Goal: Task Accomplishment & Management: Complete application form

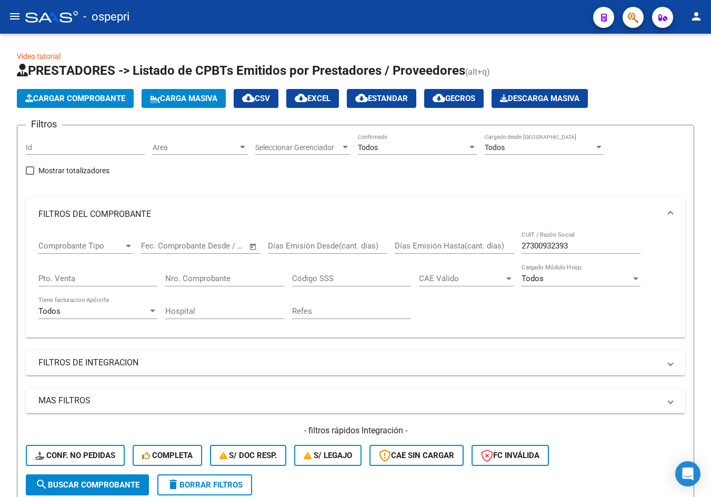
scroll to position [232, 0]
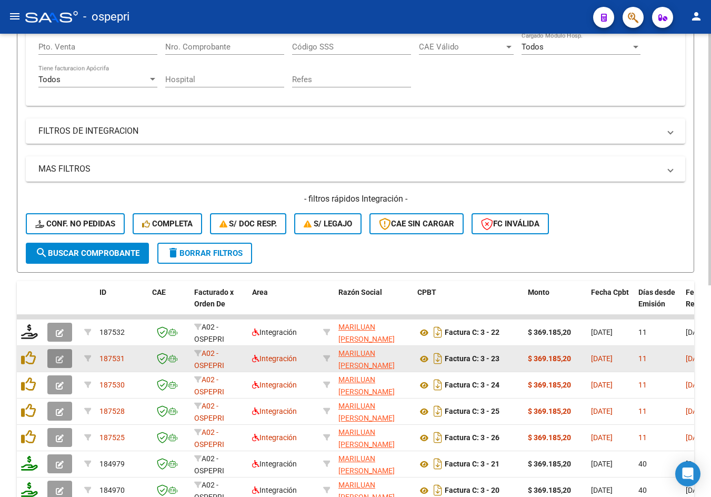
click at [57, 362] on icon "button" at bounding box center [60, 359] width 8 height 8
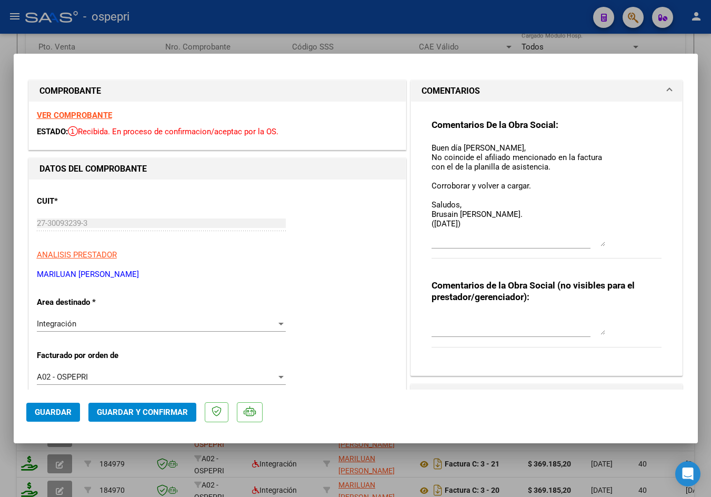
drag, startPoint x: 597, startPoint y: 160, endPoint x: 584, endPoint y: 243, distance: 84.2
click at [584, 243] on textarea "Buen día [PERSON_NAME], No coincide el afiliado mencionado en la factura con el…" at bounding box center [519, 194] width 174 height 104
click at [388, 32] on div at bounding box center [355, 248] width 711 height 497
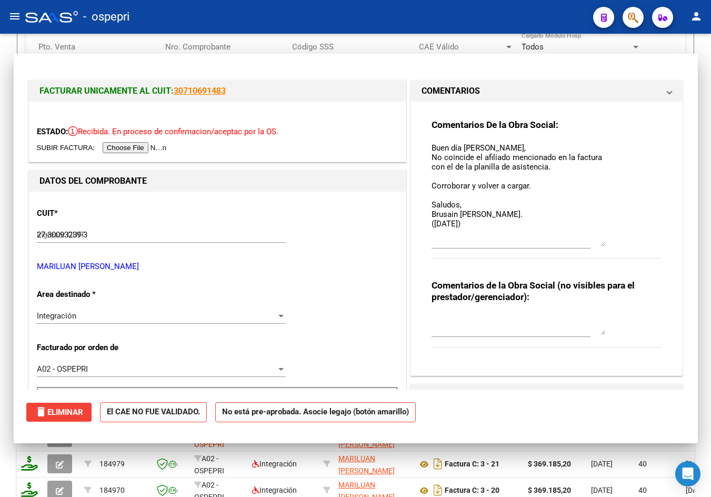
type input "$ 0,00"
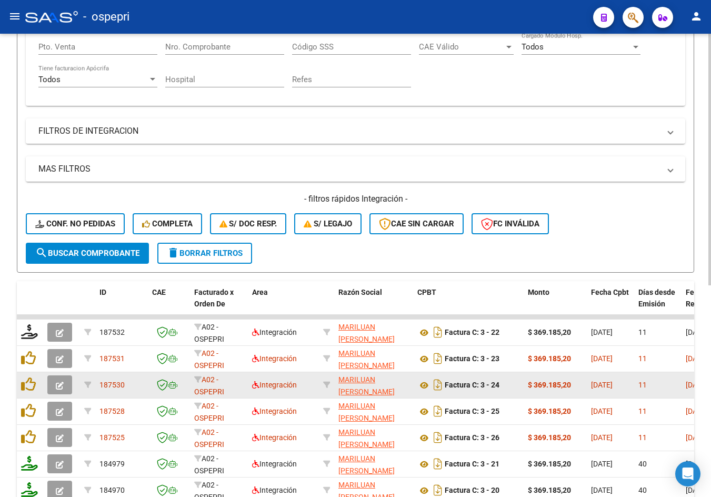
click at [58, 387] on icon "button" at bounding box center [60, 386] width 8 height 8
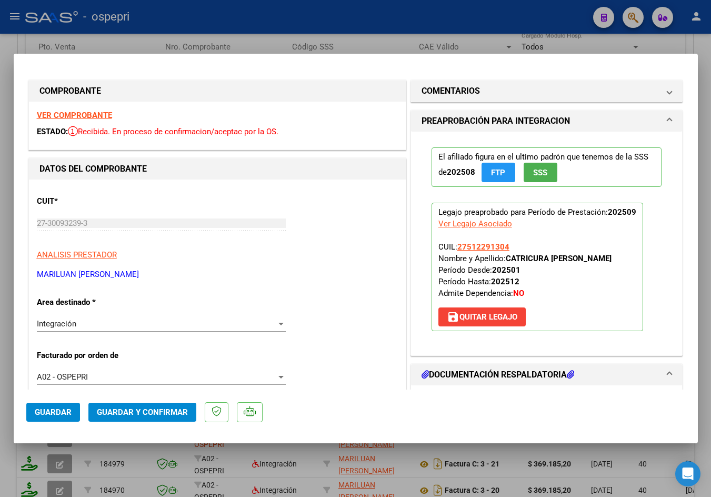
click at [96, 116] on strong "VER COMPROBANTE" at bounding box center [74, 115] width 75 height 9
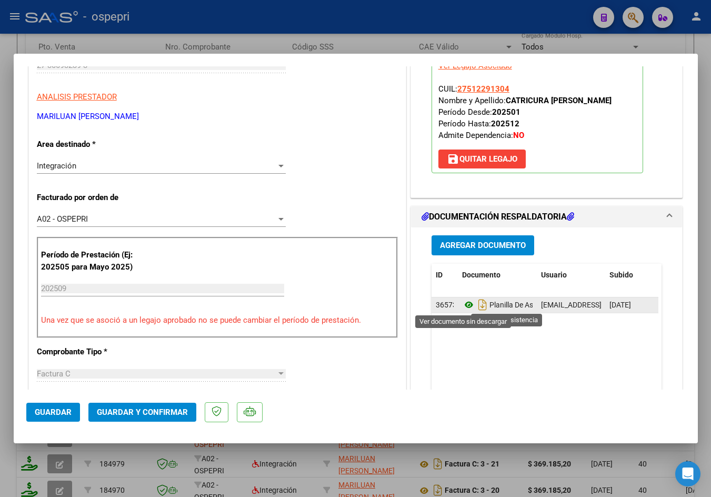
click at [462, 305] on icon at bounding box center [469, 305] width 14 height 13
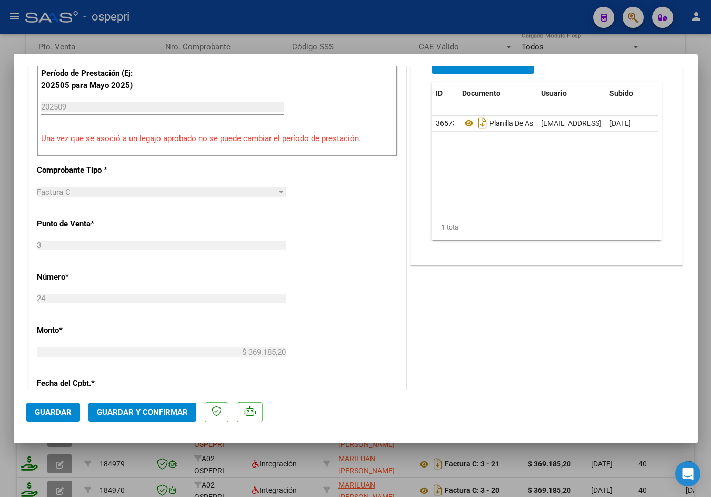
scroll to position [421, 0]
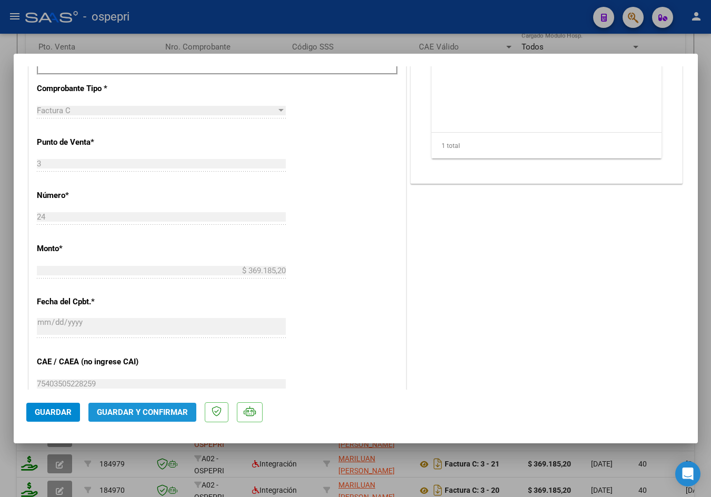
click at [142, 414] on span "Guardar y Confirmar" at bounding box center [142, 412] width 91 height 9
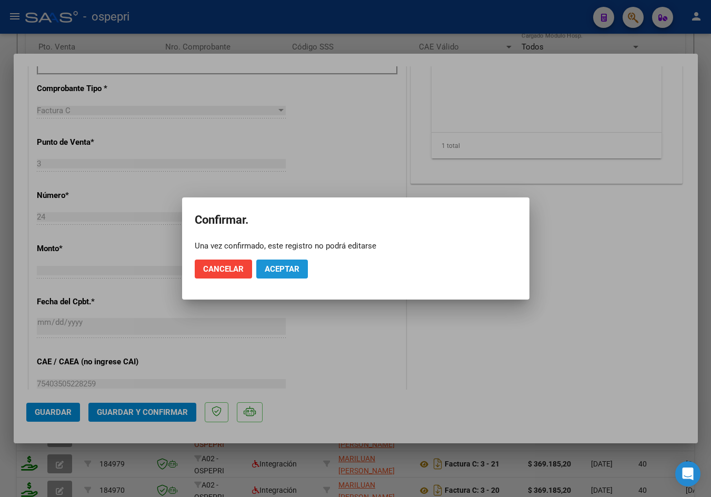
click at [268, 268] on span "Aceptar" at bounding box center [282, 268] width 35 height 9
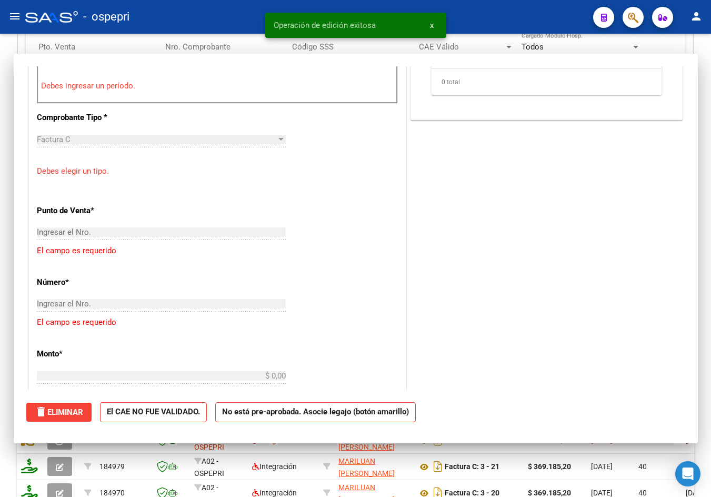
scroll to position [0, 0]
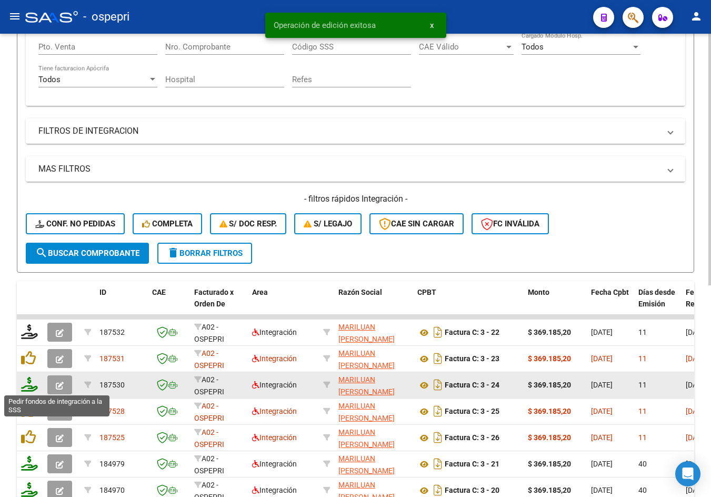
click at [29, 386] on icon at bounding box center [29, 384] width 17 height 15
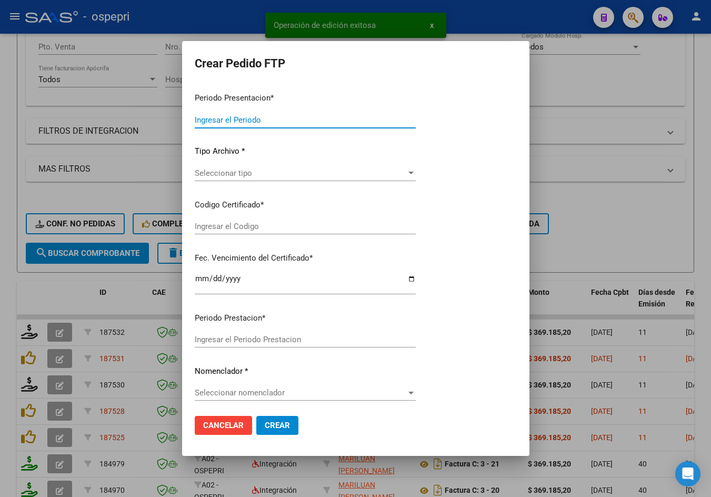
type input "202509"
type input "$ 369.185,20"
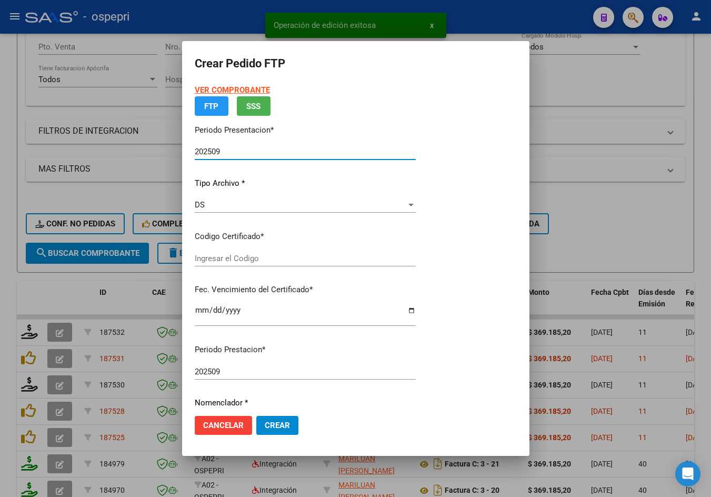
type input "2751229130-4"
type input "[DATE]"
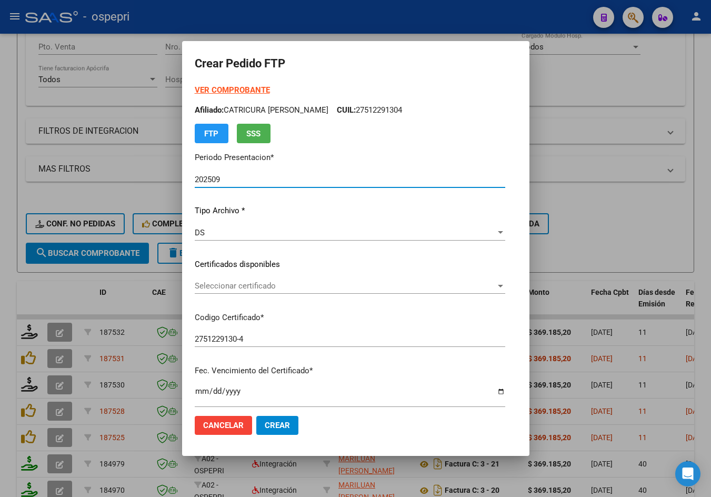
click at [233, 290] on span "Seleccionar certificado" at bounding box center [345, 285] width 301 height 9
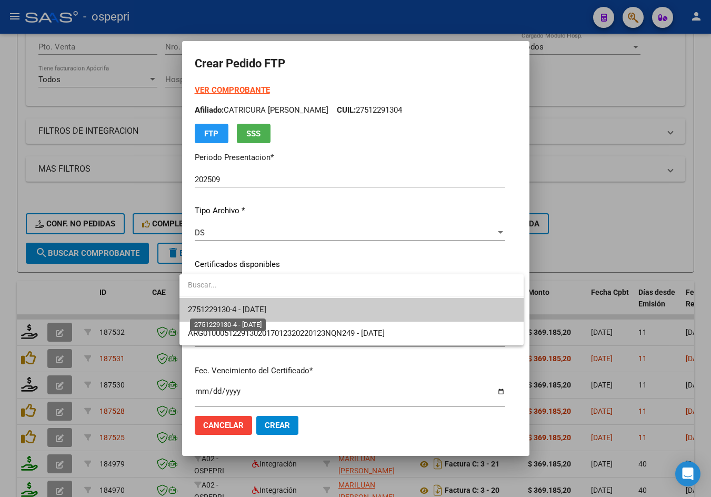
click at [249, 308] on span "2751229130-4 - [DATE]" at bounding box center [227, 309] width 78 height 9
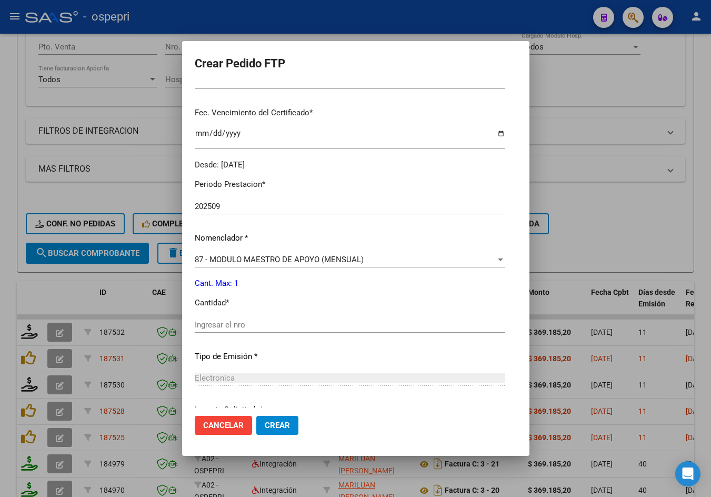
scroll to position [263, 0]
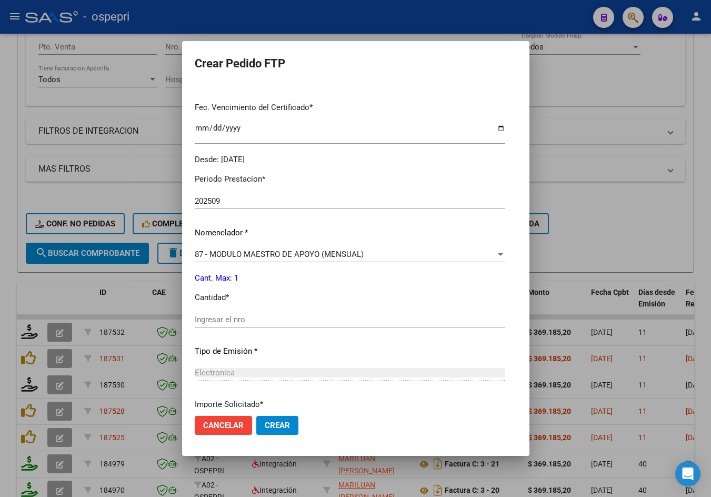
click at [237, 322] on input "Ingresar el nro" at bounding box center [350, 319] width 311 height 9
type input "1"
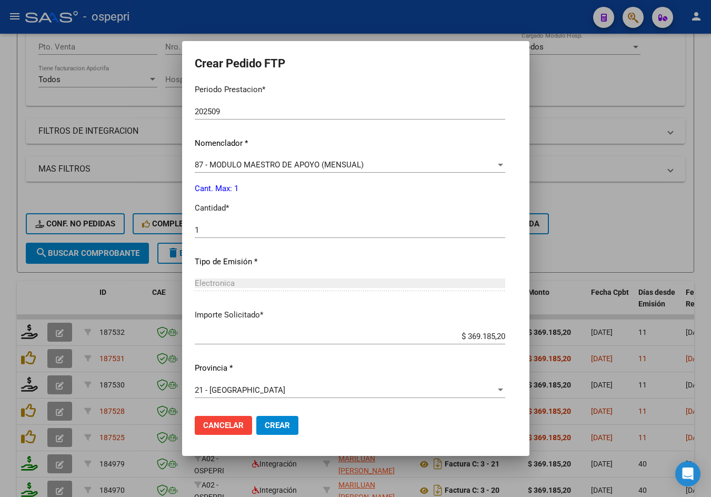
click at [269, 421] on span "Crear" at bounding box center [277, 425] width 25 height 9
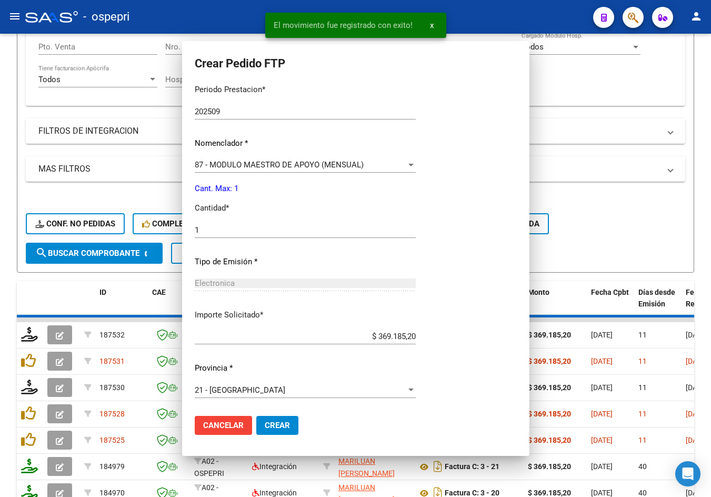
scroll to position [0, 0]
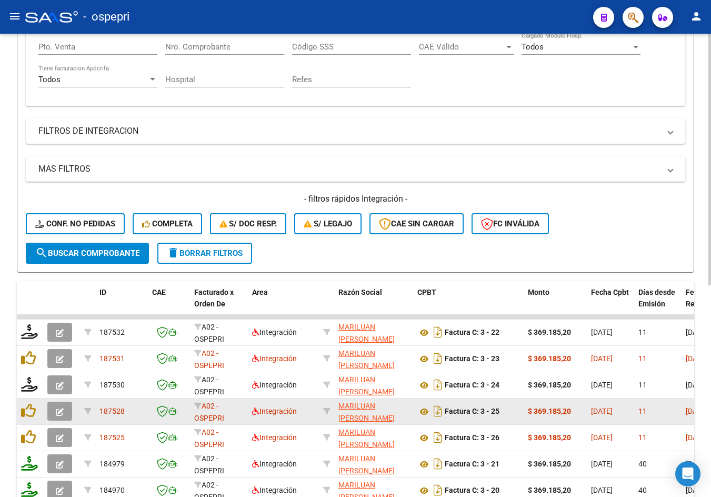
click at [57, 410] on icon "button" at bounding box center [60, 412] width 8 height 8
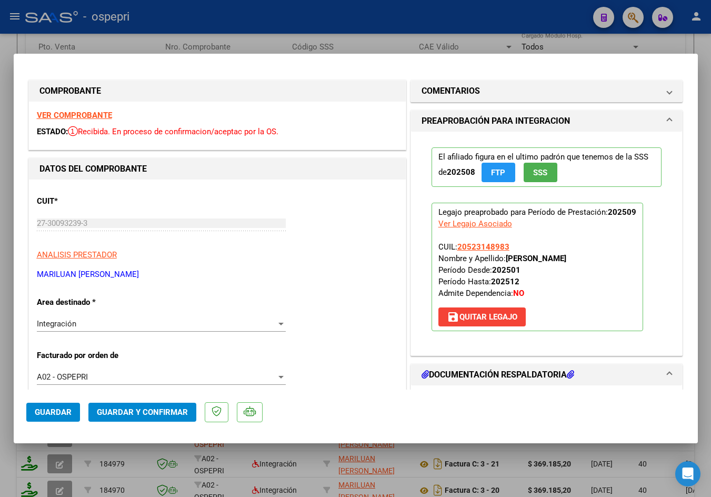
click at [70, 115] on strong "VER COMPROBANTE" at bounding box center [74, 115] width 75 height 9
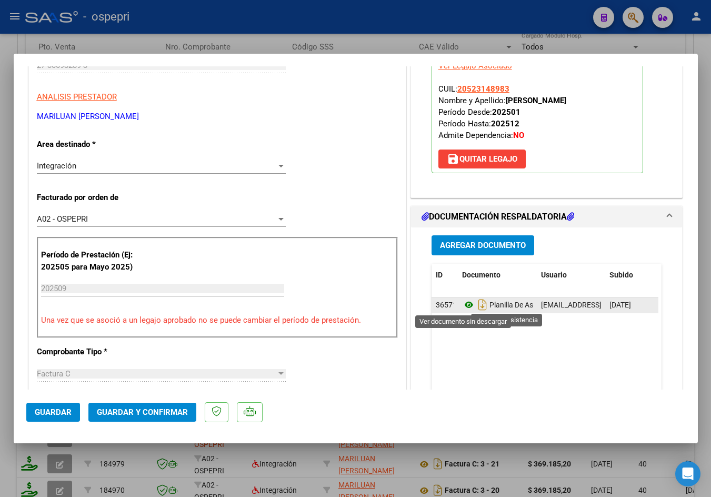
click at [467, 305] on icon at bounding box center [469, 305] width 14 height 13
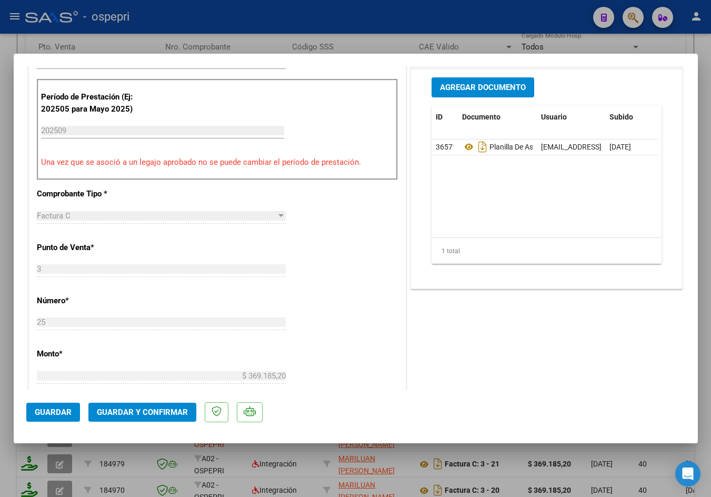
scroll to position [369, 0]
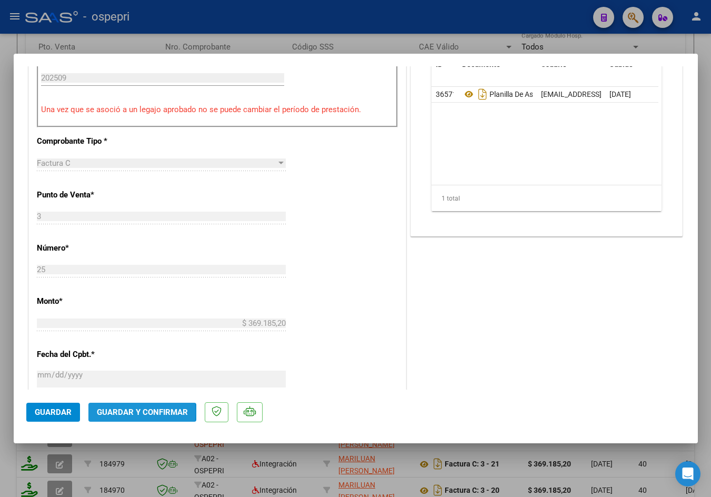
click at [132, 412] on span "Guardar y Confirmar" at bounding box center [142, 412] width 91 height 9
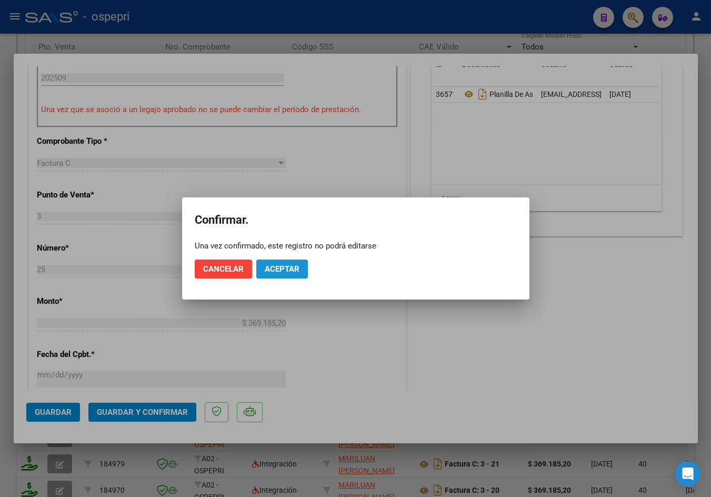
click at [276, 270] on span "Aceptar" at bounding box center [282, 268] width 35 height 9
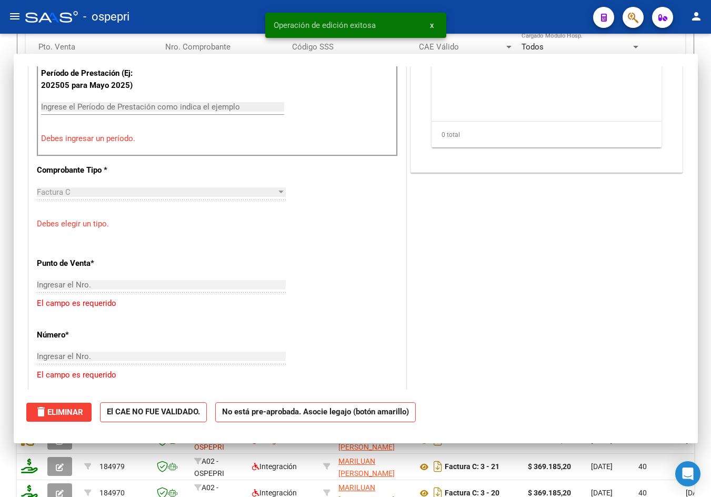
scroll to position [0, 0]
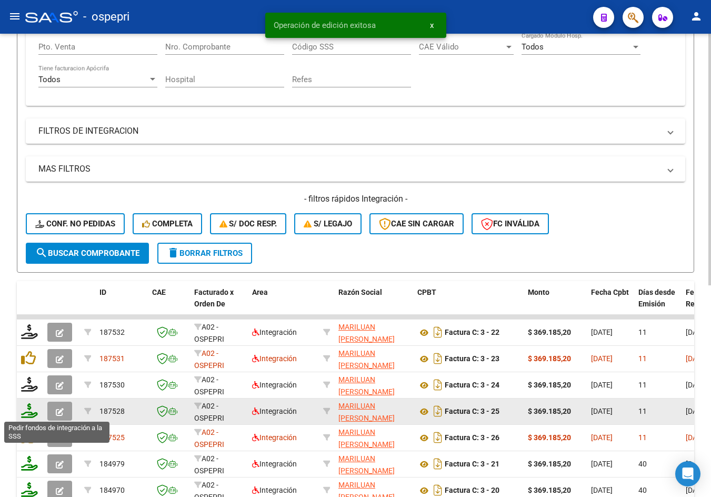
click at [31, 415] on icon at bounding box center [29, 410] width 17 height 15
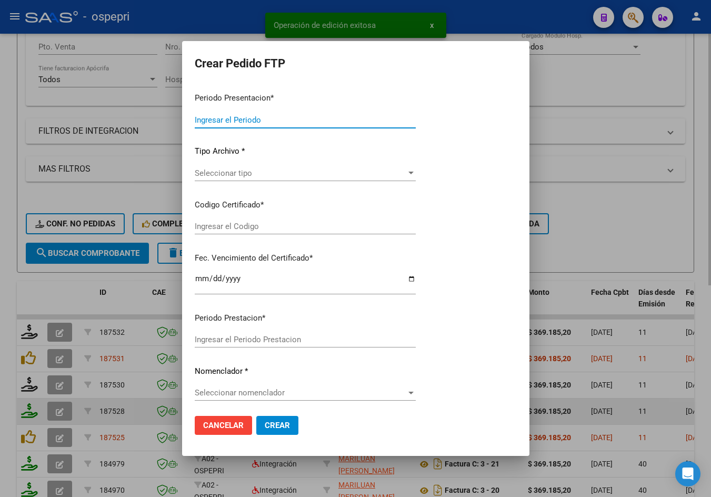
type input "202509"
type input "$ 369.185,20"
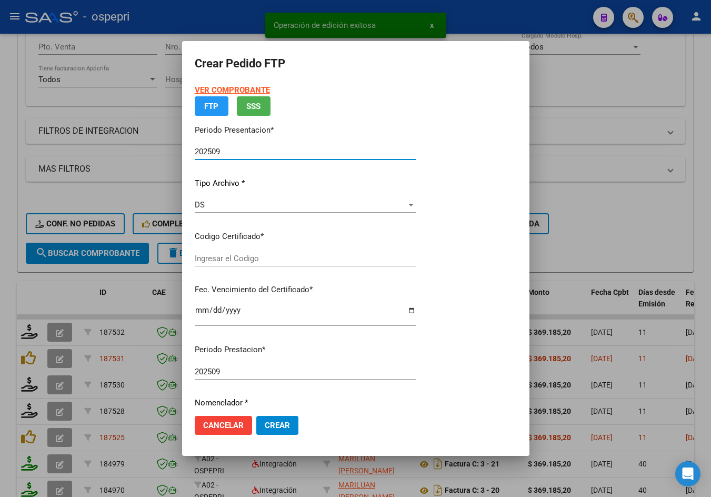
type input "2052314898-3"
type input "[DATE]"
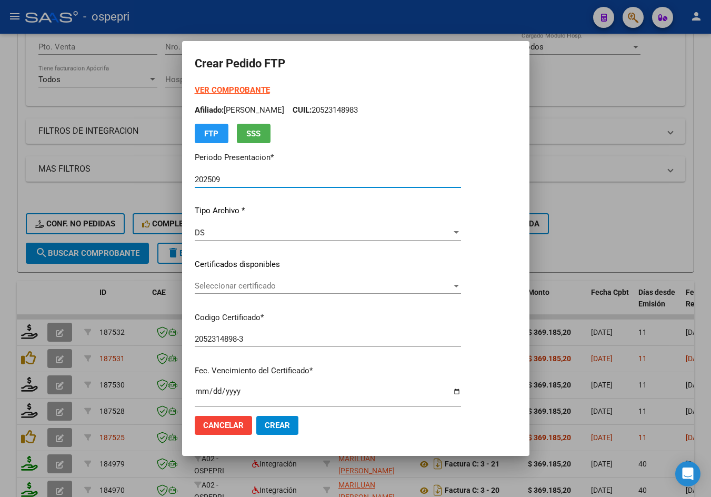
click at [259, 284] on span "Seleccionar certificado" at bounding box center [323, 285] width 257 height 9
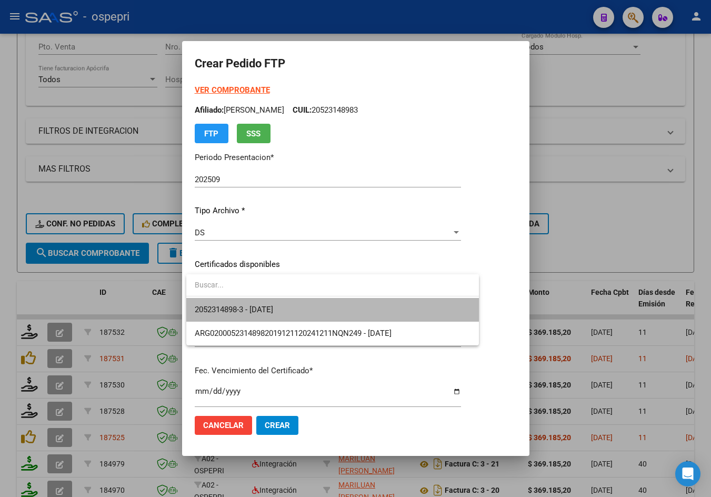
click at [294, 309] on span "2052314898-3 - [DATE]" at bounding box center [333, 310] width 276 height 24
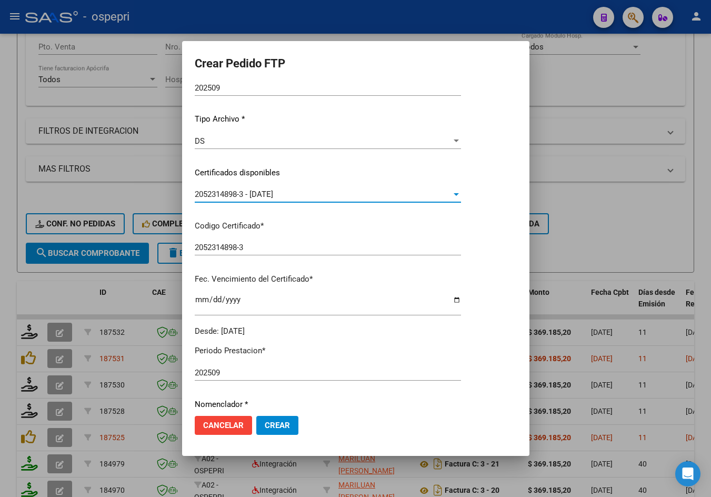
scroll to position [211, 0]
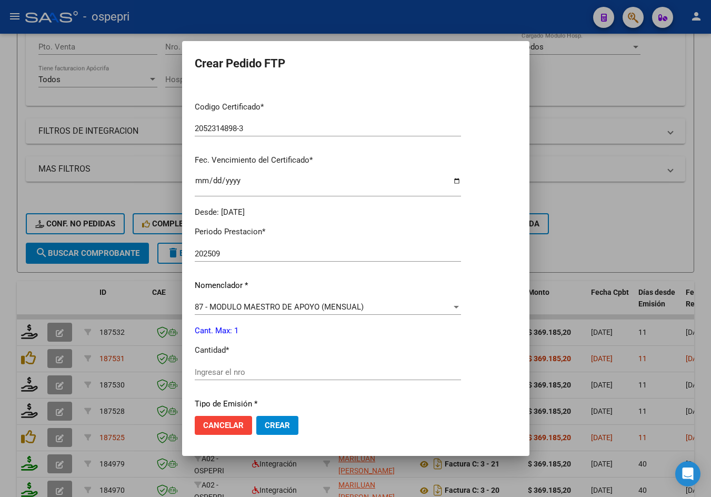
click at [291, 369] on input "Ingresar el nro" at bounding box center [328, 372] width 266 height 9
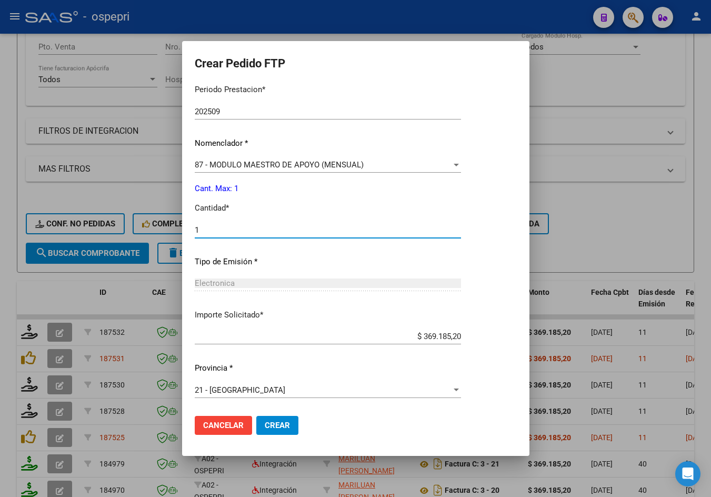
type input "1"
click at [272, 424] on span "Crear" at bounding box center [277, 425] width 25 height 9
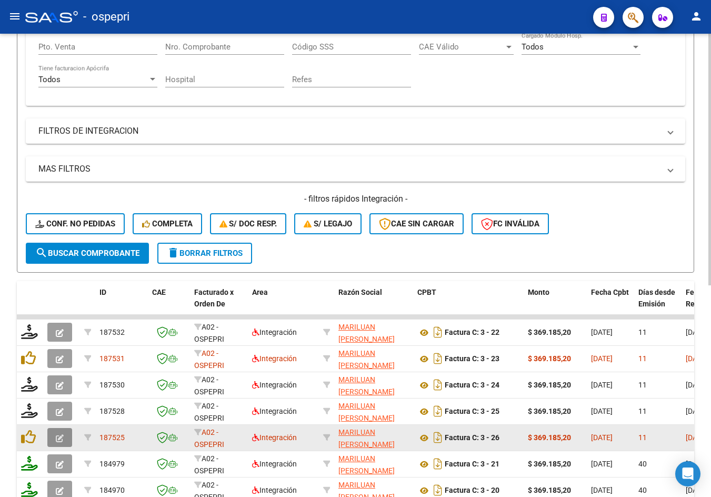
click at [52, 434] on button "button" at bounding box center [59, 437] width 25 height 19
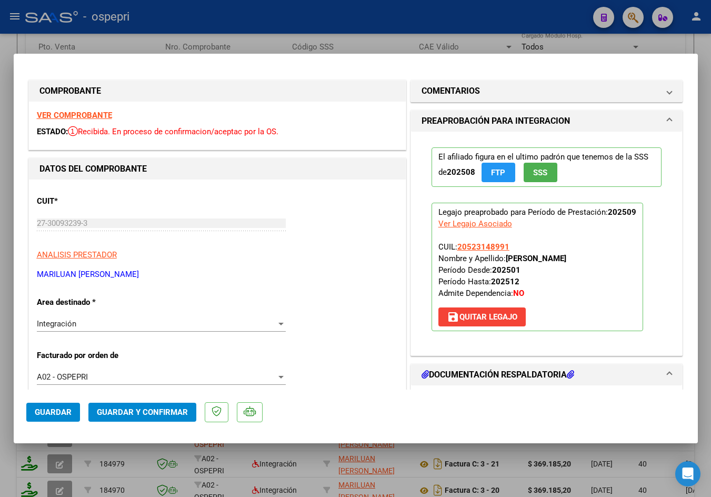
click at [91, 115] on strong "VER COMPROBANTE" at bounding box center [74, 115] width 75 height 9
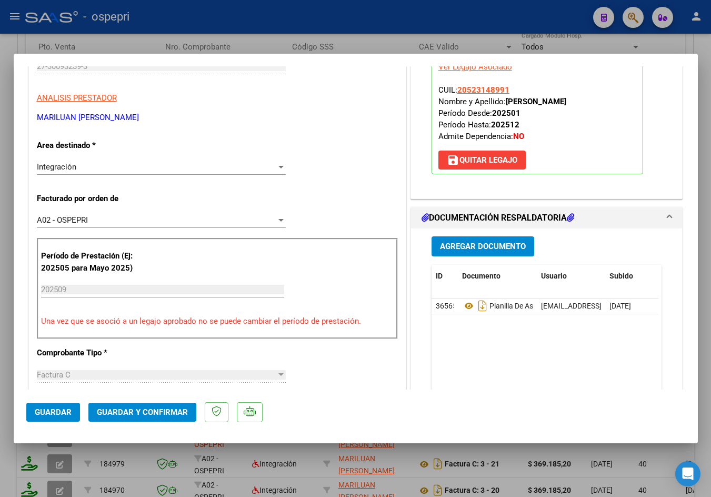
scroll to position [158, 0]
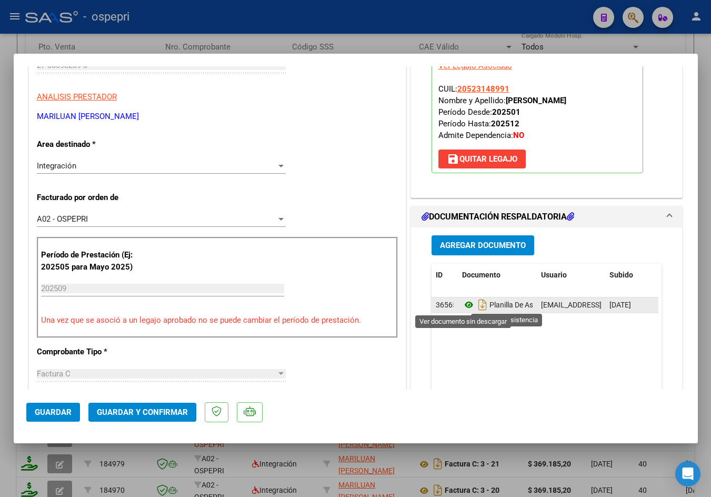
click at [464, 304] on icon at bounding box center [469, 305] width 14 height 13
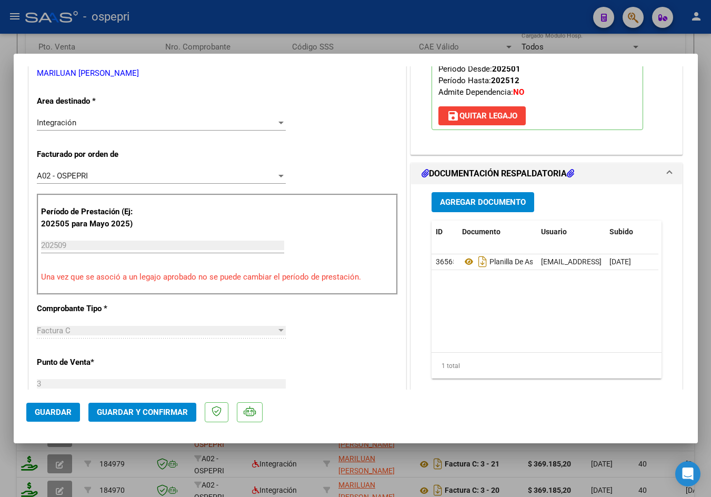
scroll to position [369, 0]
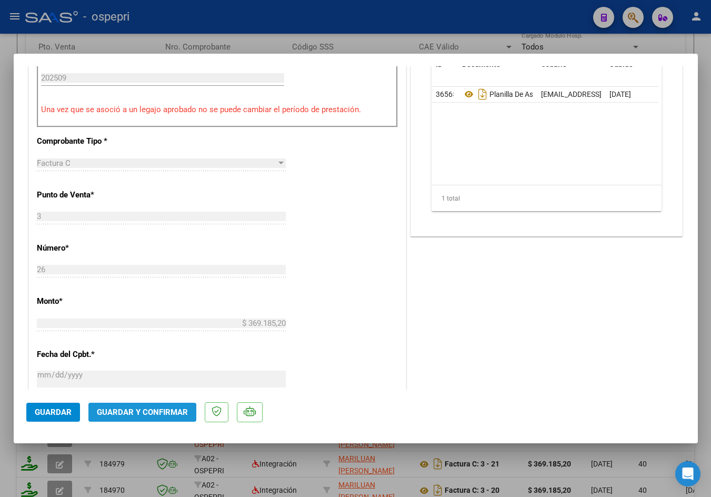
click at [146, 411] on span "Guardar y Confirmar" at bounding box center [142, 412] width 91 height 9
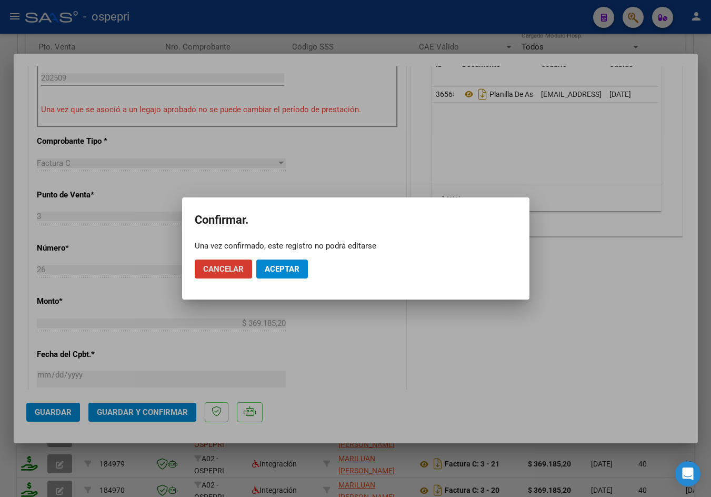
click at [304, 269] on button "Aceptar" at bounding box center [282, 269] width 52 height 19
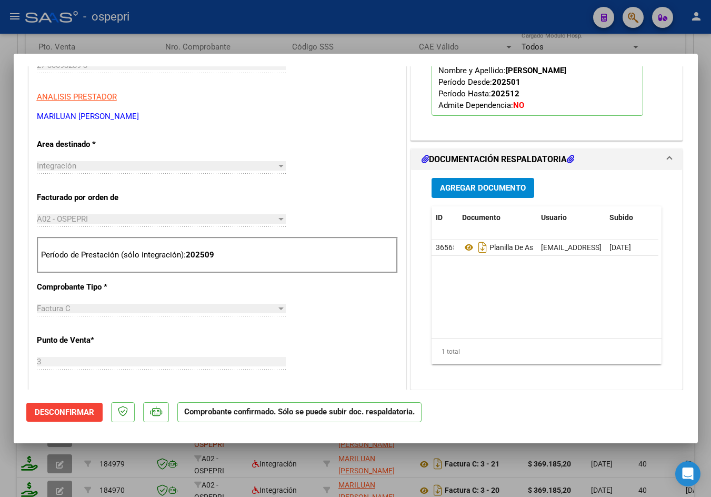
scroll to position [263, 0]
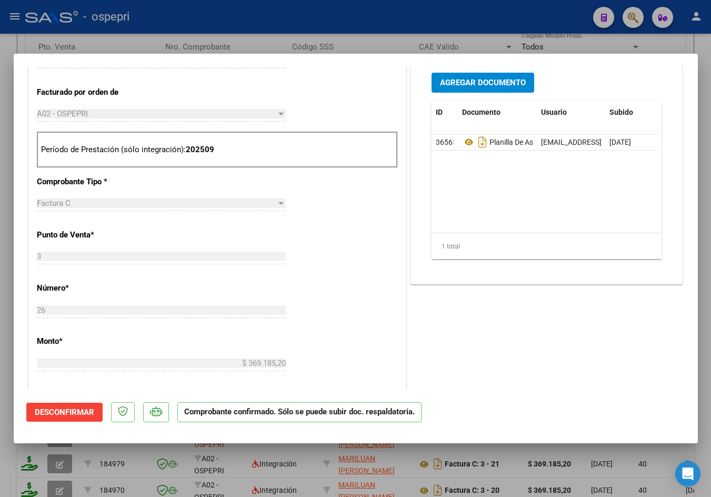
click at [269, 46] on div at bounding box center [355, 248] width 711 height 497
type input "$ 0,00"
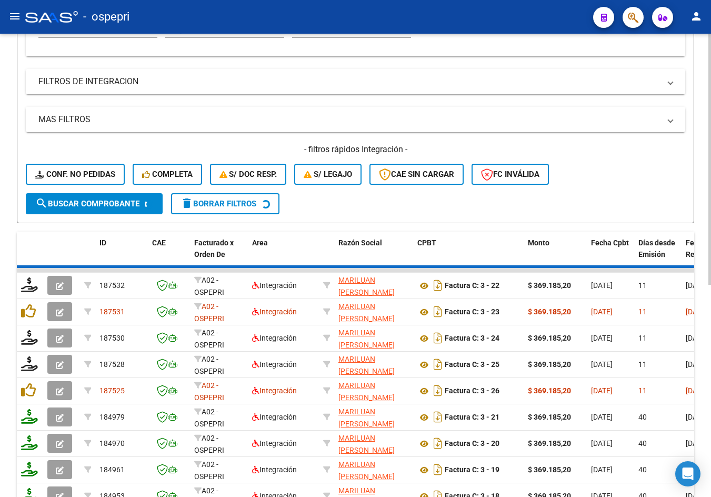
scroll to position [284, 0]
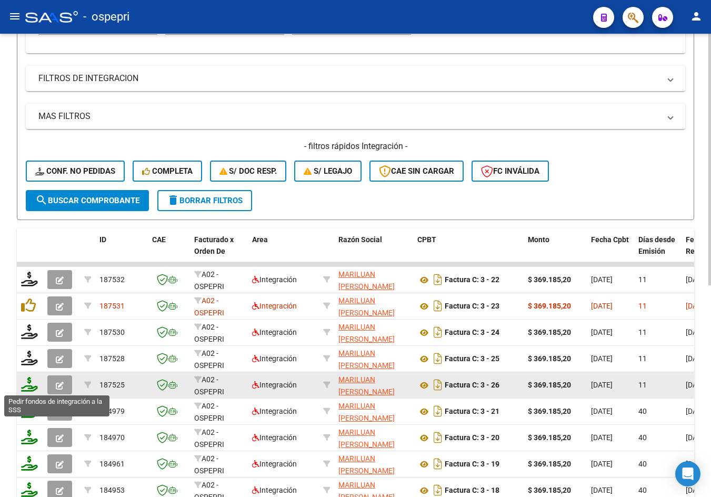
click at [28, 387] on icon at bounding box center [29, 384] width 17 height 15
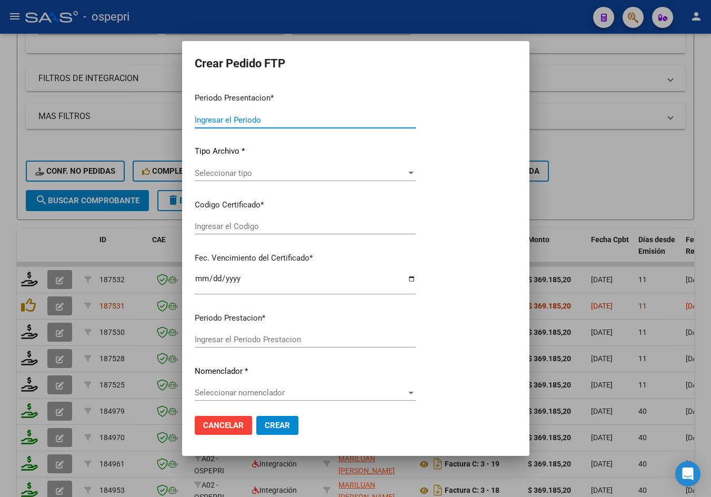
type input "202509"
type input "$ 369.185,20"
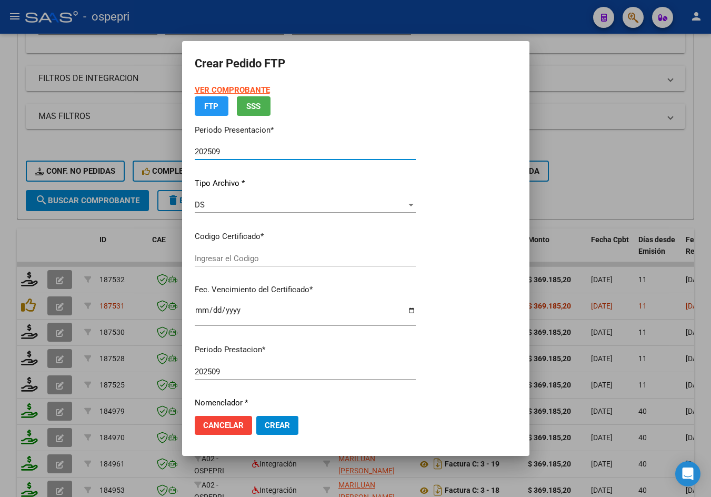
type input "20523148991"
type input "[DATE]"
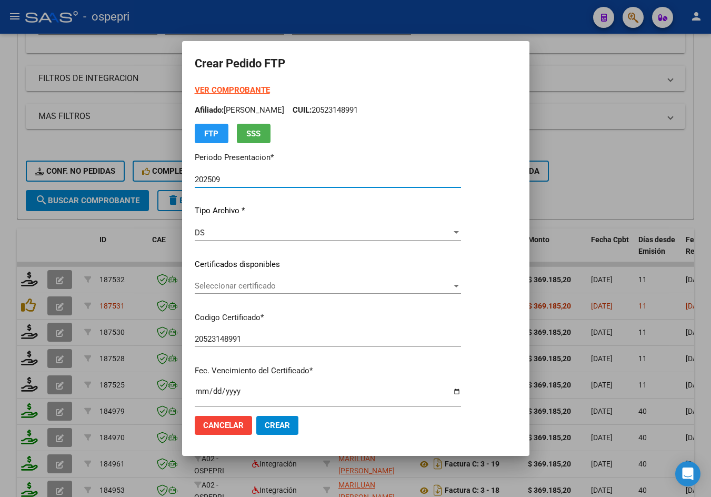
click at [310, 290] on span "Seleccionar certificado" at bounding box center [323, 285] width 257 height 9
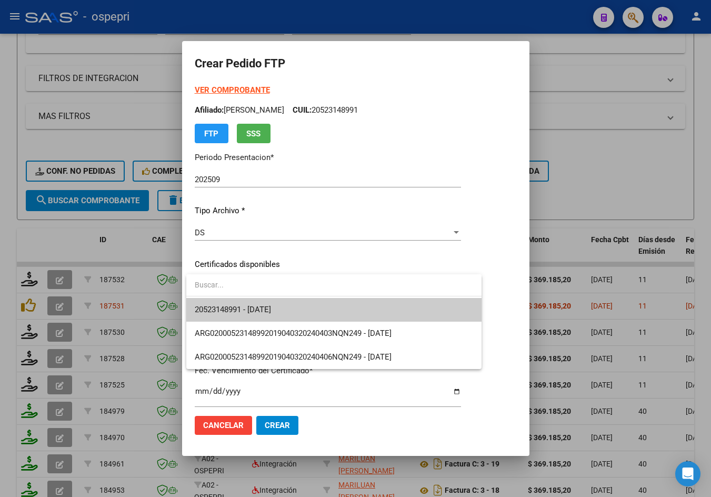
click at [324, 316] on span "20523148991 - [DATE]" at bounding box center [334, 310] width 279 height 24
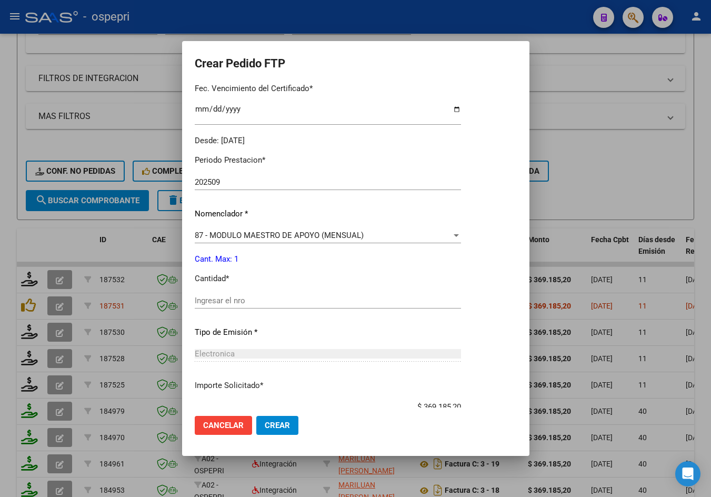
scroll to position [353, 0]
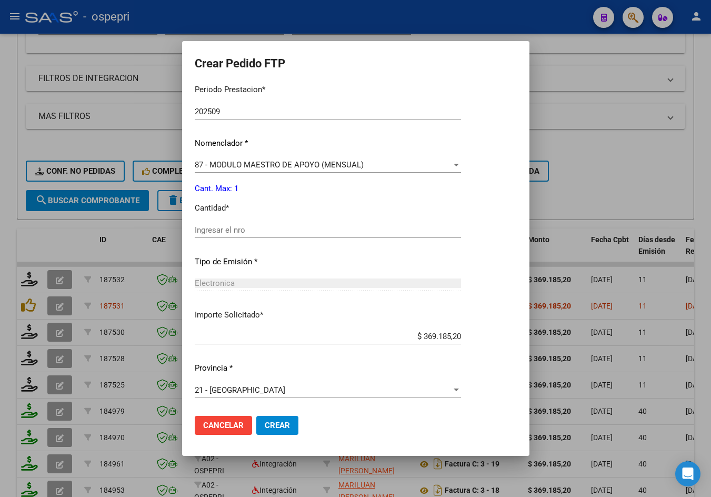
click at [314, 237] on div "Ingresar el nro" at bounding box center [328, 230] width 266 height 16
click at [316, 234] on input "Ingresar el nro" at bounding box center [328, 229] width 266 height 9
type input "1"
click at [279, 436] on mat-dialog-actions "Cancelar Crear" at bounding box center [356, 426] width 322 height 36
click at [281, 430] on button "Crear" at bounding box center [277, 425] width 42 height 19
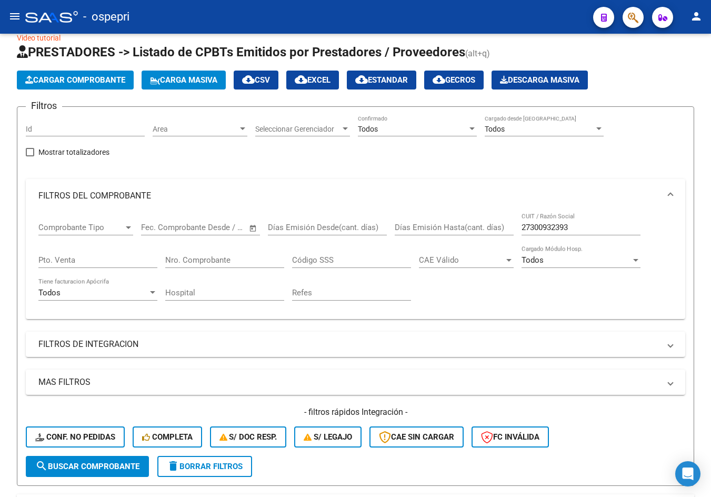
scroll to position [0, 0]
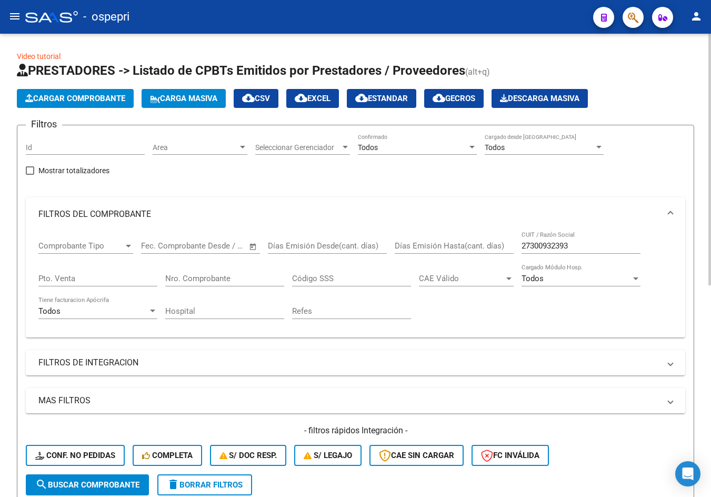
click at [588, 244] on input "27300932393" at bounding box center [581, 245] width 119 height 9
paste input "19398584"
type input "27319398584"
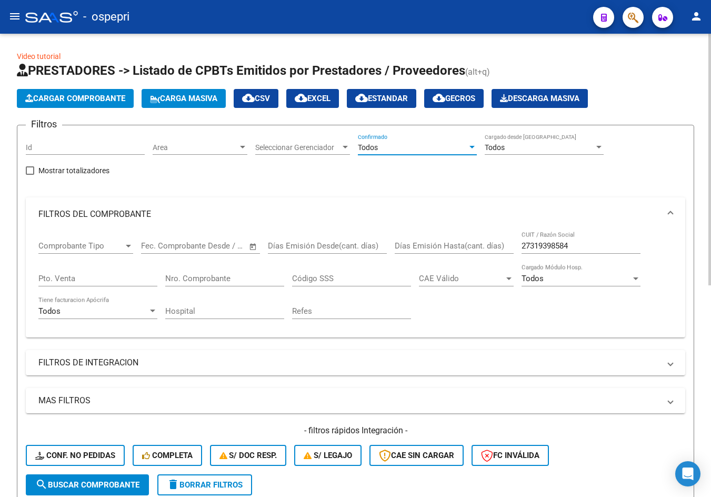
click at [398, 151] on div "Todos" at bounding box center [413, 147] width 110 height 9
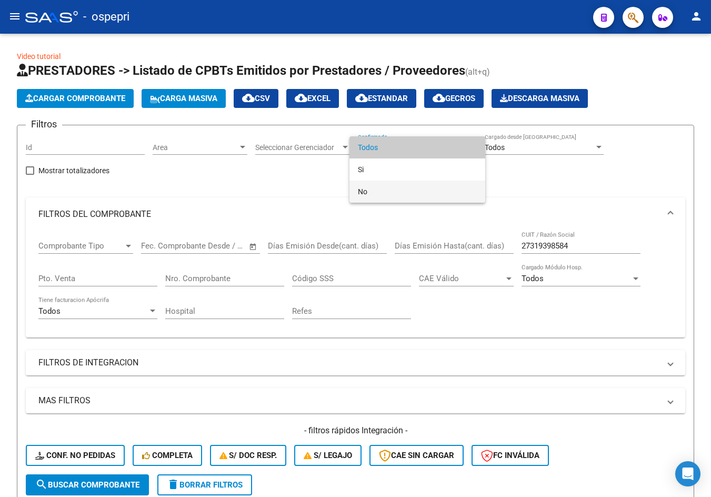
click at [400, 195] on span "No" at bounding box center [417, 192] width 119 height 22
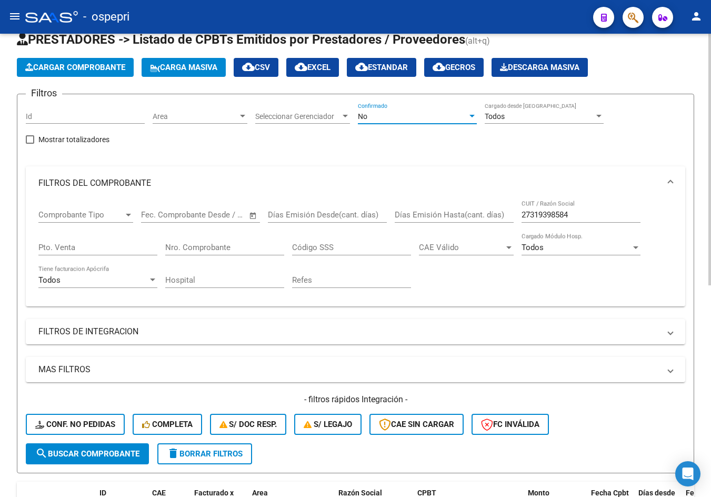
scroll to position [211, 0]
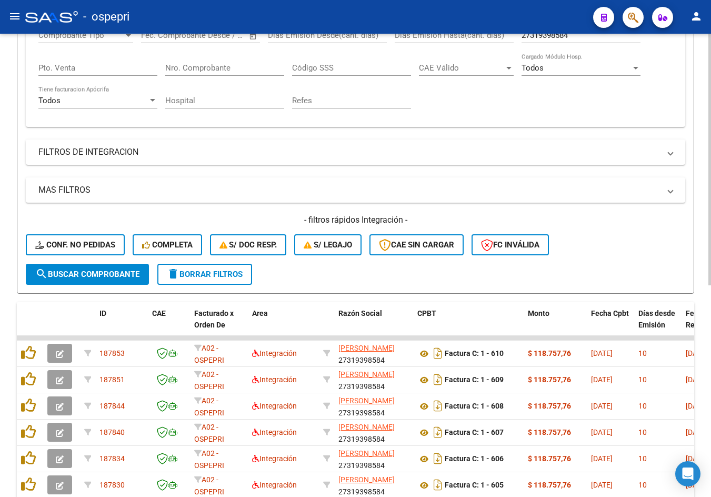
click at [117, 273] on span "search Buscar Comprobante" at bounding box center [87, 274] width 104 height 9
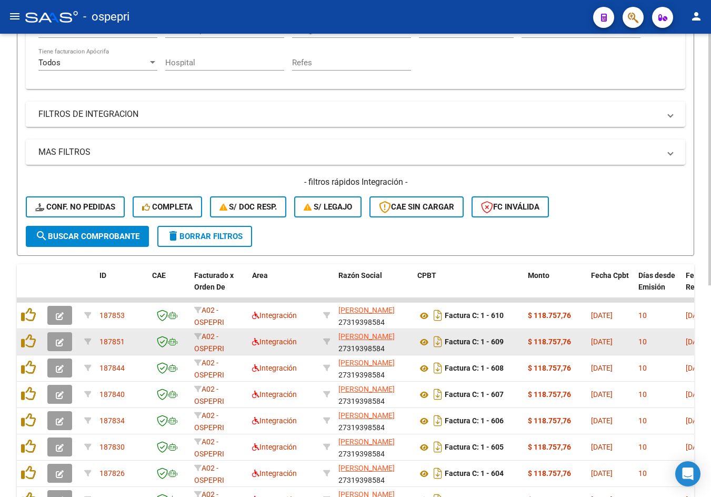
scroll to position [369, 0]
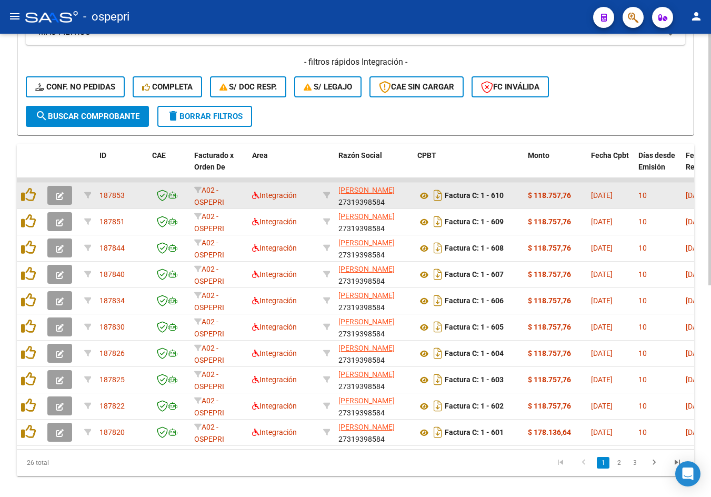
click at [58, 194] on icon "button" at bounding box center [60, 196] width 8 height 8
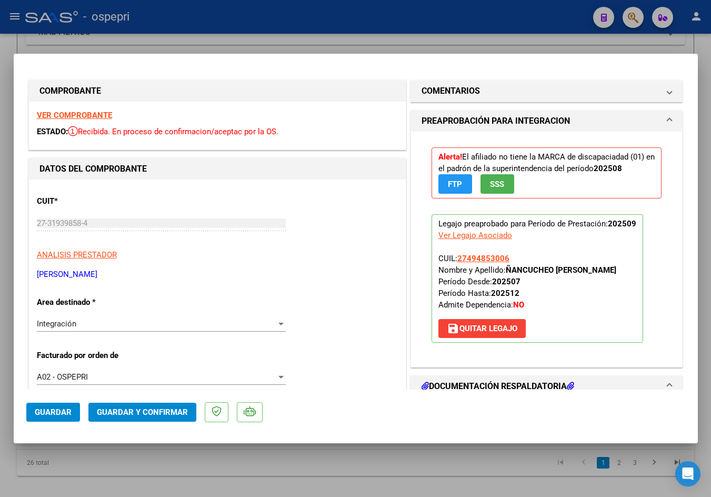
click at [103, 112] on strong "VER COMPROBANTE" at bounding box center [74, 115] width 75 height 9
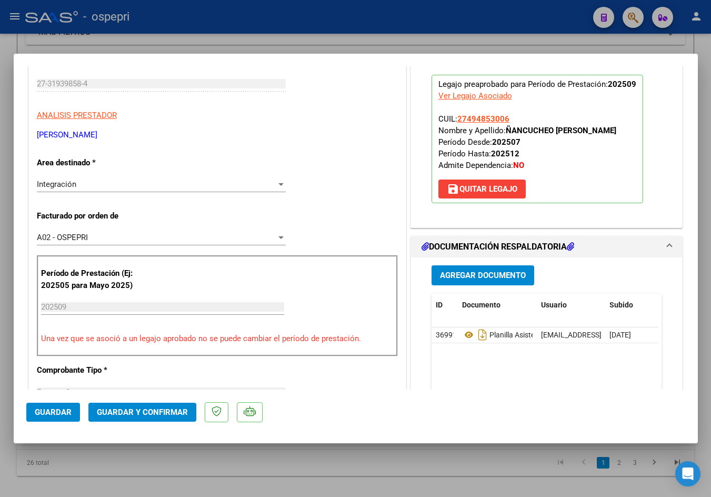
scroll to position [158, 0]
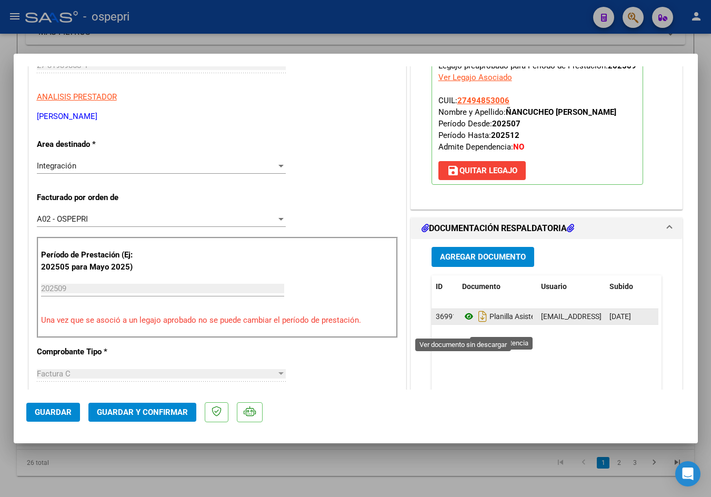
click at [467, 323] on icon at bounding box center [469, 316] width 14 height 13
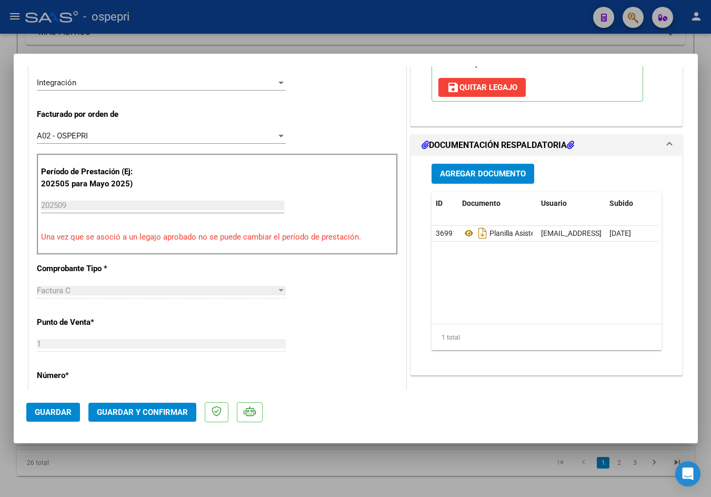
scroll to position [316, 0]
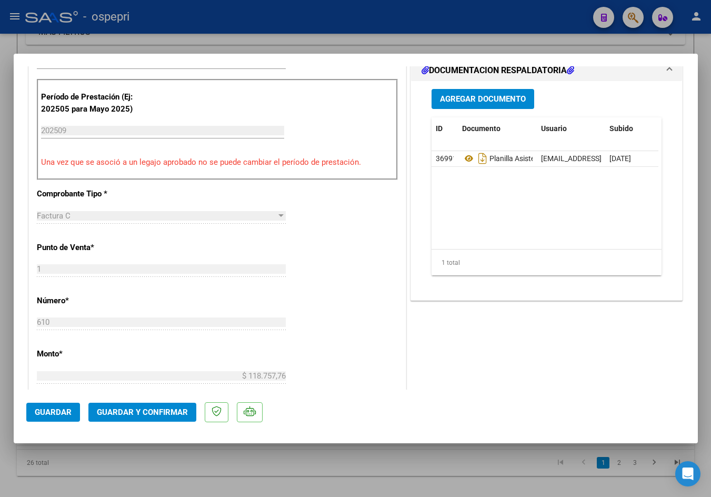
click at [155, 406] on button "Guardar y Confirmar" at bounding box center [142, 412] width 108 height 19
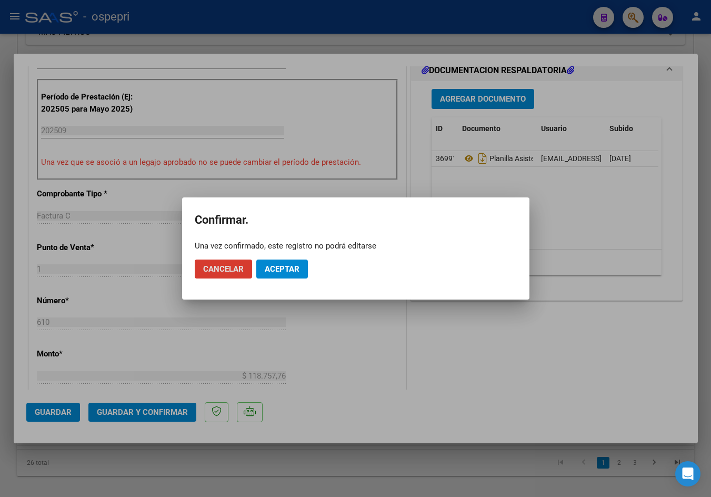
click at [286, 262] on button "Aceptar" at bounding box center [282, 269] width 52 height 19
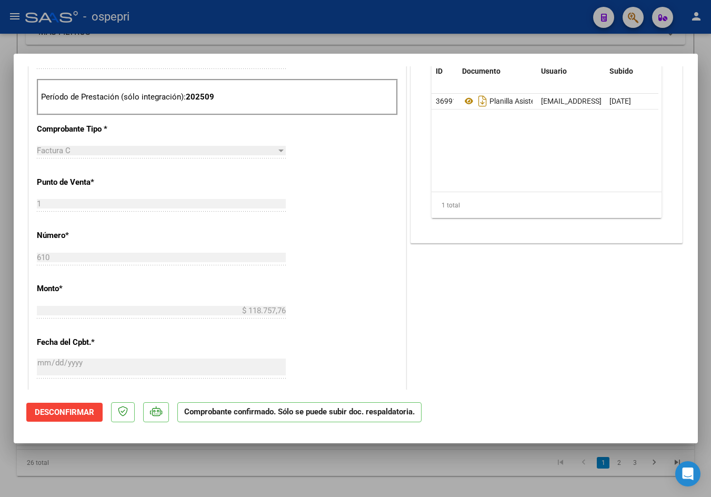
click at [223, 43] on div at bounding box center [355, 248] width 711 height 497
type input "$ 0,00"
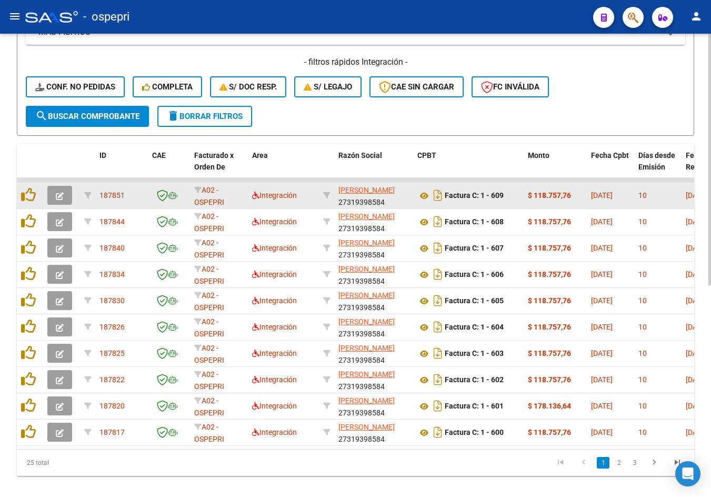
click at [58, 196] on icon "button" at bounding box center [60, 196] width 8 height 8
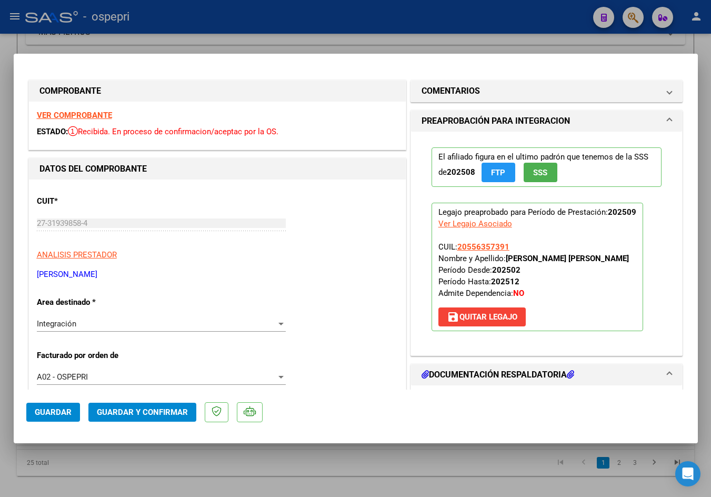
click at [83, 114] on strong "VER COMPROBANTE" at bounding box center [74, 115] width 75 height 9
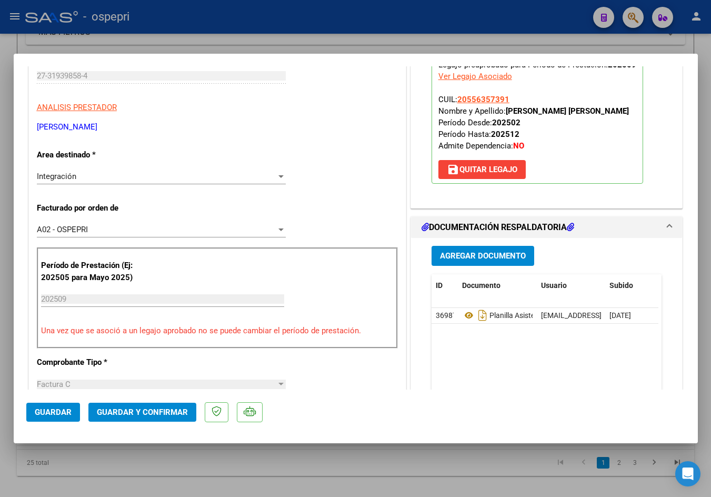
scroll to position [211, 0]
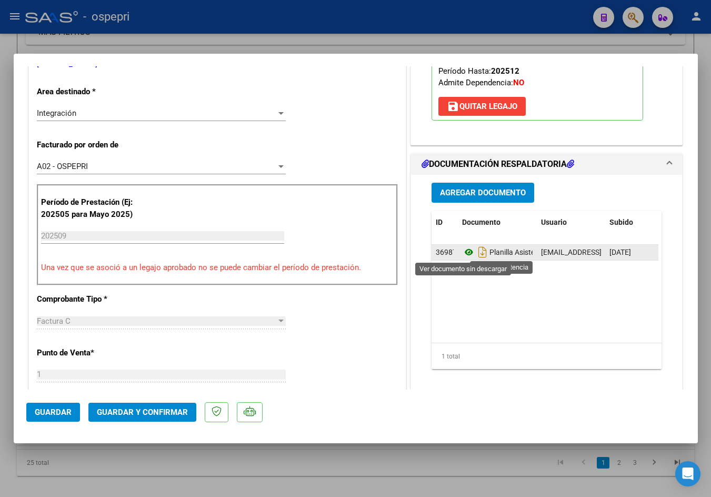
click at [466, 249] on icon at bounding box center [469, 252] width 14 height 13
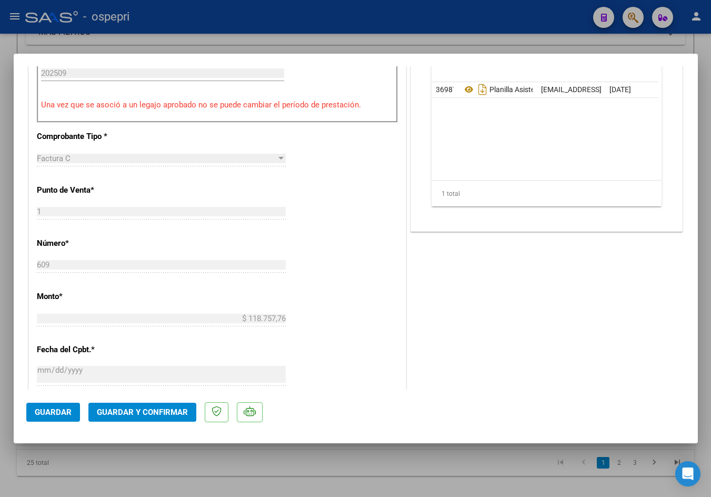
scroll to position [421, 0]
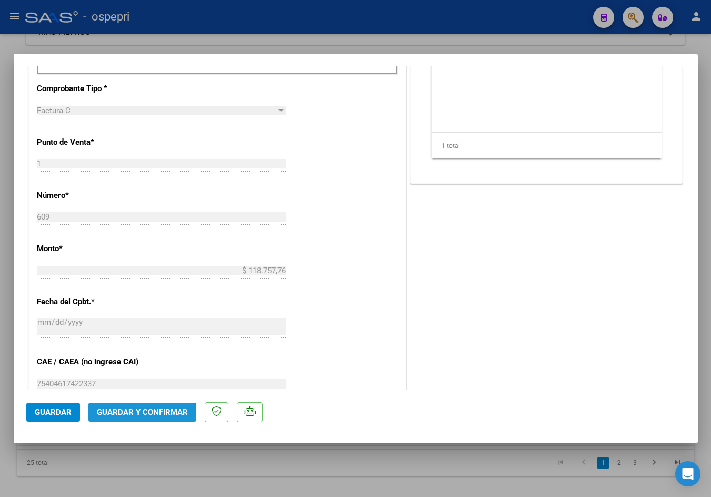
click at [129, 414] on span "Guardar y Confirmar" at bounding box center [142, 412] width 91 height 9
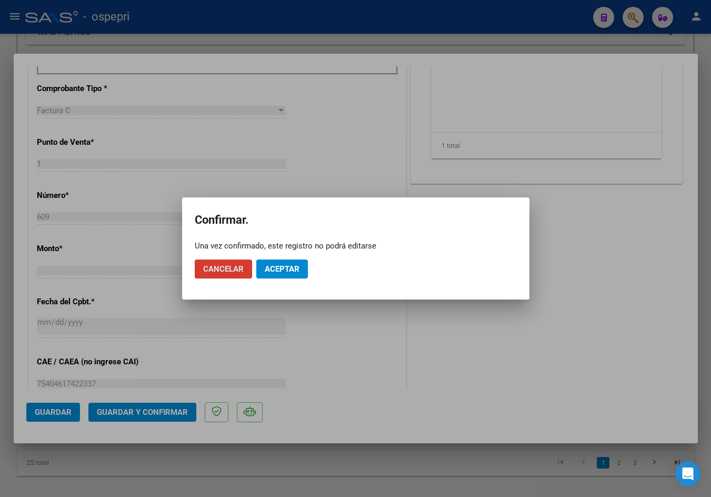
click at [285, 272] on span "Aceptar" at bounding box center [282, 268] width 35 height 9
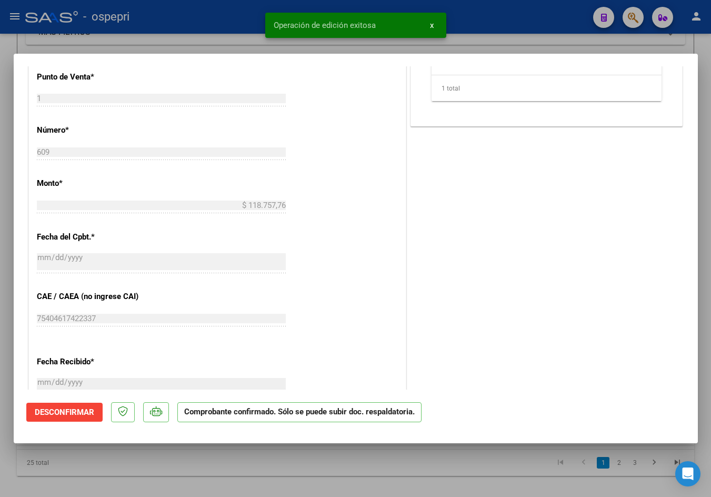
type input "$ 0,00"
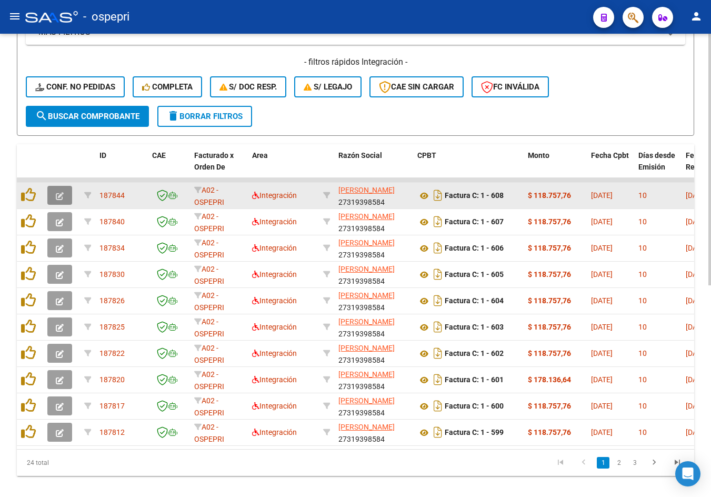
click at [54, 193] on button "button" at bounding box center [59, 195] width 25 height 19
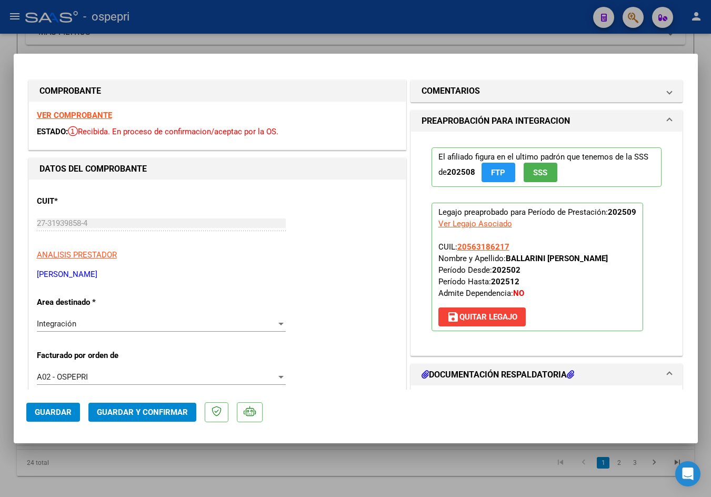
click at [61, 113] on strong "VER COMPROBANTE" at bounding box center [74, 115] width 75 height 9
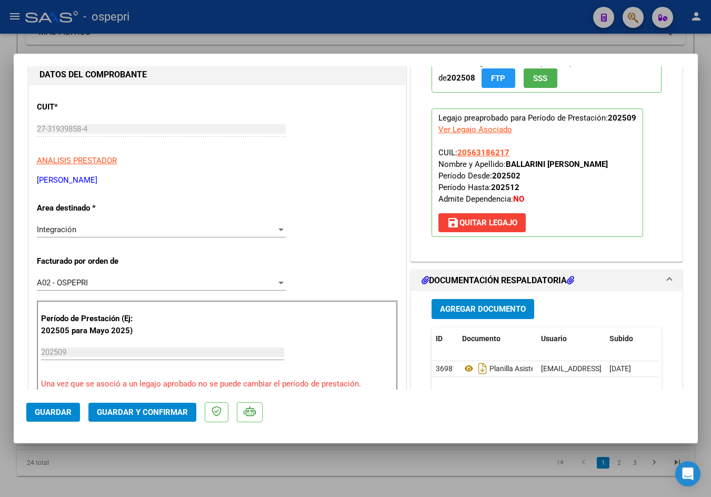
scroll to position [158, 0]
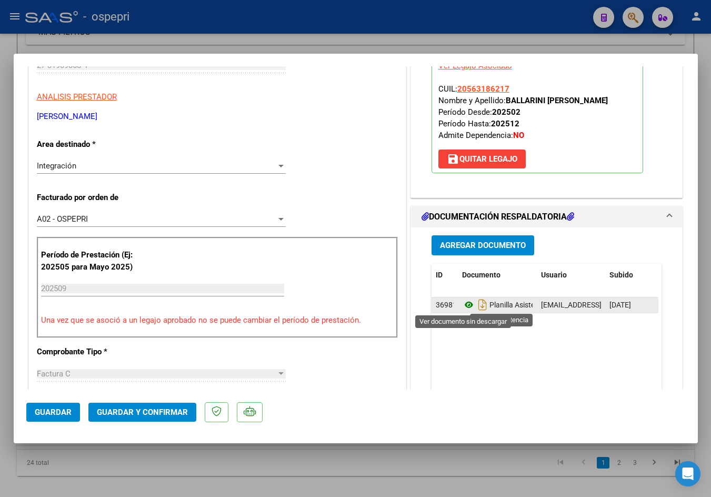
click at [463, 304] on icon at bounding box center [469, 305] width 14 height 13
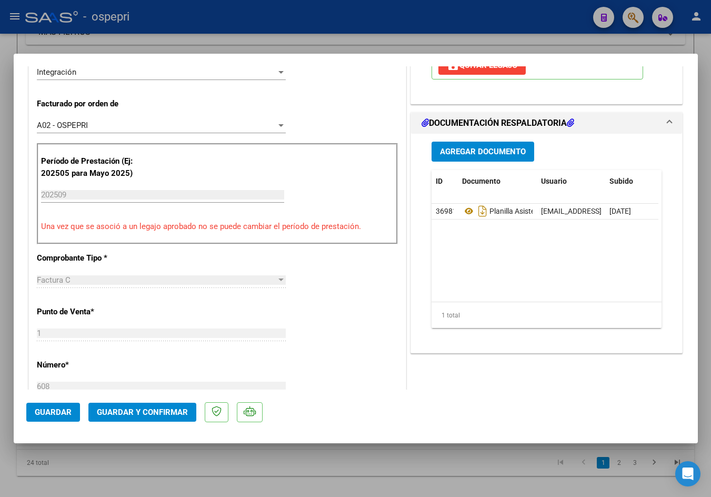
scroll to position [316, 0]
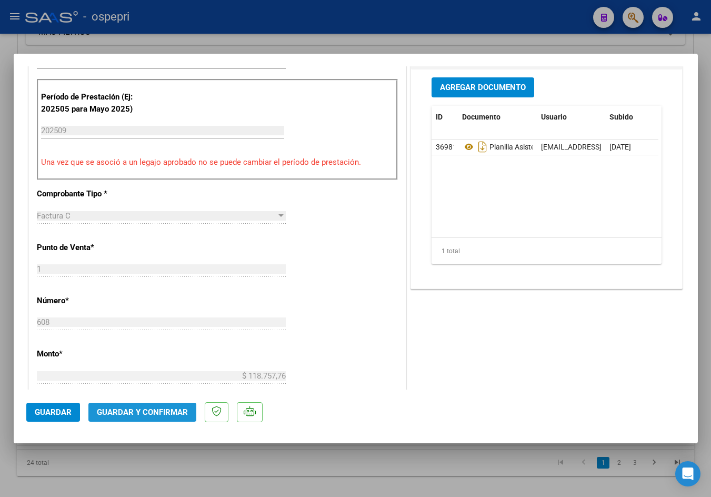
click at [147, 412] on span "Guardar y Confirmar" at bounding box center [142, 412] width 91 height 9
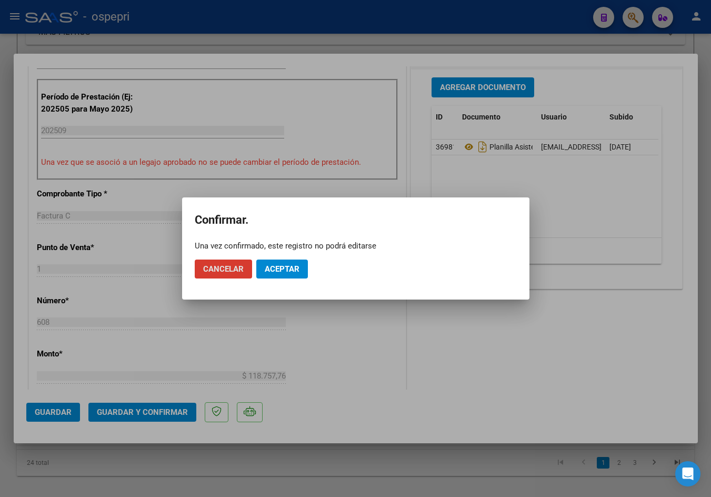
click at [274, 262] on button "Aceptar" at bounding box center [282, 269] width 52 height 19
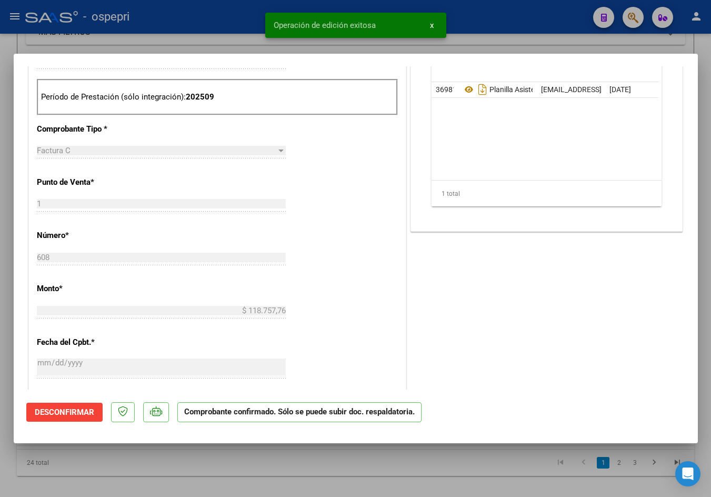
type input "$ 0,00"
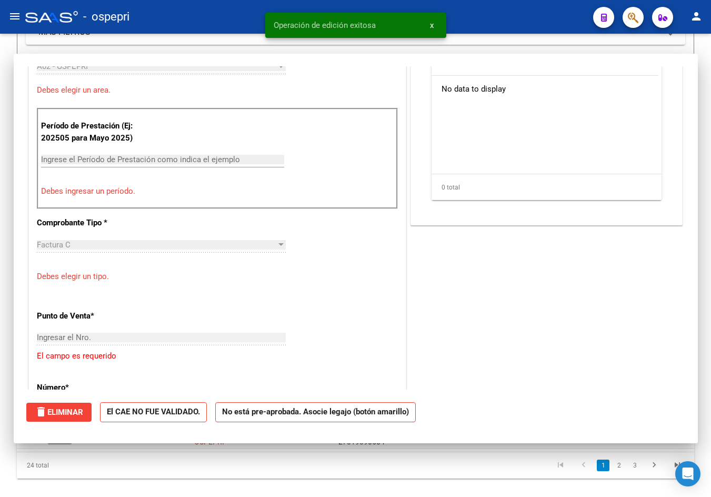
scroll to position [334, 0]
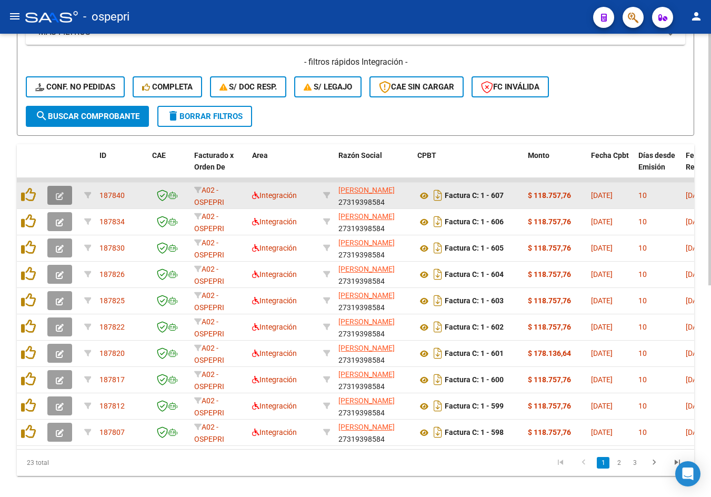
click at [58, 197] on icon "button" at bounding box center [60, 196] width 8 height 8
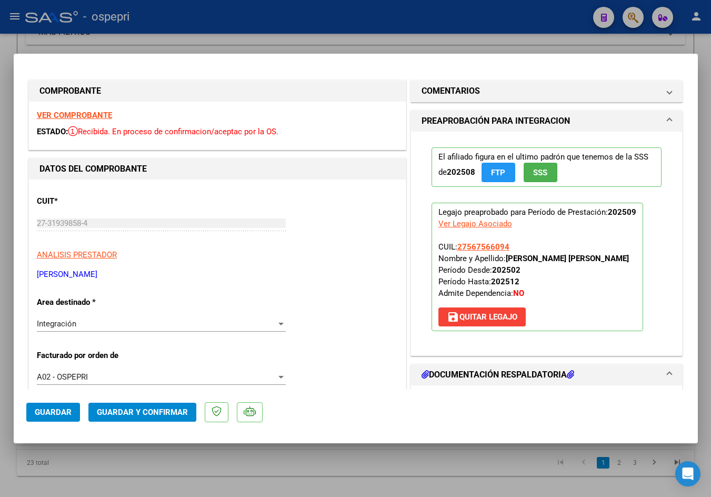
click at [83, 116] on strong "VER COMPROBANTE" at bounding box center [74, 115] width 75 height 9
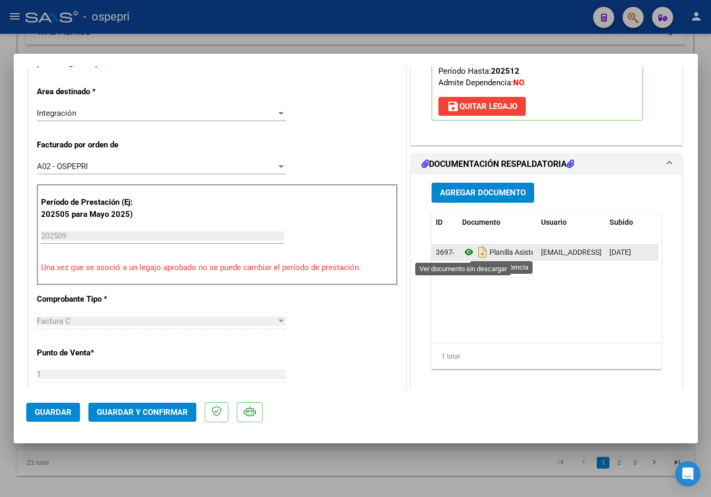
click at [463, 252] on icon at bounding box center [469, 252] width 14 height 13
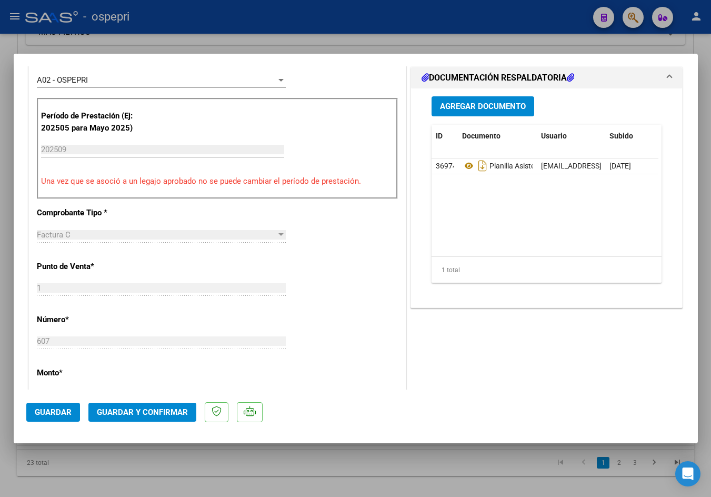
scroll to position [316, 0]
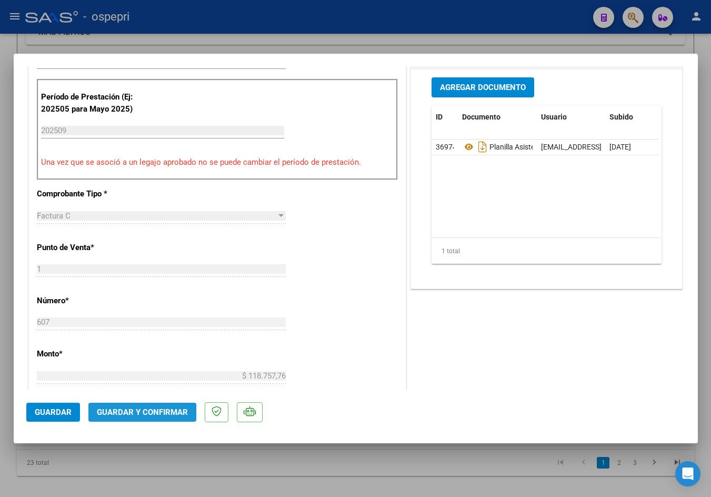
click at [154, 412] on span "Guardar y Confirmar" at bounding box center [142, 412] width 91 height 9
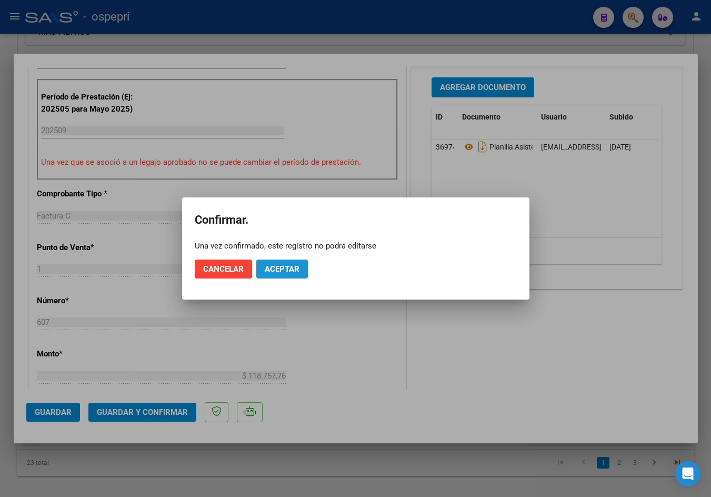
click at [296, 272] on span "Aceptar" at bounding box center [282, 268] width 35 height 9
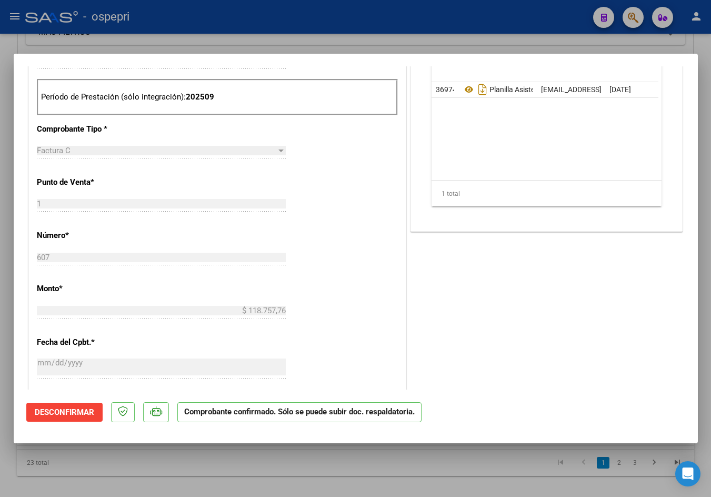
click at [75, 41] on div at bounding box center [355, 248] width 711 height 497
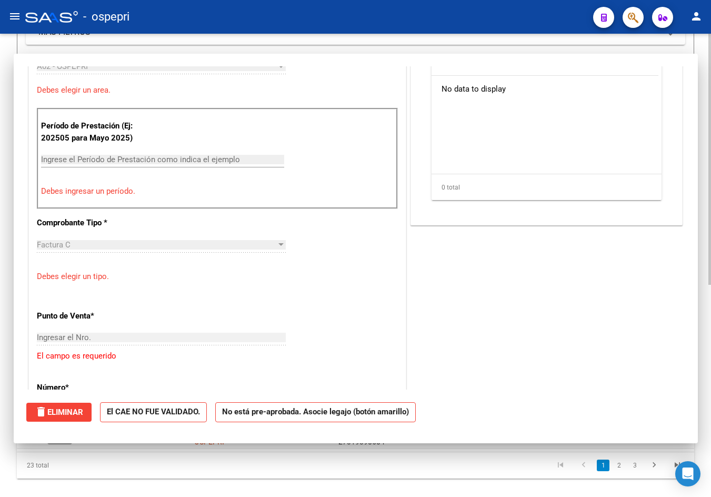
scroll to position [0, 0]
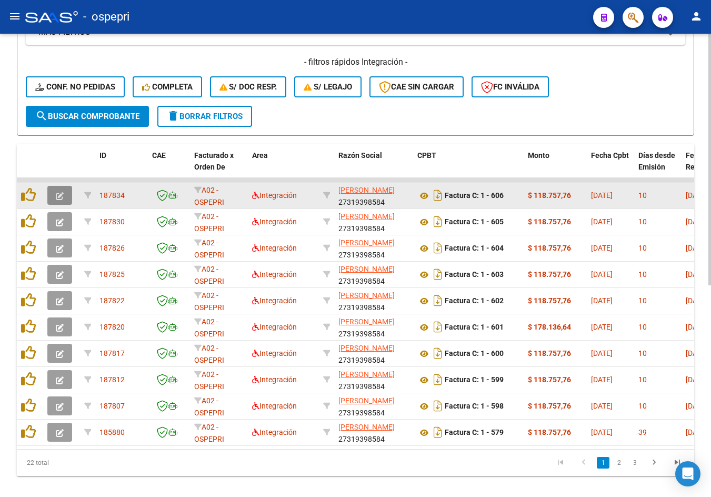
click at [60, 197] on icon "button" at bounding box center [60, 196] width 8 height 8
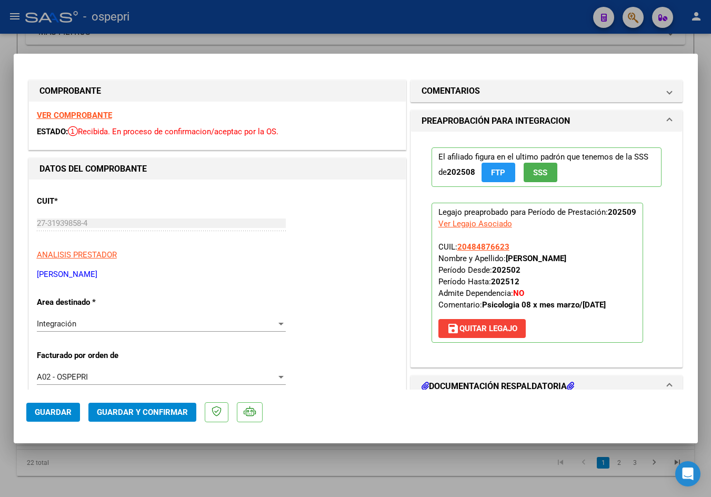
click at [68, 116] on strong "VER COMPROBANTE" at bounding box center [74, 115] width 75 height 9
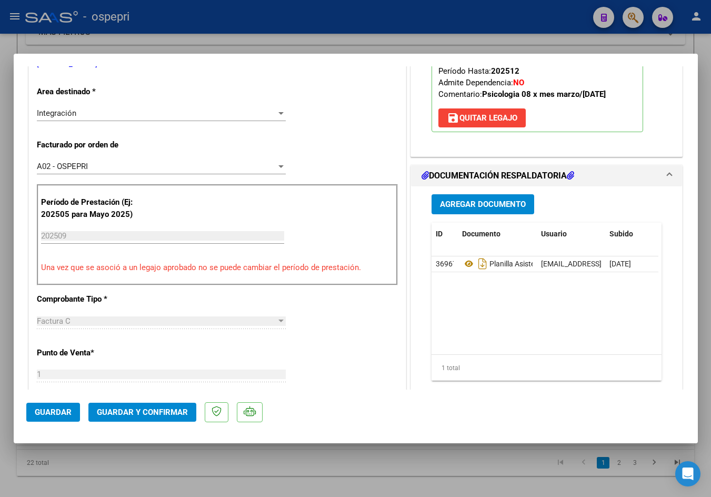
scroll to position [263, 0]
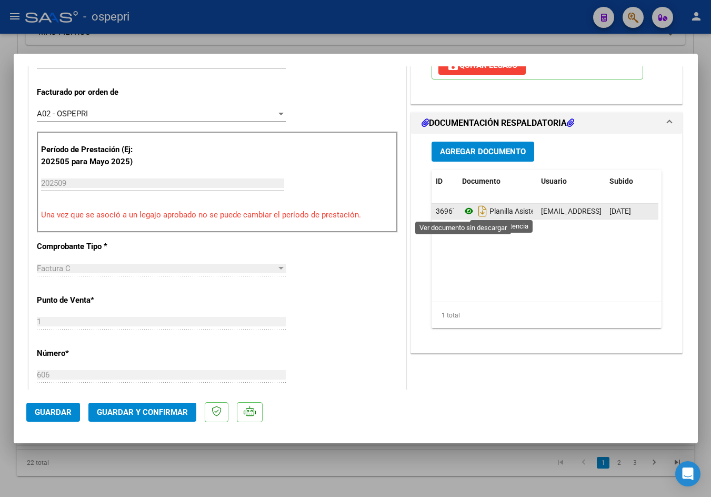
click at [468, 208] on icon at bounding box center [469, 211] width 14 height 13
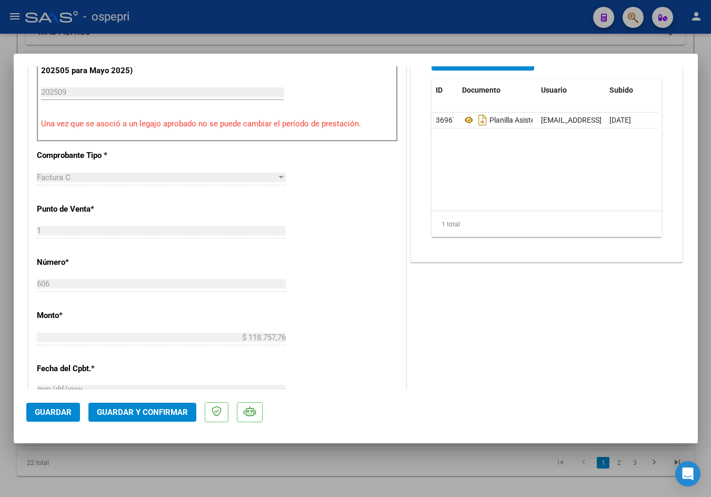
scroll to position [316, 0]
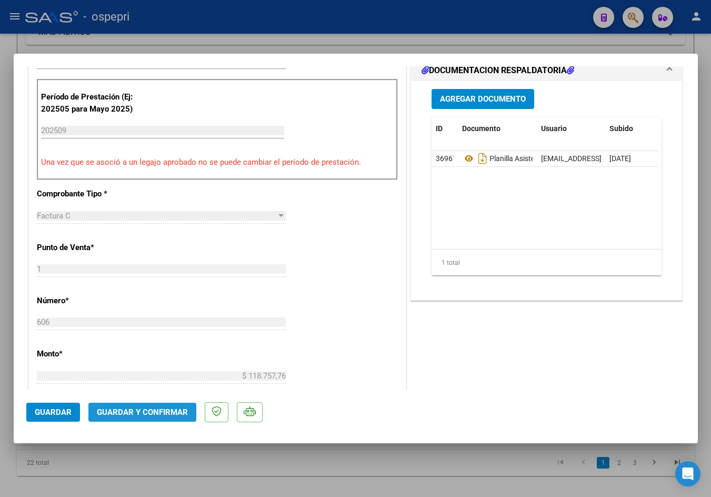
click at [149, 413] on span "Guardar y Confirmar" at bounding box center [142, 412] width 91 height 9
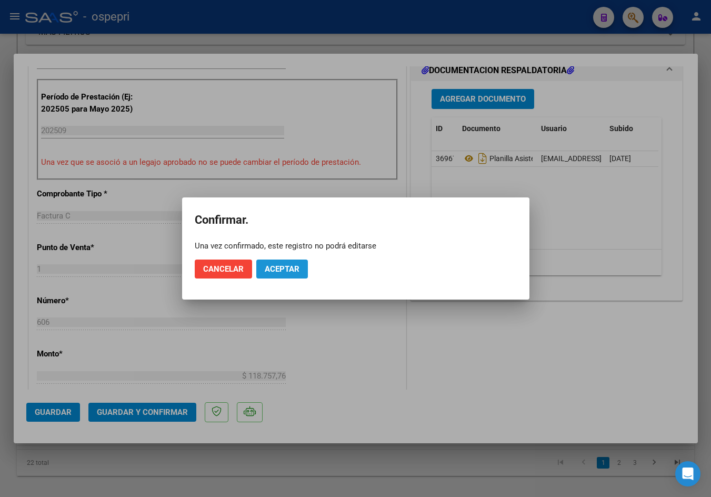
click at [284, 266] on span "Aceptar" at bounding box center [282, 268] width 35 height 9
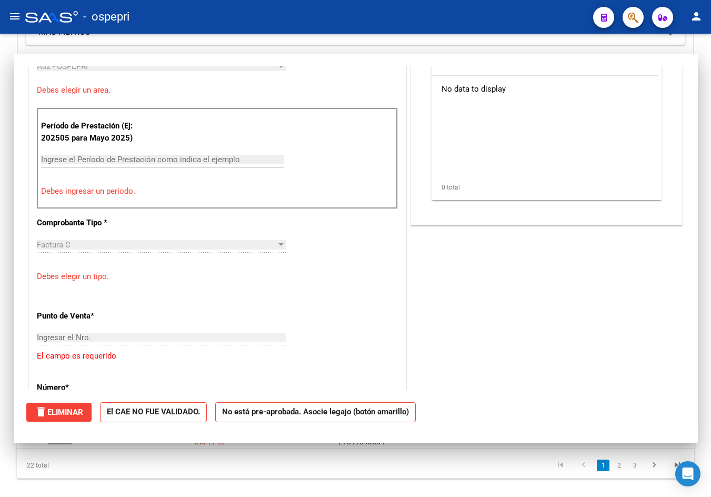
scroll to position [0, 0]
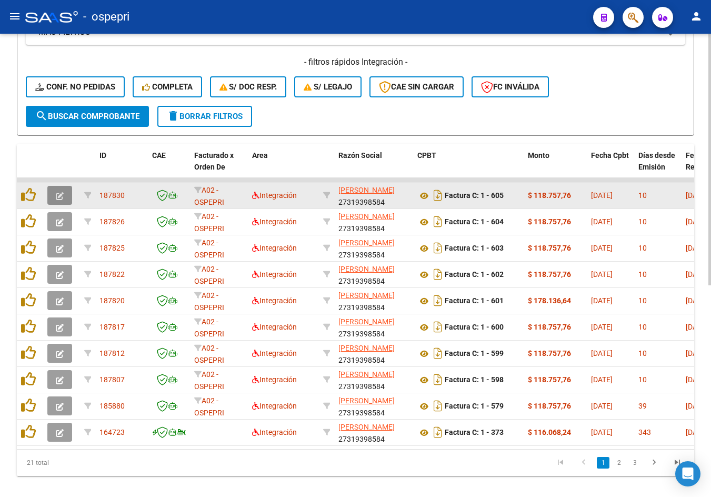
click at [57, 194] on icon "button" at bounding box center [60, 196] width 8 height 8
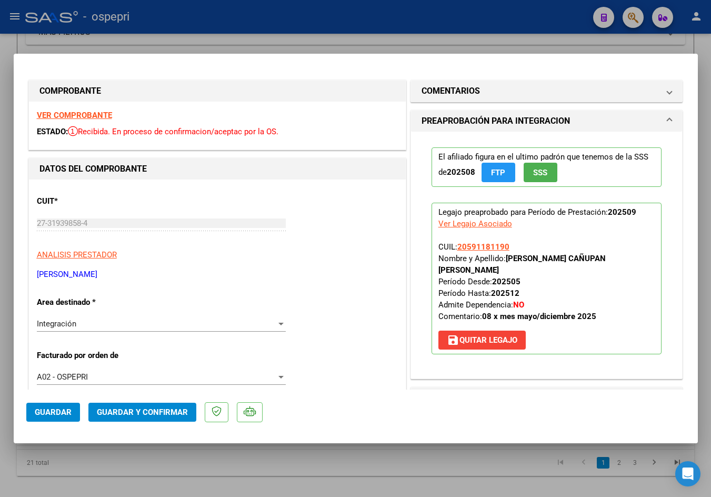
click at [70, 113] on strong "VER COMPROBANTE" at bounding box center [74, 115] width 75 height 9
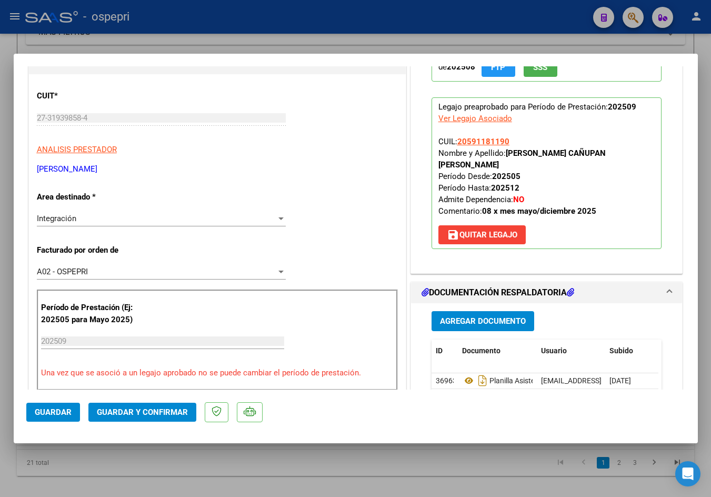
scroll to position [263, 0]
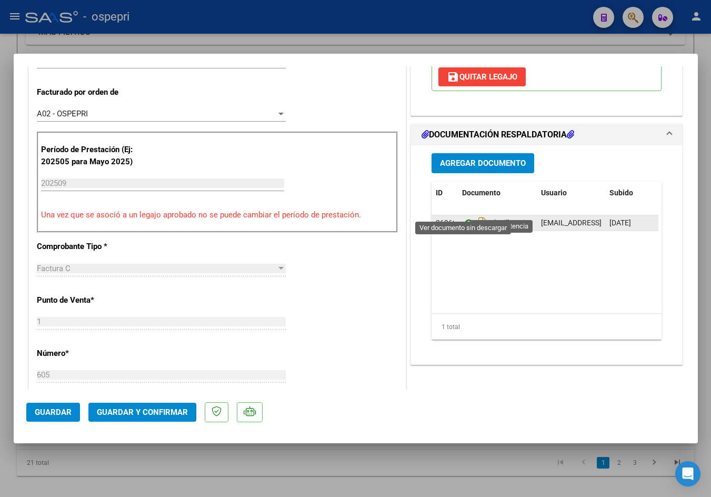
click at [465, 216] on icon at bounding box center [469, 222] width 14 height 13
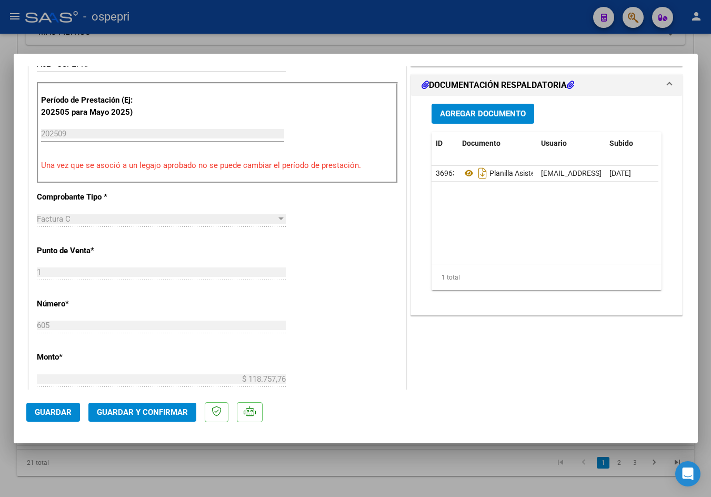
scroll to position [316, 0]
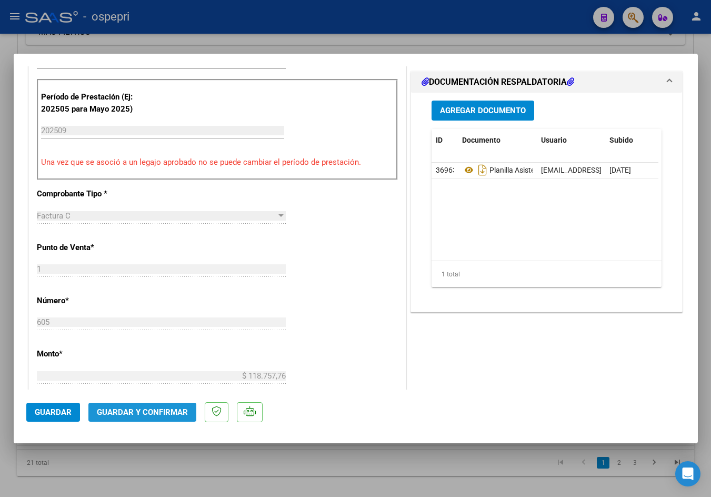
click at [154, 411] on span "Guardar y Confirmar" at bounding box center [142, 412] width 91 height 9
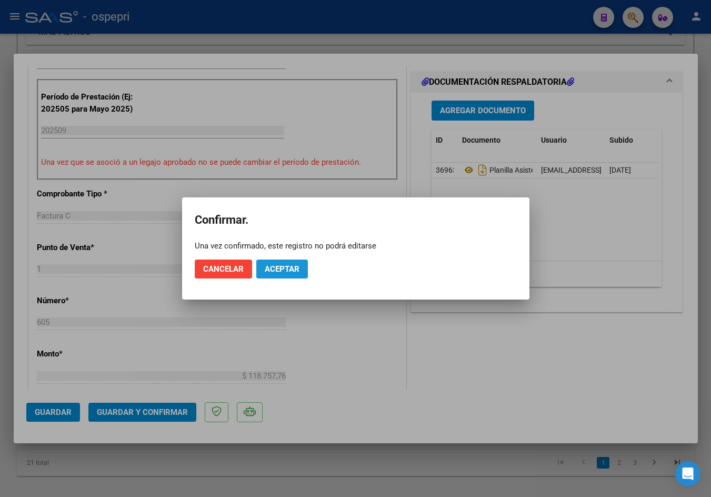
click at [272, 271] on span "Aceptar" at bounding box center [282, 268] width 35 height 9
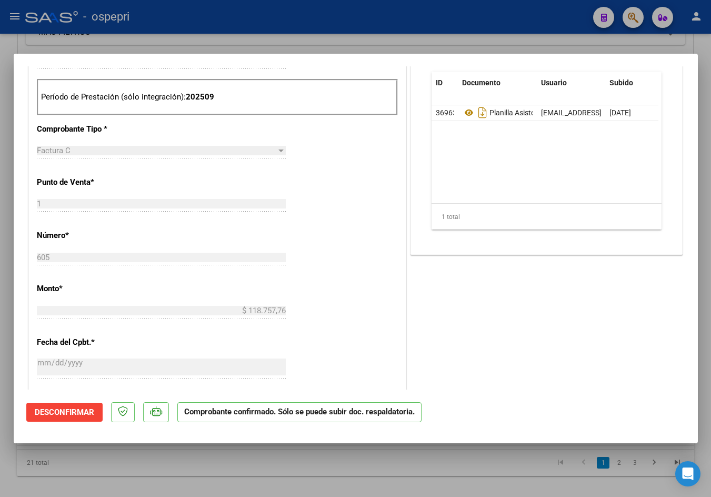
type input "$ 0,00"
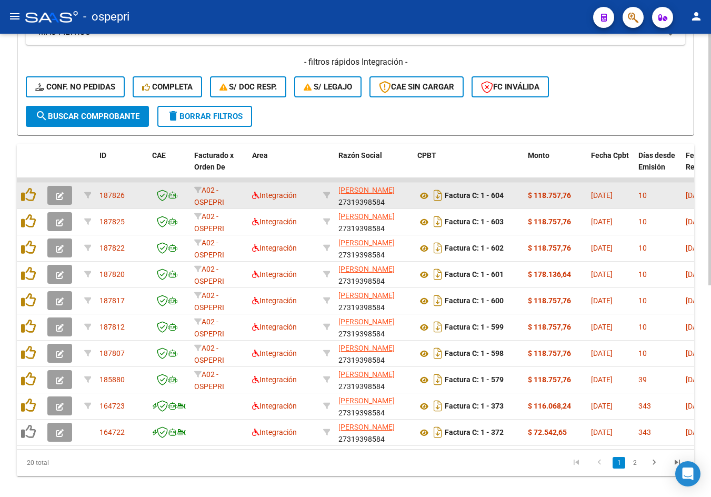
click at [69, 196] on button "button" at bounding box center [59, 195] width 25 height 19
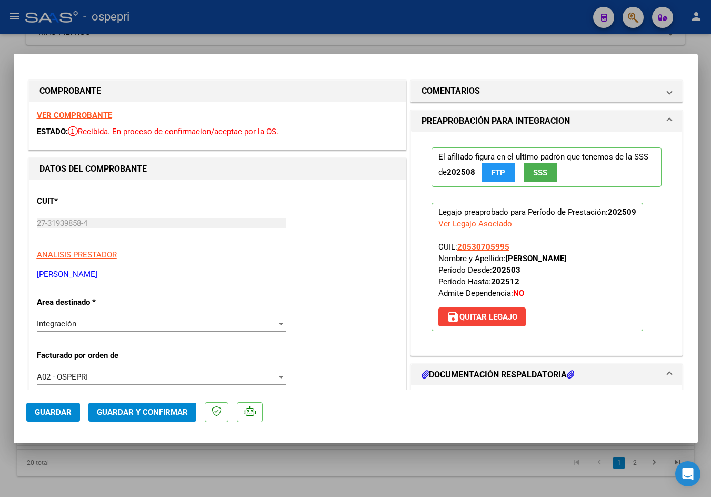
click at [75, 115] on strong "VER COMPROBANTE" at bounding box center [74, 115] width 75 height 9
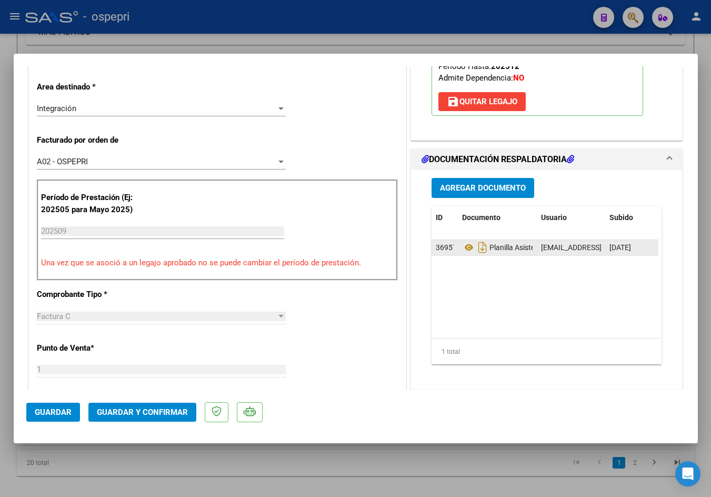
scroll to position [263, 0]
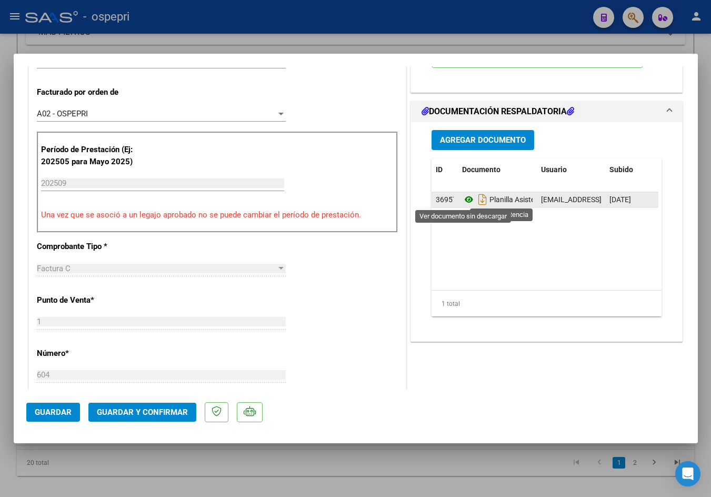
click at [463, 199] on icon at bounding box center [469, 199] width 14 height 13
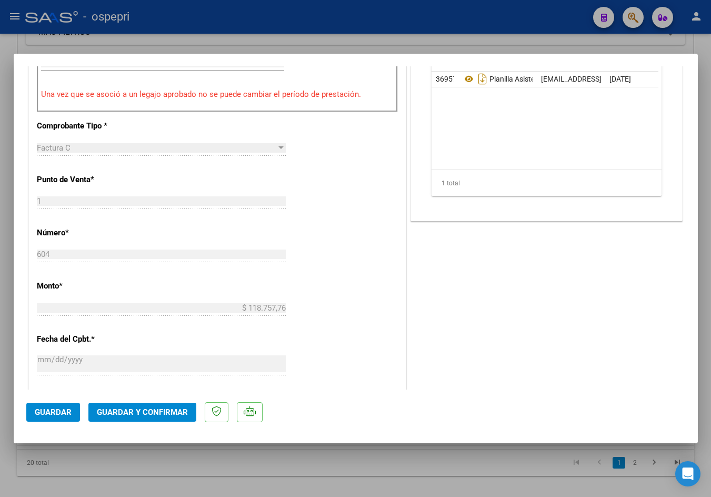
scroll to position [421, 0]
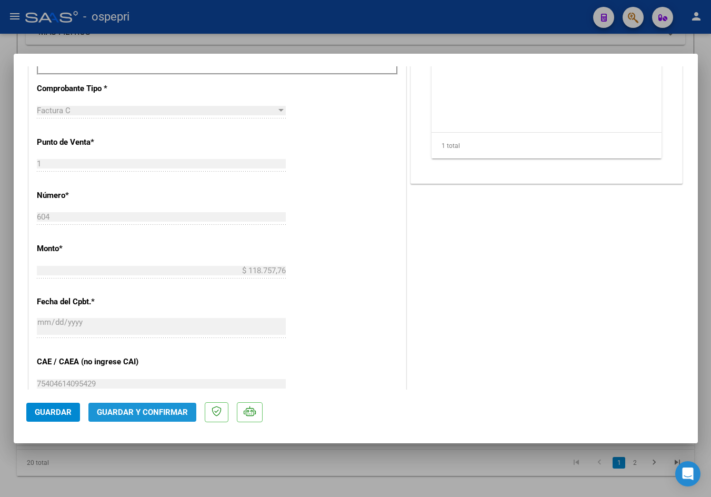
click at [151, 404] on button "Guardar y Confirmar" at bounding box center [142, 412] width 108 height 19
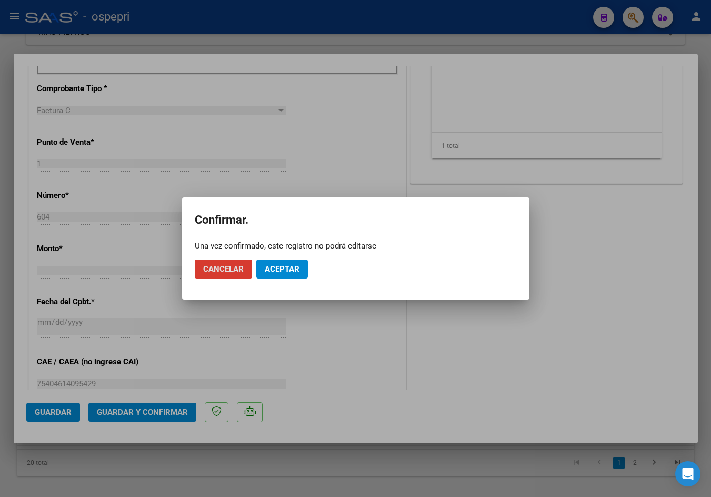
click at [284, 268] on span "Aceptar" at bounding box center [282, 268] width 35 height 9
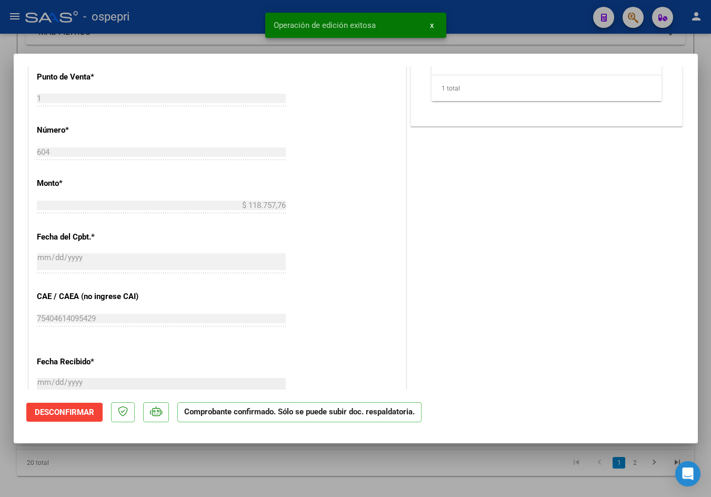
type input "$ 0,00"
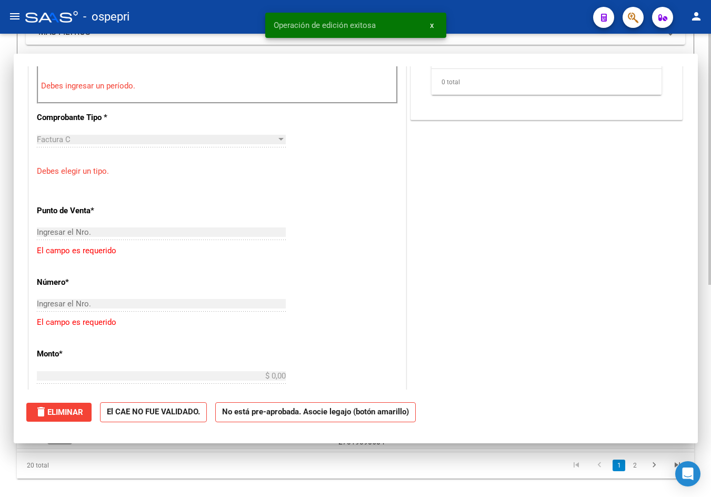
scroll to position [440, 0]
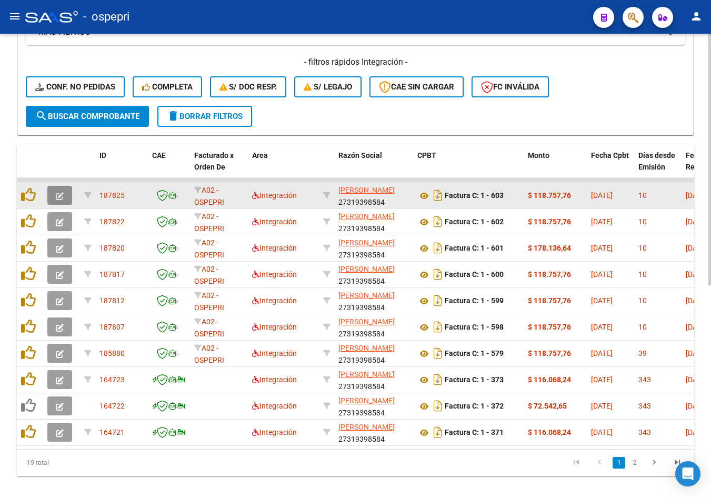
click at [62, 194] on icon "button" at bounding box center [60, 196] width 8 height 8
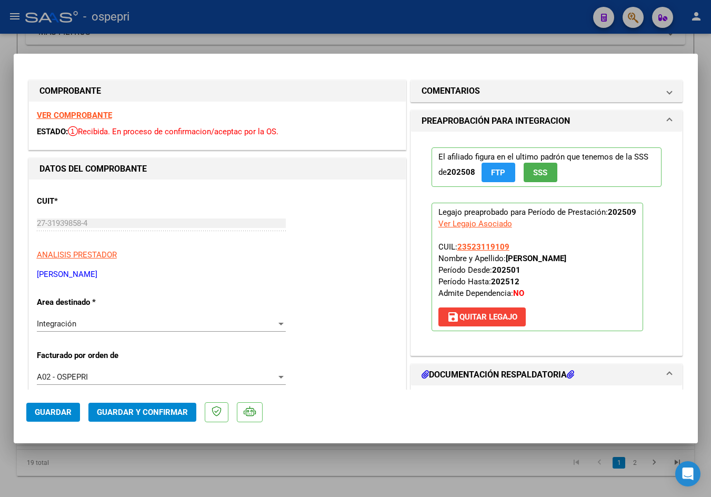
click at [60, 113] on strong "VER COMPROBANTE" at bounding box center [74, 115] width 75 height 9
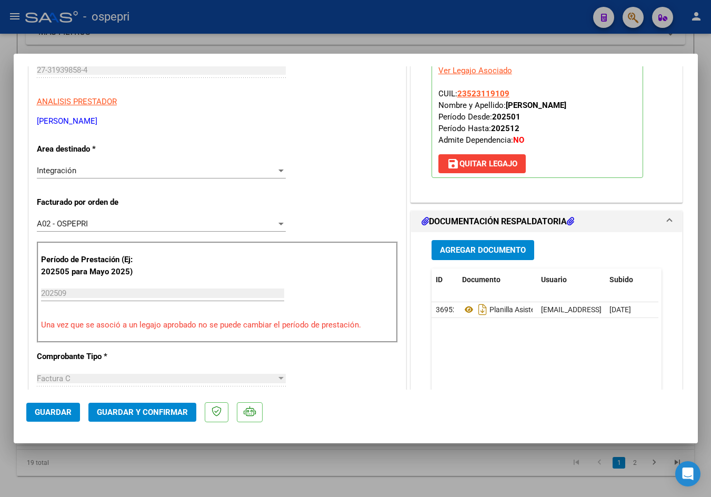
scroll to position [158, 0]
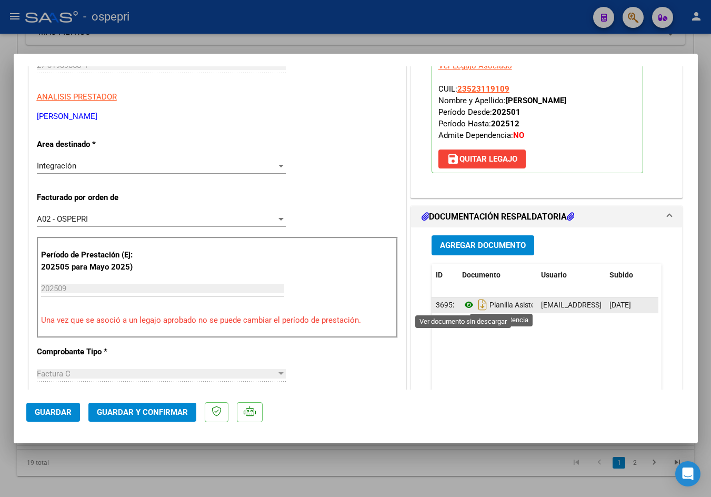
click at [468, 304] on icon at bounding box center [469, 305] width 14 height 13
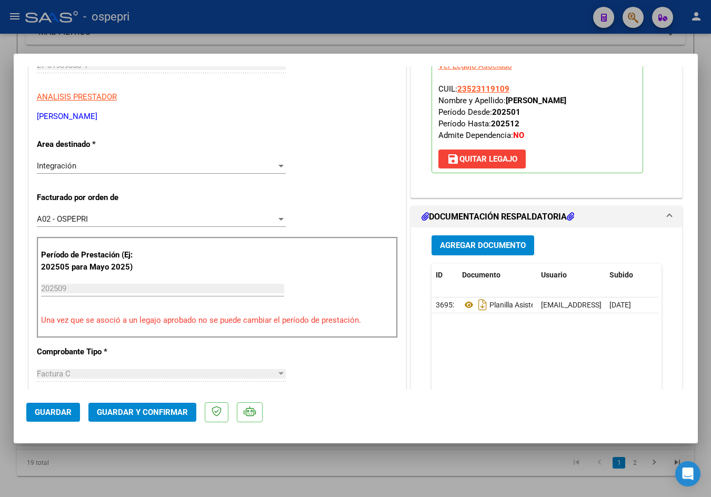
scroll to position [316, 0]
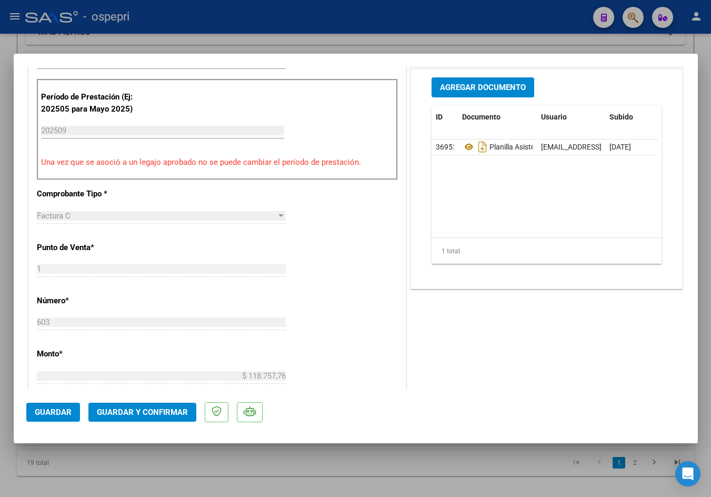
click at [145, 408] on span "Guardar y Confirmar" at bounding box center [142, 412] width 91 height 9
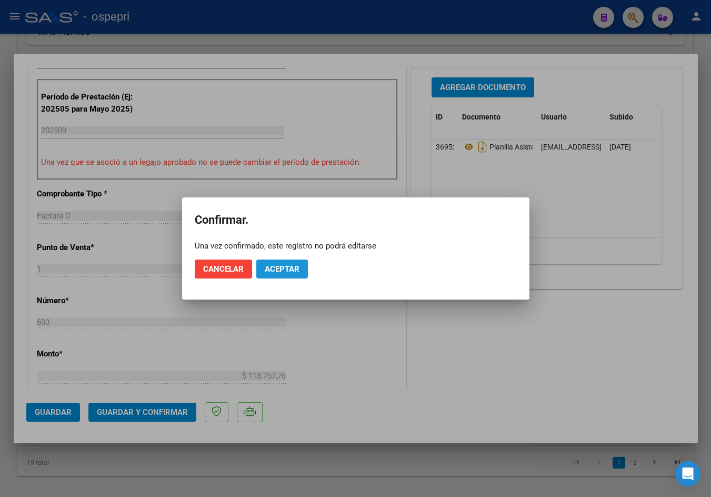
click at [276, 266] on span "Aceptar" at bounding box center [282, 268] width 35 height 9
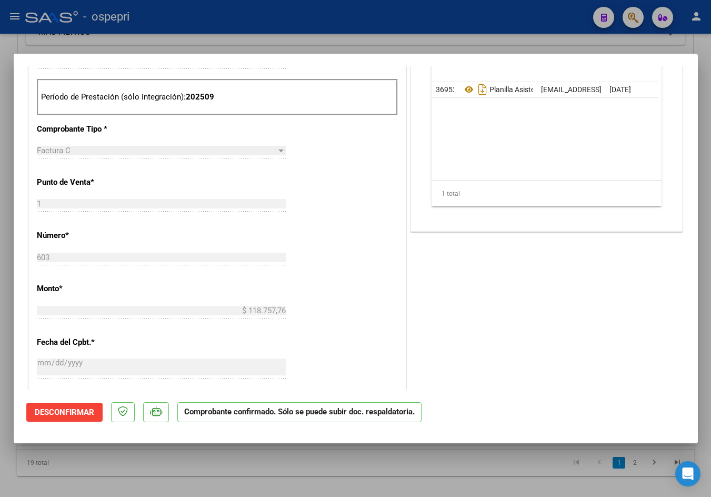
type input "$ 0,00"
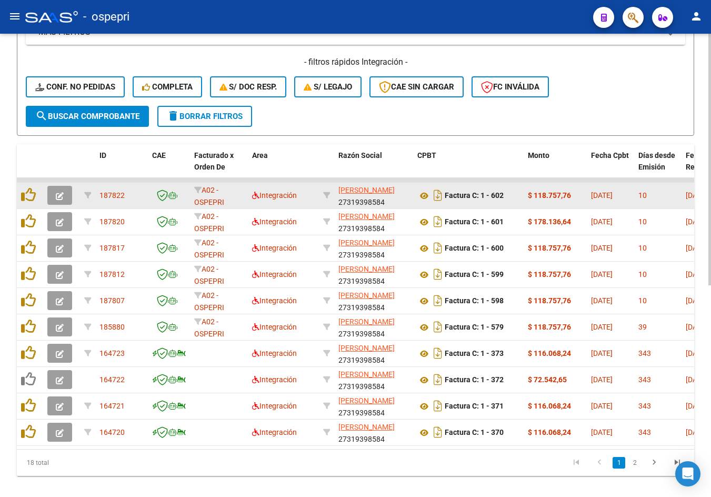
click at [62, 192] on icon "button" at bounding box center [60, 196] width 8 height 8
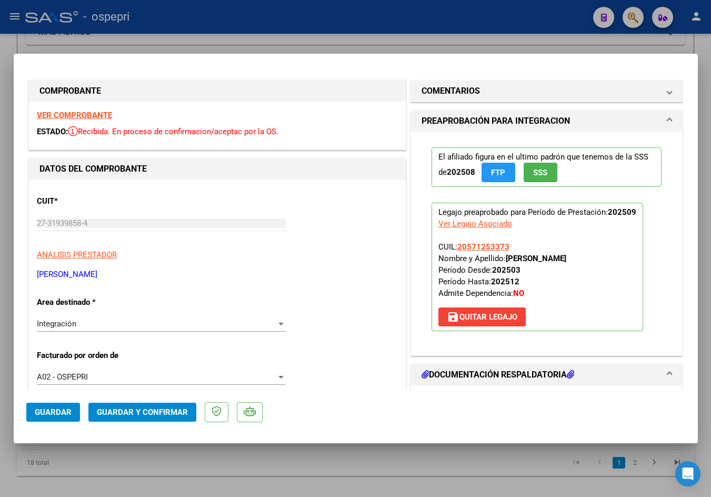
click at [75, 116] on strong "VER COMPROBANTE" at bounding box center [74, 115] width 75 height 9
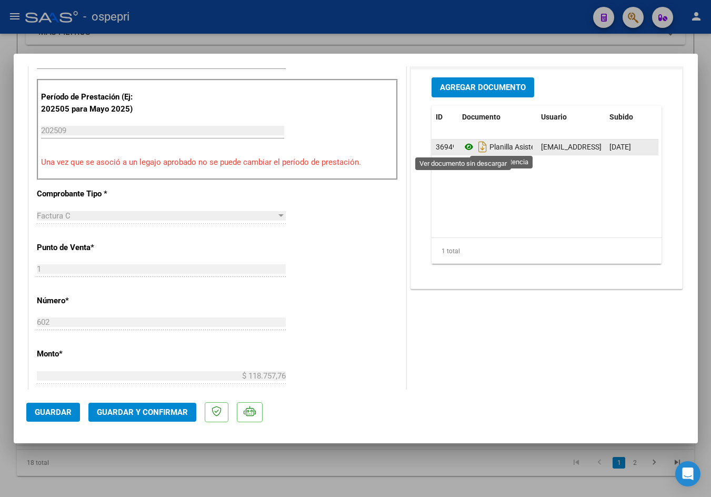
click at [464, 147] on icon at bounding box center [469, 147] width 14 height 13
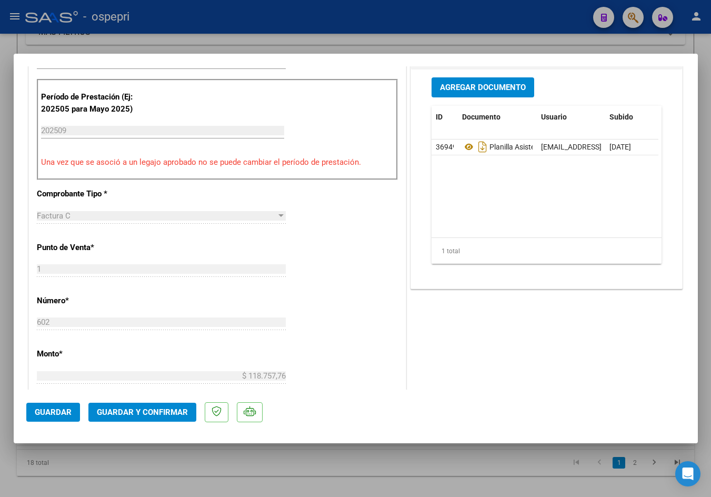
click at [131, 415] on span "Guardar y Confirmar" at bounding box center [142, 412] width 91 height 9
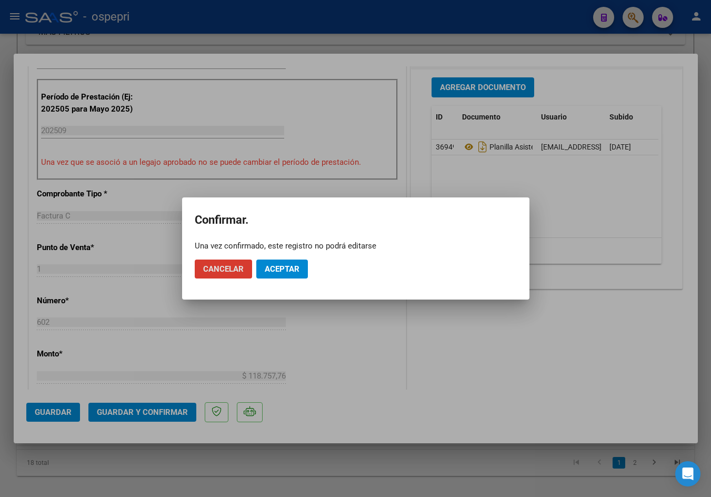
click at [283, 266] on span "Aceptar" at bounding box center [282, 268] width 35 height 9
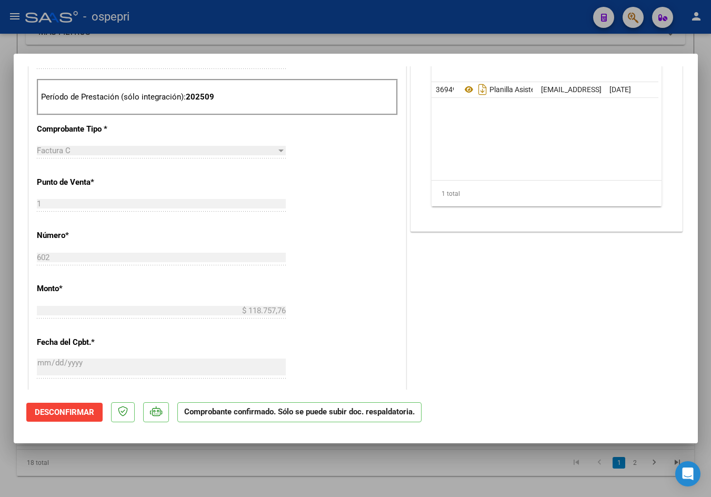
type input "$ 0,00"
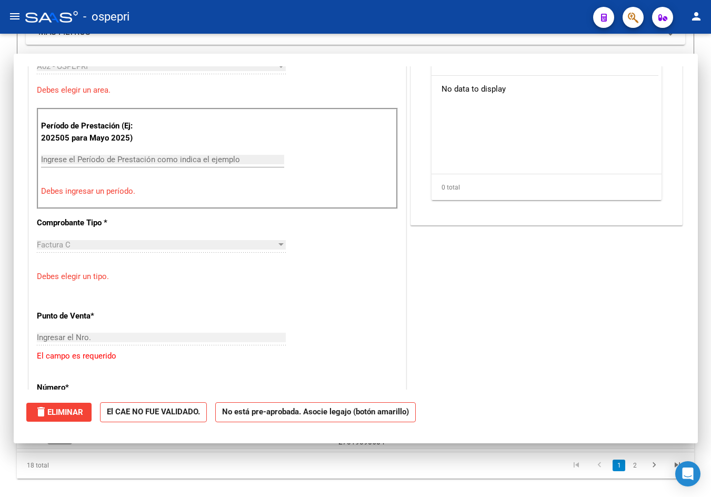
scroll to position [334, 0]
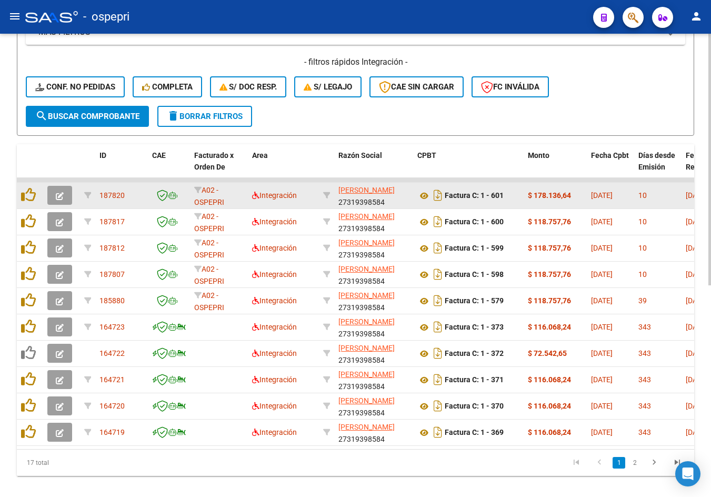
click at [57, 195] on icon "button" at bounding box center [60, 196] width 8 height 8
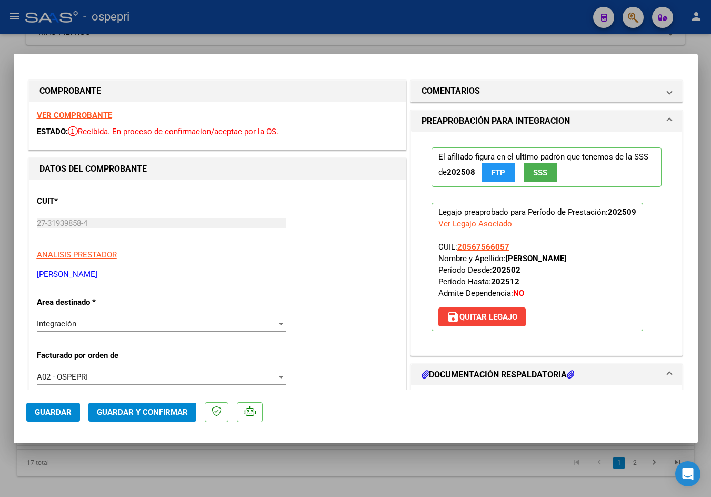
click at [79, 113] on strong "VER COMPROBANTE" at bounding box center [74, 115] width 75 height 9
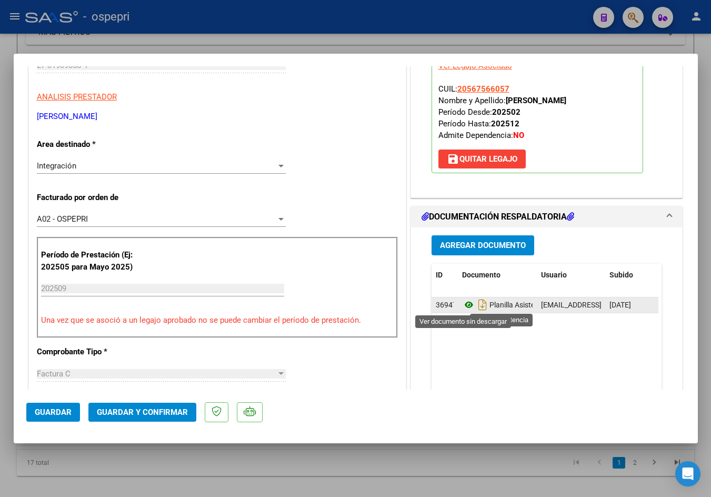
click at [463, 304] on icon at bounding box center [469, 305] width 14 height 13
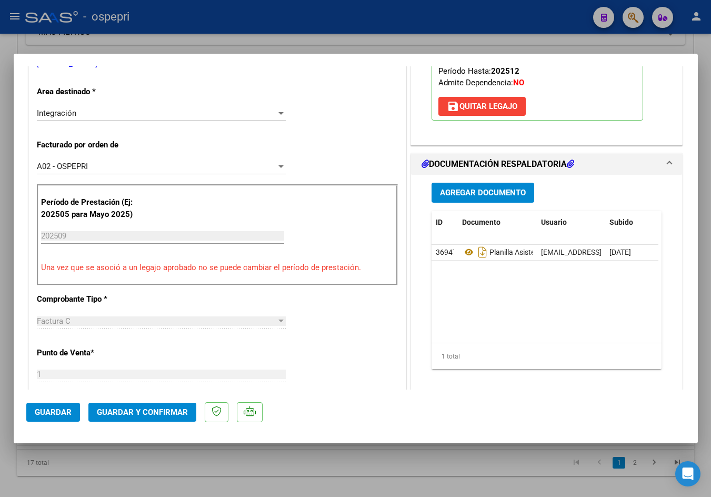
scroll to position [316, 0]
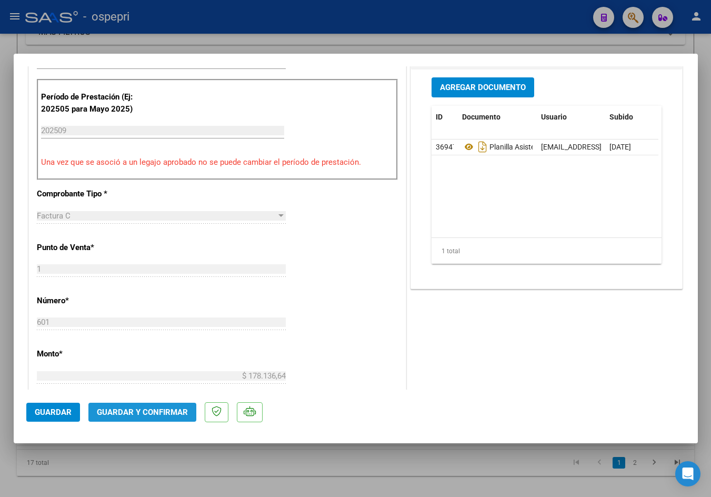
click at [175, 409] on span "Guardar y Confirmar" at bounding box center [142, 412] width 91 height 9
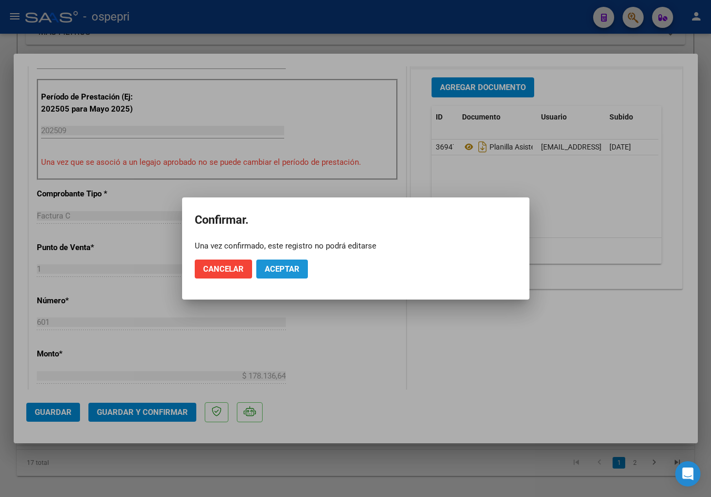
click at [279, 269] on span "Aceptar" at bounding box center [282, 268] width 35 height 9
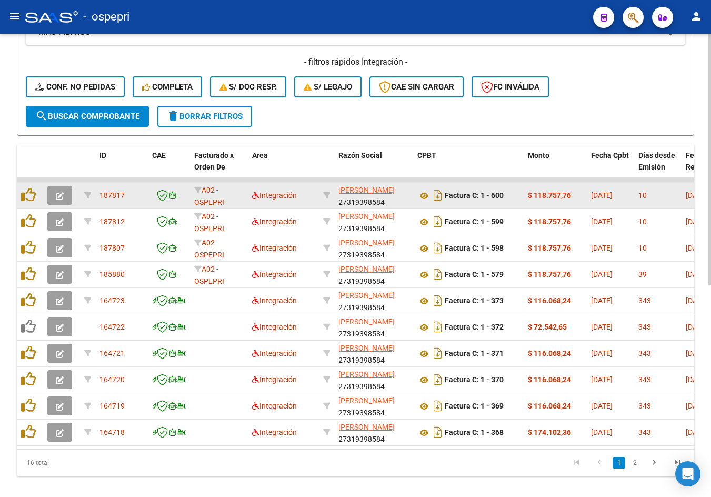
click at [65, 196] on button "button" at bounding box center [59, 195] width 25 height 19
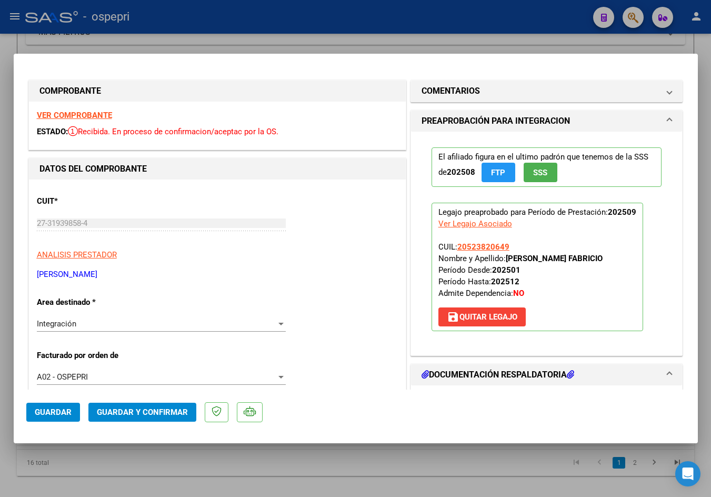
click at [85, 118] on strong "VER COMPROBANTE" at bounding box center [74, 115] width 75 height 9
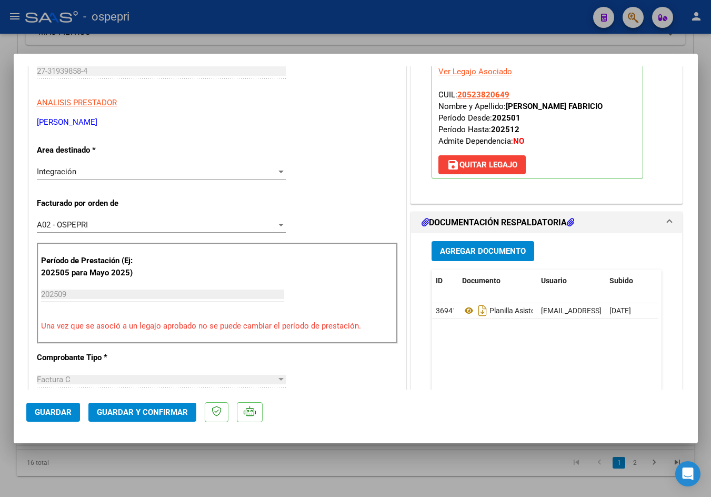
scroll to position [158, 0]
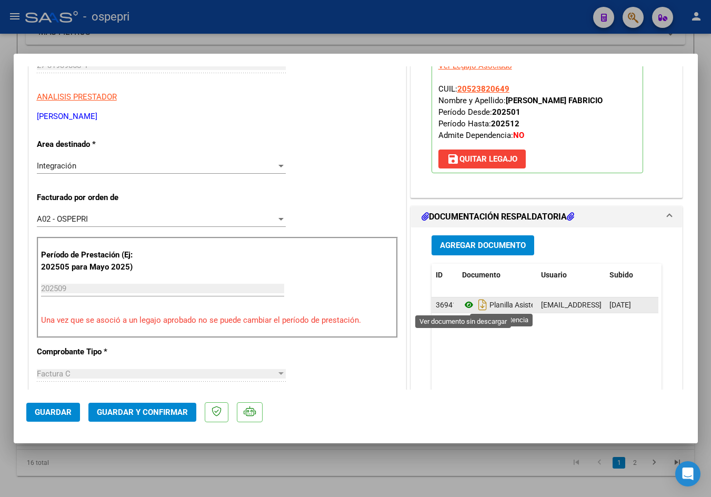
click at [464, 309] on icon at bounding box center [469, 305] width 14 height 13
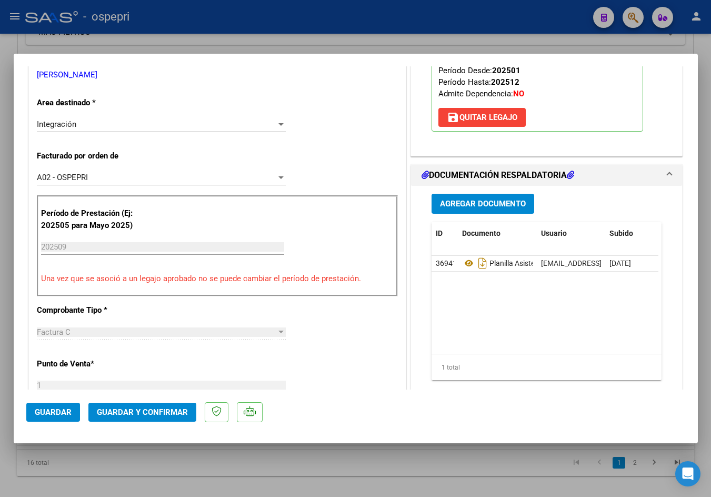
scroll to position [263, 0]
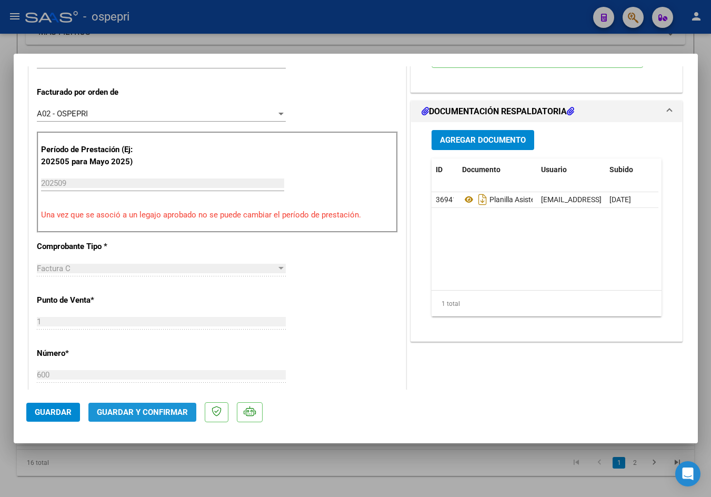
click at [155, 415] on span "Guardar y Confirmar" at bounding box center [142, 412] width 91 height 9
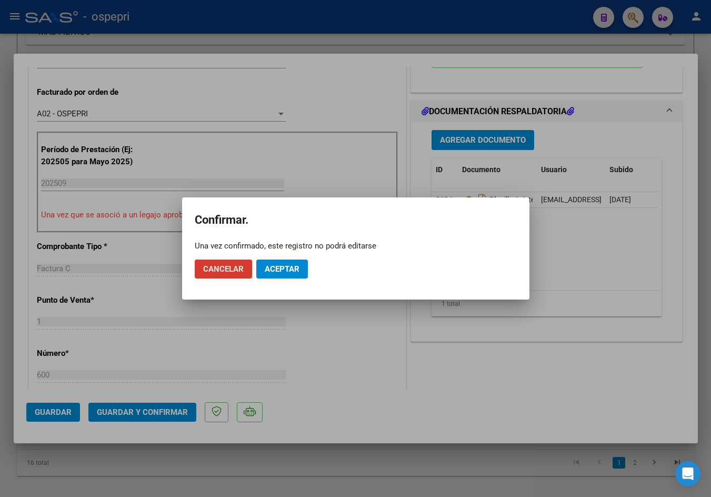
click at [277, 270] on span "Aceptar" at bounding box center [282, 268] width 35 height 9
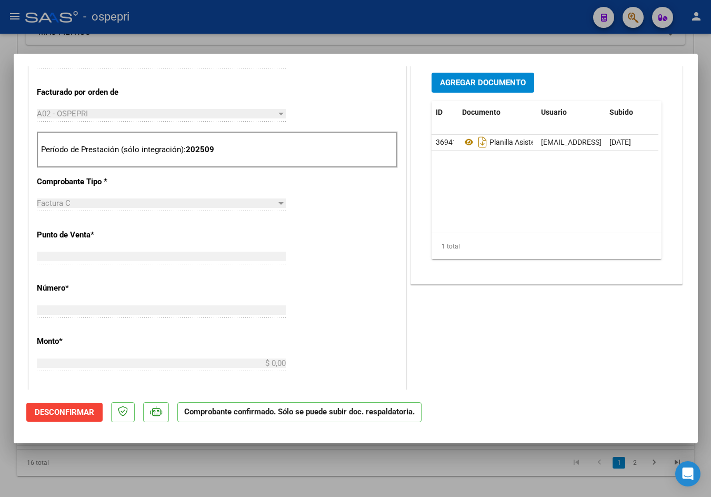
scroll to position [0, 0]
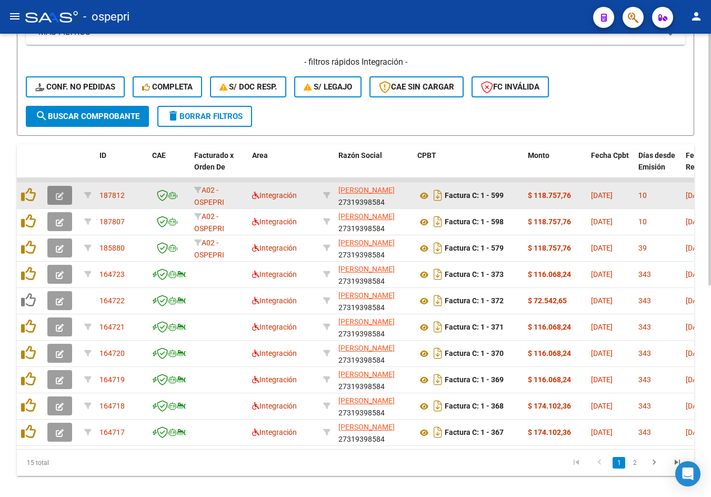
click at [64, 193] on button "button" at bounding box center [59, 195] width 25 height 19
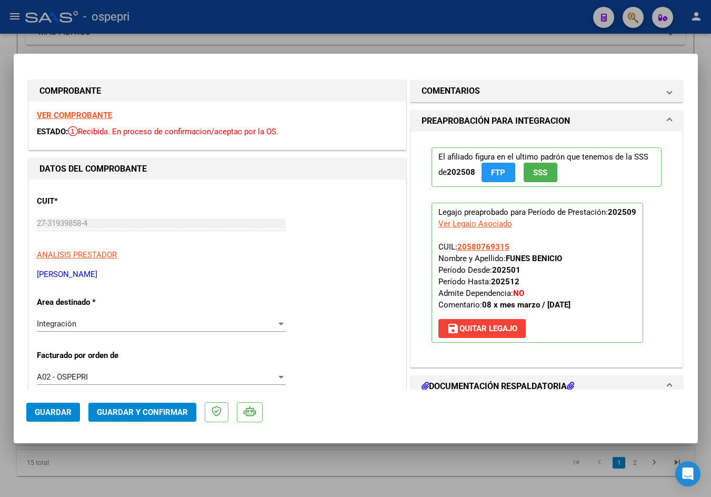
click at [72, 112] on strong "VER COMPROBANTE" at bounding box center [74, 115] width 75 height 9
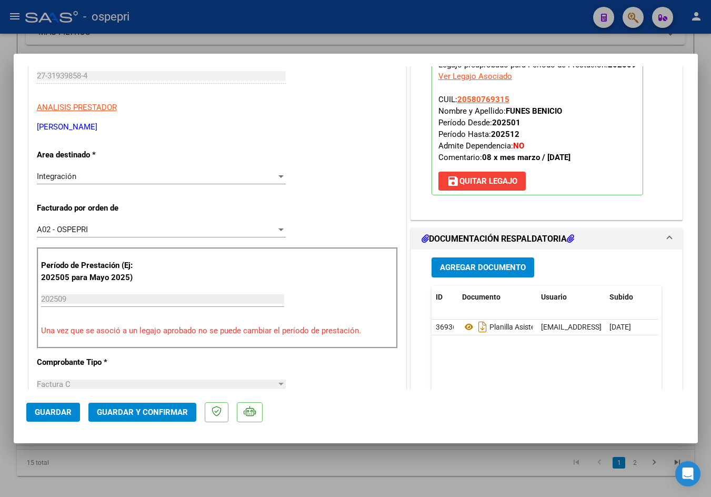
scroll to position [211, 0]
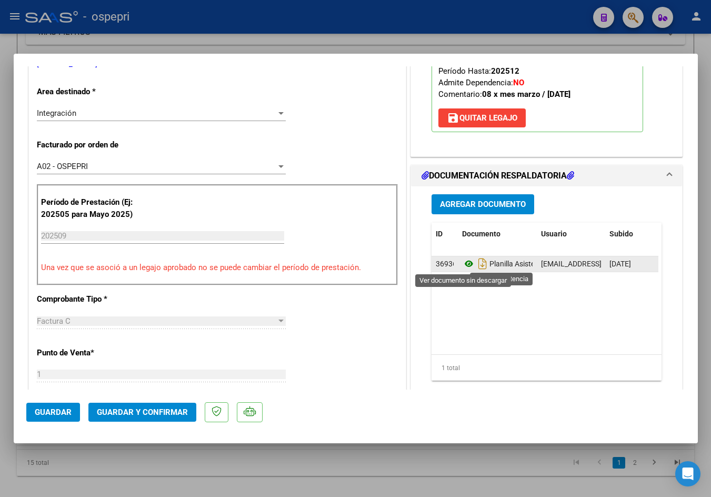
click at [463, 263] on icon at bounding box center [469, 264] width 14 height 13
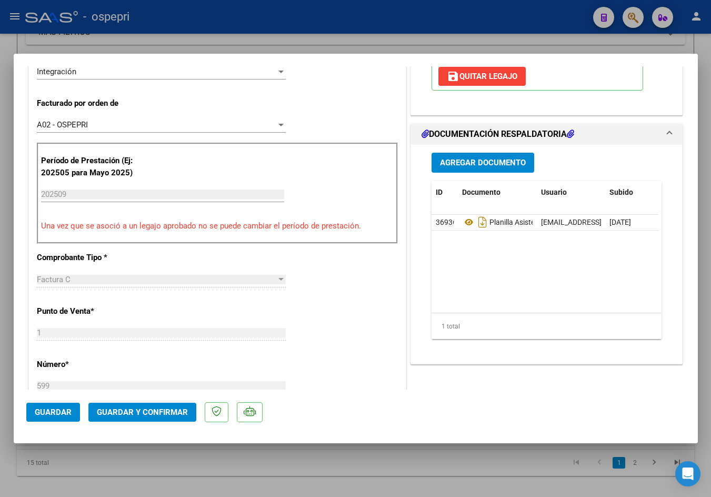
scroll to position [369, 0]
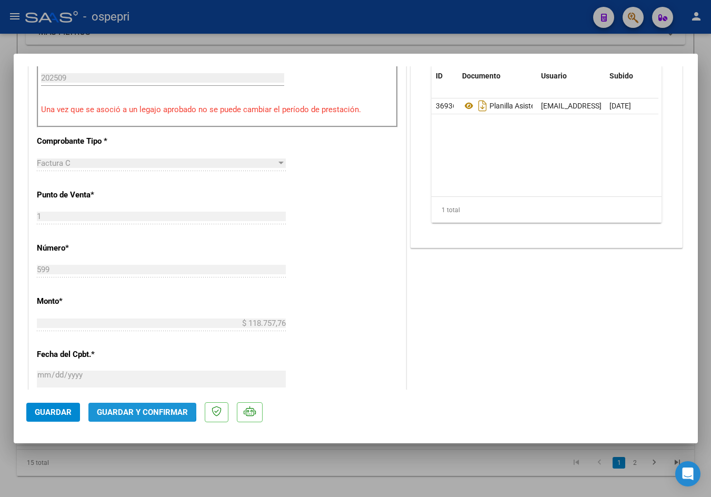
click at [140, 408] on span "Guardar y Confirmar" at bounding box center [142, 412] width 91 height 9
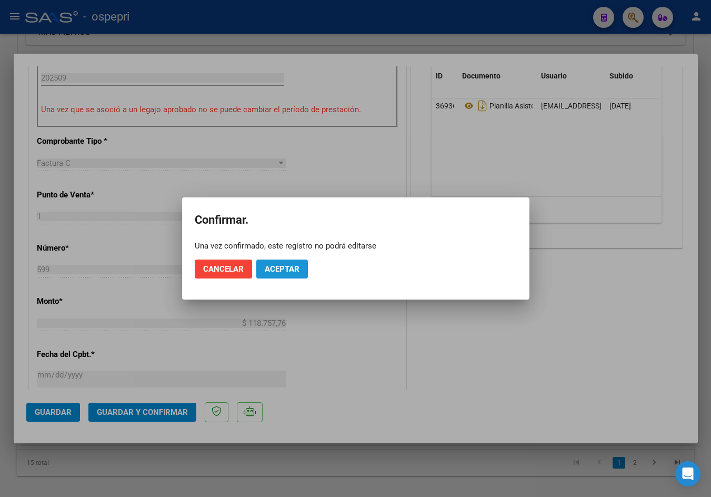
click at [292, 271] on span "Aceptar" at bounding box center [282, 268] width 35 height 9
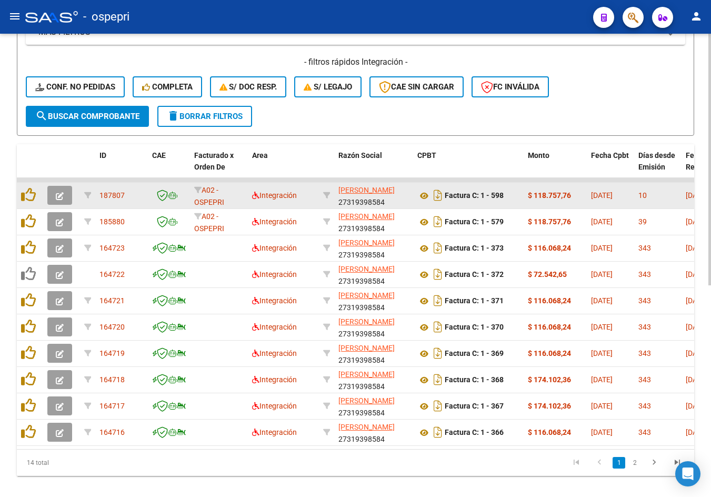
click at [60, 193] on icon "button" at bounding box center [60, 196] width 8 height 8
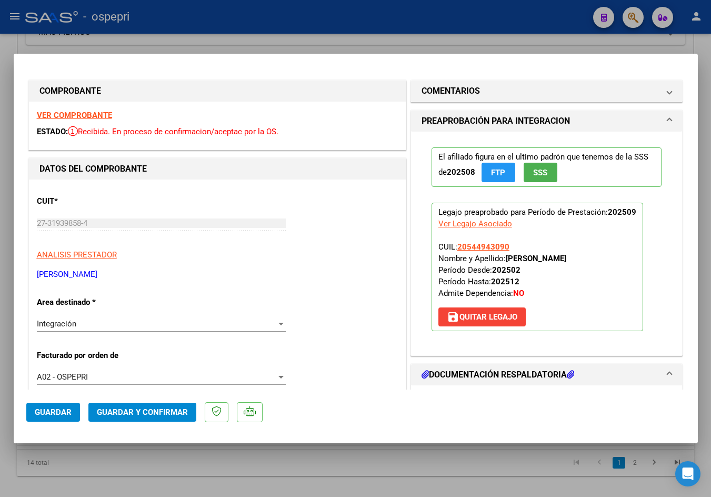
click at [78, 115] on strong "VER COMPROBANTE" at bounding box center [74, 115] width 75 height 9
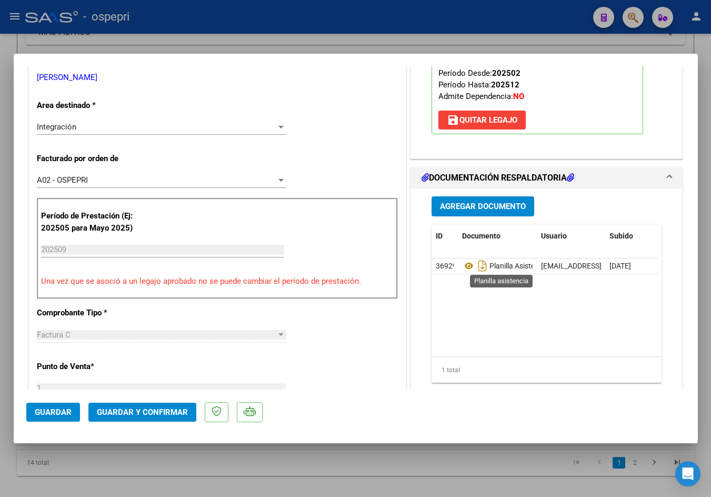
scroll to position [211, 0]
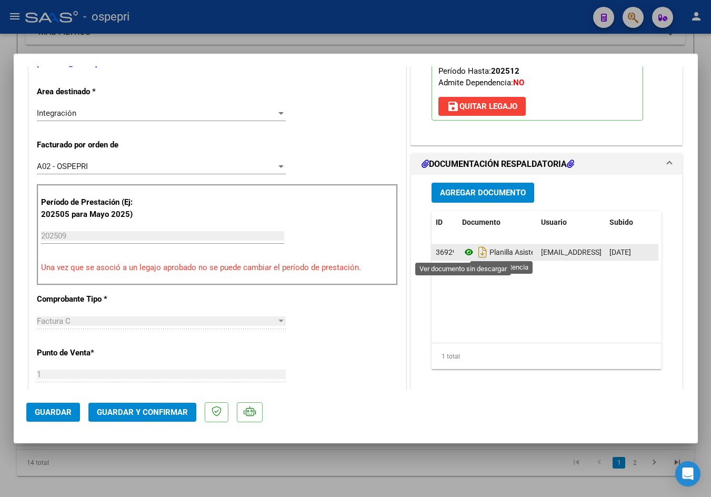
click at [466, 253] on icon at bounding box center [469, 252] width 14 height 13
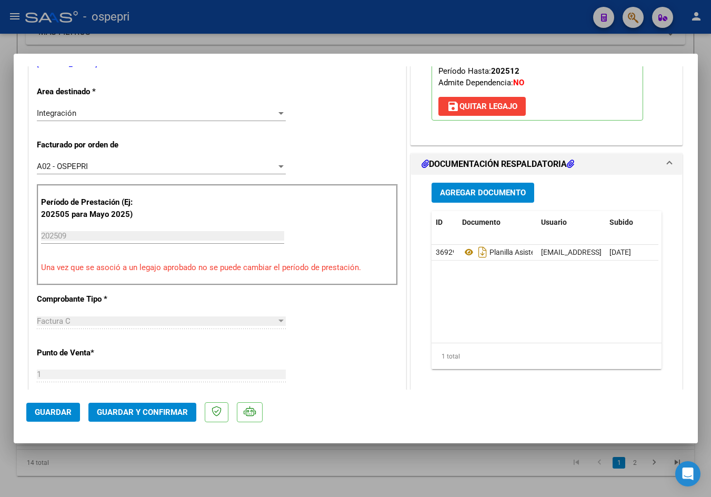
scroll to position [474, 0]
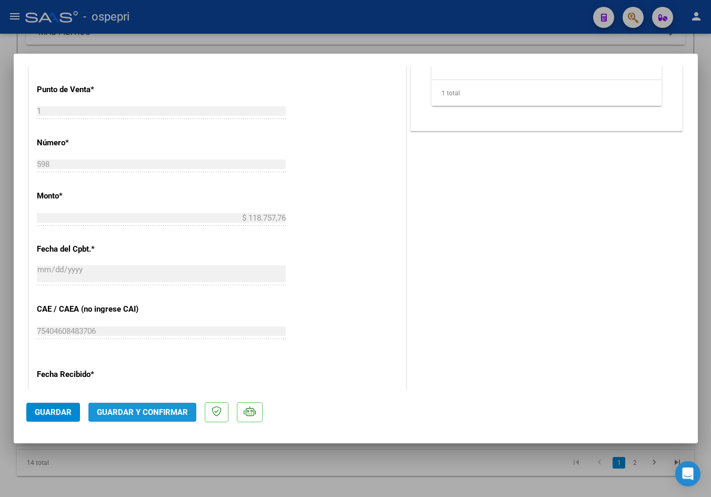
click at [149, 412] on span "Guardar y Confirmar" at bounding box center [142, 412] width 91 height 9
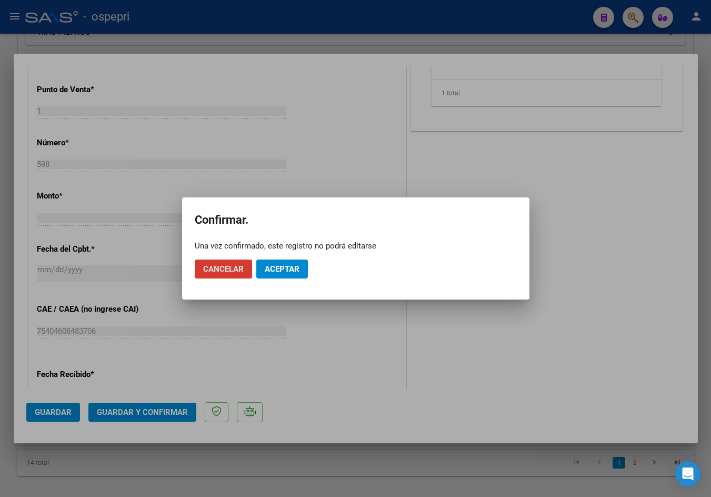
click at [291, 265] on span "Aceptar" at bounding box center [282, 268] width 35 height 9
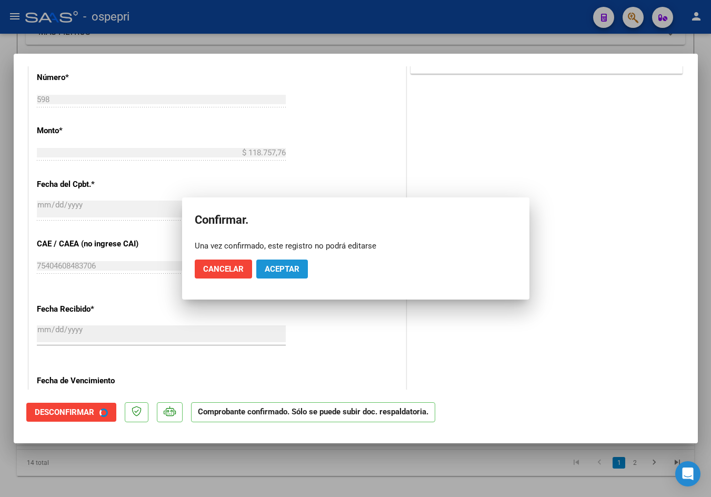
scroll to position [409, 0]
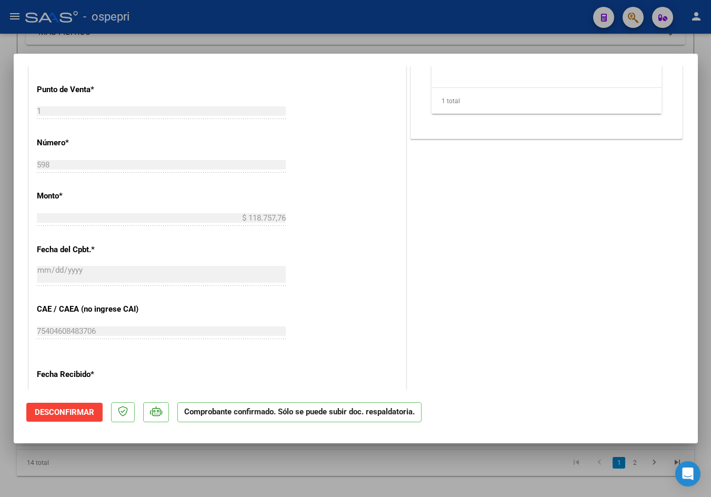
type input "$ 0,00"
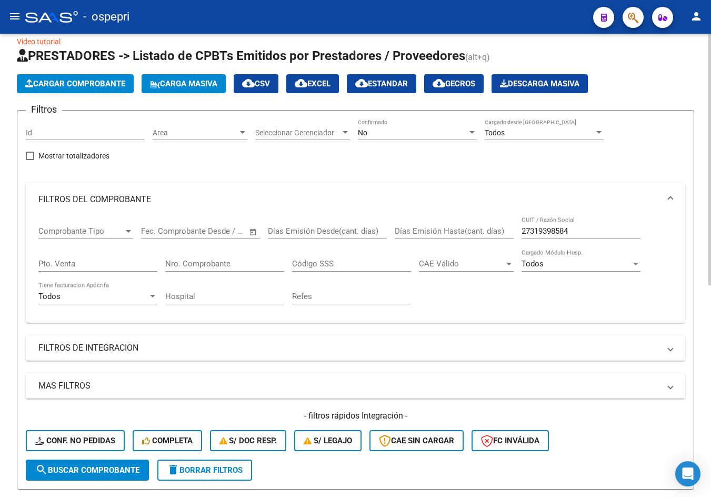
scroll to position [0, 0]
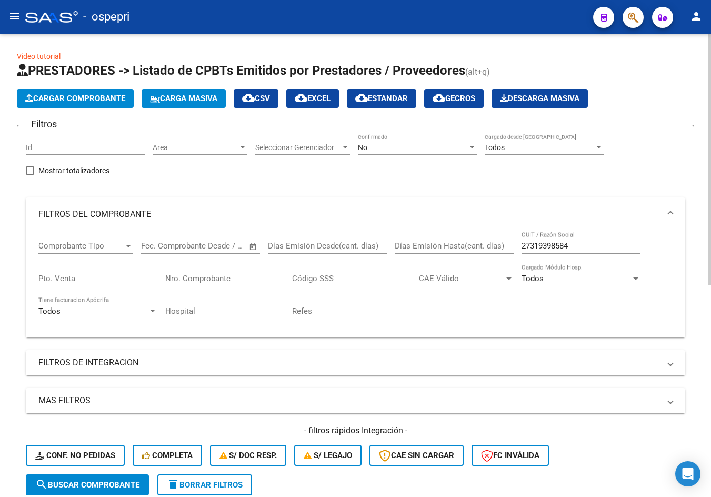
click at [592, 244] on input "27319398584" at bounding box center [581, 245] width 119 height 9
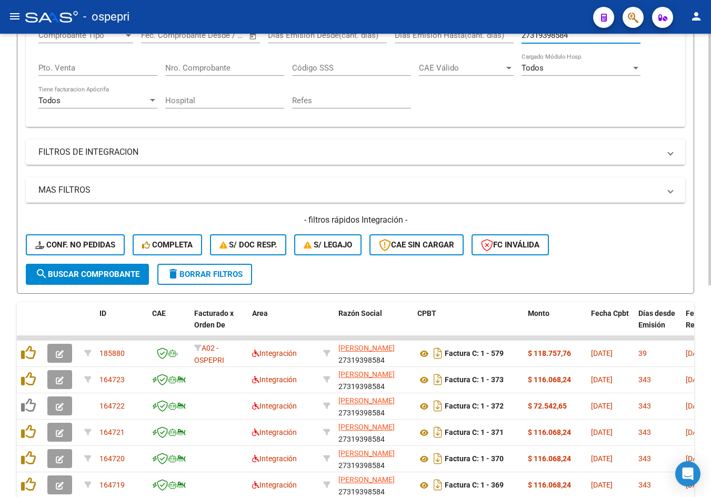
click at [249, 270] on button "delete Borrar Filtros" at bounding box center [204, 274] width 95 height 21
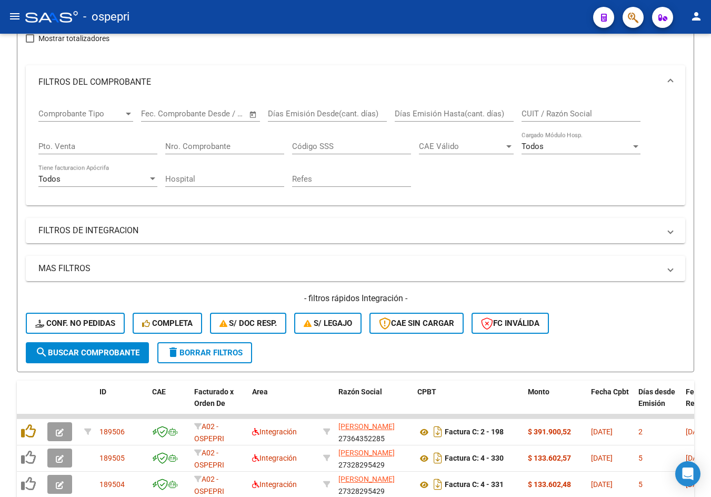
scroll to position [211, 0]
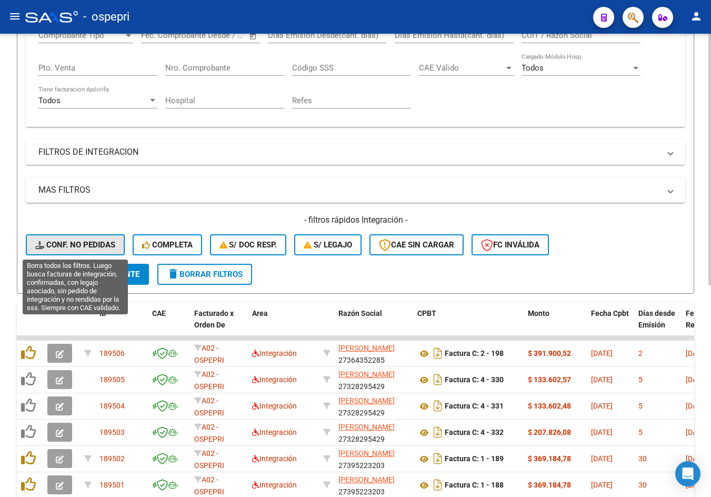
click at [97, 240] on span "Conf. no pedidas" at bounding box center [75, 244] width 80 height 9
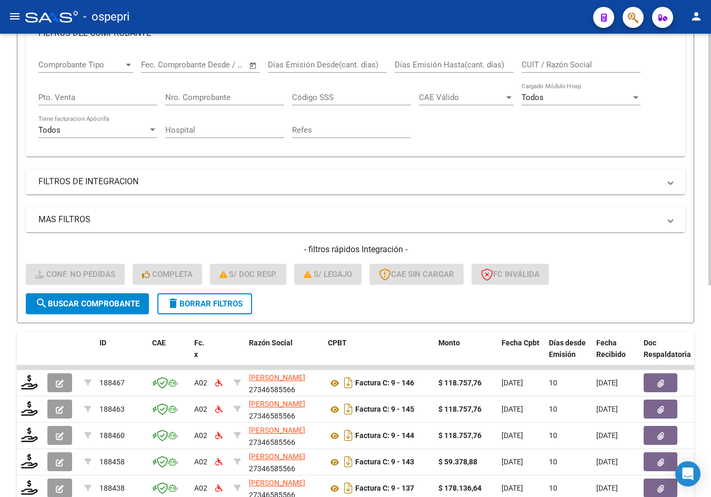
scroll to position [53, 0]
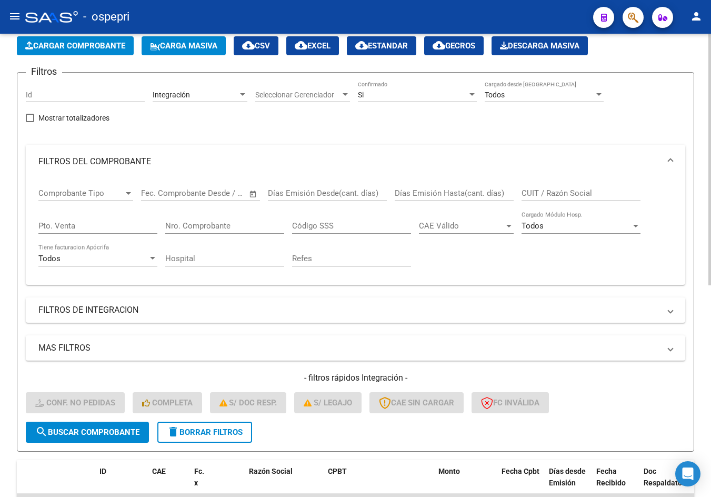
click at [575, 194] on input "CUIT / Razón Social" at bounding box center [581, 193] width 119 height 9
paste input "27319398584"
type input "27319398584"
click at [84, 431] on span "search Buscar Comprobante" at bounding box center [87, 432] width 104 height 9
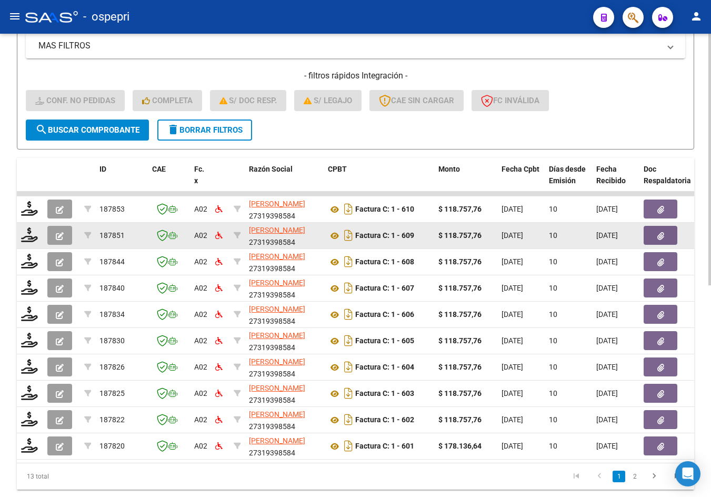
scroll to position [369, 0]
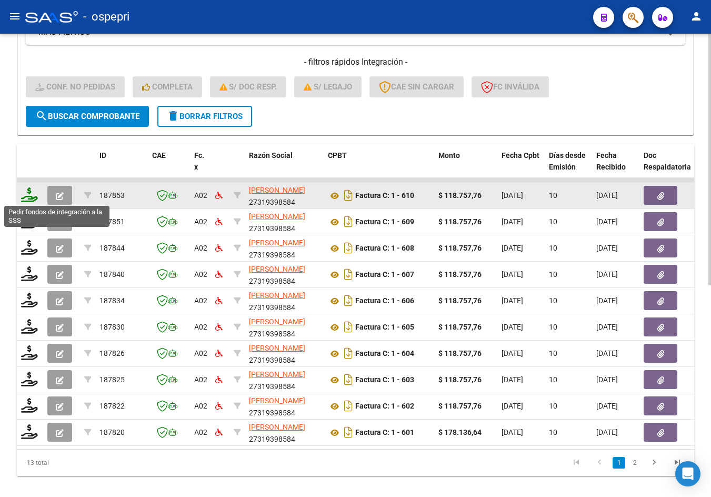
click at [31, 197] on icon at bounding box center [29, 194] width 17 height 15
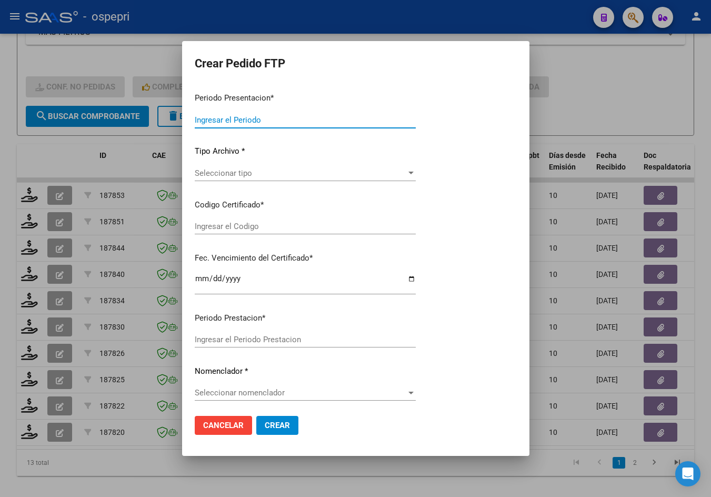
type input "202509"
type input "$ 118.757,76"
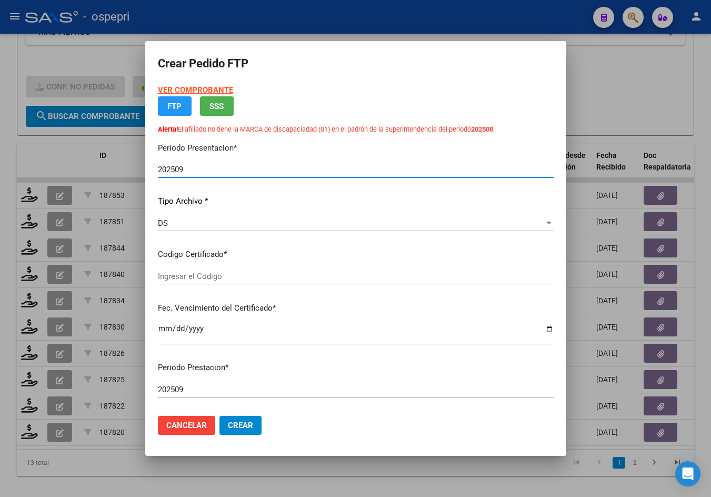
type input "2749485300-6"
type input "[DATE]"
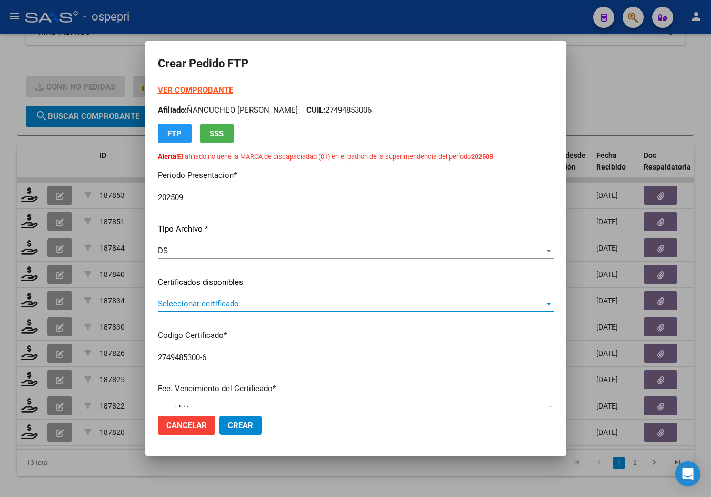
click at [241, 305] on span "Seleccionar certificado" at bounding box center [351, 303] width 387 height 9
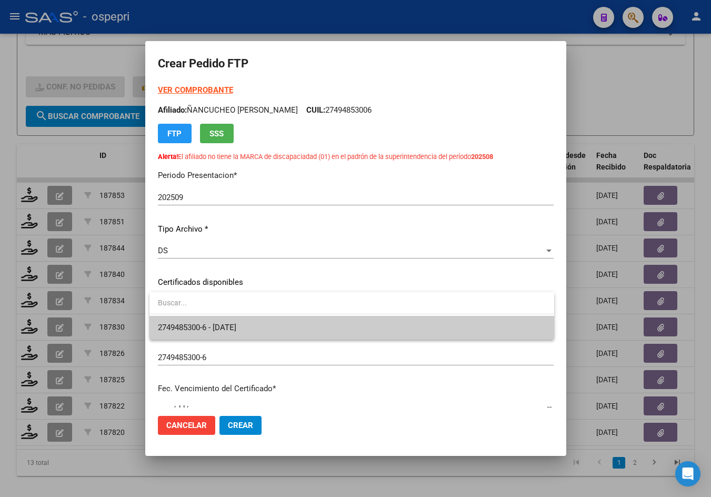
click at [240, 322] on span "2749485300-6 - [DATE]" at bounding box center [352, 328] width 388 height 24
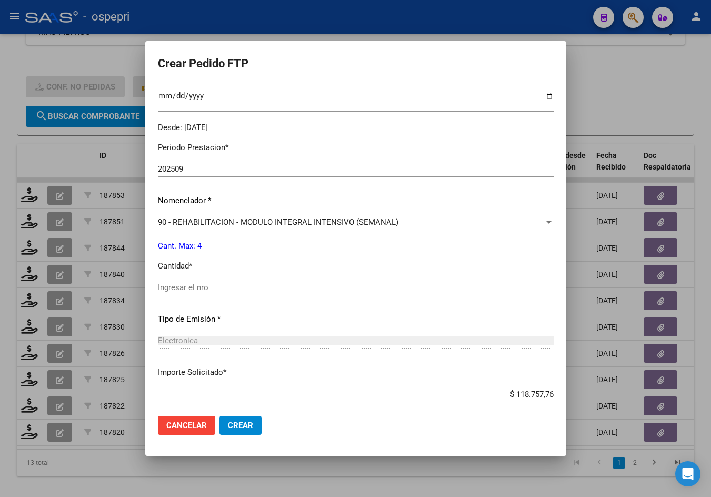
scroll to position [316, 0]
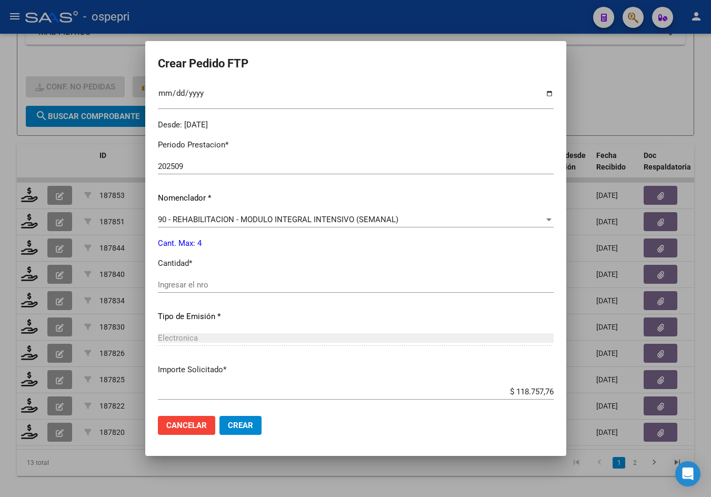
click at [214, 288] on input "Ingresar el nro" at bounding box center [356, 284] width 396 height 9
type input "4"
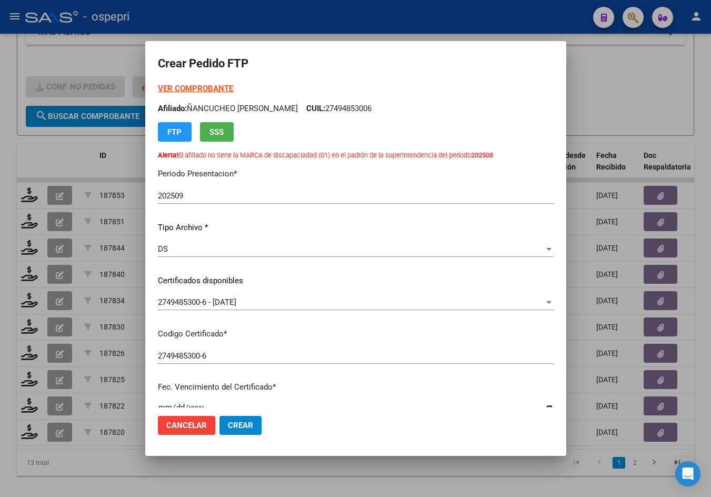
scroll to position [0, 0]
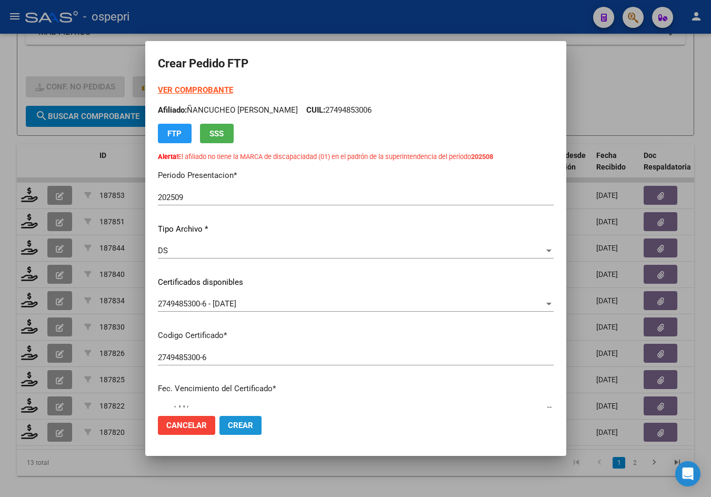
click at [239, 423] on span "Crear" at bounding box center [240, 425] width 25 height 9
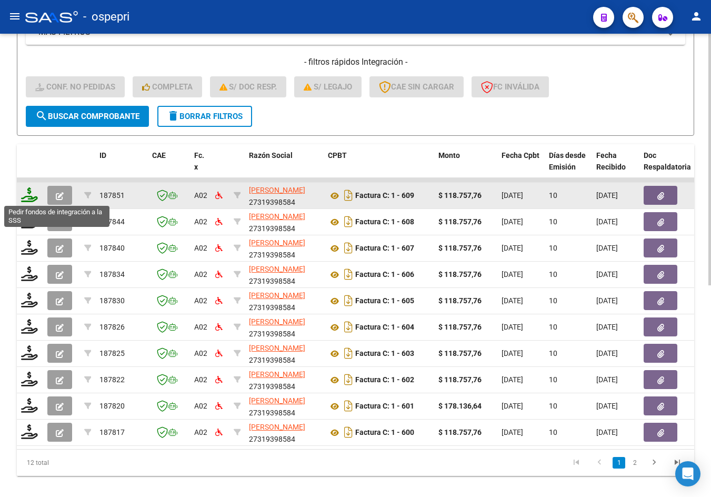
click at [27, 198] on icon at bounding box center [29, 194] width 17 height 15
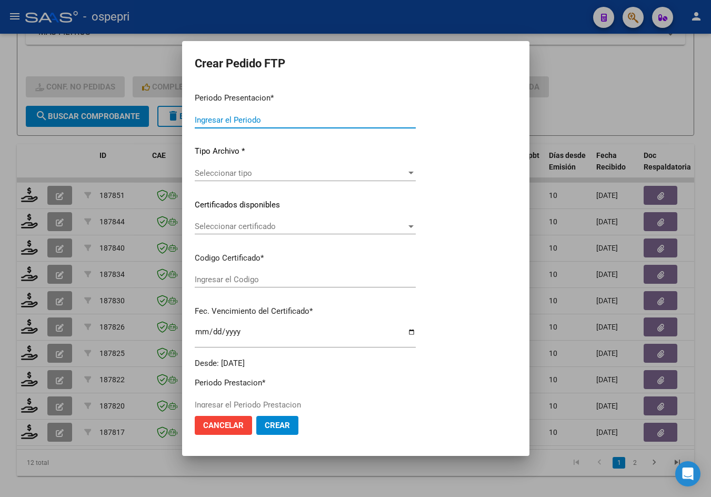
type input "202509"
type input "$ 118.757,76"
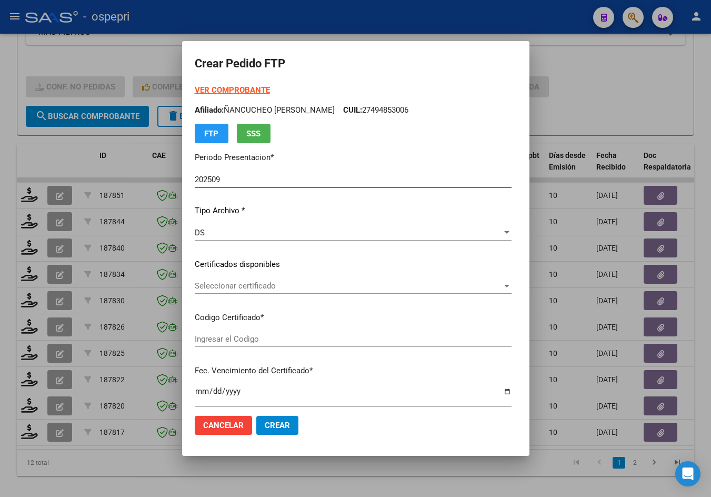
type input "ARG02000556357392019091120240911NQN798"
type input "[DATE]"
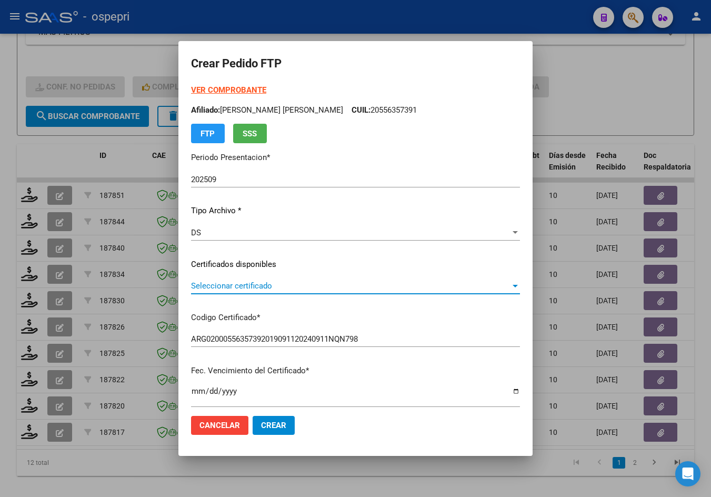
click at [253, 290] on span "Seleccionar certificado" at bounding box center [351, 285] width 320 height 9
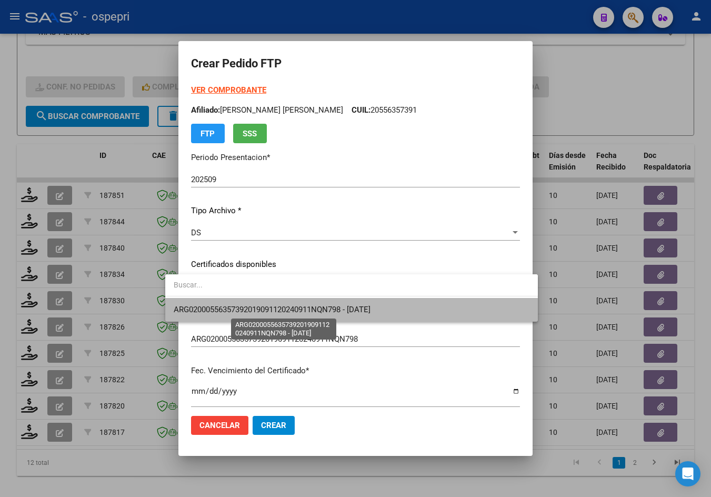
click at [258, 306] on span "ARG02000556357392019091120240911NQN798 - [DATE]" at bounding box center [272, 309] width 197 height 9
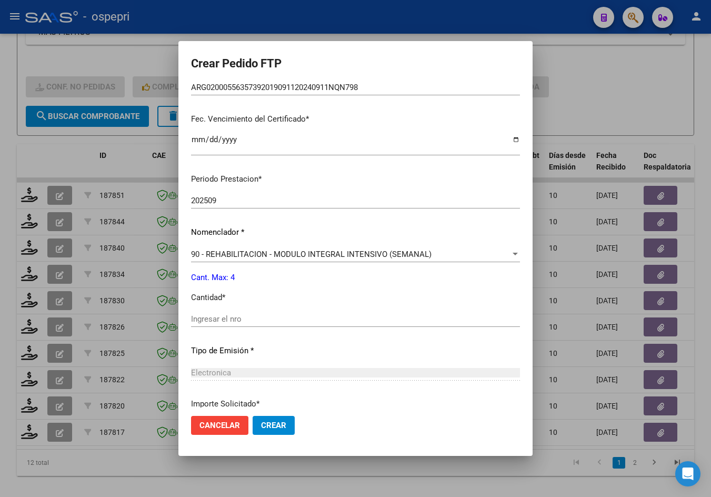
scroll to position [316, 0]
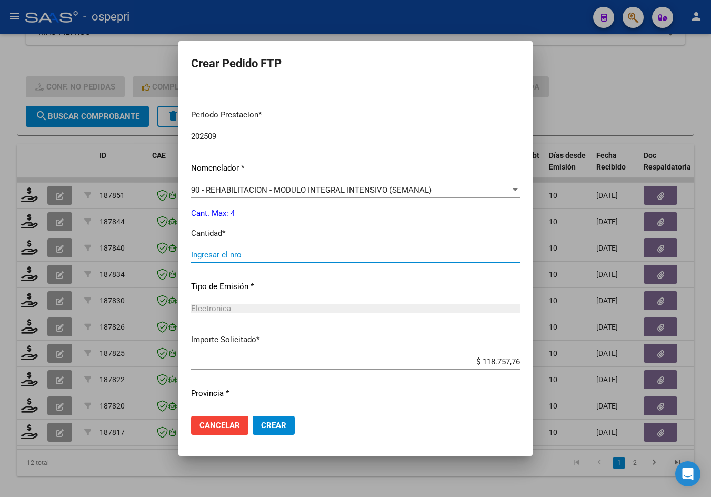
click at [236, 256] on input "Ingresar el nro" at bounding box center [355, 254] width 329 height 9
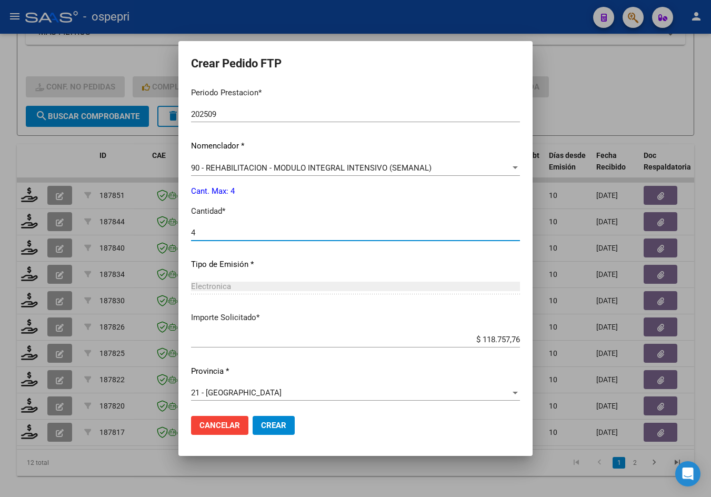
scroll to position [341, 0]
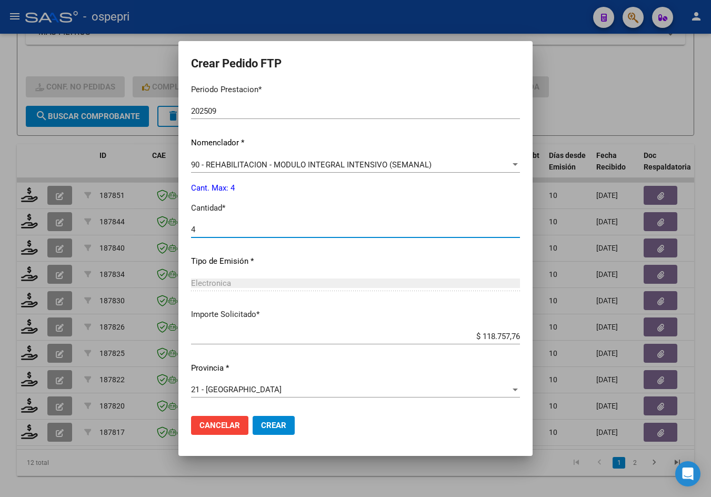
type input "4"
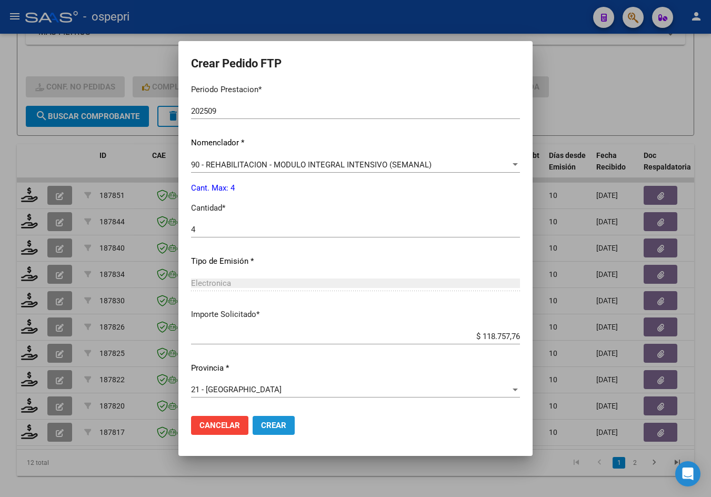
click at [261, 422] on span "Crear" at bounding box center [273, 425] width 25 height 9
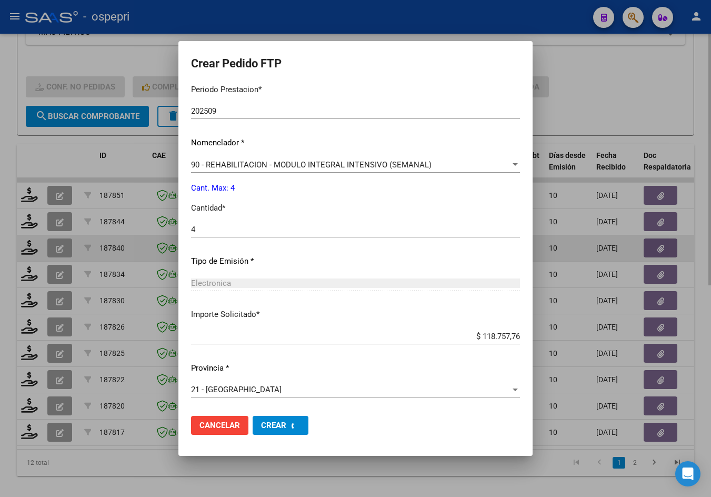
scroll to position [282, 0]
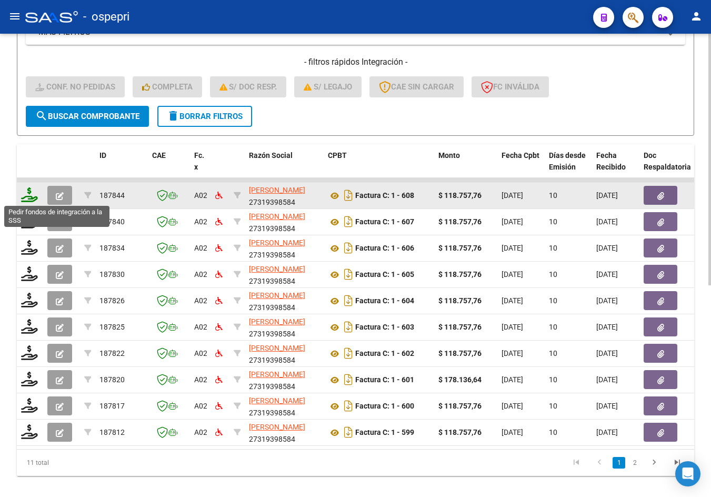
click at [31, 195] on icon at bounding box center [29, 194] width 17 height 15
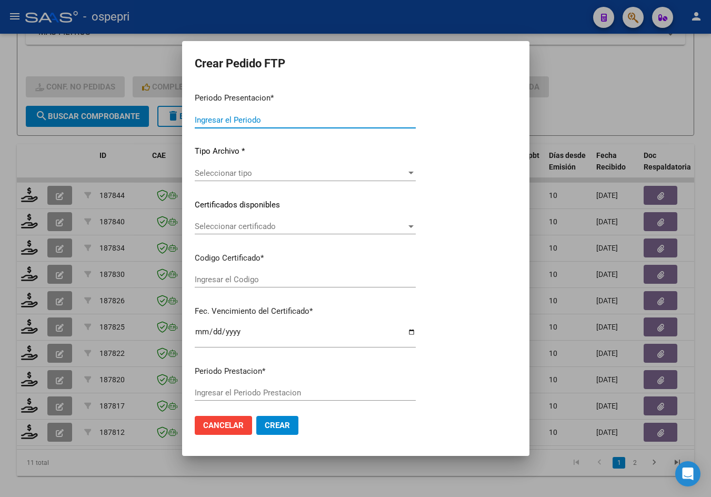
type input "202509"
type input "$ 118.757,76"
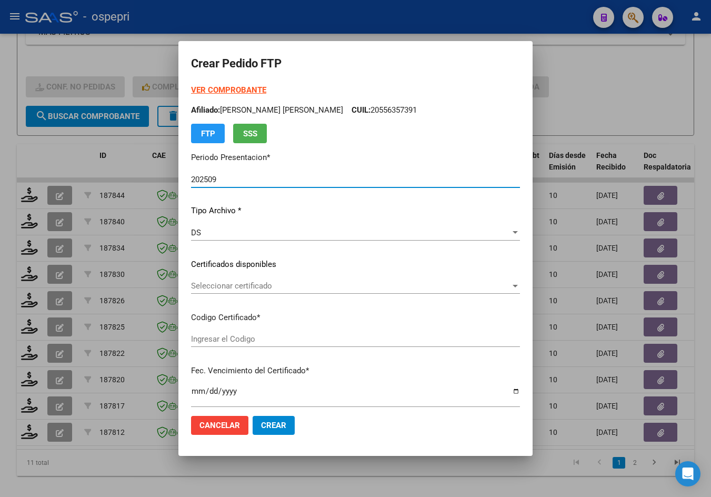
type input "2056318621-7"
type input "[DATE]"
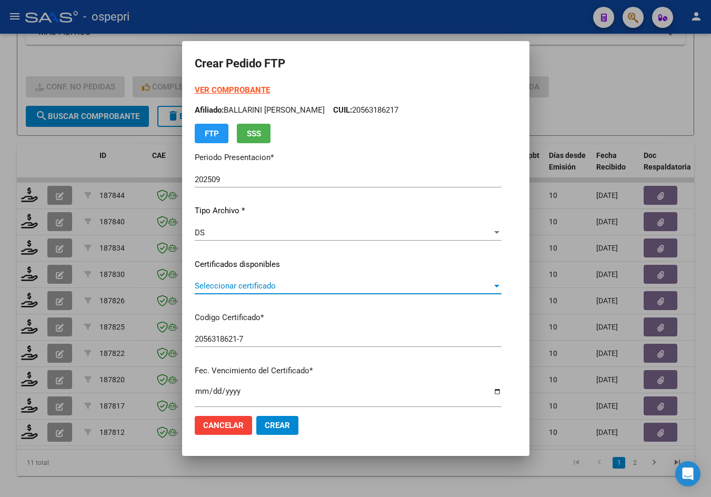
click at [234, 288] on span "Seleccionar certificado" at bounding box center [344, 285] width 298 height 9
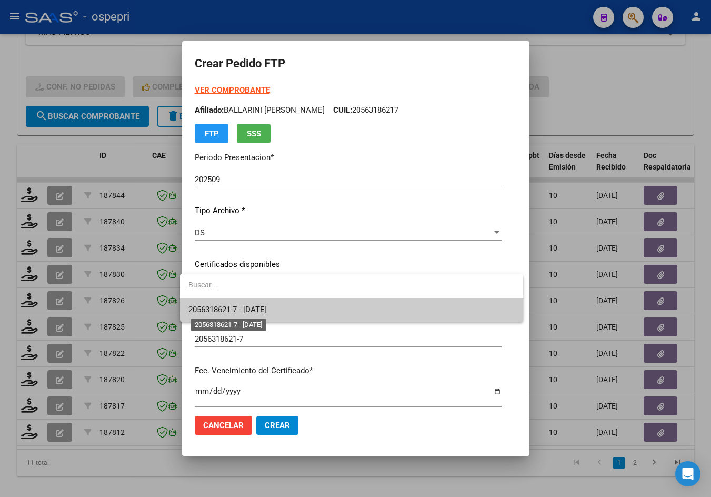
click at [263, 306] on span "2056318621-7 - [DATE]" at bounding box center [228, 309] width 78 height 9
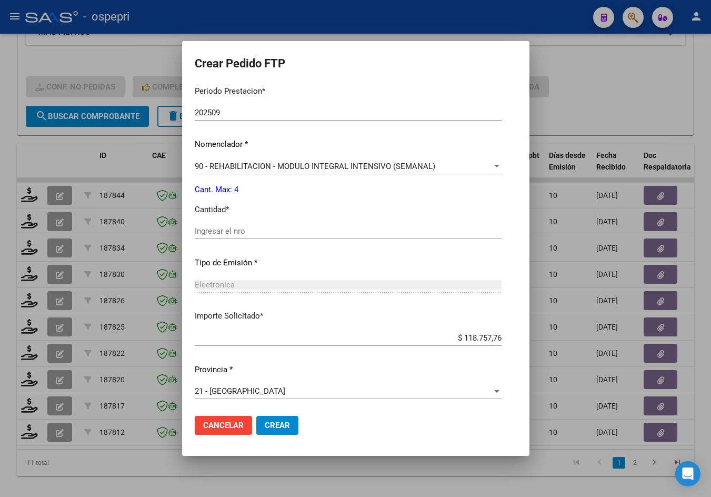
scroll to position [341, 0]
click at [242, 231] on input "Ingresar el nro" at bounding box center [348, 229] width 307 height 9
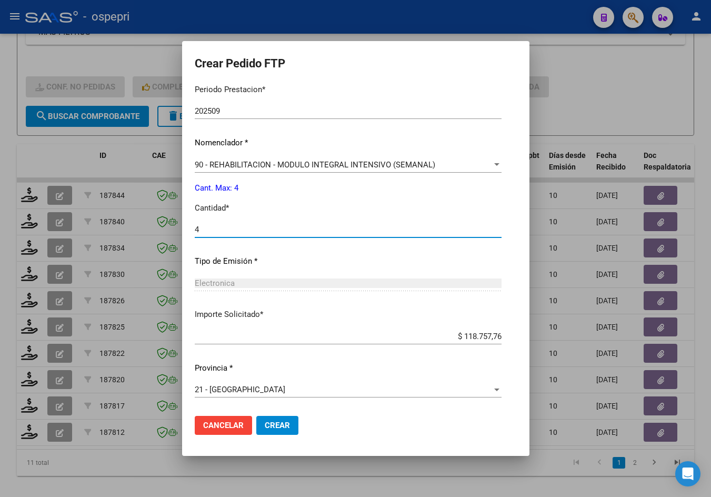
type input "4"
click at [272, 420] on button "Crear" at bounding box center [277, 425] width 42 height 19
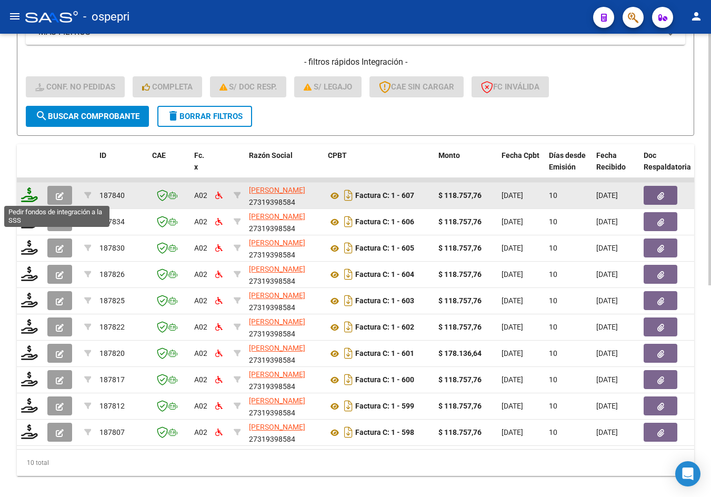
click at [28, 194] on icon at bounding box center [29, 194] width 17 height 15
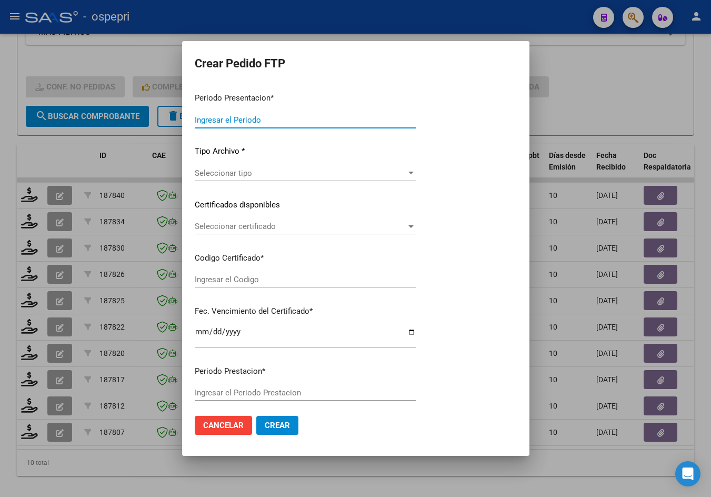
type input "202509"
type input "$ 118.757,76"
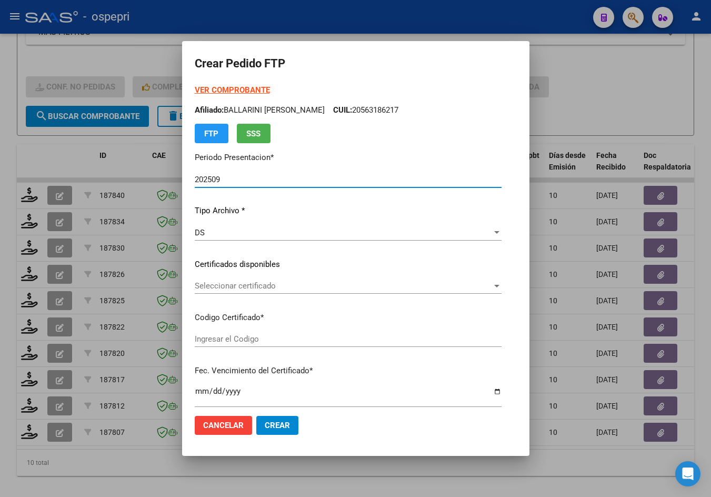
type input "2756756609-4"
type input "[DATE]"
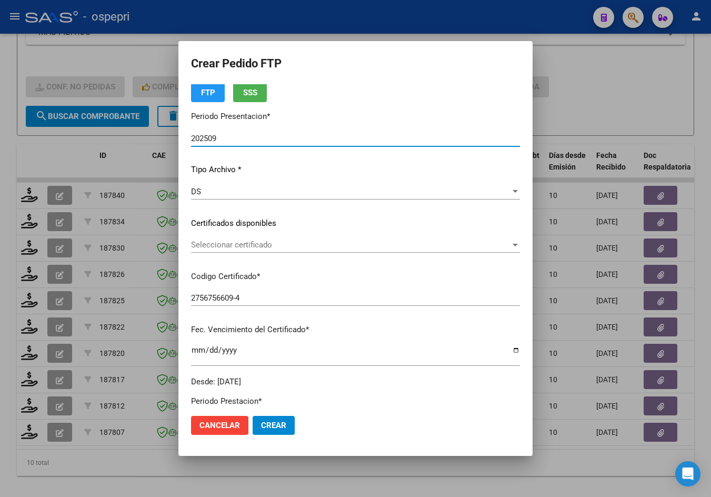
scroll to position [0, 0]
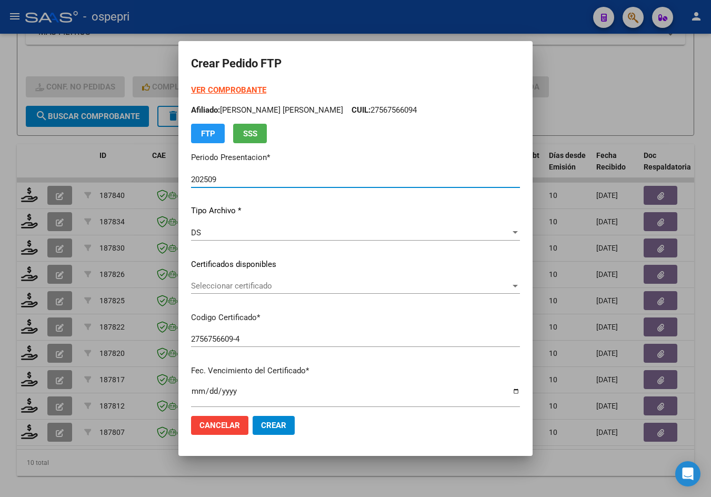
click at [251, 289] on span "Seleccionar certificado" at bounding box center [351, 285] width 320 height 9
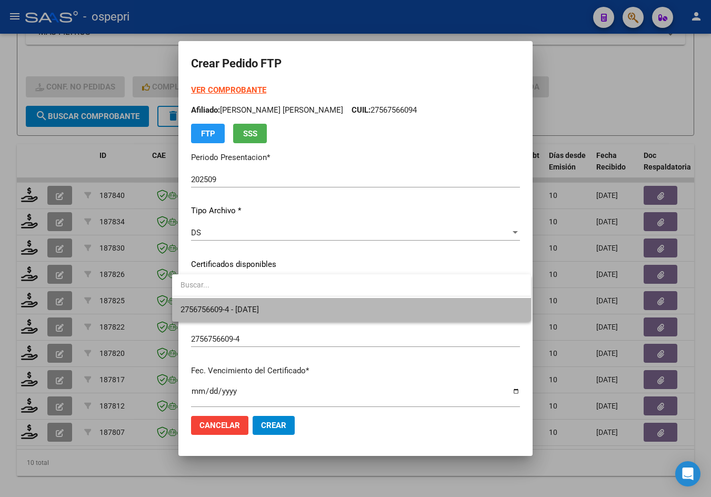
click at [254, 303] on span "2756756609-4 - [DATE]" at bounding box center [352, 310] width 342 height 24
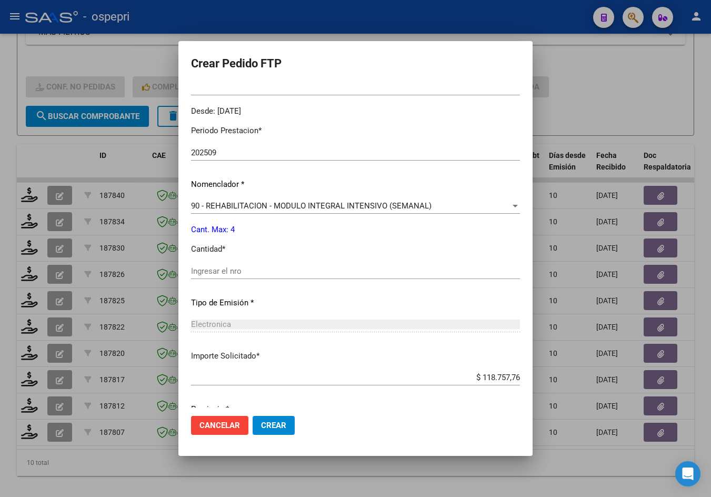
scroll to position [353, 0]
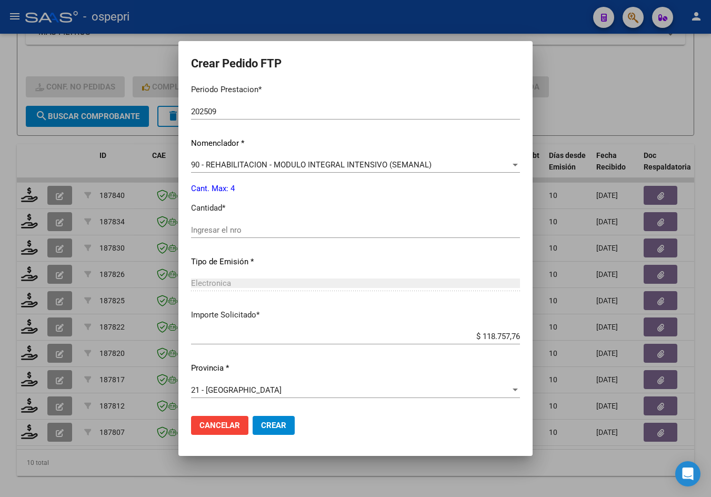
click at [228, 229] on input "Ingresar el nro" at bounding box center [355, 229] width 329 height 9
type input "4"
click at [273, 422] on span "Crear" at bounding box center [273, 425] width 25 height 9
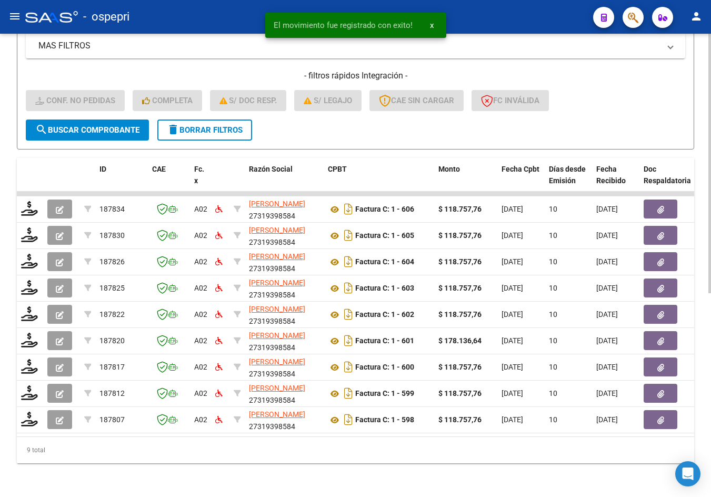
scroll to position [363, 0]
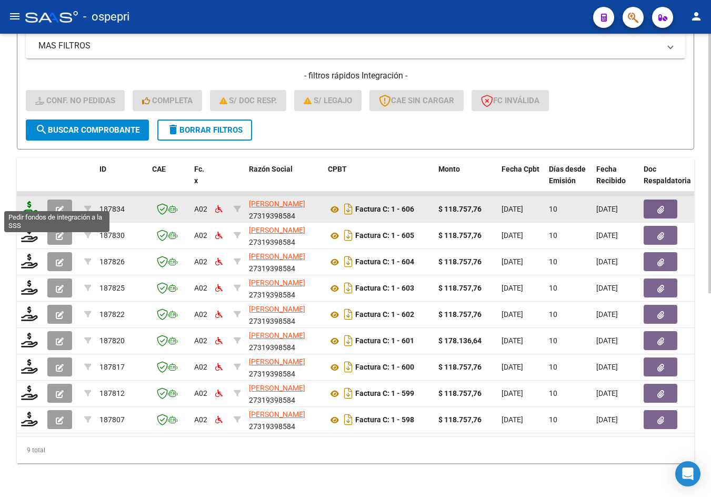
click at [26, 203] on icon at bounding box center [29, 208] width 17 height 15
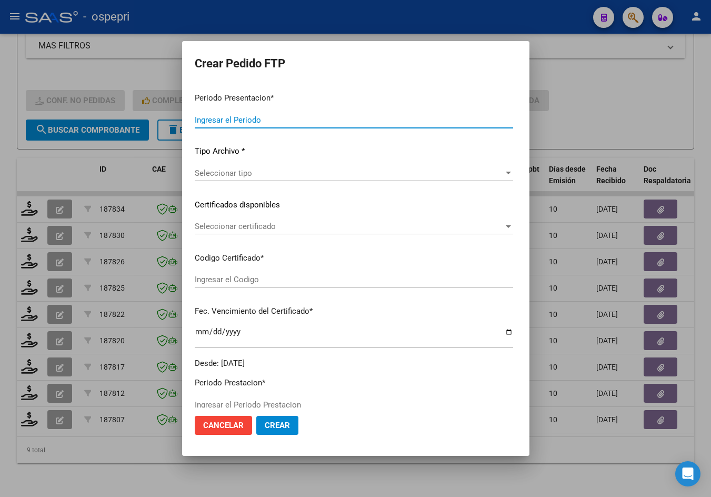
type input "202509"
type input "$ 118.757,76"
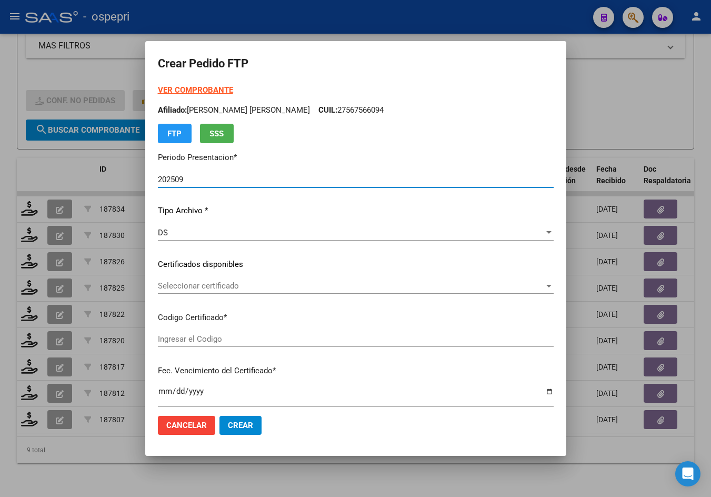
type input "ARG02000484876622018102420281024NQN798"
type input "[DATE]"
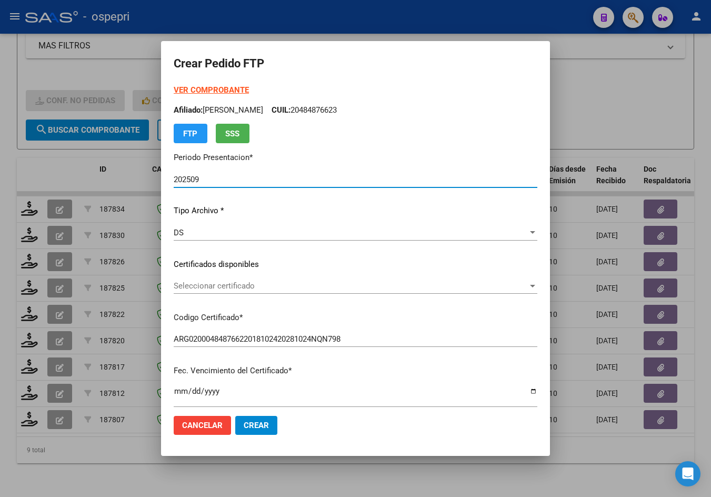
click at [207, 287] on span "Seleccionar certificado" at bounding box center [351, 285] width 354 height 9
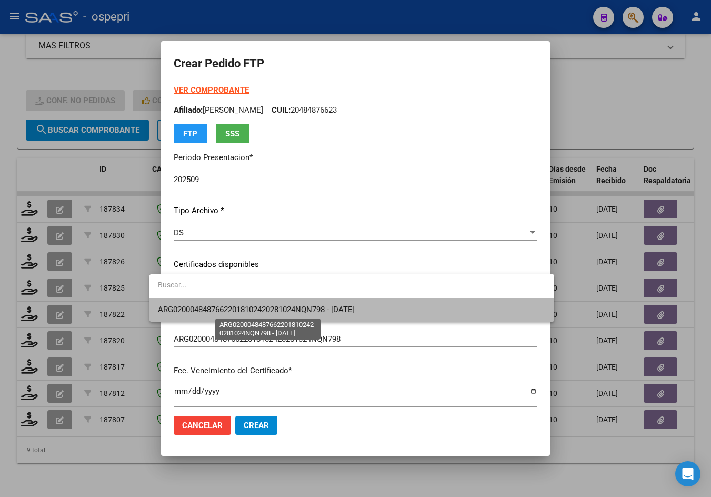
click at [212, 307] on span "ARG02000484876622018102420281024NQN798 - [DATE]" at bounding box center [256, 309] width 197 height 9
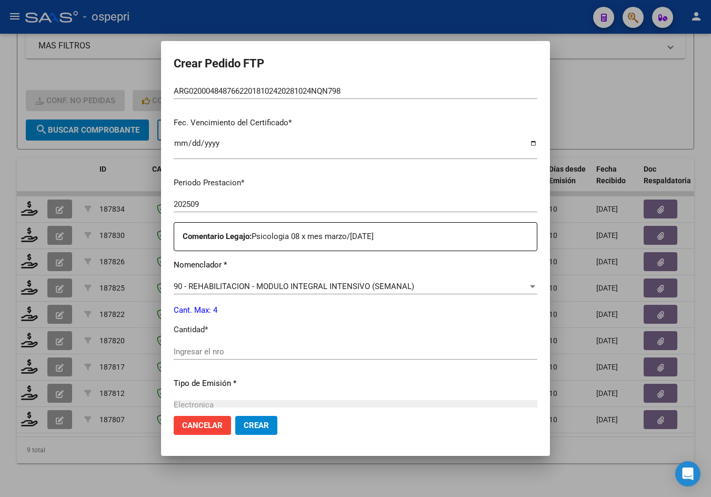
scroll to position [263, 0]
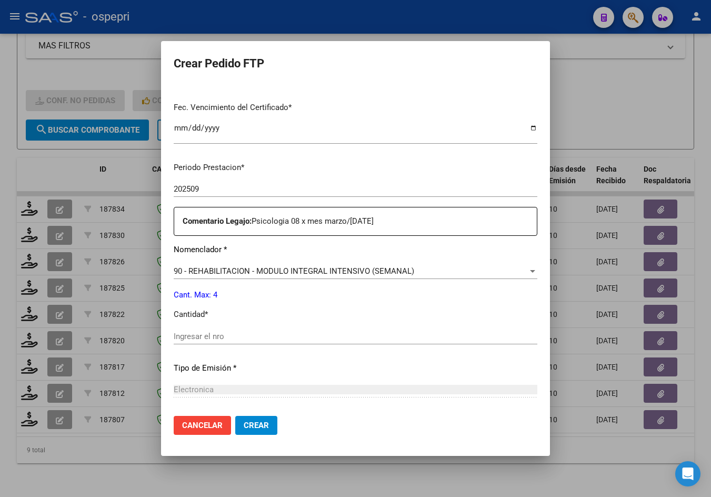
click at [207, 337] on input "Ingresar el nro" at bounding box center [356, 336] width 364 height 9
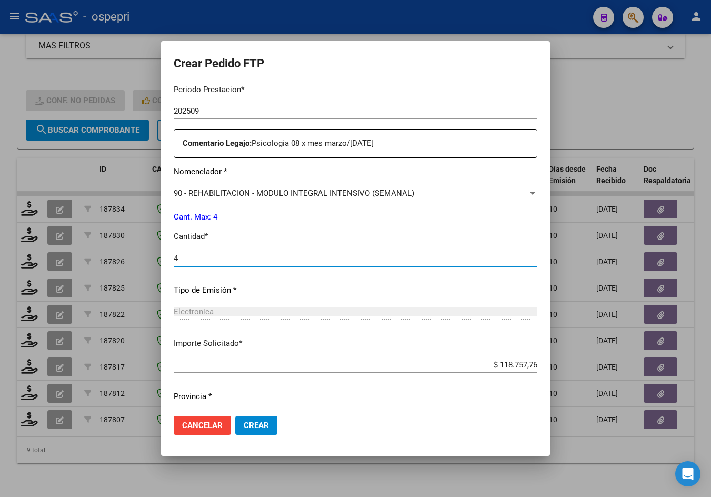
scroll to position [370, 0]
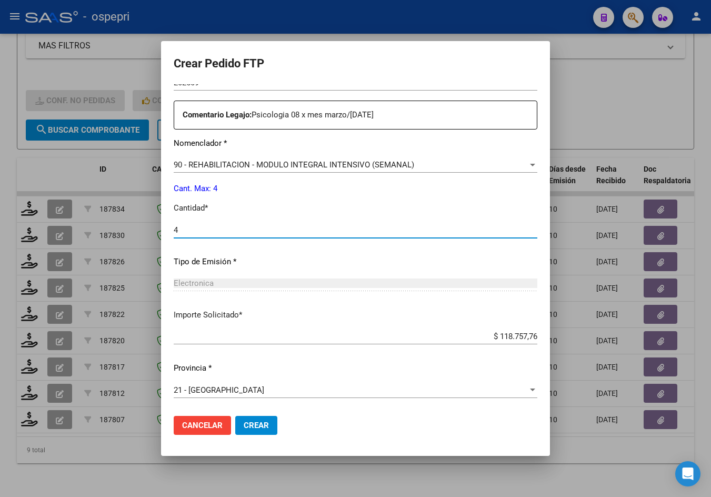
type input "4"
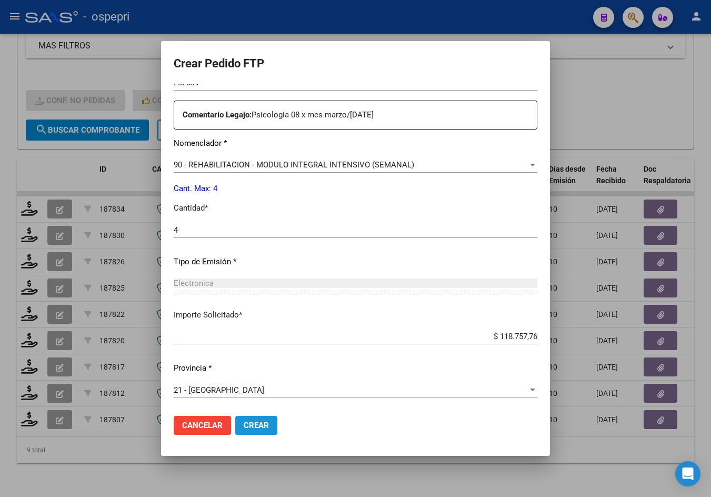
click at [244, 424] on span "Crear" at bounding box center [256, 425] width 25 height 9
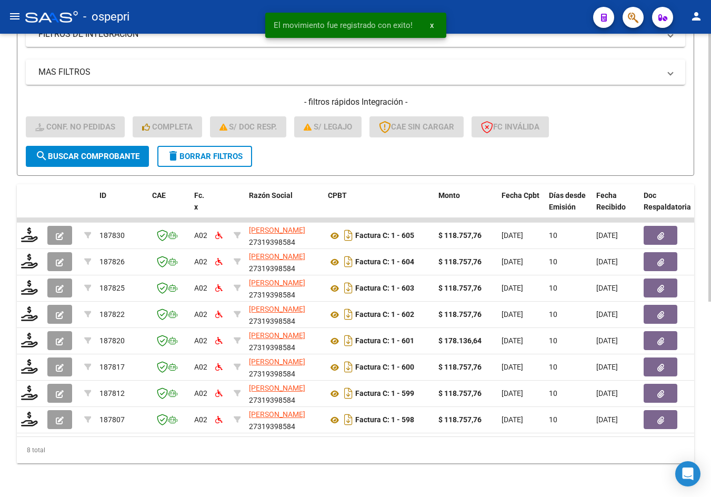
scroll to position [337, 0]
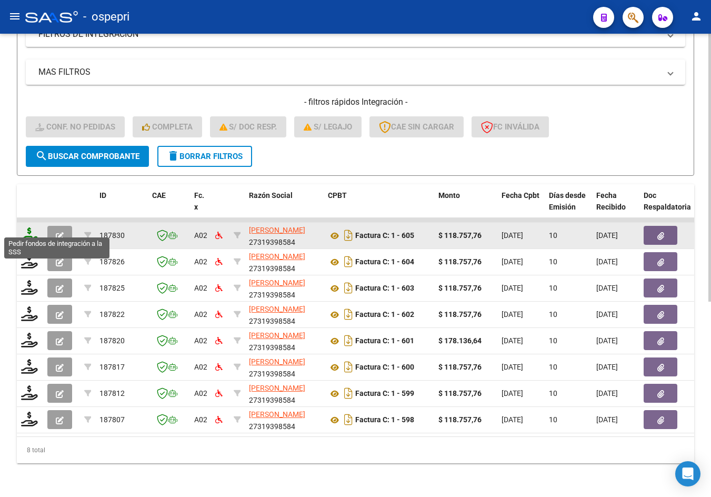
click at [33, 228] on icon at bounding box center [29, 235] width 17 height 15
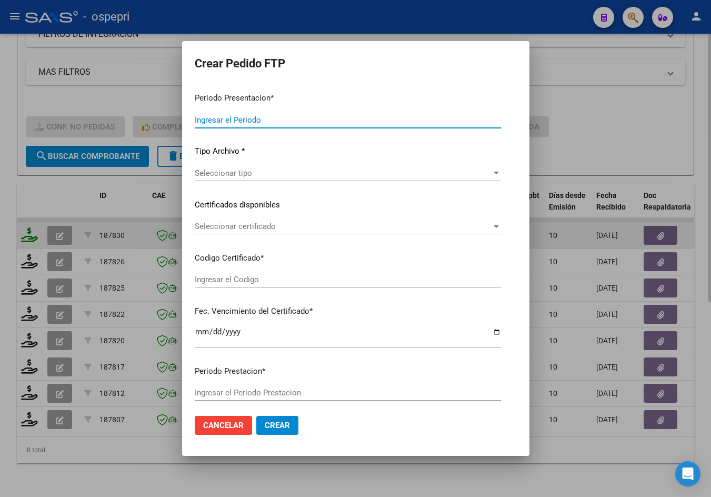
type input "202509"
type input "$ 118.757,76"
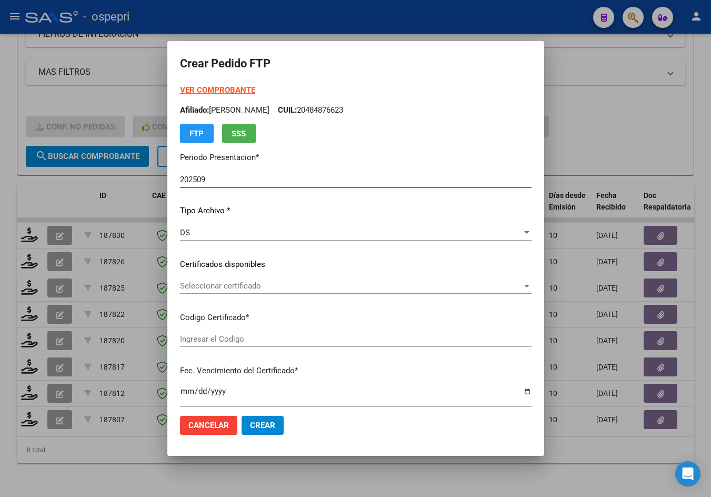
type input "2059118119-0"
type input "[DATE]"
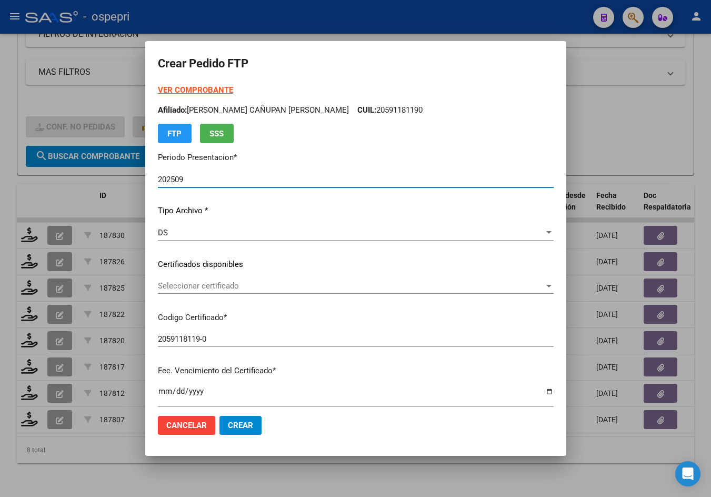
click at [238, 286] on span "Seleccionar certificado" at bounding box center [351, 285] width 387 height 9
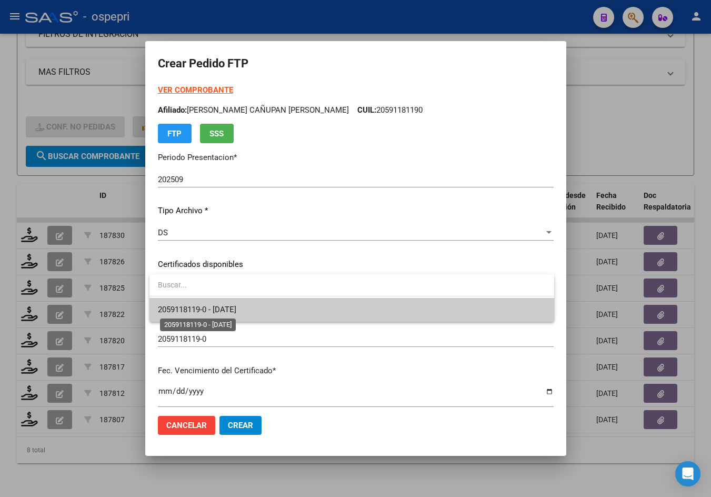
click at [236, 309] on span "2059118119-0 - [DATE]" at bounding box center [197, 309] width 78 height 9
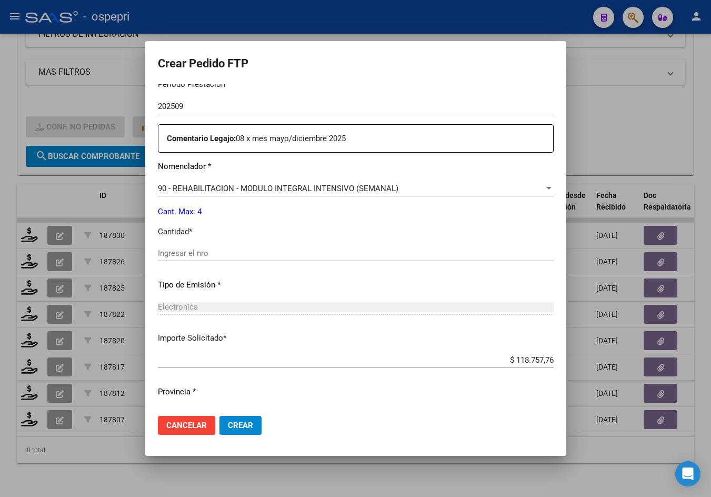
scroll to position [382, 0]
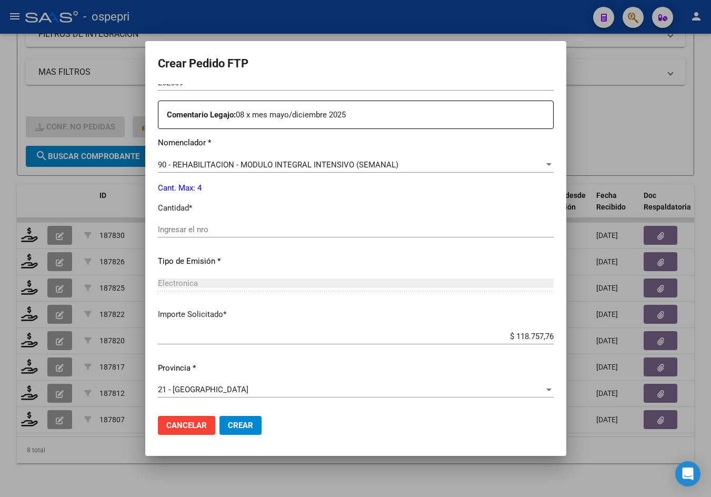
click at [214, 225] on input "Ingresar el nro" at bounding box center [356, 229] width 396 height 9
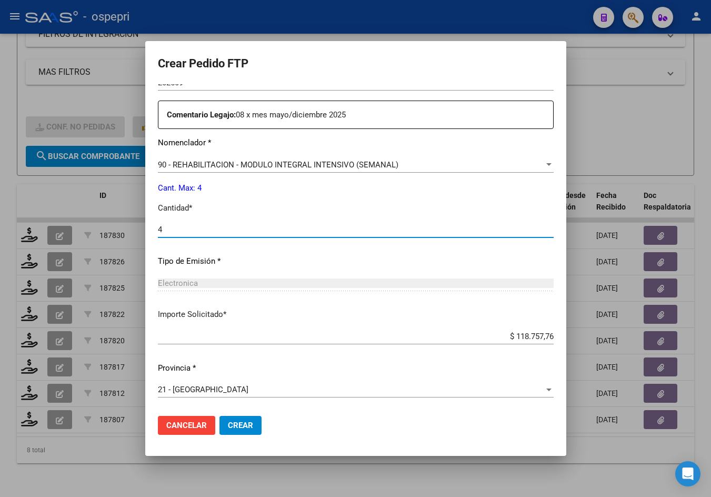
type input "4"
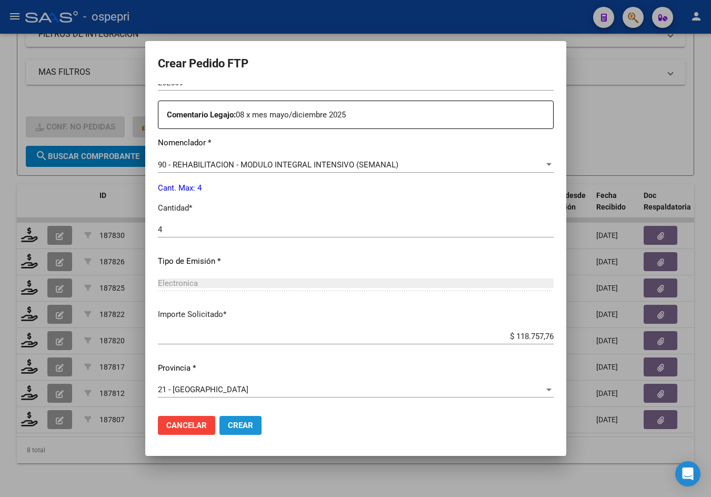
click at [227, 428] on button "Crear" at bounding box center [241, 425] width 42 height 19
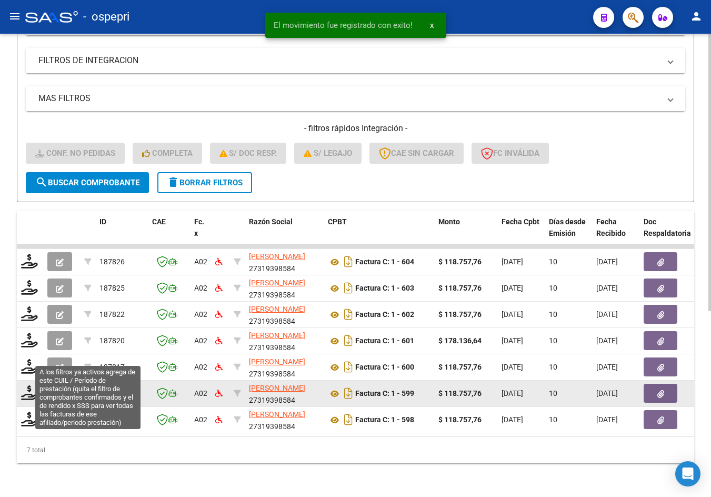
scroll to position [311, 0]
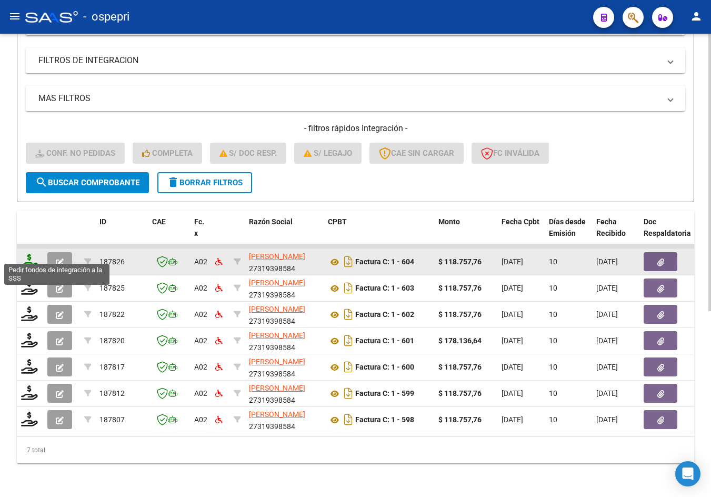
click at [32, 254] on icon at bounding box center [29, 261] width 17 height 15
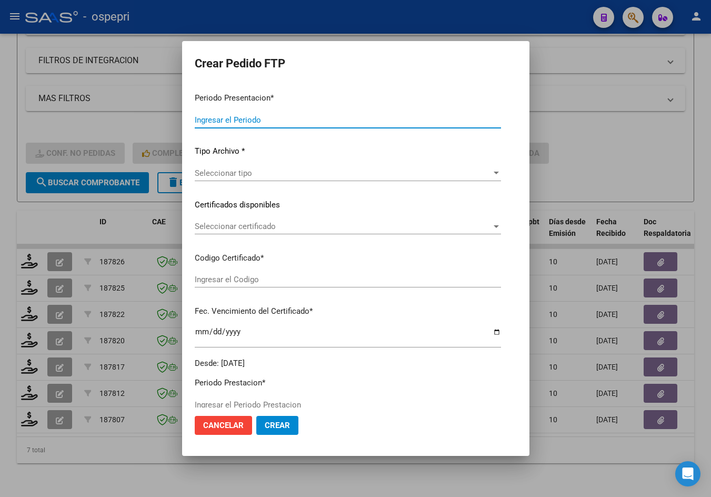
type input "202509"
type input "$ 118.757,76"
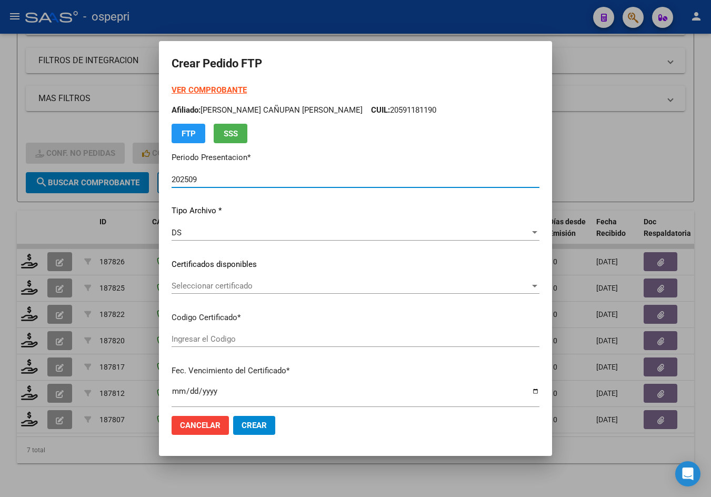
type input "20530705995"
type input "[DATE]"
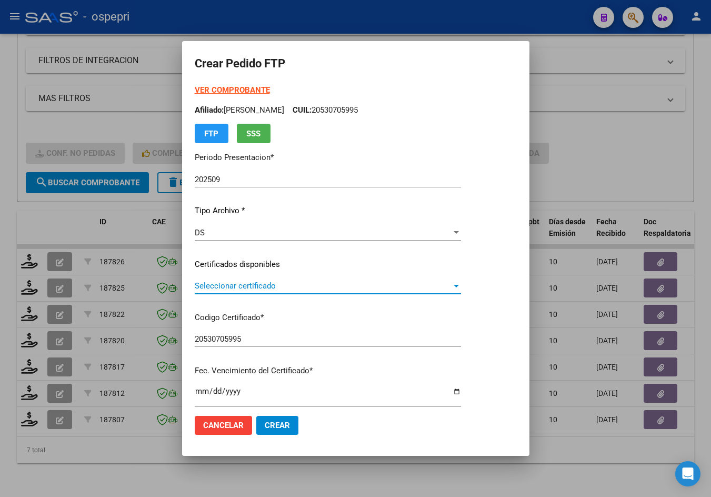
click at [238, 282] on span "Seleccionar certificado" at bounding box center [323, 285] width 257 height 9
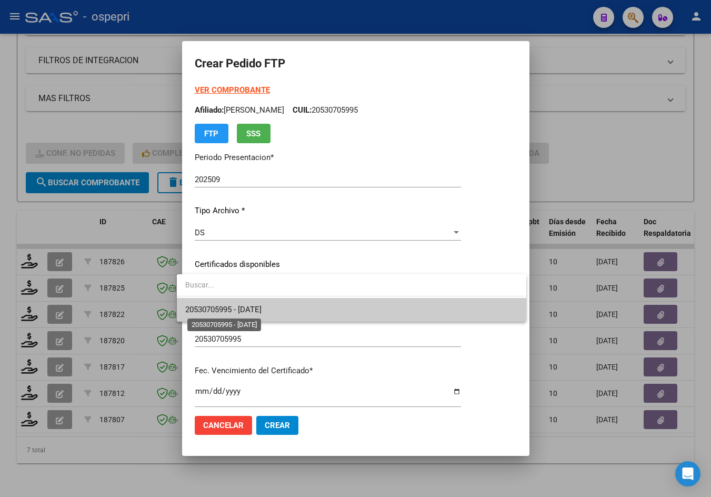
click at [253, 307] on span "20530705995 - [DATE]" at bounding box center [223, 309] width 76 height 9
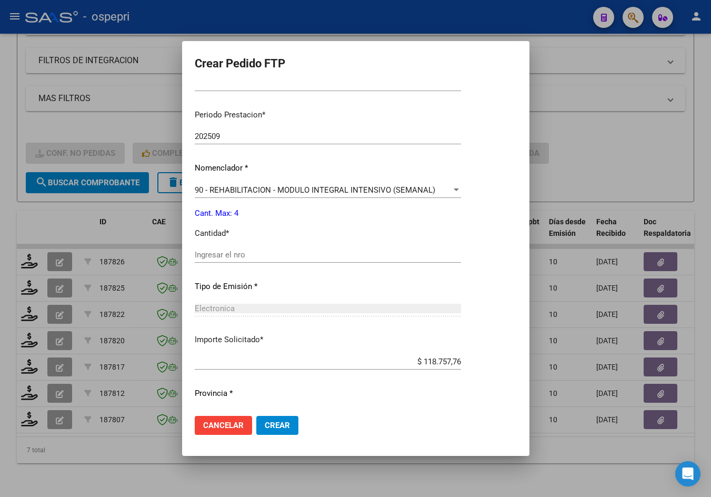
scroll to position [341, 0]
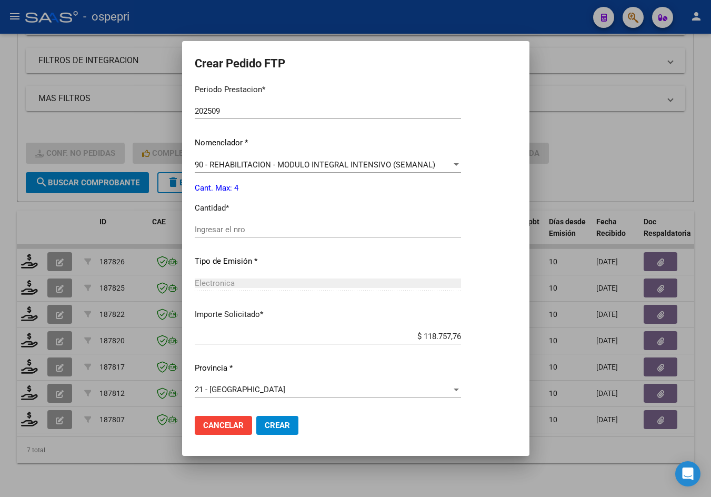
click at [230, 229] on input "Ingresar el nro" at bounding box center [328, 229] width 266 height 9
type input "4"
click at [266, 428] on span "Crear" at bounding box center [277, 425] width 25 height 9
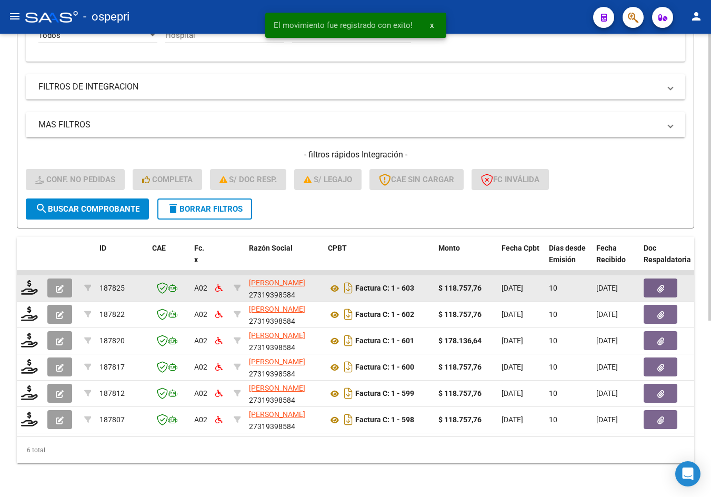
scroll to position [284, 0]
click at [34, 281] on icon at bounding box center [29, 287] width 17 height 15
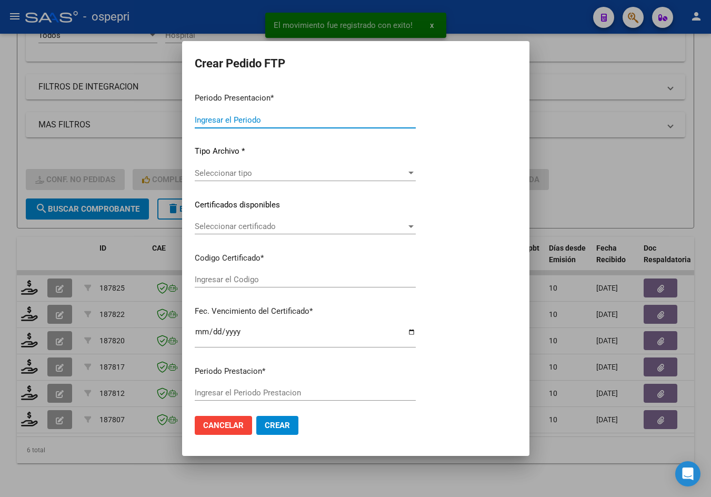
type input "202509"
type input "$ 118.757,76"
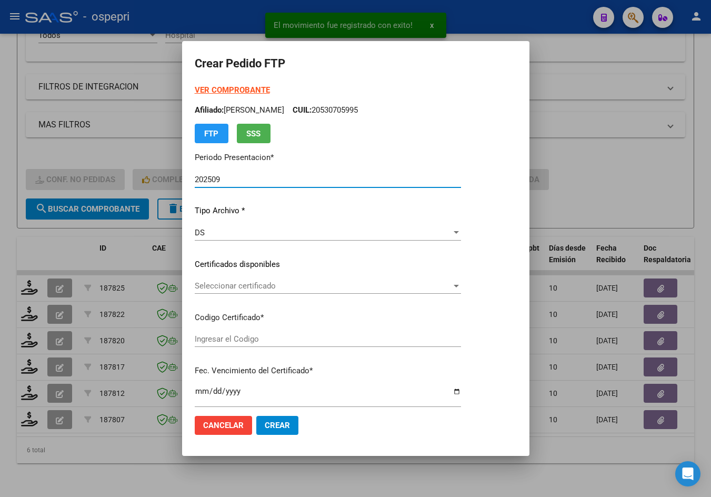
type input "2352311910-9"
type input "[DATE]"
click at [236, 290] on span "Seleccionar certificado" at bounding box center [323, 285] width 257 height 9
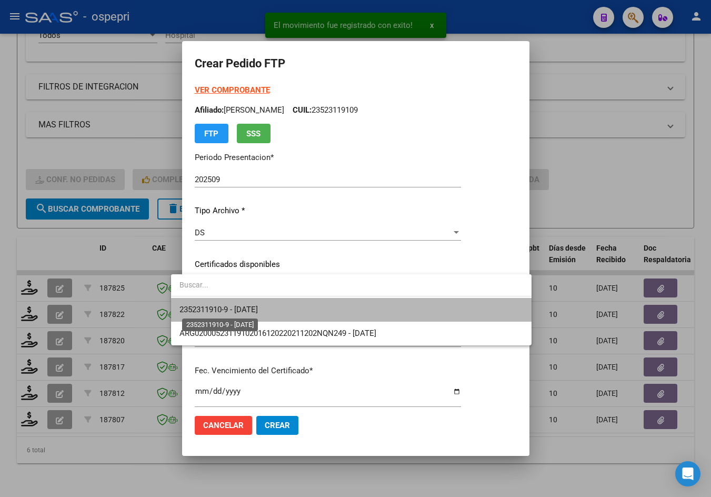
click at [256, 307] on span "2352311910-9 - [DATE]" at bounding box center [219, 309] width 78 height 9
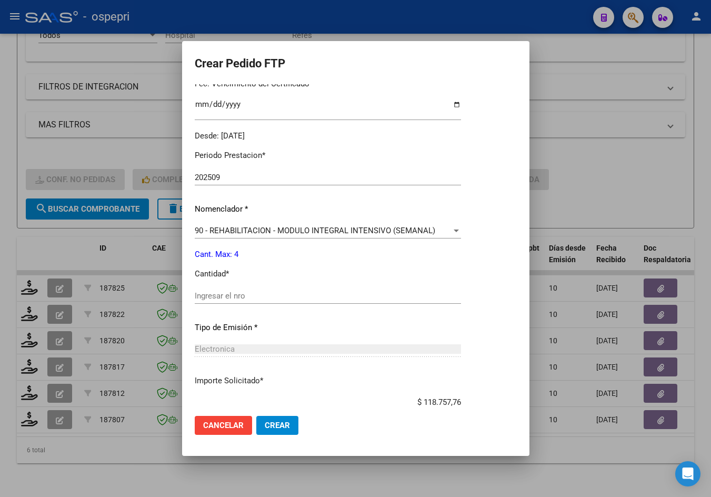
scroll to position [353, 0]
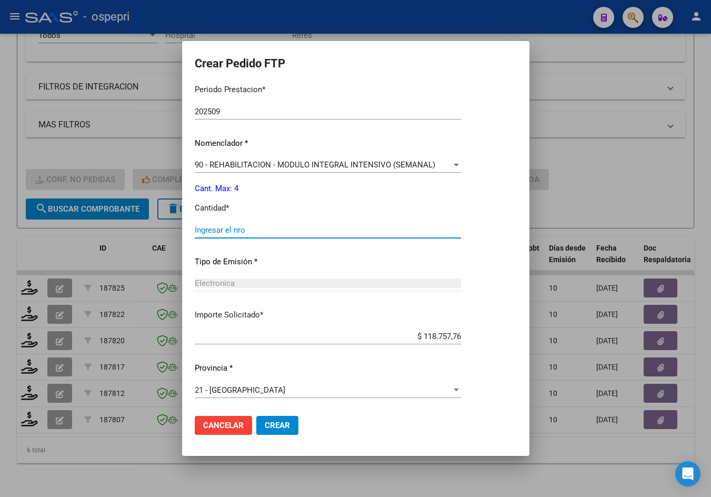
click at [241, 229] on input "Ingresar el nro" at bounding box center [328, 229] width 266 height 9
type input "4"
click at [265, 424] on span "Crear" at bounding box center [277, 425] width 25 height 9
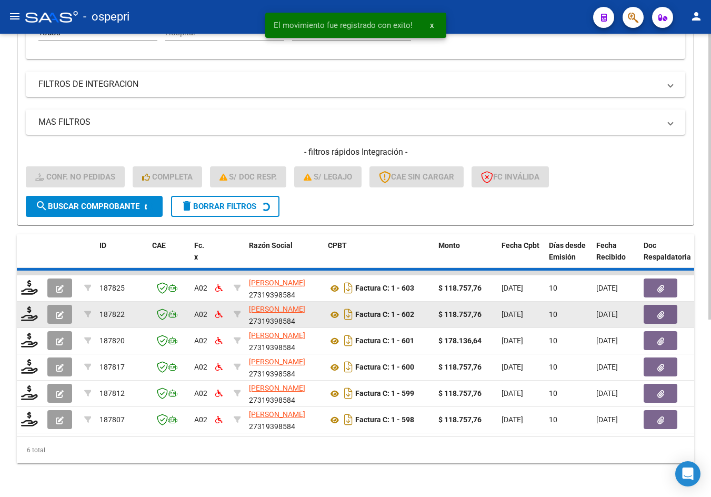
scroll to position [258, 0]
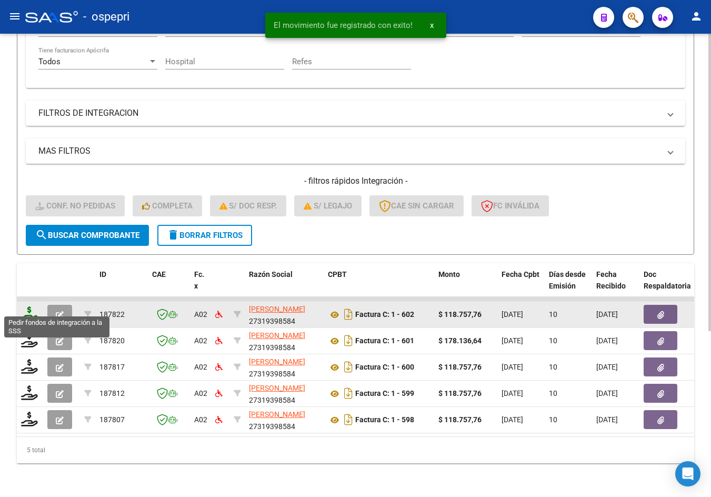
click at [33, 308] on icon at bounding box center [29, 313] width 17 height 15
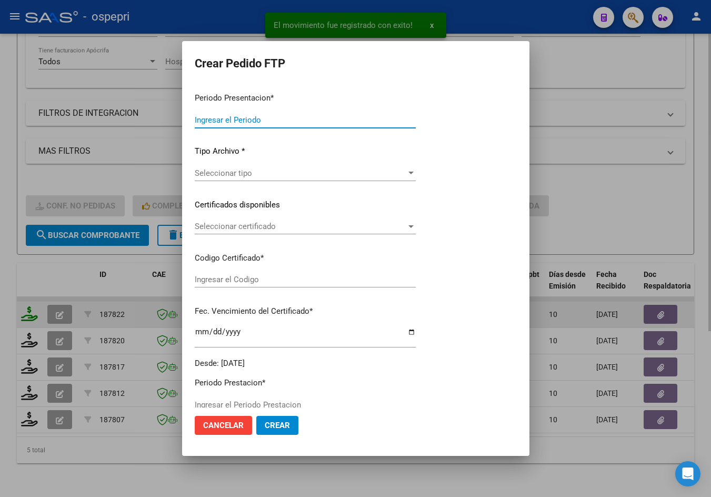
type input "202509"
type input "$ 118.757,76"
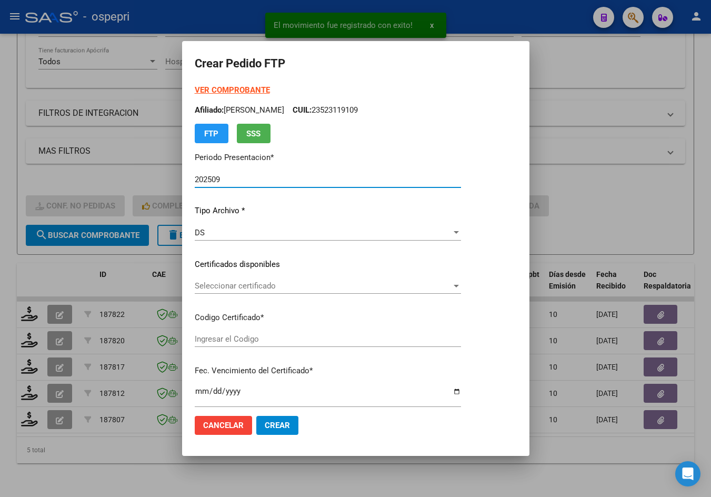
type input "2057125337-3"
type input "[DATE]"
click at [228, 289] on span "Seleccionar certificado" at bounding box center [323, 285] width 257 height 9
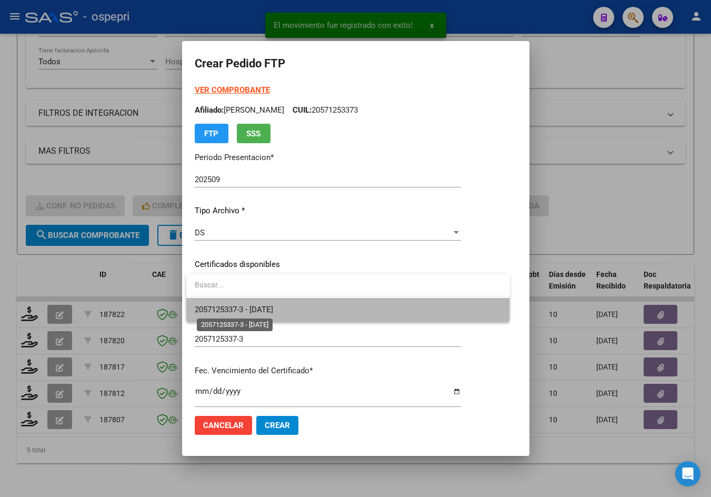
click at [249, 306] on span "2057125337-3 - [DATE]" at bounding box center [234, 309] width 78 height 9
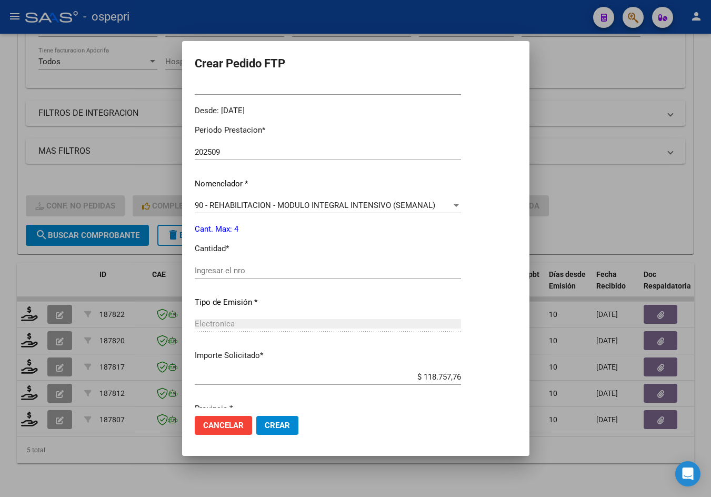
scroll to position [353, 0]
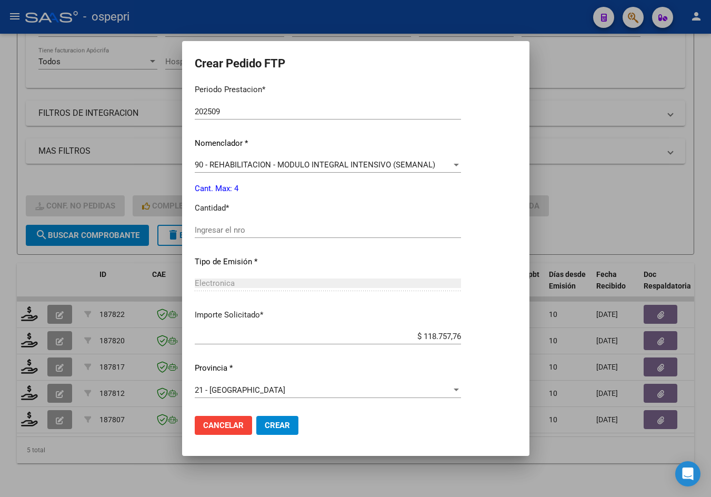
click at [244, 232] on input "Ingresar el nro" at bounding box center [328, 229] width 266 height 9
type input "4"
click at [278, 419] on button "Crear" at bounding box center [277, 425] width 42 height 19
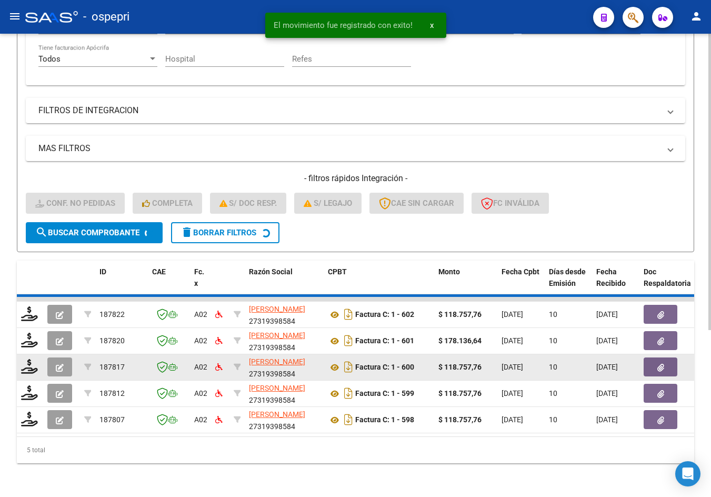
scroll to position [232, 0]
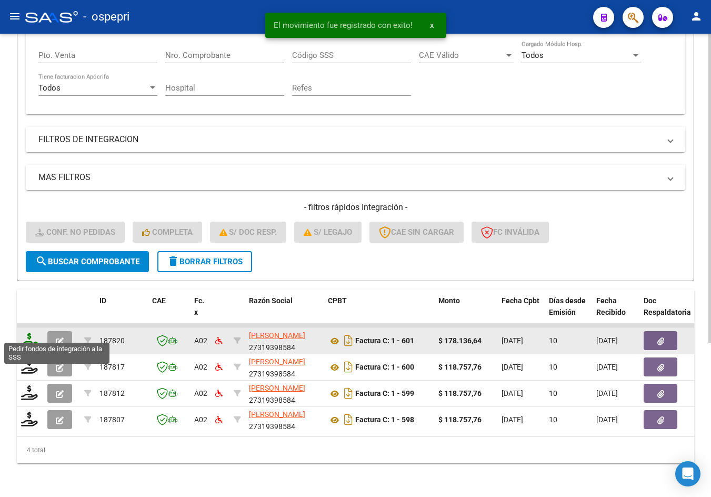
click at [28, 334] on icon at bounding box center [29, 340] width 17 height 15
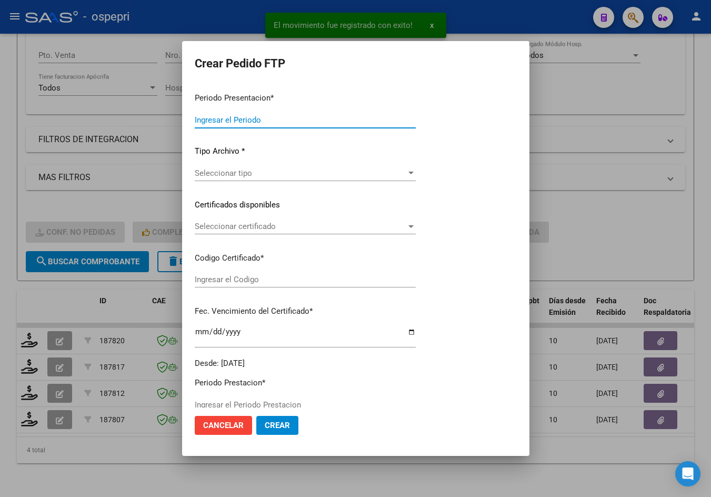
type input "202509"
type input "$ 178.136,64"
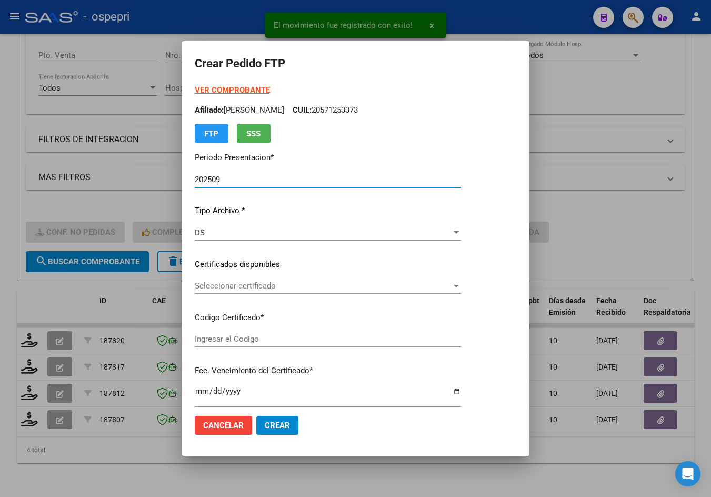
type input "20567566057"
type input "[DATE]"
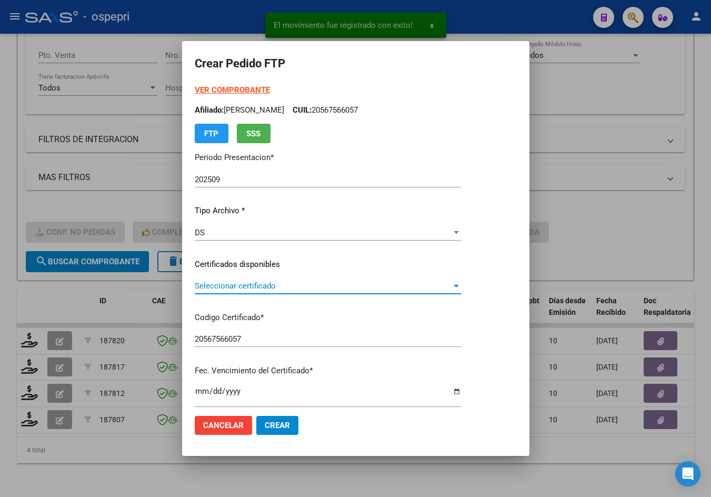
click at [259, 286] on span "Seleccionar certificado" at bounding box center [323, 285] width 257 height 9
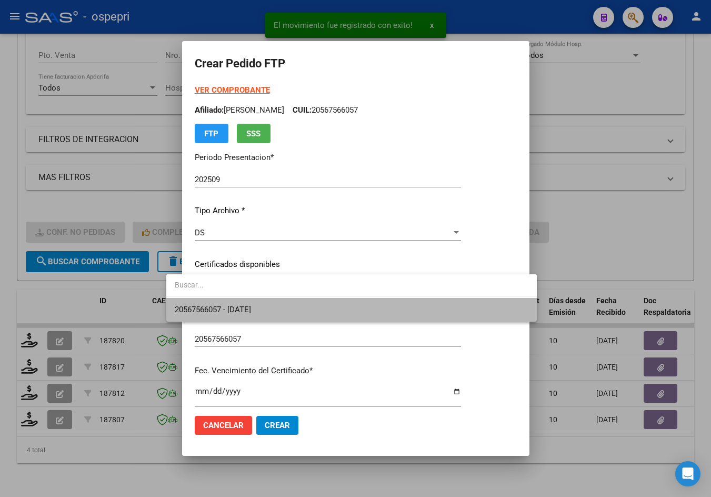
click at [260, 302] on span "20567566057 - [DATE]" at bounding box center [352, 310] width 354 height 24
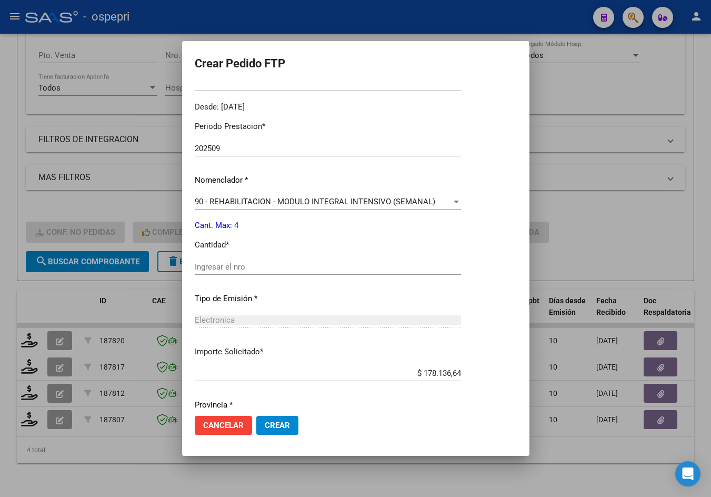
scroll to position [353, 0]
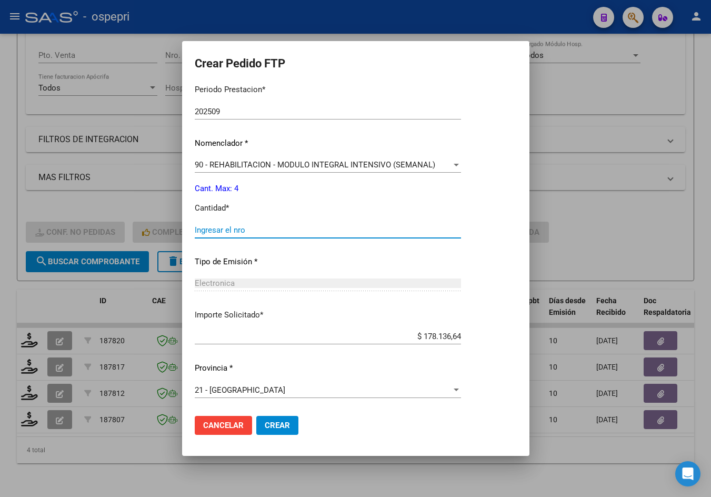
click at [236, 230] on input "Ingresar el nro" at bounding box center [328, 229] width 266 height 9
type input "4"
click at [265, 424] on span "Crear" at bounding box center [277, 425] width 25 height 9
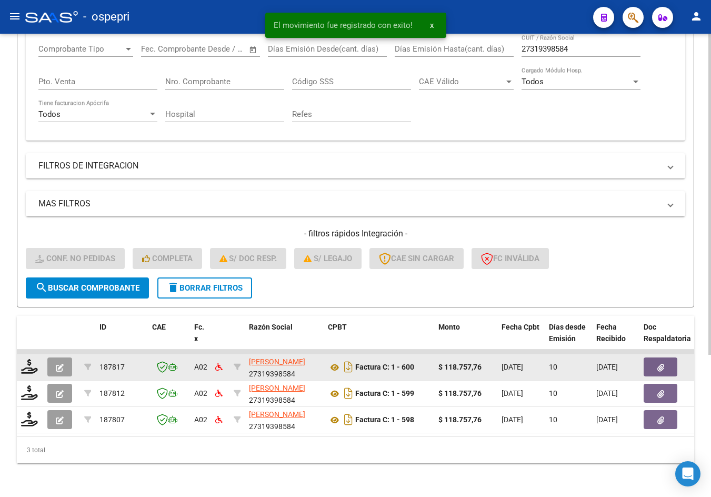
scroll to position [205, 0]
click at [31, 360] on icon at bounding box center [29, 366] width 17 height 15
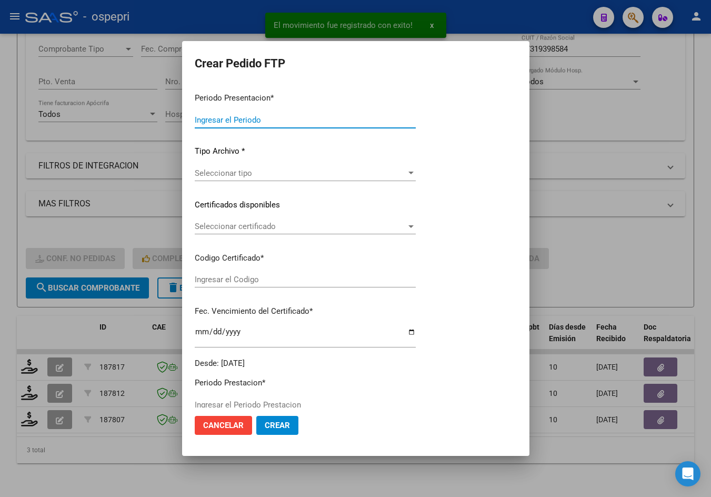
type input "202509"
type input "$ 118.757,76"
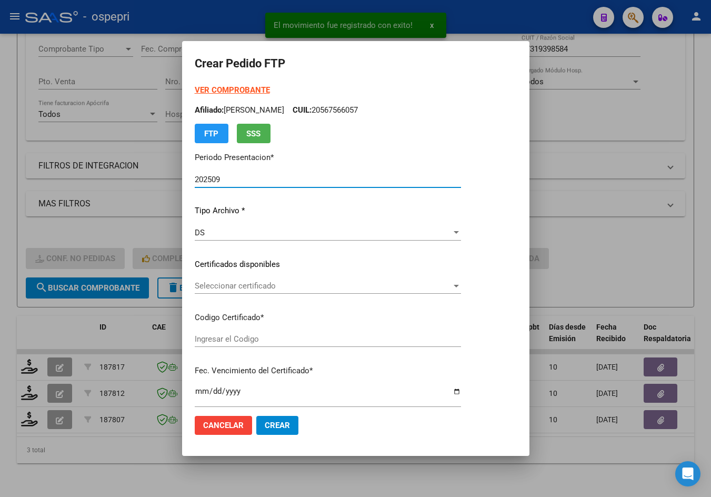
type input "2052382064-9"
type input "[DATE]"
click at [239, 282] on span "Seleccionar certificado" at bounding box center [341, 285] width 292 height 9
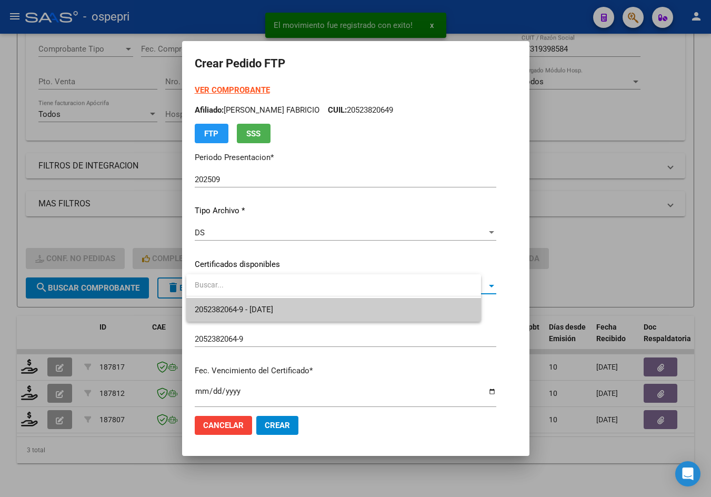
click at [246, 303] on span "2052382064-9 - [DATE]" at bounding box center [334, 310] width 278 height 24
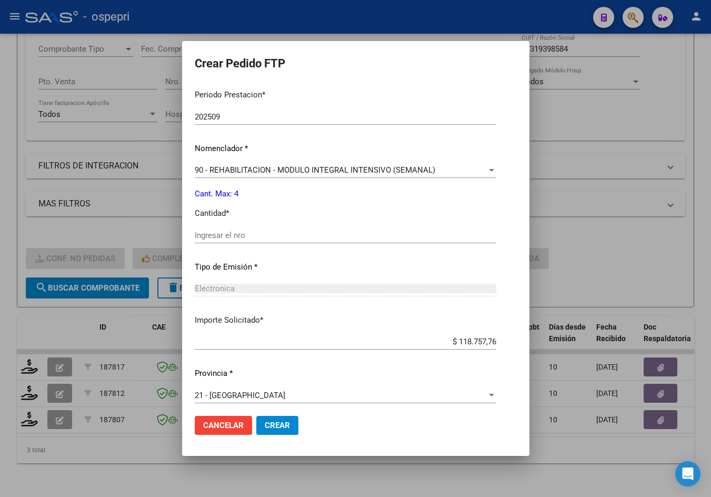
scroll to position [353, 0]
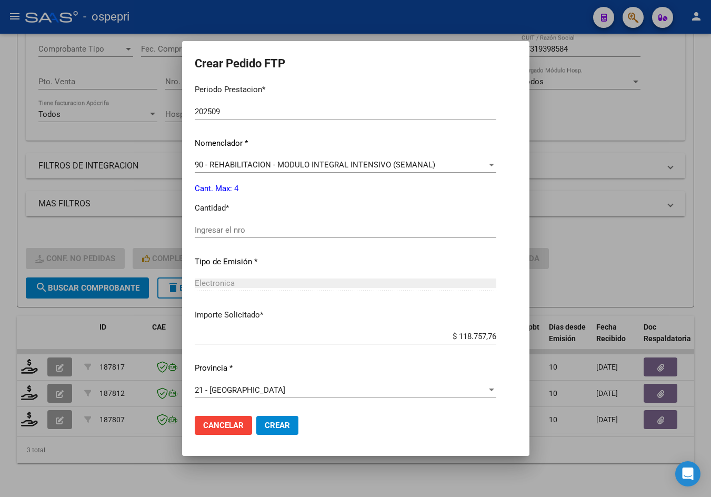
click at [225, 235] on div "Ingresar el nro" at bounding box center [346, 230] width 302 height 16
click at [225, 233] on input "Ingresar el nro" at bounding box center [346, 229] width 302 height 9
type input "4"
click at [283, 422] on span "Crear" at bounding box center [277, 425] width 25 height 9
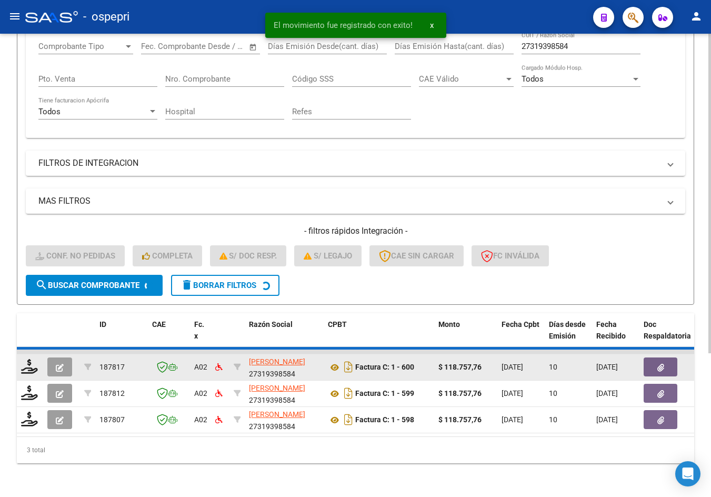
scroll to position [179, 0]
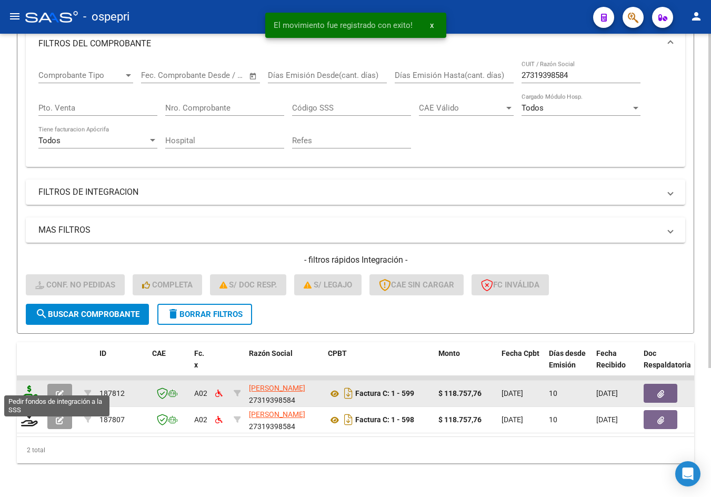
click at [32, 387] on icon at bounding box center [29, 392] width 17 height 15
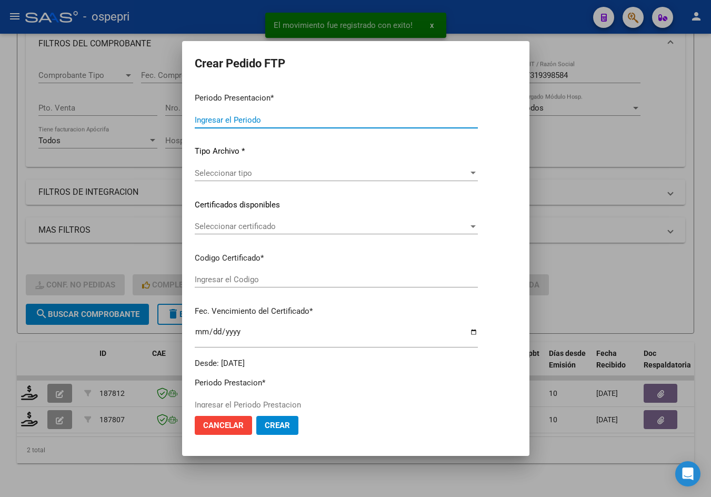
type input "202509"
type input "$ 118.757,76"
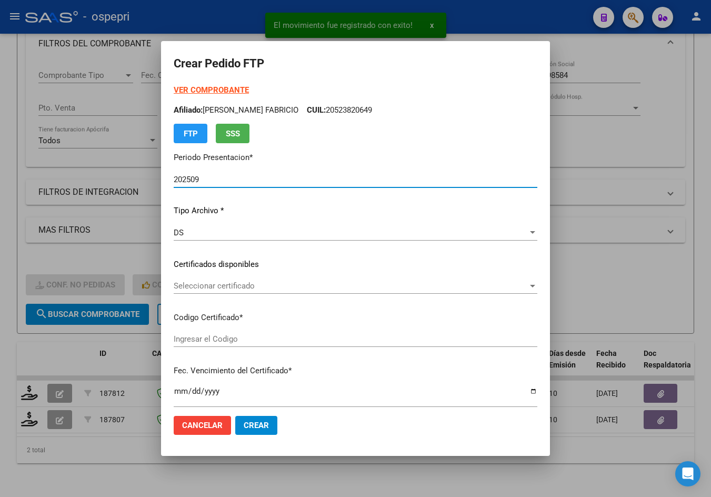
type input "2058076931-5"
type input "[DATE]"
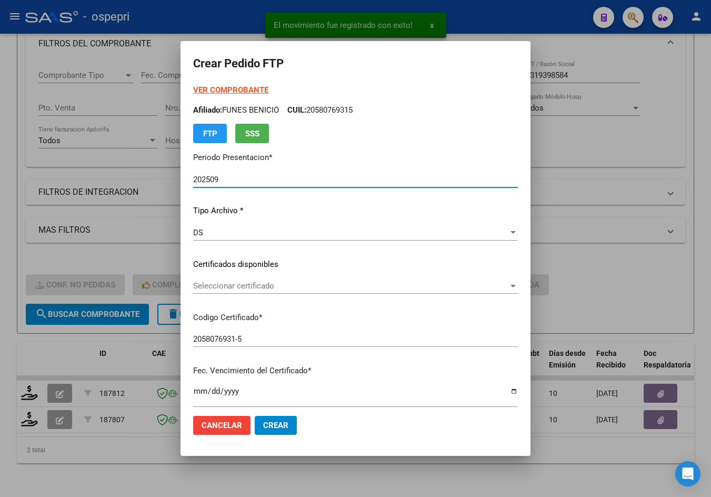
click at [212, 288] on span "Seleccionar certificado" at bounding box center [350, 285] width 315 height 9
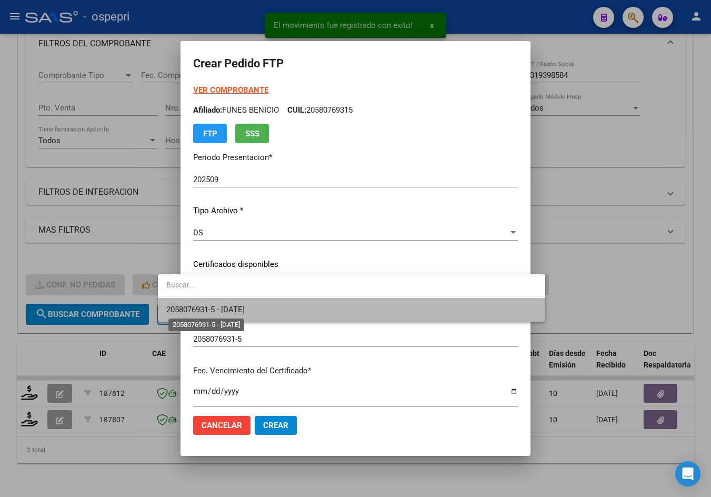
click at [223, 305] on span "2058076931-5 - [DATE]" at bounding box center [205, 309] width 78 height 9
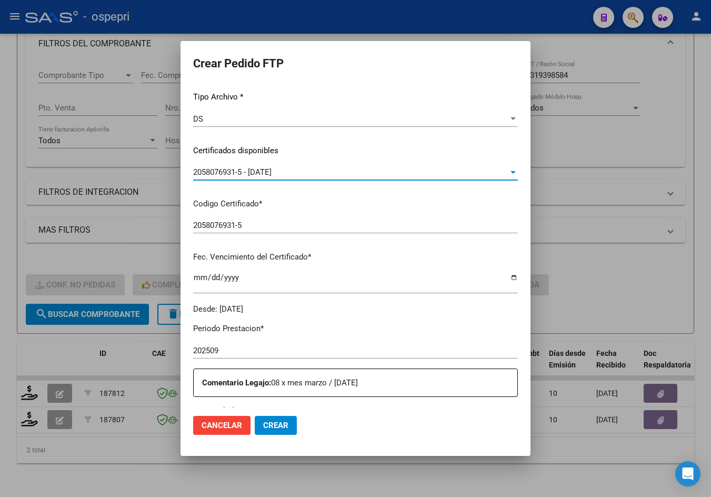
scroll to position [369, 0]
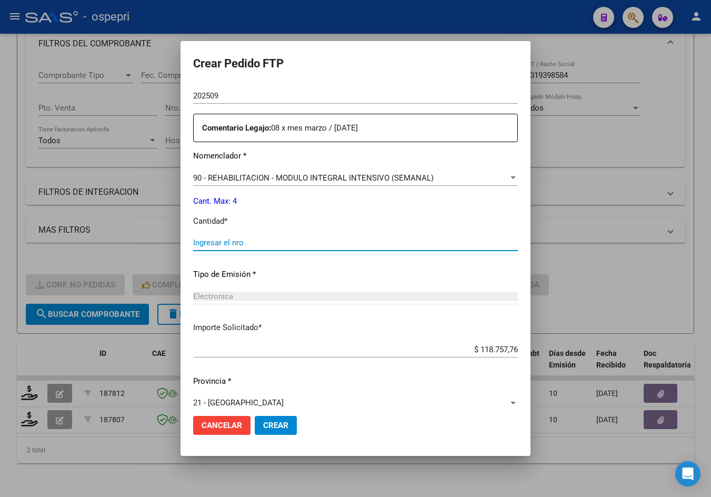
click at [201, 244] on input "Ingresar el nro" at bounding box center [355, 242] width 325 height 9
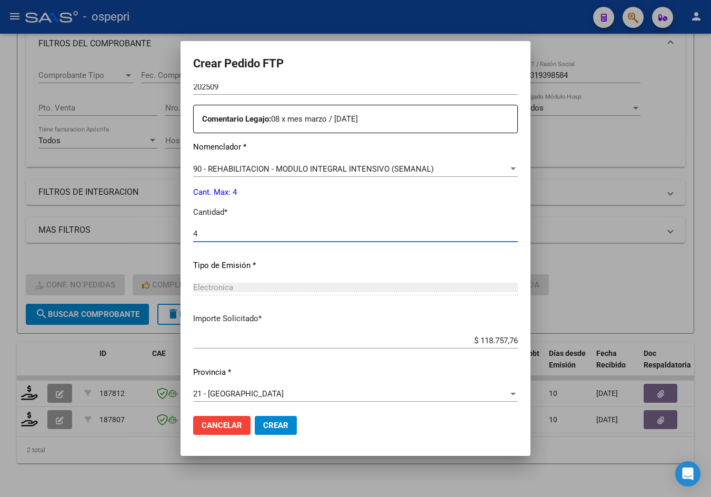
scroll to position [382, 0]
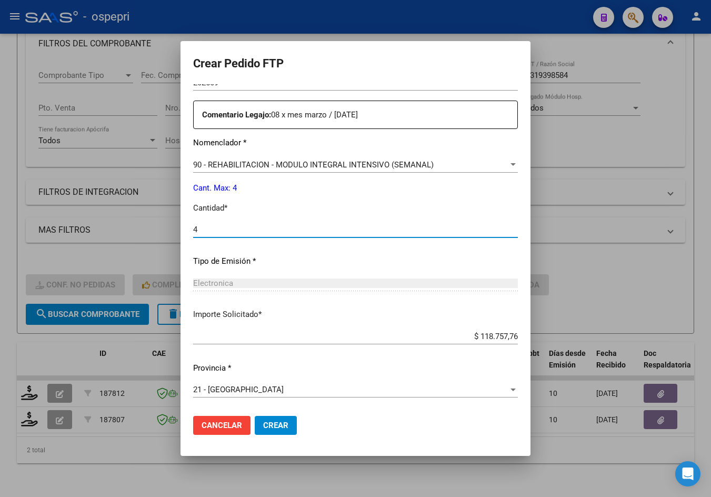
type input "4"
click at [263, 423] on span "Crear" at bounding box center [275, 425] width 25 height 9
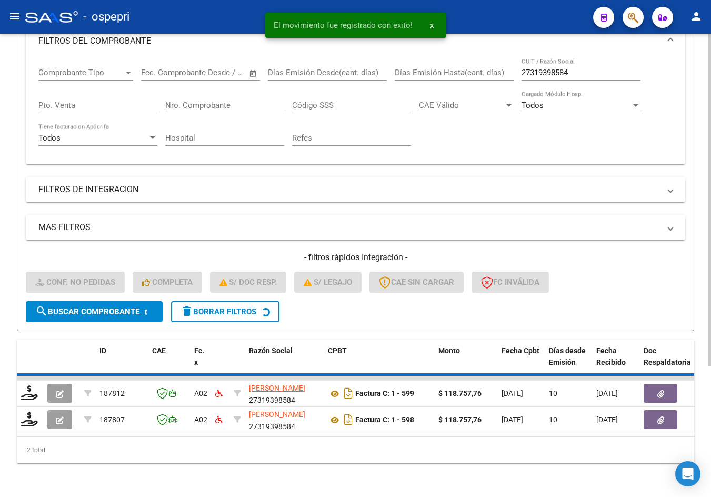
scroll to position [153, 0]
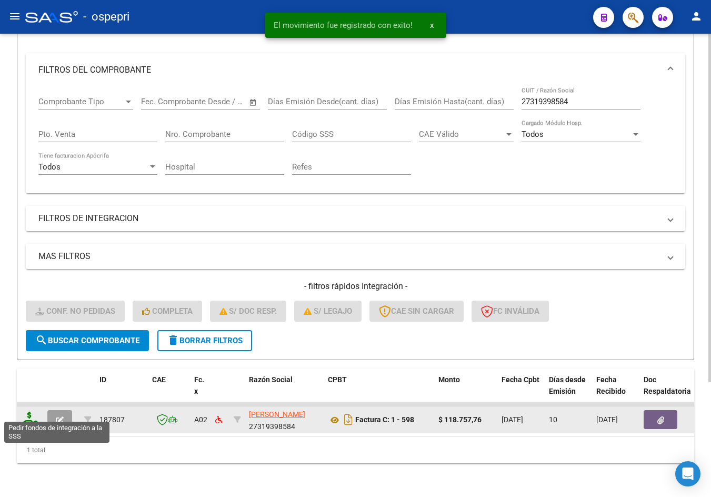
click at [31, 414] on icon at bounding box center [29, 419] width 17 height 15
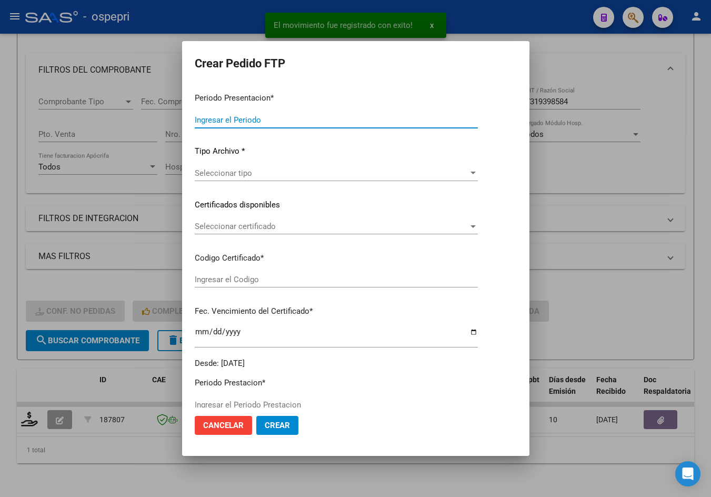
type input "202509"
type input "$ 118.757,76"
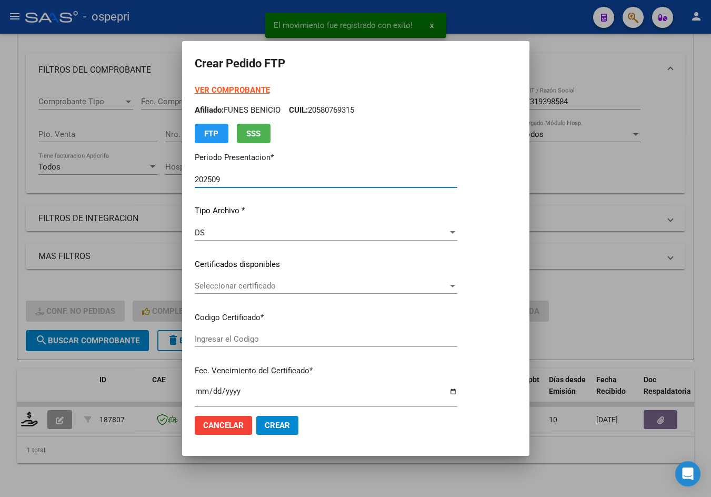
type input "2054494309-0"
type input "[DATE]"
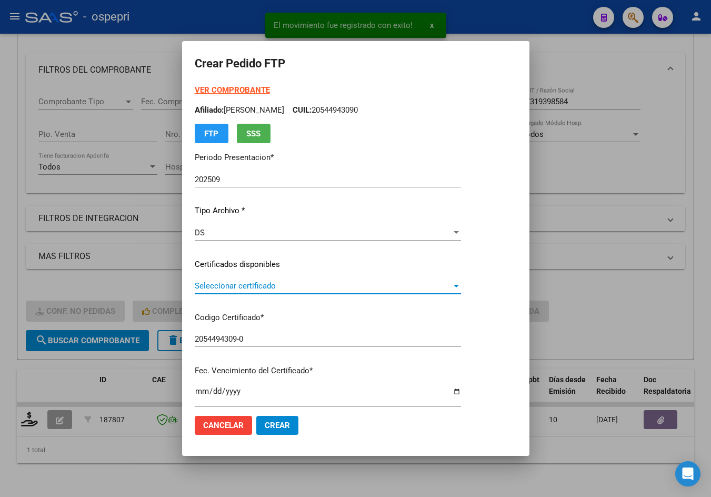
click at [268, 285] on span "Seleccionar certificado" at bounding box center [323, 285] width 257 height 9
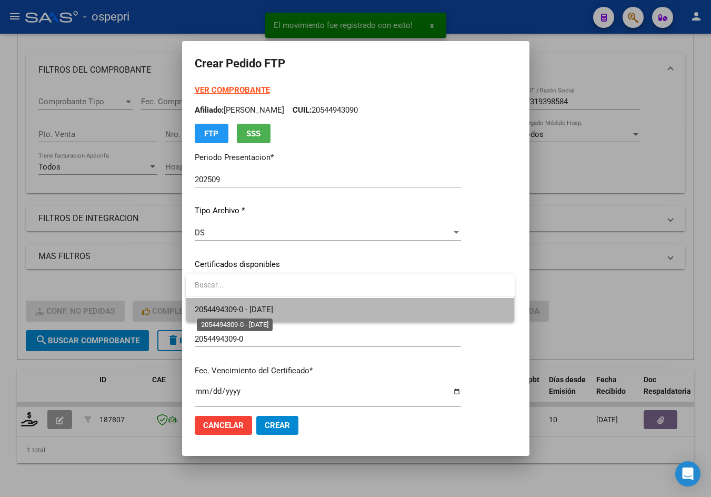
click at [273, 306] on span "2054494309-0 - [DATE]" at bounding box center [234, 309] width 78 height 9
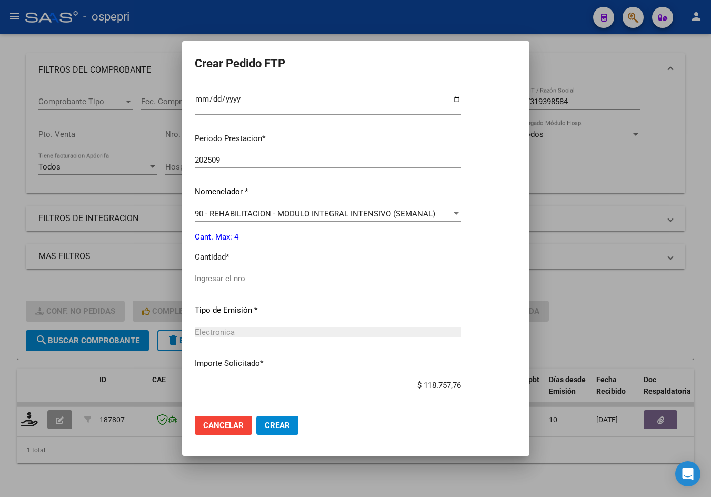
scroll to position [341, 0]
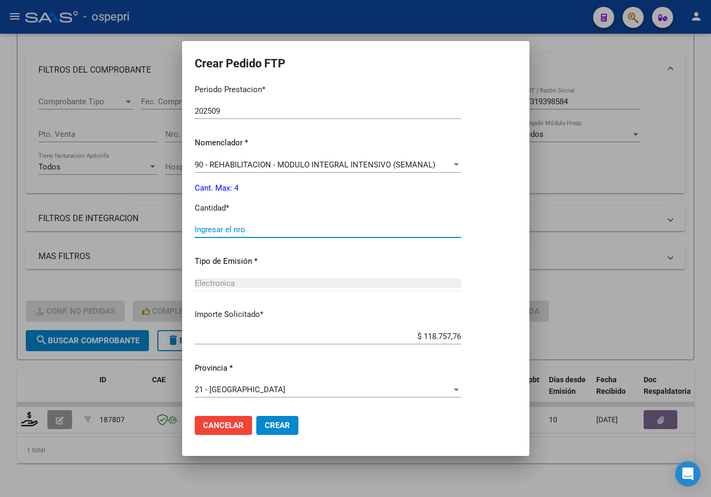
click at [249, 228] on input "Ingresar el nro" at bounding box center [328, 229] width 266 height 9
type input "4"
click at [274, 428] on span "Crear" at bounding box center [277, 425] width 25 height 9
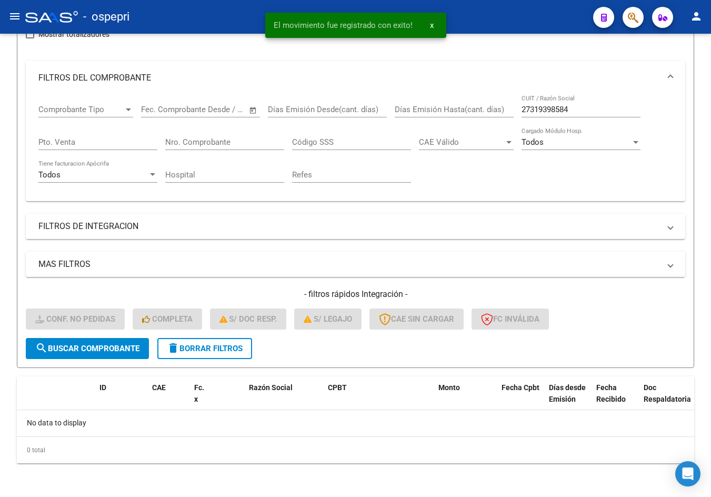
scroll to position [136, 0]
click at [203, 345] on span "delete Borrar Filtros" at bounding box center [205, 348] width 76 height 9
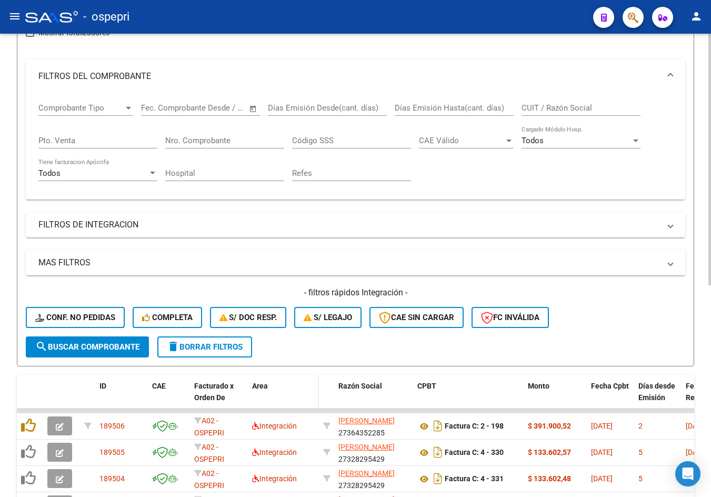
scroll to position [158, 0]
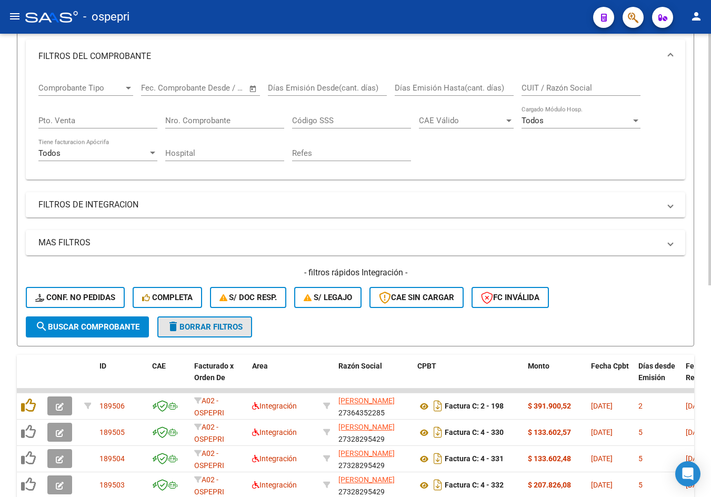
click at [213, 331] on span "delete Borrar Filtros" at bounding box center [205, 326] width 76 height 9
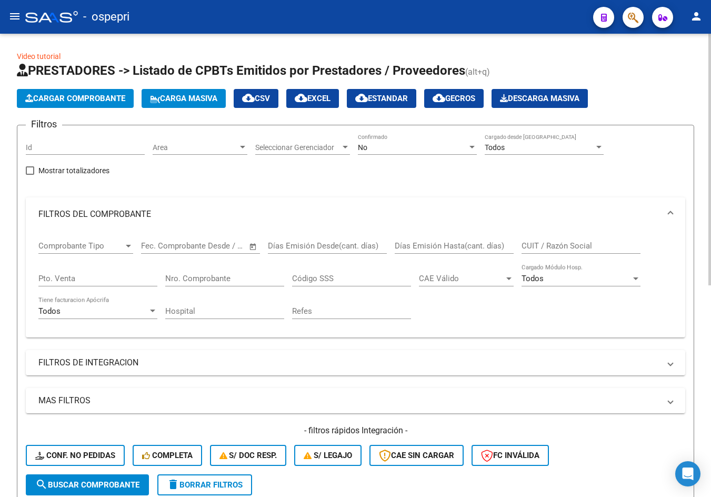
click at [434, 147] on div "No" at bounding box center [413, 147] width 110 height 9
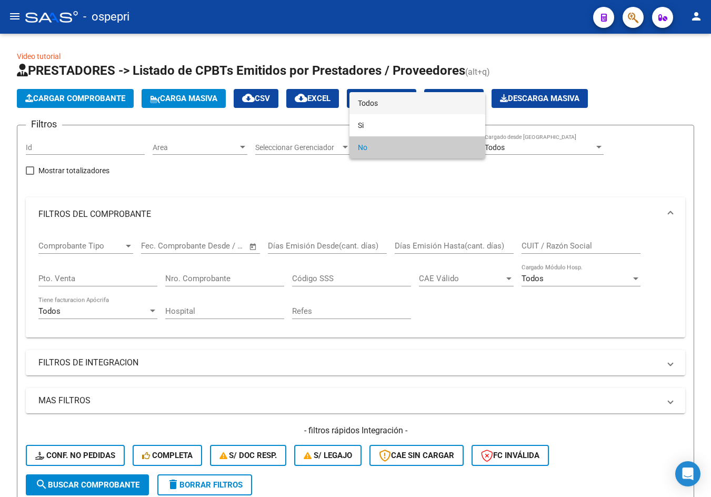
click at [435, 107] on span "Todos" at bounding box center [417, 103] width 119 height 22
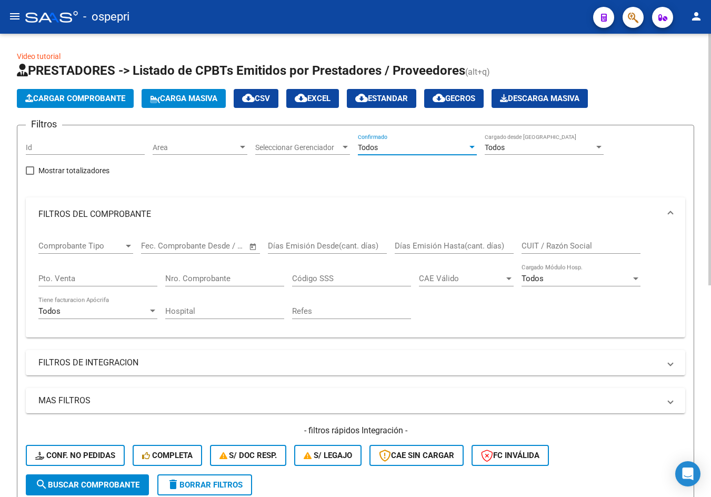
click at [537, 242] on input "CUIT / Razón Social" at bounding box center [581, 245] width 119 height 9
drag, startPoint x: 547, startPoint y: 249, endPoint x: 536, endPoint y: 250, distance: 11.7
click at [536, 250] on input "CUIT / Razón Social" at bounding box center [581, 245] width 119 height 9
paste input "27277511954"
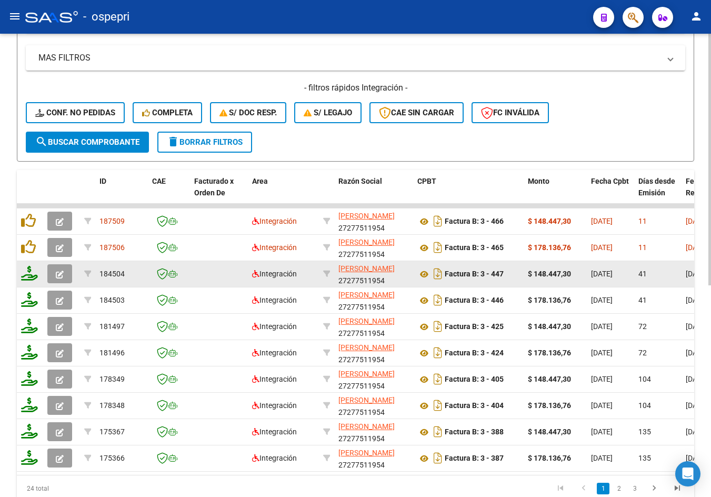
scroll to position [369, 0]
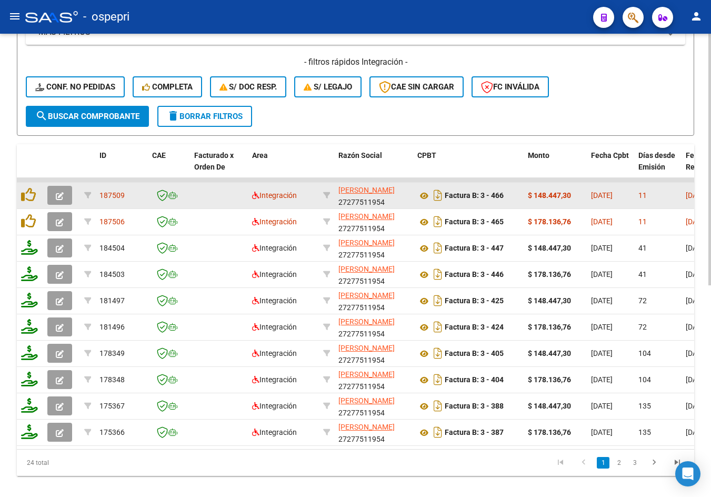
type input "27277511954"
click at [60, 194] on icon "button" at bounding box center [60, 196] width 8 height 8
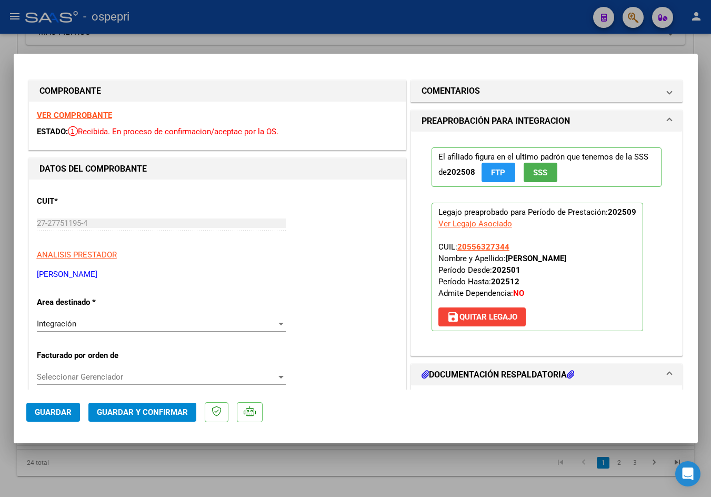
click at [90, 115] on strong "VER COMPROBANTE" at bounding box center [74, 115] width 75 height 9
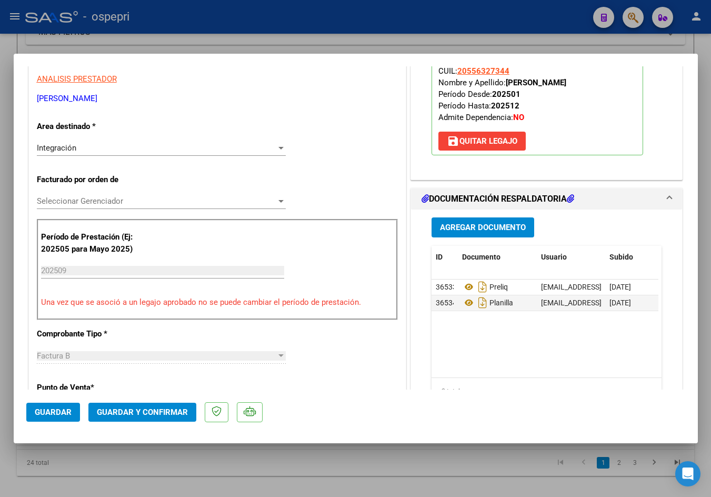
scroll to position [316, 0]
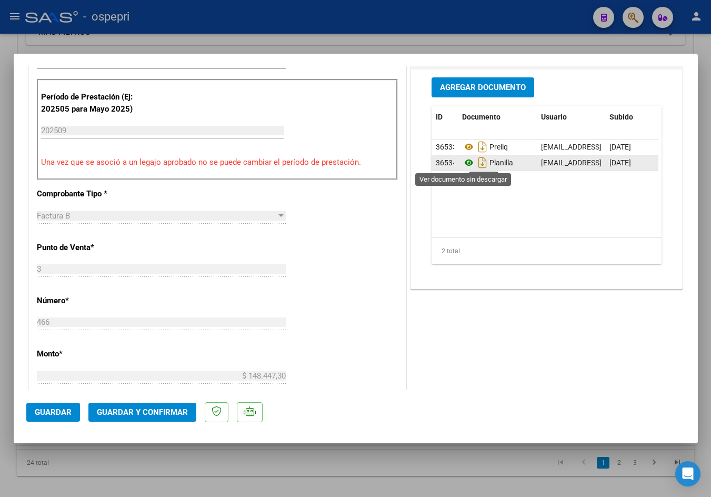
click at [463, 162] on icon at bounding box center [469, 162] width 14 height 13
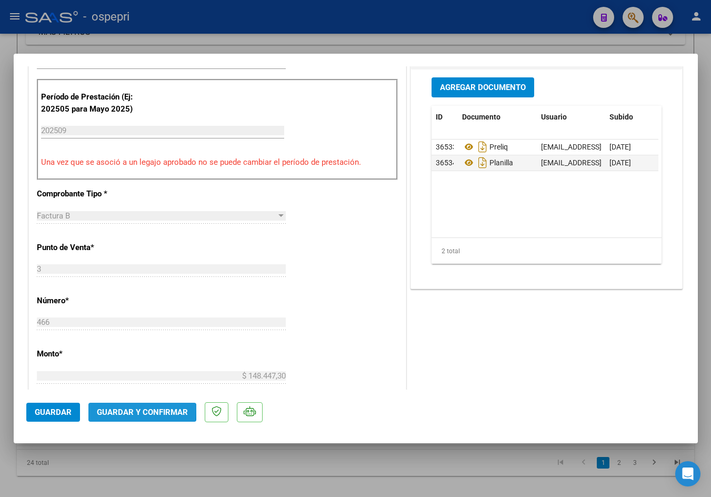
click at [111, 408] on span "Guardar y Confirmar" at bounding box center [142, 412] width 91 height 9
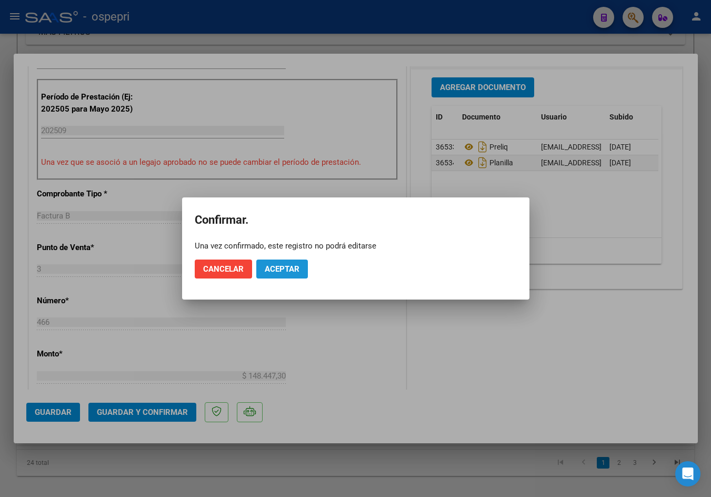
click at [293, 268] on span "Aceptar" at bounding box center [282, 268] width 35 height 9
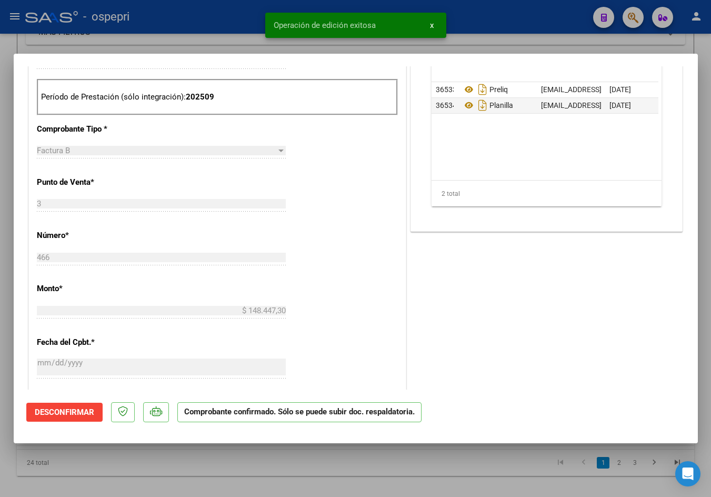
type input "$ 0,00"
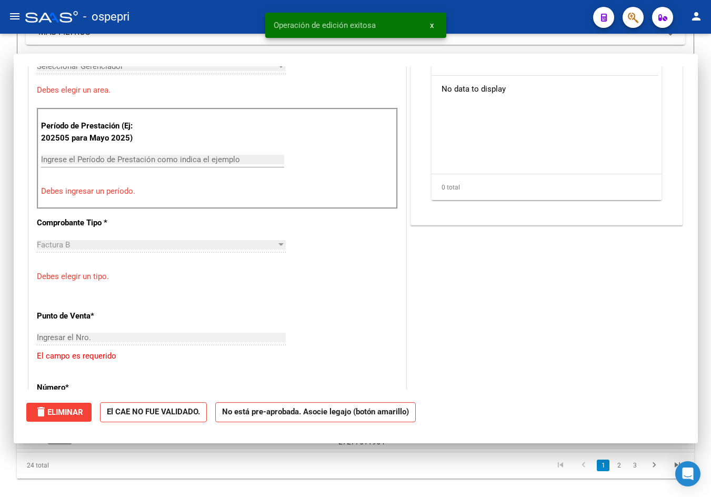
scroll to position [334, 0]
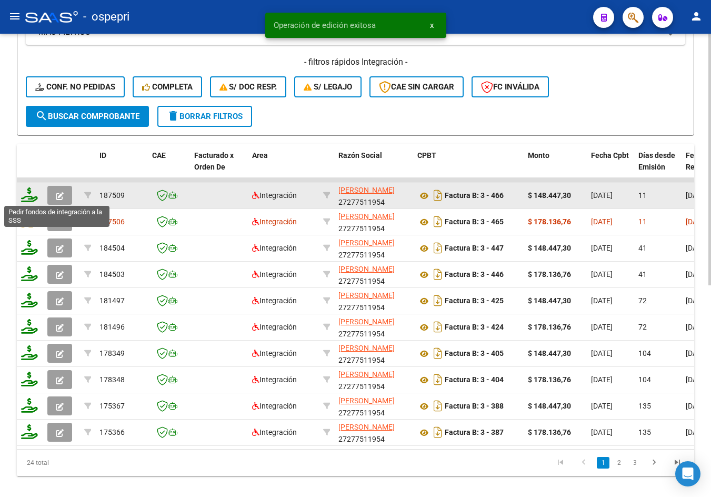
click at [29, 197] on icon at bounding box center [29, 194] width 17 height 15
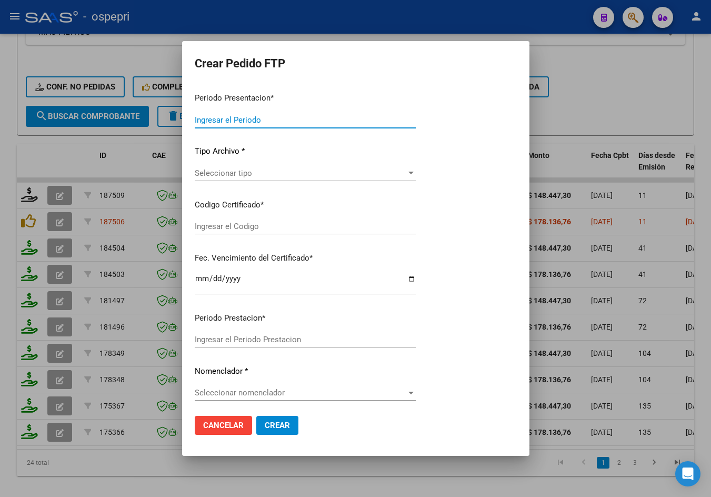
type input "202509"
type input "$ 148.447,30"
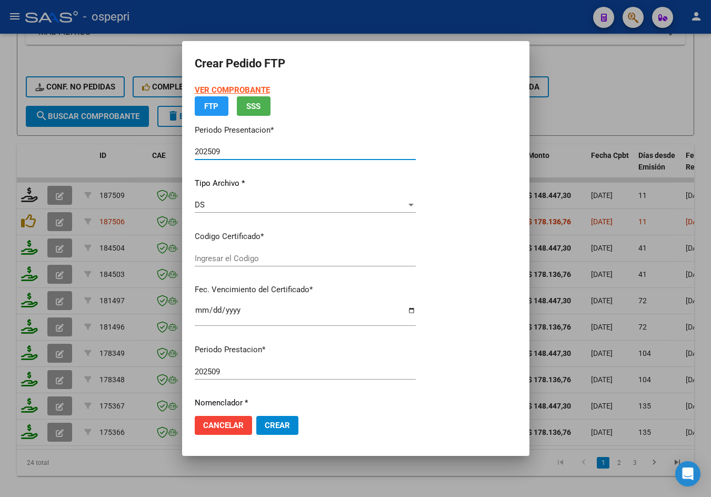
type input "20556327344"
type input "[DATE]"
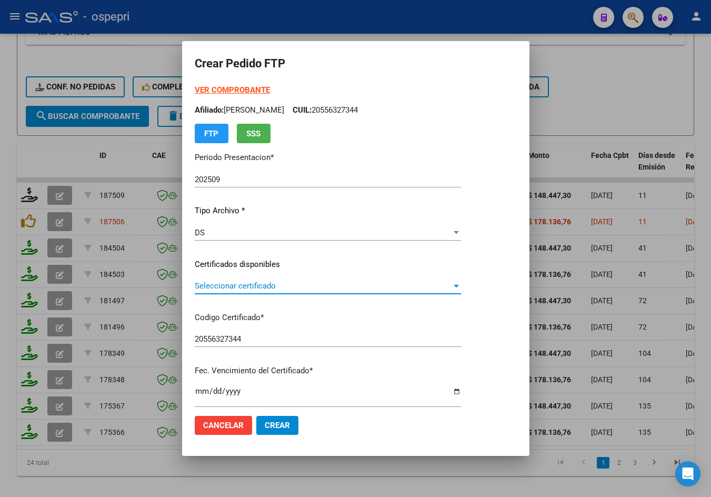
click at [255, 286] on span "Seleccionar certificado" at bounding box center [323, 285] width 257 height 9
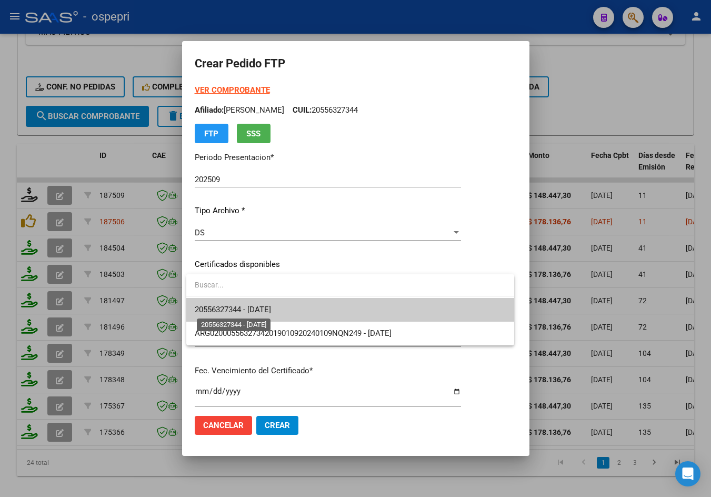
click at [271, 308] on span "20556327344 - [DATE]" at bounding box center [233, 309] width 76 height 9
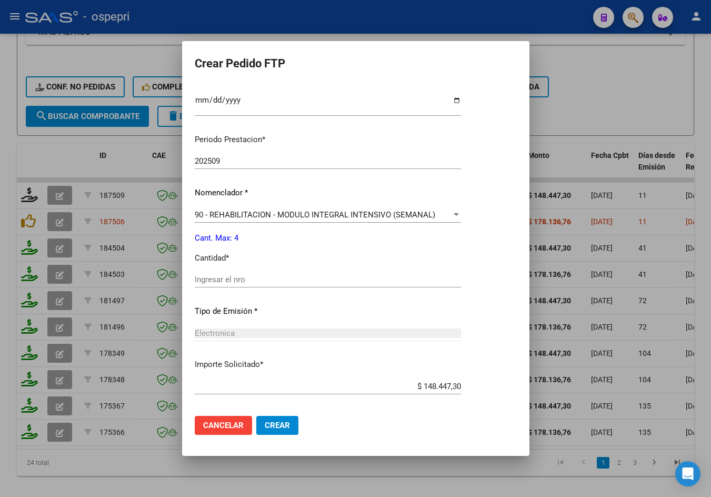
scroll to position [316, 0]
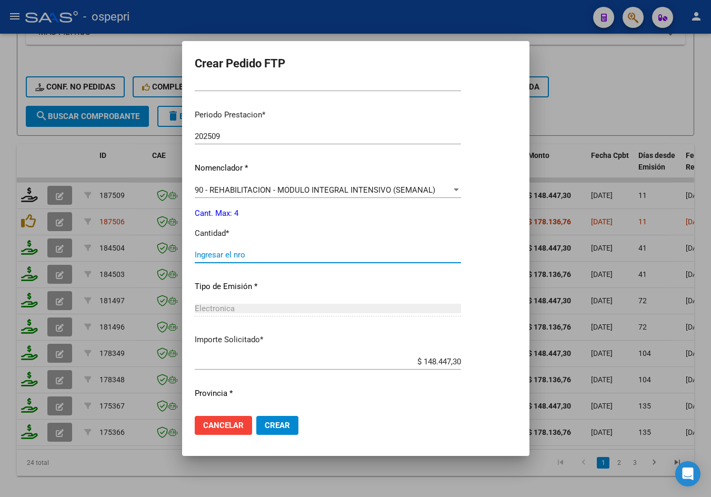
click at [254, 256] on input "Ingresar el nro" at bounding box center [328, 254] width 266 height 9
type input "4"
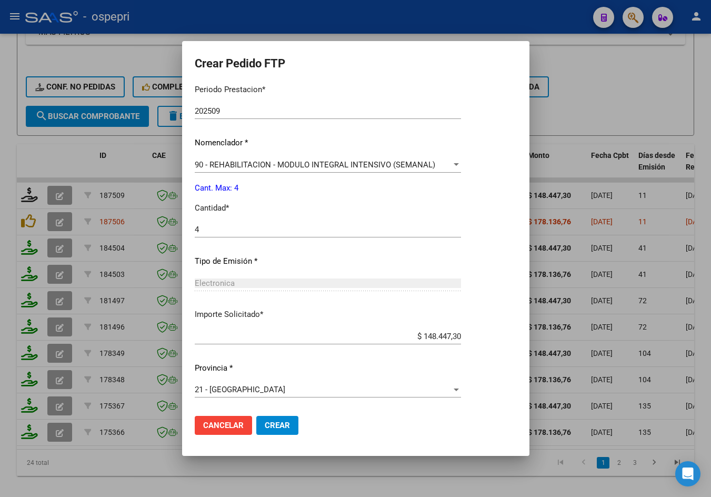
click at [282, 426] on span "Crear" at bounding box center [277, 425] width 25 height 9
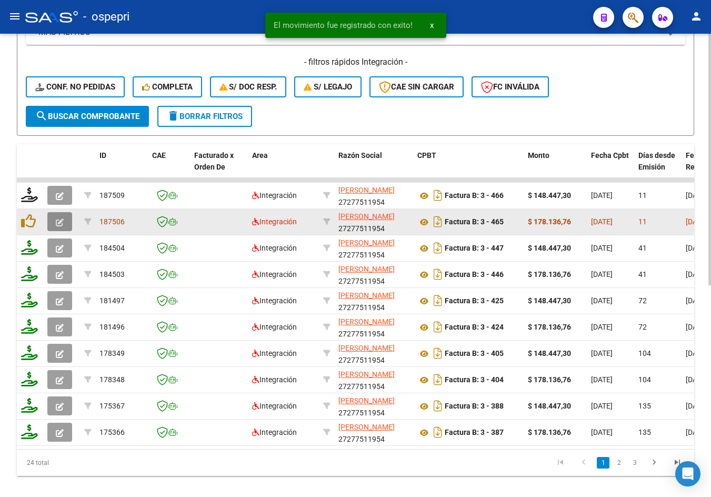
click at [61, 220] on icon "button" at bounding box center [60, 223] width 8 height 8
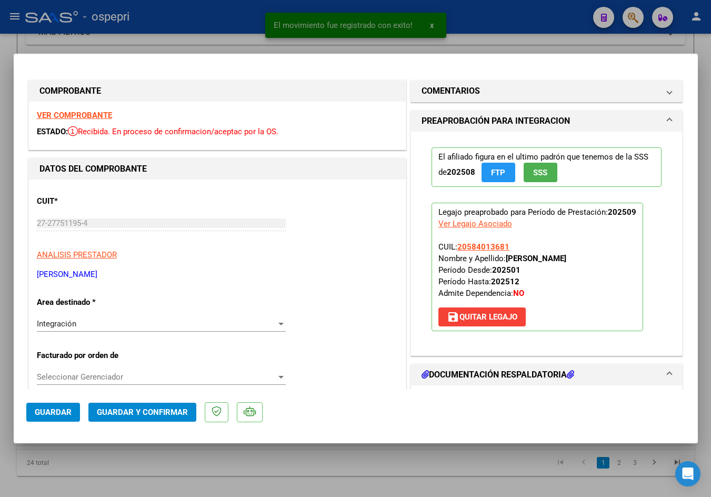
click at [108, 114] on strong "VER COMPROBANTE" at bounding box center [74, 115] width 75 height 9
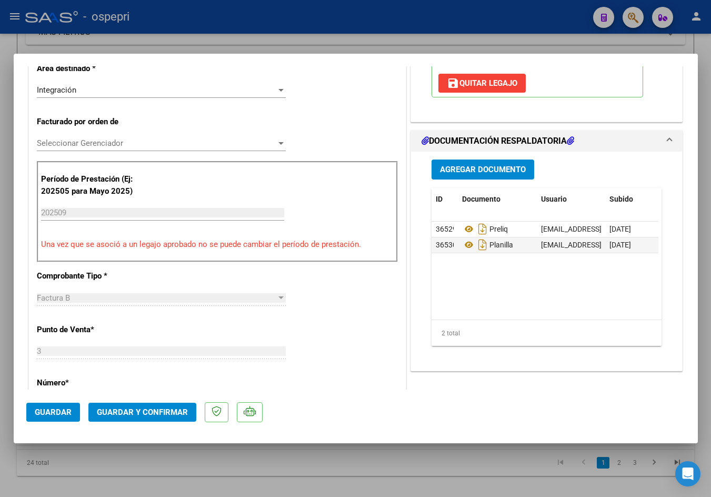
scroll to position [263, 0]
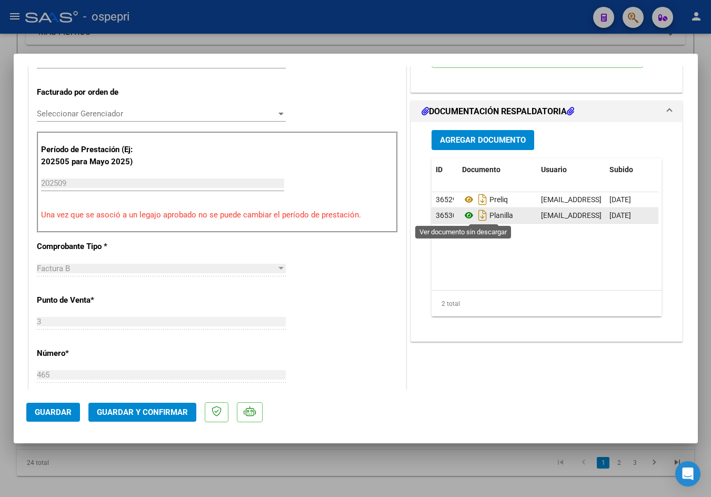
click at [466, 214] on icon at bounding box center [469, 215] width 14 height 13
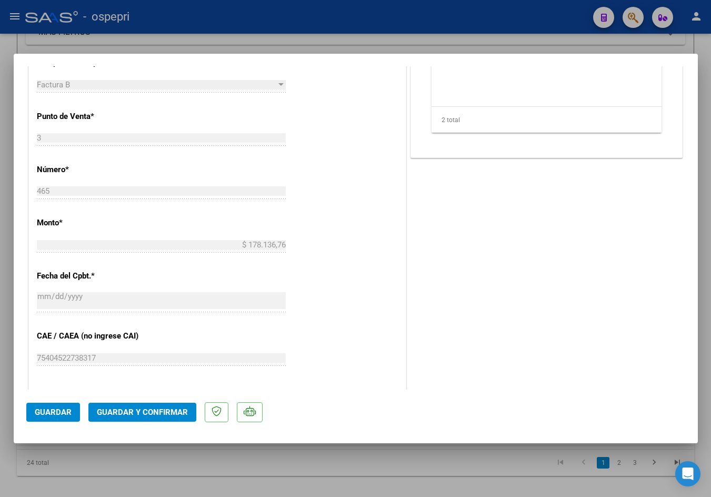
scroll to position [474, 0]
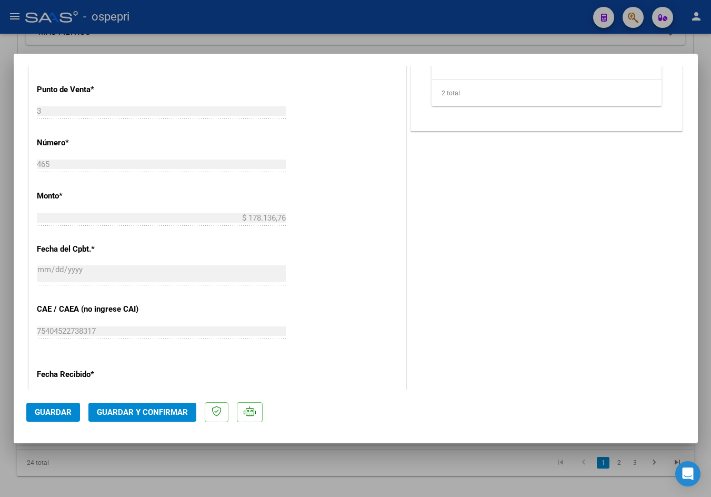
click at [130, 411] on span "Guardar y Confirmar" at bounding box center [142, 412] width 91 height 9
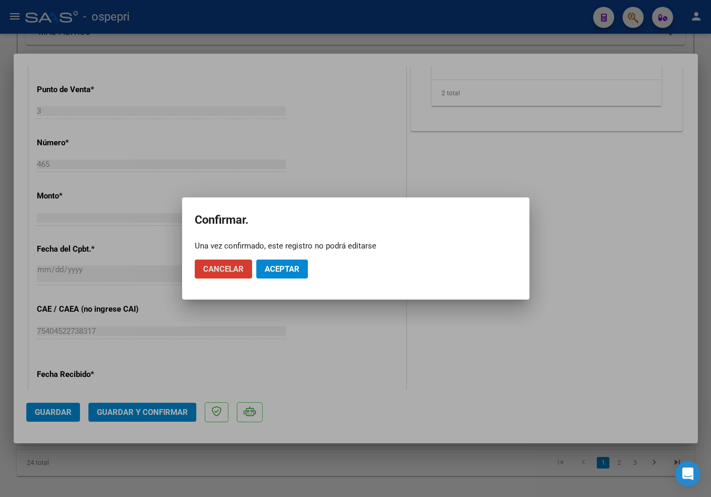
click at [289, 259] on mat-dialog-actions "Cancelar Aceptar" at bounding box center [356, 269] width 322 height 36
click at [292, 271] on span "Aceptar" at bounding box center [282, 268] width 35 height 9
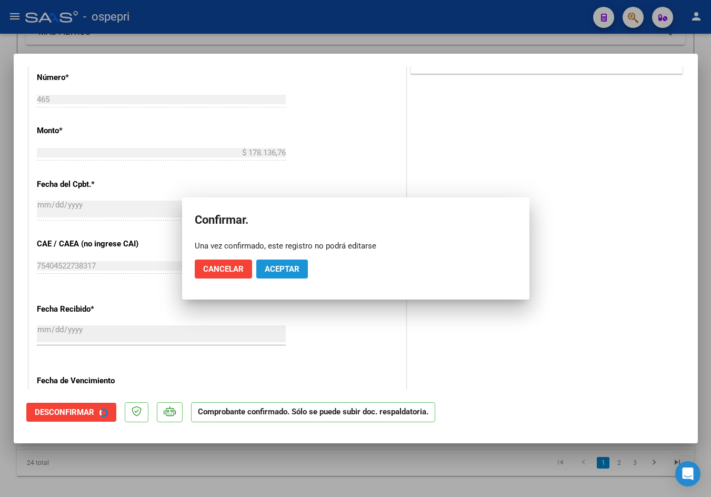
scroll to position [409, 0]
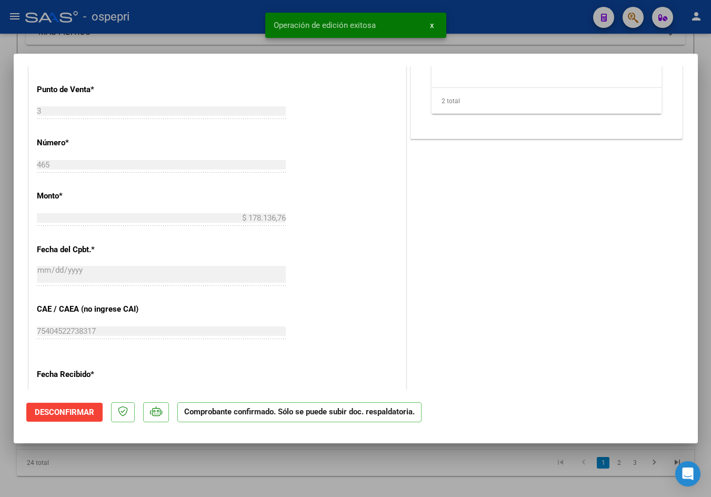
type input "$ 0,00"
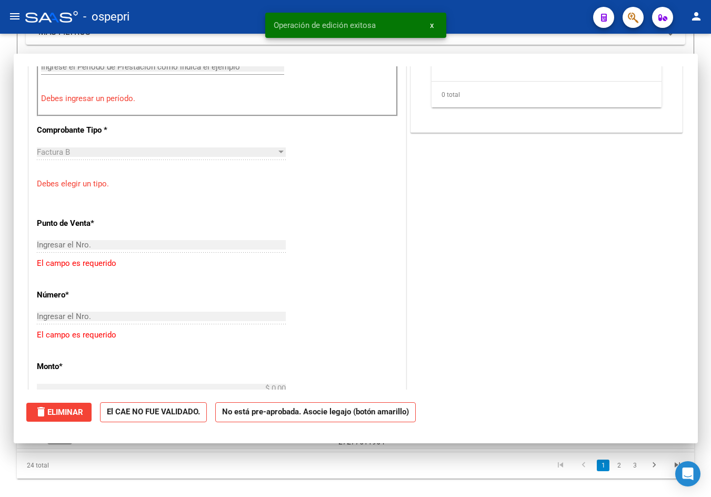
scroll to position [605, 0]
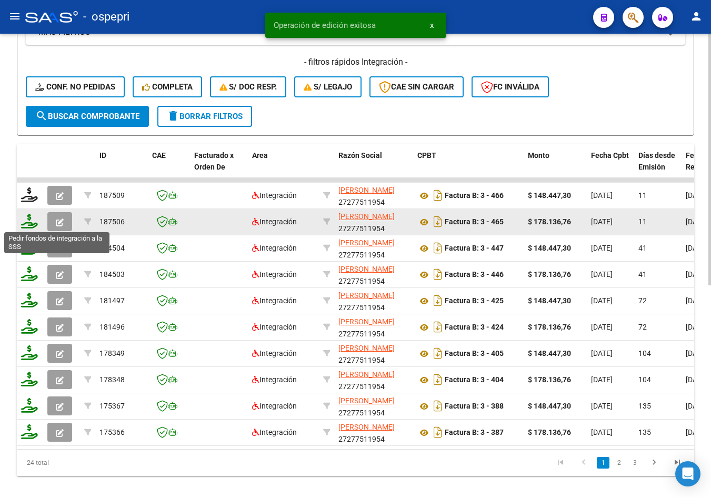
click at [29, 222] on icon at bounding box center [29, 221] width 17 height 15
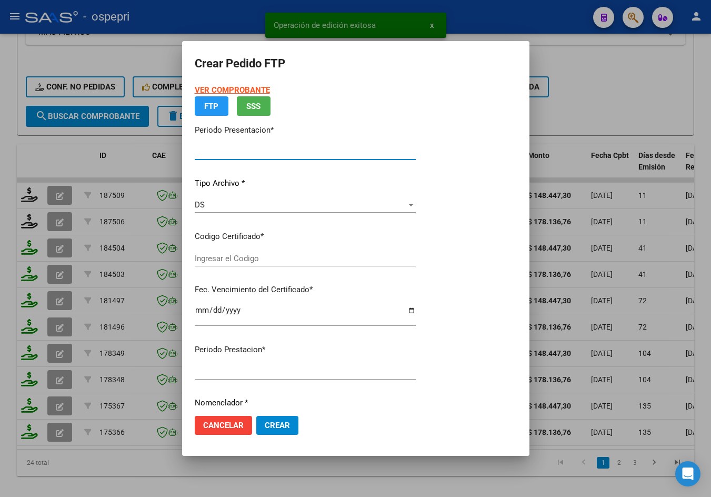
type input "202509"
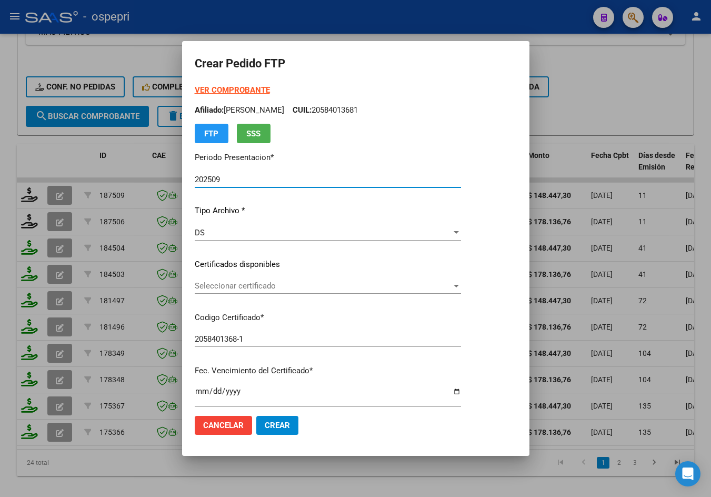
click at [232, 286] on span "Seleccionar certificado" at bounding box center [323, 285] width 257 height 9
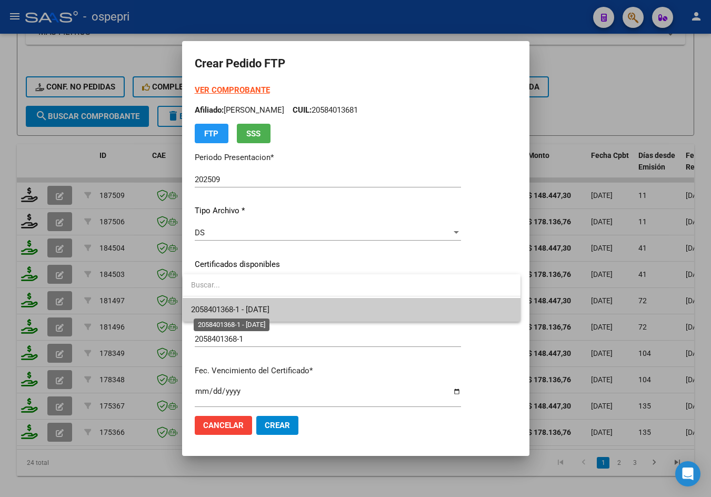
click at [244, 308] on span "2058401368-1 - [DATE]" at bounding box center [230, 309] width 78 height 9
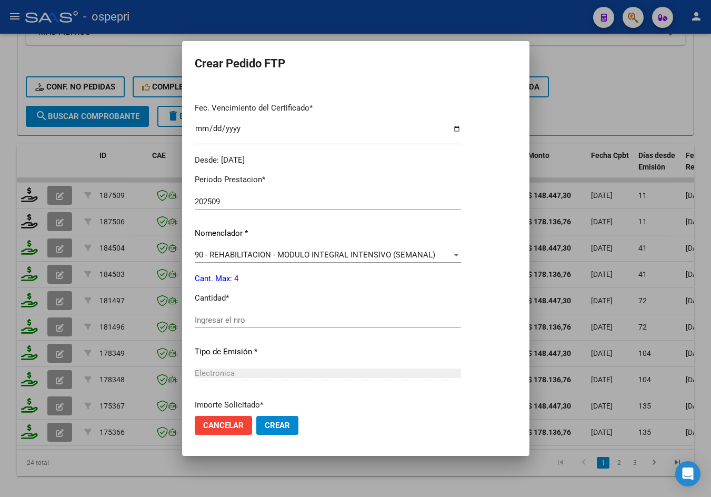
scroll to position [263, 0]
click at [237, 320] on input "Ingresar el nro" at bounding box center [328, 319] width 266 height 9
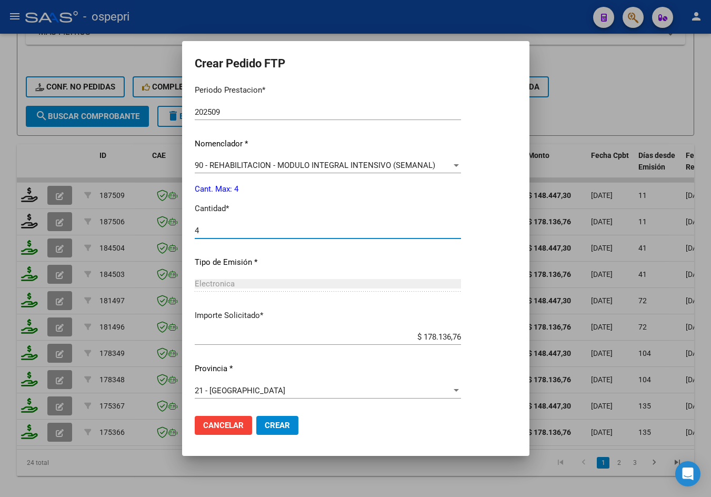
scroll to position [353, 0]
click at [283, 422] on span "Crear" at bounding box center [277, 425] width 25 height 9
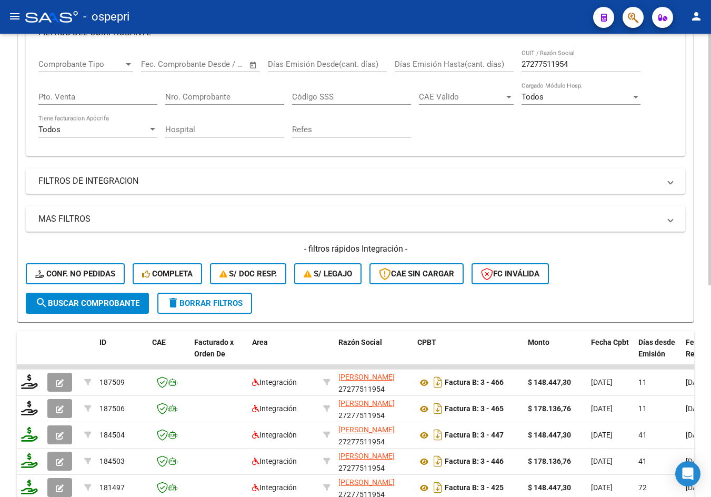
scroll to position [53, 0]
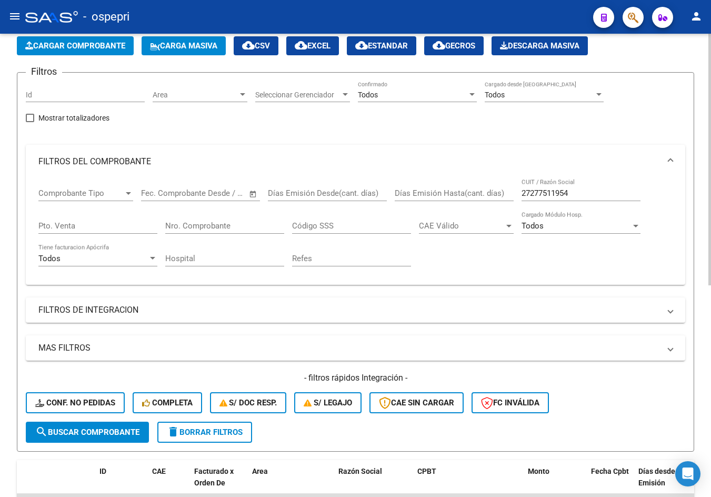
click at [595, 193] on input "27277511954" at bounding box center [581, 193] width 119 height 9
paste input "66175332"
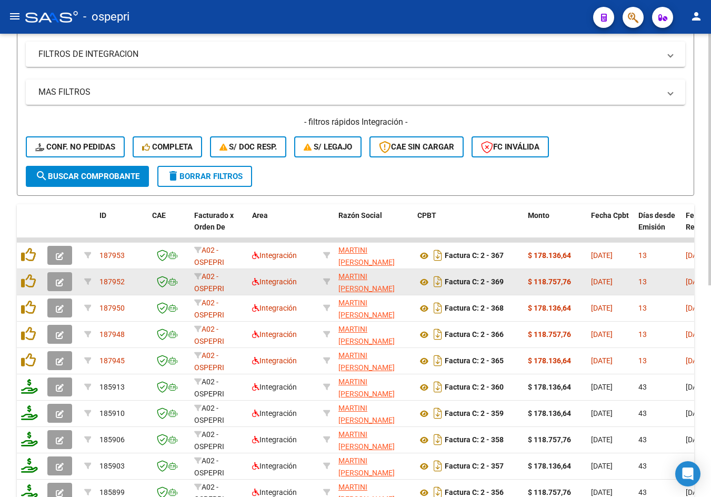
scroll to position [316, 0]
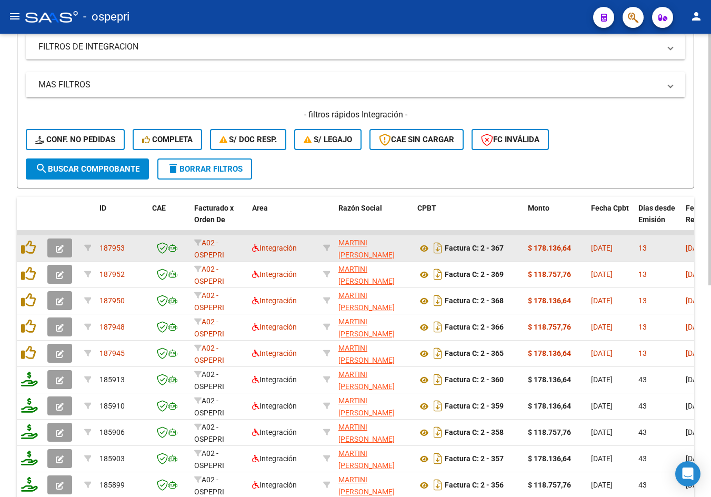
click at [64, 251] on button "button" at bounding box center [59, 248] width 25 height 19
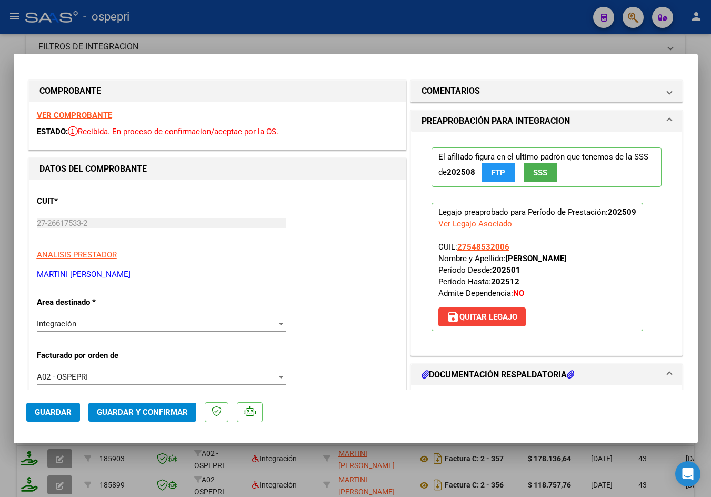
click at [93, 115] on strong "VER COMPROBANTE" at bounding box center [74, 115] width 75 height 9
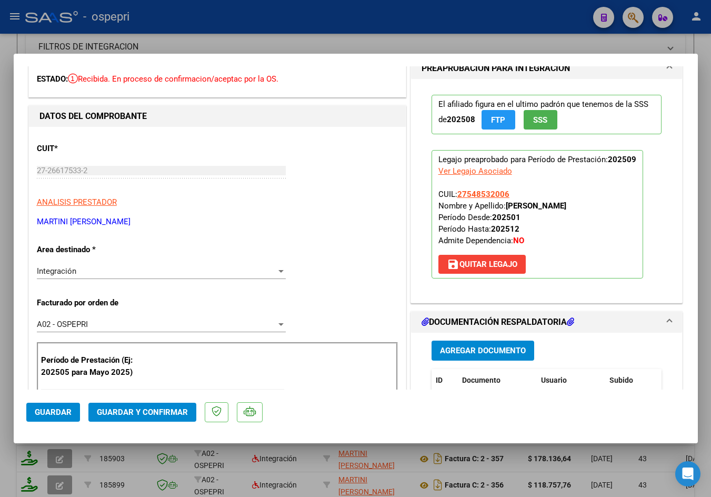
scroll to position [211, 0]
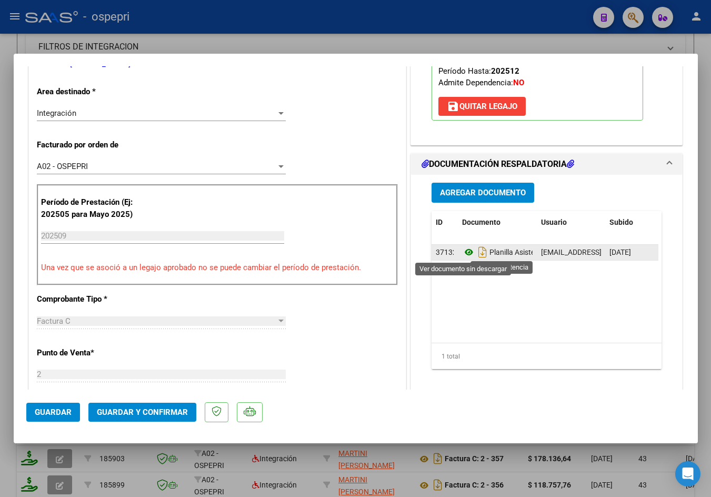
click at [466, 251] on icon at bounding box center [469, 252] width 14 height 13
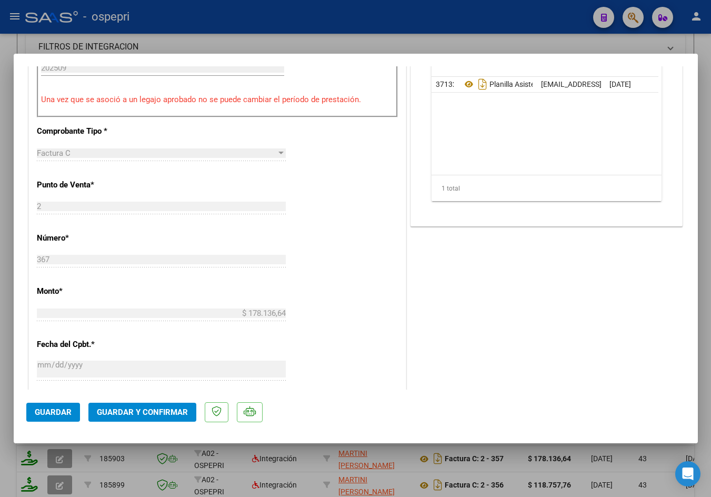
scroll to position [421, 0]
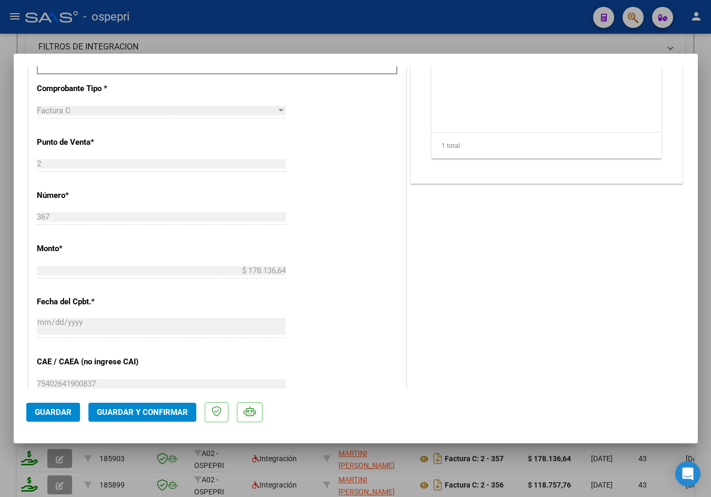
click at [138, 416] on span "Guardar y Confirmar" at bounding box center [142, 412] width 91 height 9
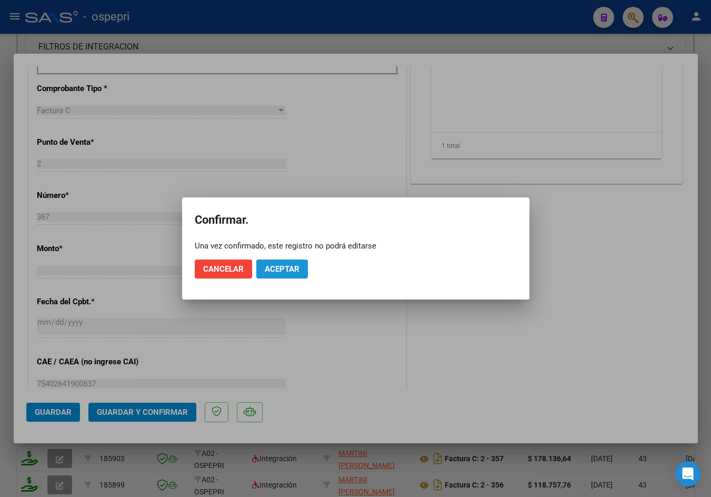
click at [271, 266] on span "Aceptar" at bounding box center [282, 268] width 35 height 9
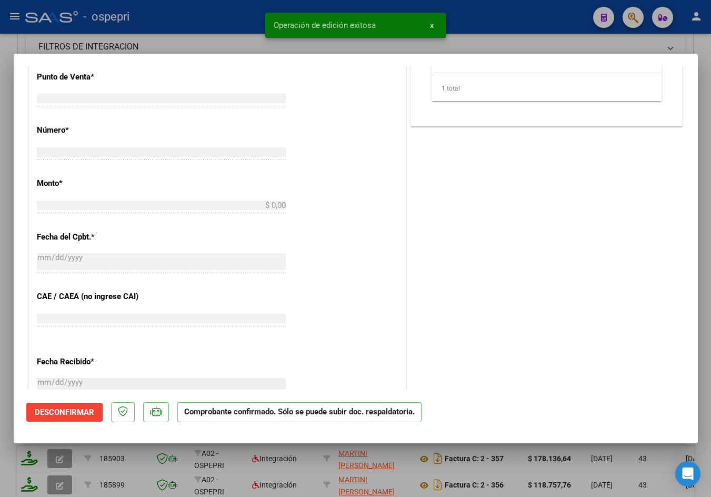
scroll to position [440, 0]
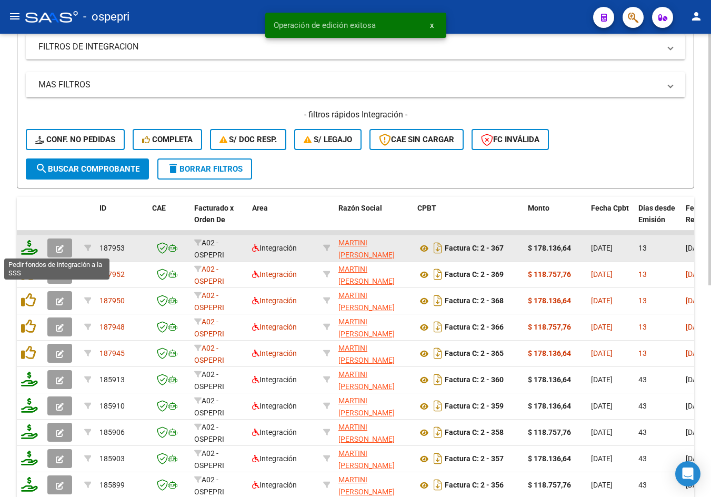
click at [29, 250] on icon at bounding box center [29, 247] width 17 height 15
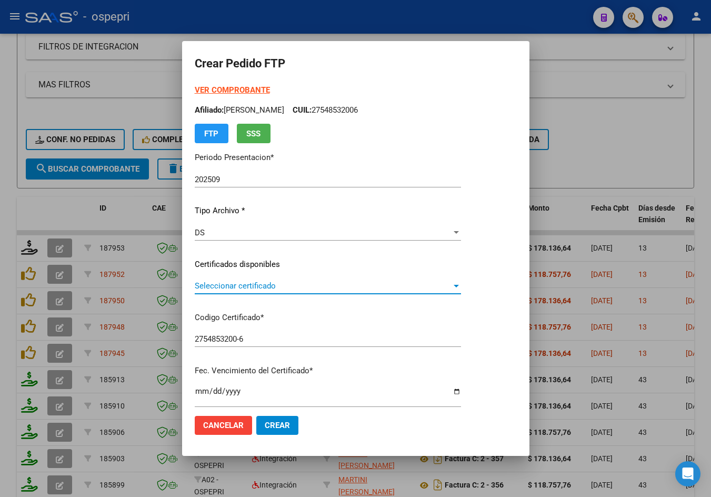
click at [297, 282] on span "Seleccionar certificado" at bounding box center [323, 285] width 257 height 9
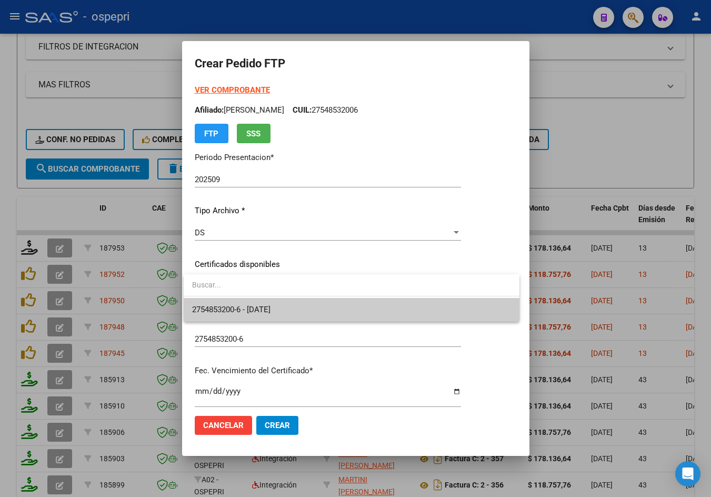
click at [302, 310] on span "2754853200-6 - [DATE]" at bounding box center [351, 310] width 319 height 24
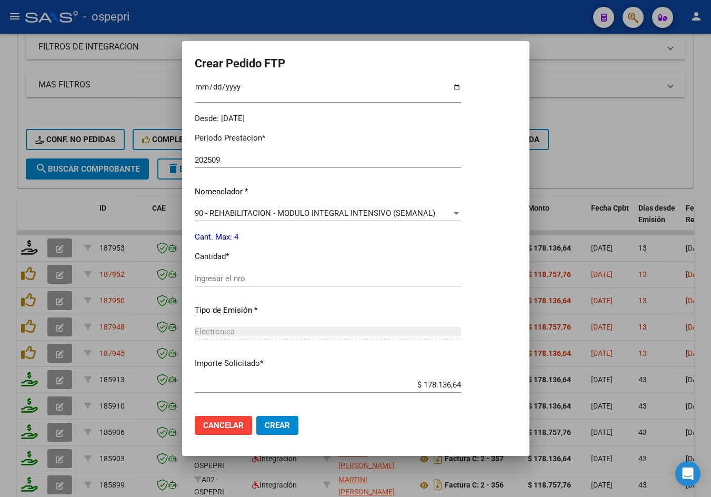
scroll to position [316, 0]
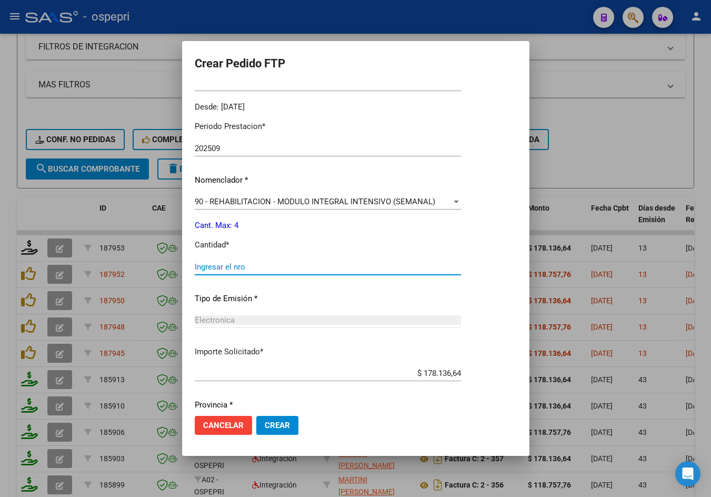
click at [247, 271] on input "Ingresar el nro" at bounding box center [328, 266] width 266 height 9
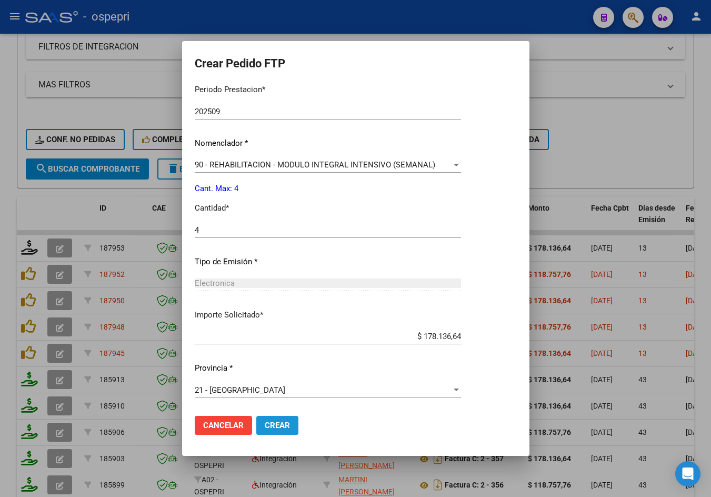
click at [276, 423] on span "Crear" at bounding box center [277, 425] width 25 height 9
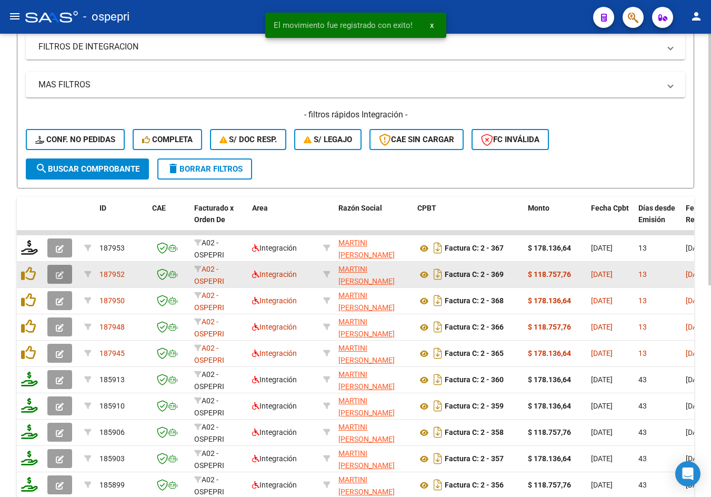
click at [62, 275] on icon "button" at bounding box center [60, 275] width 8 height 8
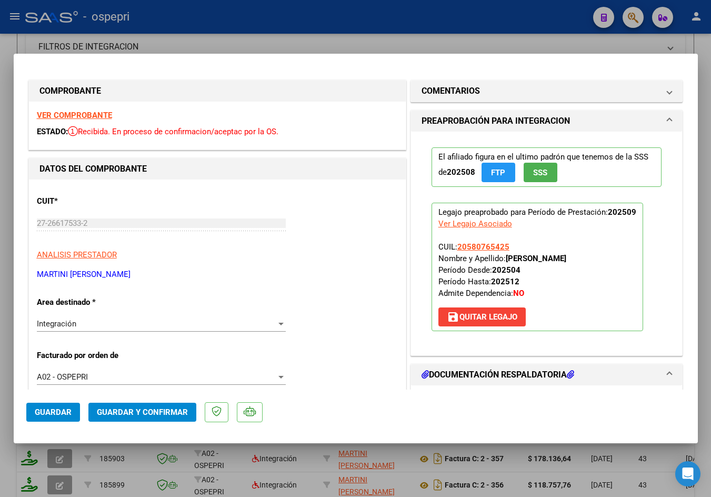
click at [104, 113] on strong "VER COMPROBANTE" at bounding box center [74, 115] width 75 height 9
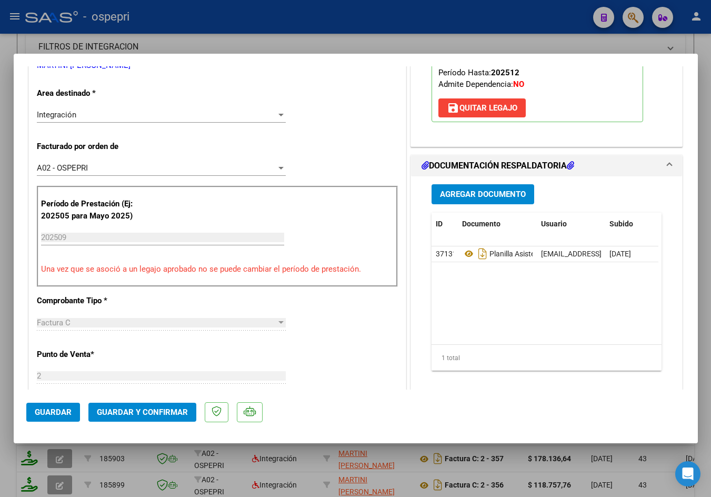
scroll to position [211, 0]
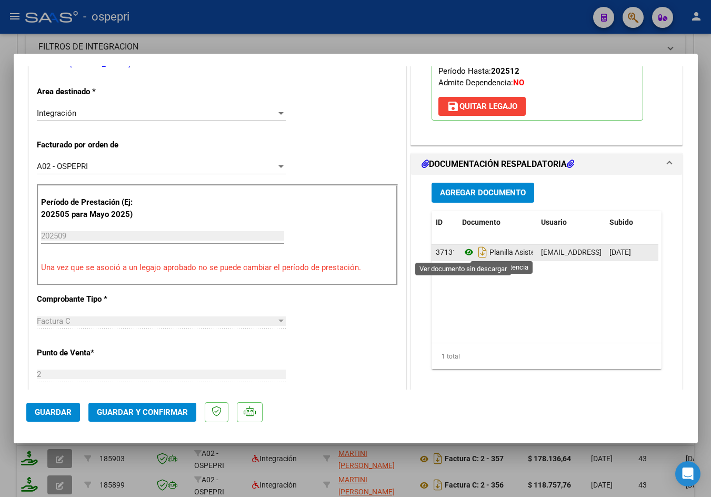
click at [463, 253] on icon at bounding box center [469, 252] width 14 height 13
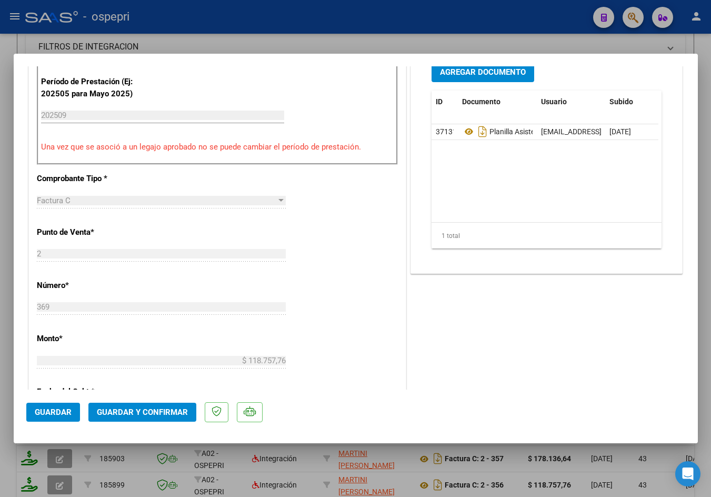
scroll to position [369, 0]
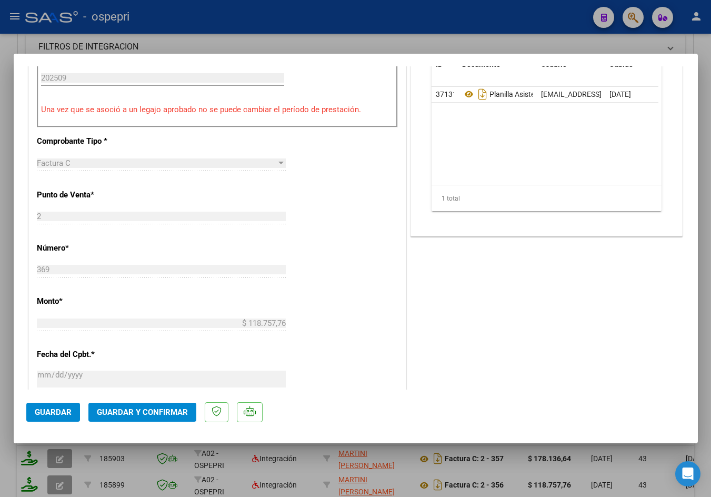
click at [148, 414] on span "Guardar y Confirmar" at bounding box center [142, 412] width 91 height 9
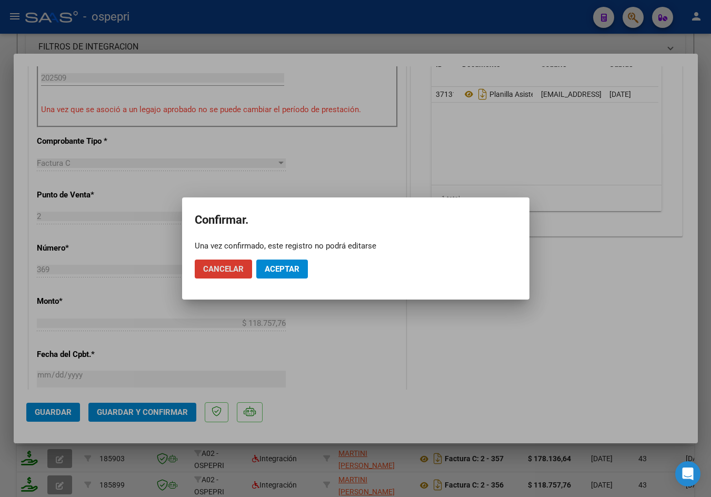
click at [275, 263] on button "Aceptar" at bounding box center [282, 269] width 52 height 19
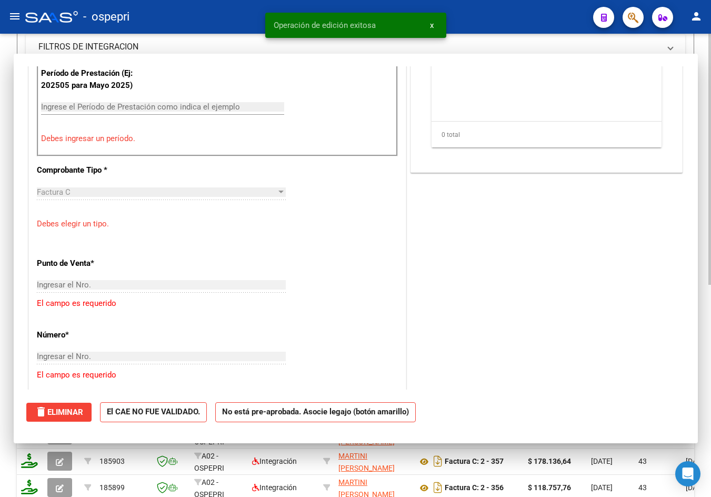
scroll to position [387, 0]
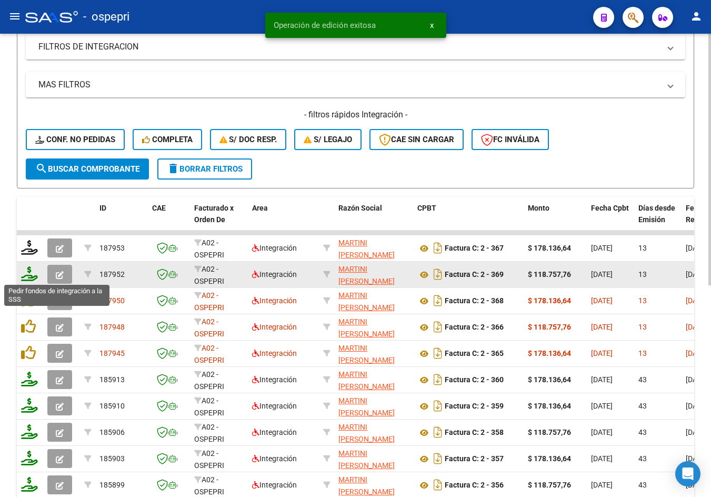
click at [28, 278] on icon at bounding box center [29, 273] width 17 height 15
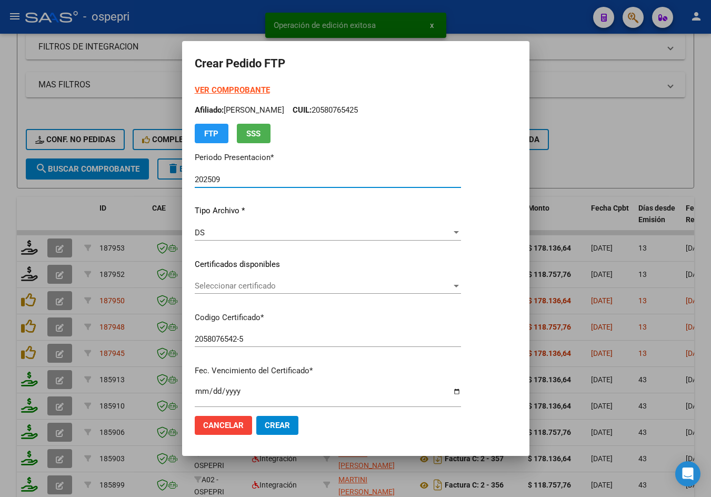
click at [241, 291] on div "Seleccionar certificado Seleccionar certificado" at bounding box center [328, 286] width 266 height 16
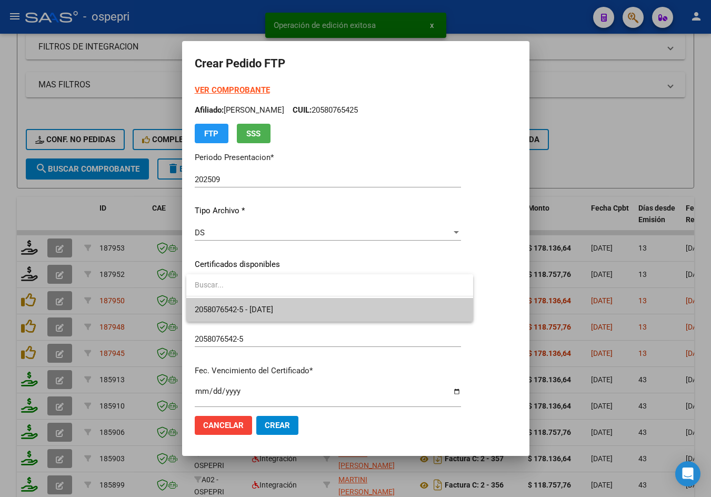
click at [248, 308] on span "2058076542-5 - [DATE]" at bounding box center [234, 309] width 78 height 9
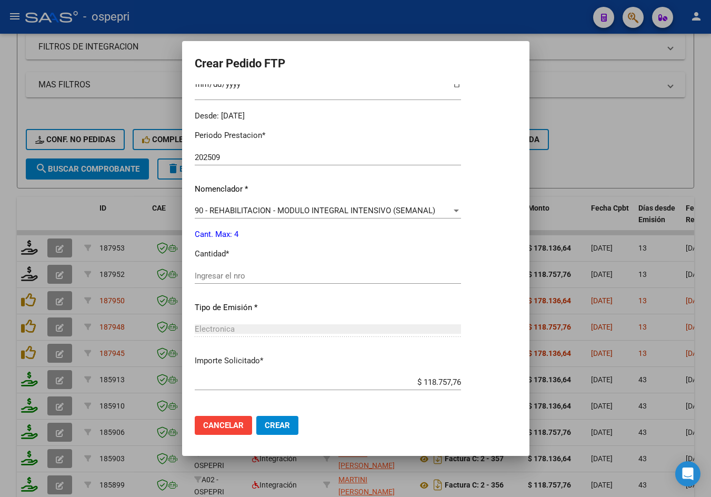
scroll to position [316, 0]
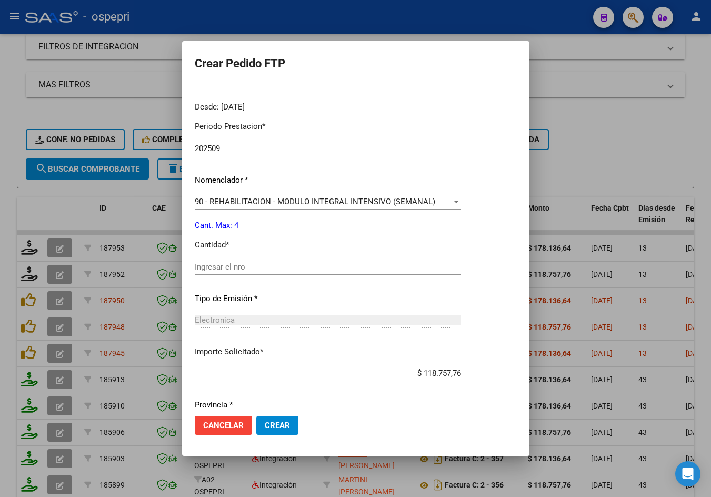
click at [250, 271] on input "Ingresar el nro" at bounding box center [328, 266] width 266 height 9
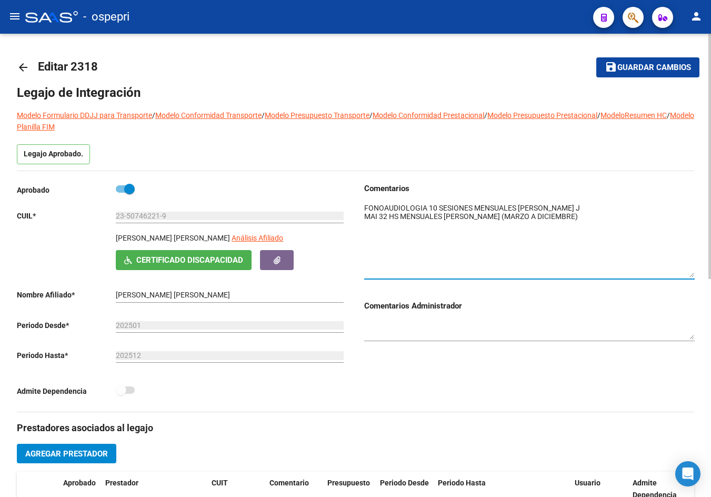
click at [22, 66] on mat-icon "arrow_back" at bounding box center [23, 67] width 13 height 13
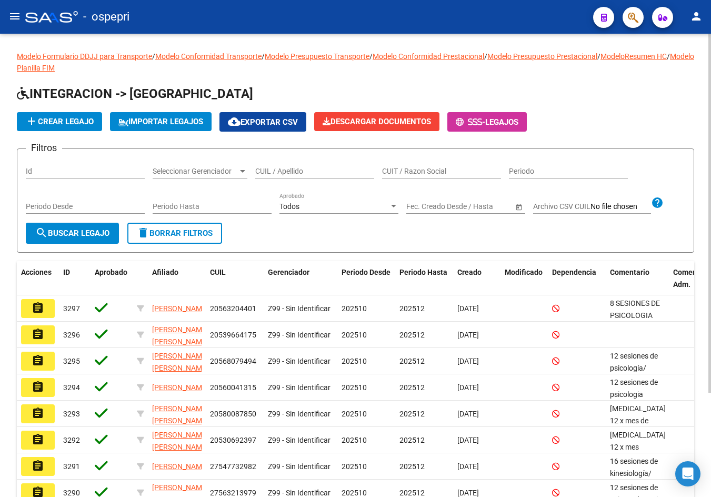
click at [293, 172] on input "CUIL / Apellido" at bounding box center [314, 171] width 119 height 9
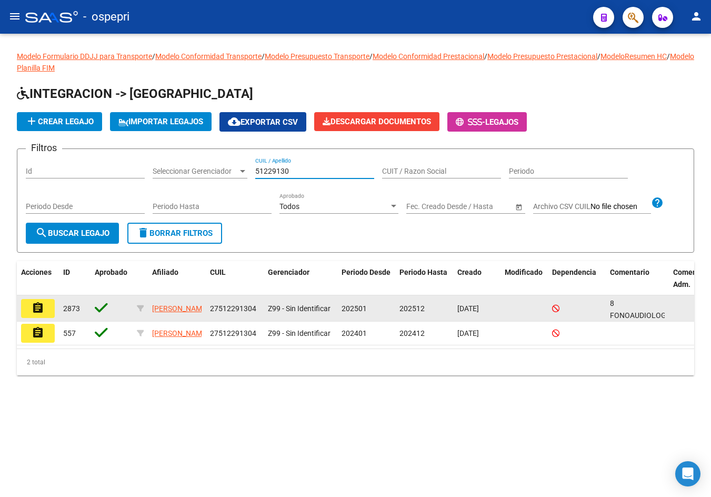
type input "51229130"
click at [39, 310] on mat-icon "assignment" at bounding box center [38, 308] width 13 height 13
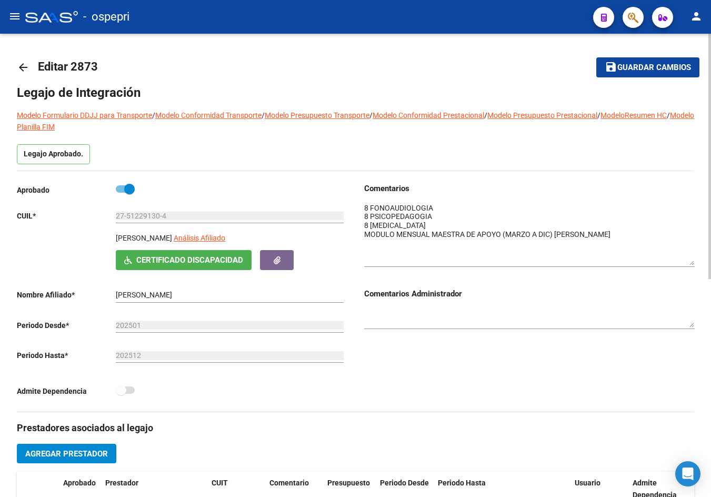
drag, startPoint x: 691, startPoint y: 219, endPoint x: 692, endPoint y: 261, distance: 42.7
click at [692, 261] on textarea at bounding box center [529, 234] width 331 height 63
click at [21, 68] on mat-icon "arrow_back" at bounding box center [23, 67] width 13 height 13
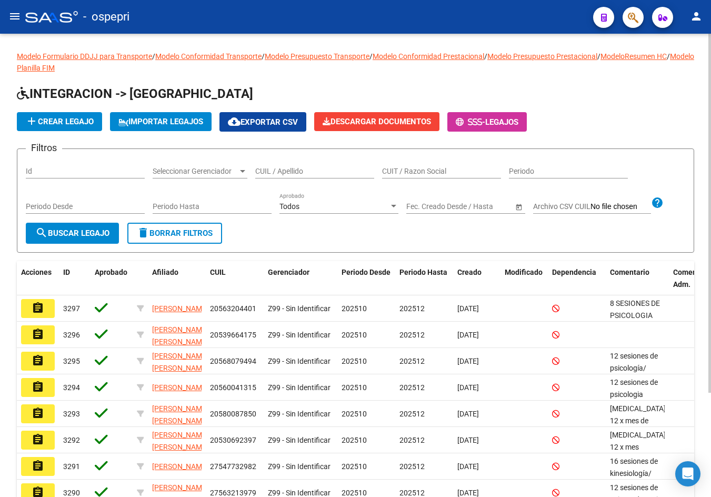
click at [277, 171] on input "CUIL / Apellido" at bounding box center [314, 171] width 119 height 9
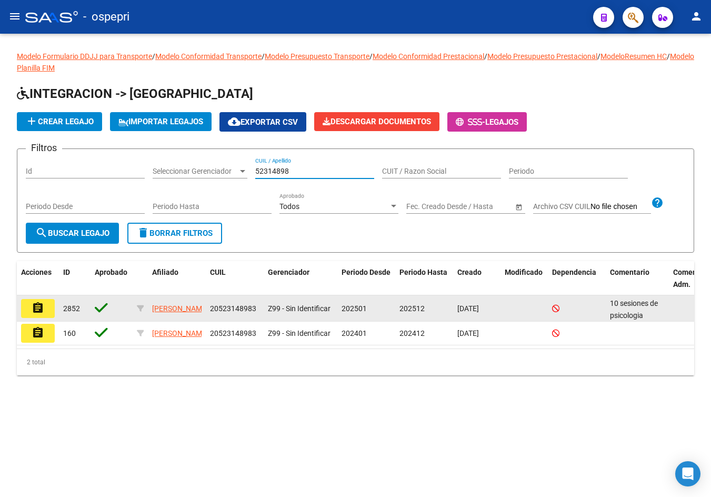
type input "52314898"
click at [43, 312] on mat-icon "assignment" at bounding box center [38, 308] width 13 height 13
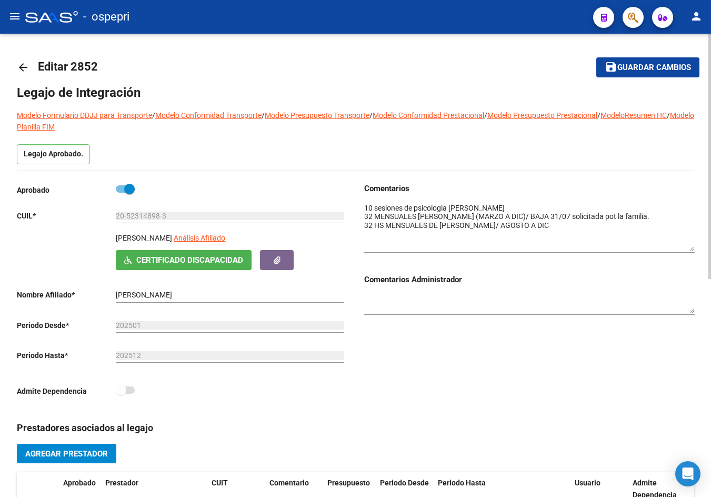
drag, startPoint x: 693, startPoint y: 220, endPoint x: 693, endPoint y: 249, distance: 28.4
click at [693, 249] on textarea at bounding box center [529, 227] width 331 height 48
click at [24, 62] on mat-icon "arrow_back" at bounding box center [23, 67] width 13 height 13
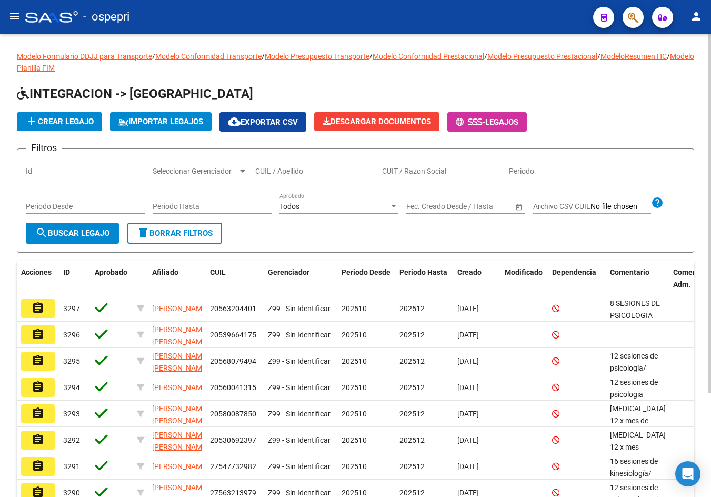
click at [285, 169] on input "CUIL / Apellido" at bounding box center [314, 171] width 119 height 9
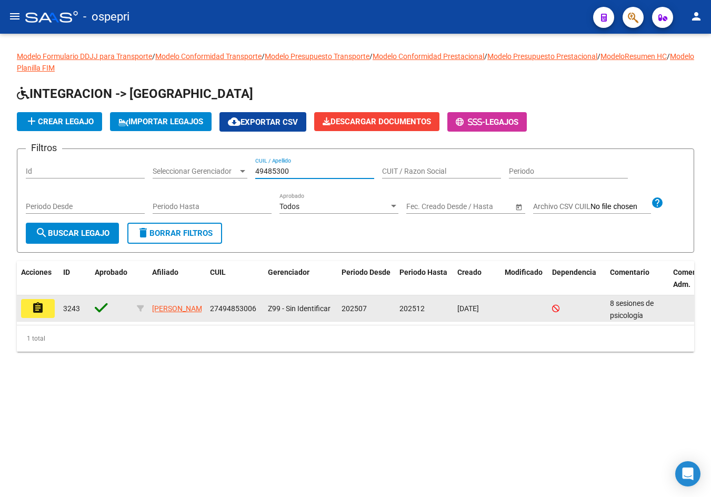
type input "49485300"
click at [43, 309] on mat-icon "assignment" at bounding box center [38, 308] width 13 height 13
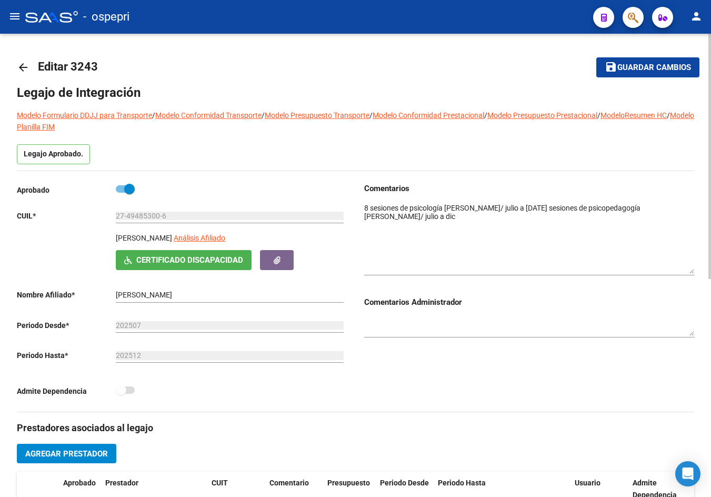
drag, startPoint x: 692, startPoint y: 220, endPoint x: 695, endPoint y: 271, distance: 51.2
click at [695, 271] on div "arrow_back Editar 3243 save Guardar cambios Legajo de Integración Modelo Formul…" at bounding box center [355, 471] width 711 height 874
click at [21, 67] on mat-icon "arrow_back" at bounding box center [23, 67] width 13 height 13
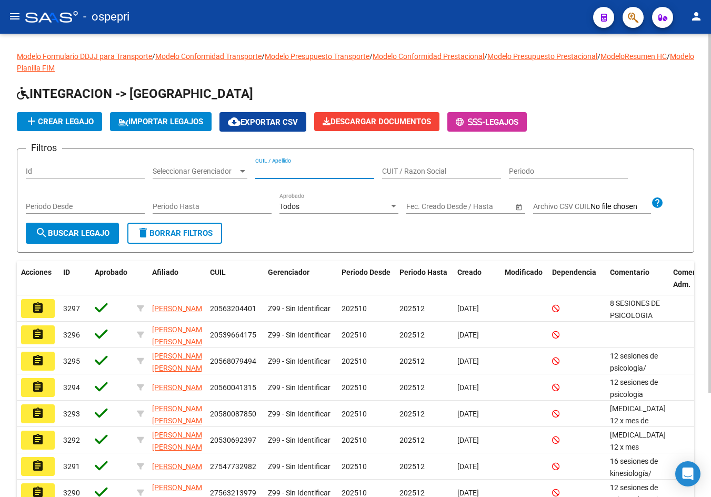
click at [307, 169] on input "CUIL / Apellido" at bounding box center [314, 171] width 119 height 9
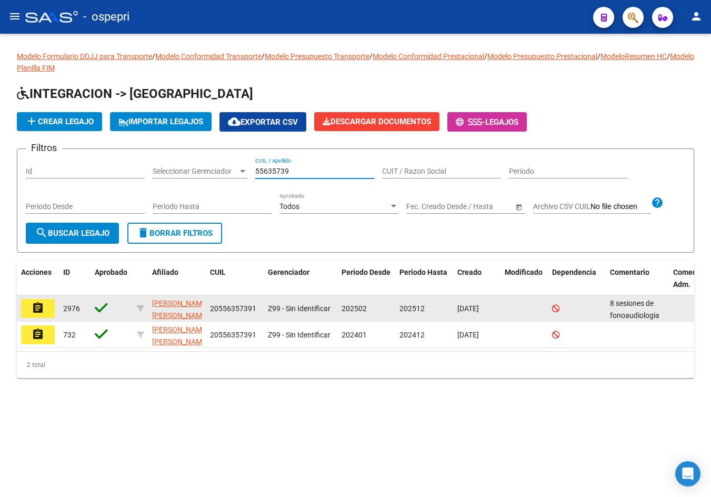
type input "55635739"
click at [45, 311] on button "assignment" at bounding box center [38, 308] width 34 height 19
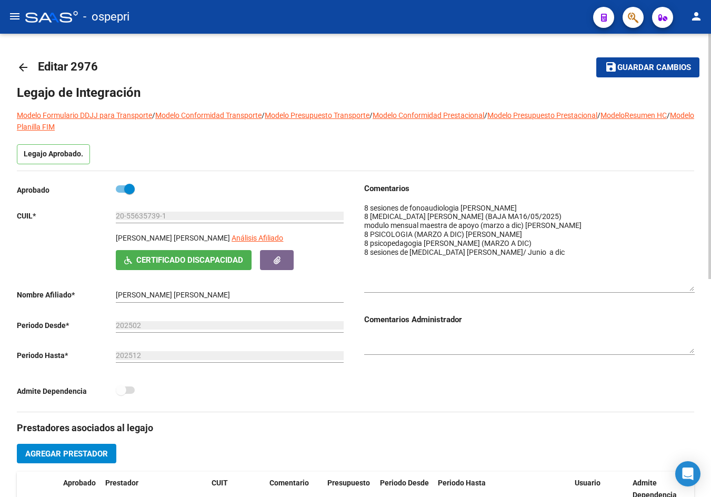
drag, startPoint x: 691, startPoint y: 220, endPoint x: 695, endPoint y: 288, distance: 68.6
click at [695, 288] on div "arrow_back Editar 2976 save Guardar cambios Legajo de Integración Modelo Formul…" at bounding box center [355, 471] width 711 height 874
click at [22, 67] on mat-icon "arrow_back" at bounding box center [23, 67] width 13 height 13
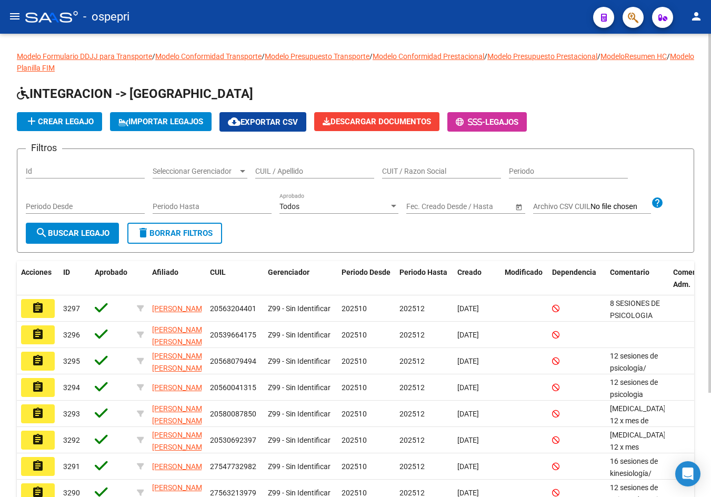
click at [284, 172] on input "CUIL / Apellido" at bounding box center [314, 171] width 119 height 9
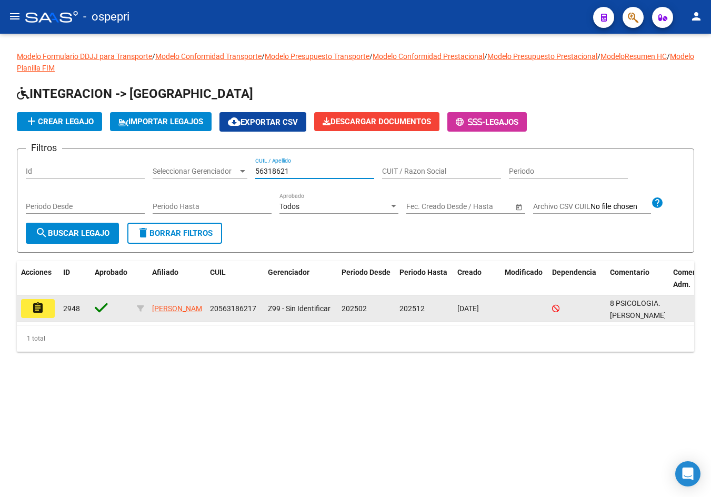
type input "56318621"
click at [34, 303] on mat-icon "assignment" at bounding box center [38, 308] width 13 height 13
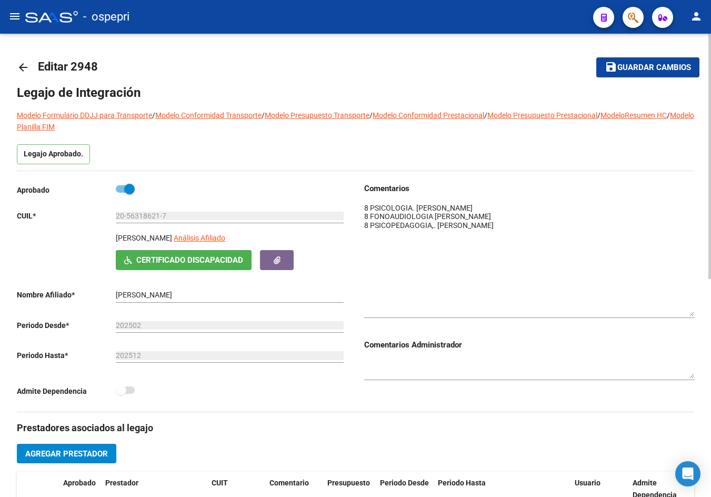
drag, startPoint x: 692, startPoint y: 219, endPoint x: 695, endPoint y: 312, distance: 93.8
click at [695, 312] on div "arrow_back Editar 2948 save Guardar cambios Legajo de Integración Modelo Formul…" at bounding box center [355, 471] width 711 height 874
click at [23, 67] on mat-icon "arrow_back" at bounding box center [23, 67] width 13 height 13
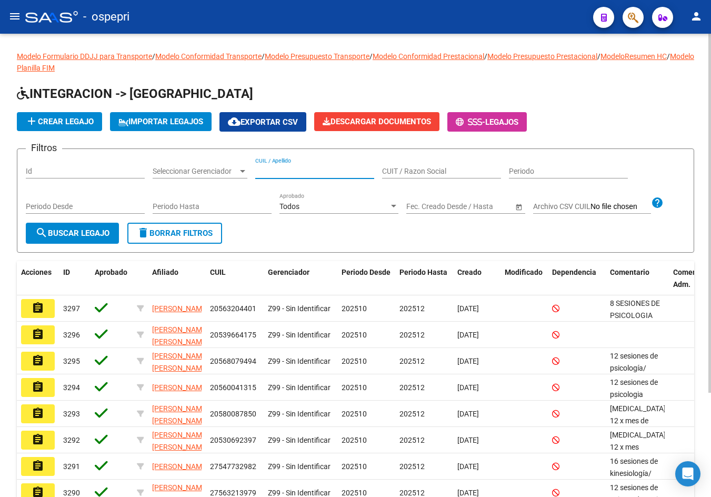
click at [329, 171] on input "CUIL / Apellido" at bounding box center [314, 171] width 119 height 9
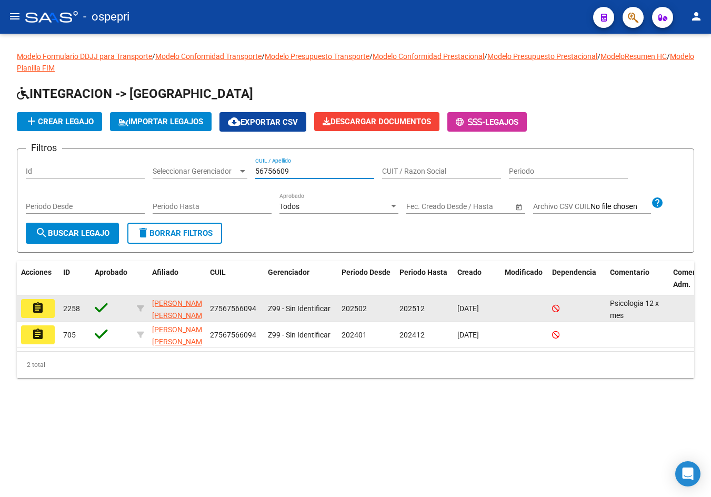
type input "56756609"
click at [40, 312] on mat-icon "assignment" at bounding box center [38, 308] width 13 height 13
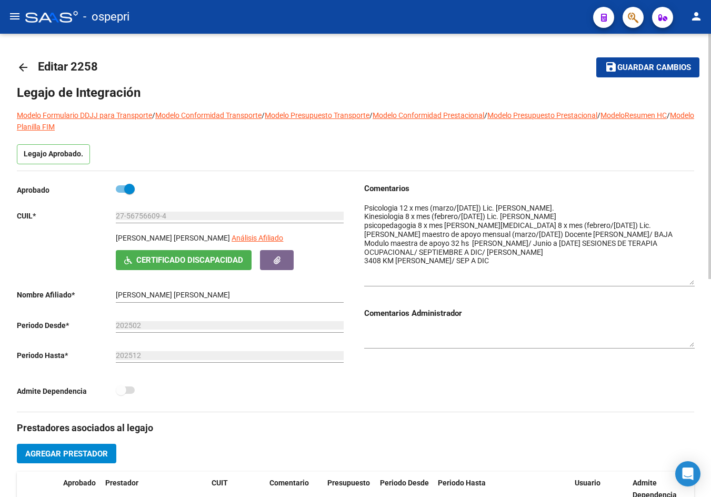
drag, startPoint x: 690, startPoint y: 221, endPoint x: 695, endPoint y: 283, distance: 62.3
click at [695, 283] on div "arrow_back Editar 2258 save Guardar cambios Legajo de Integración Modelo Formul…" at bounding box center [355, 471] width 711 height 874
click at [17, 66] on mat-icon "arrow_back" at bounding box center [23, 67] width 13 height 13
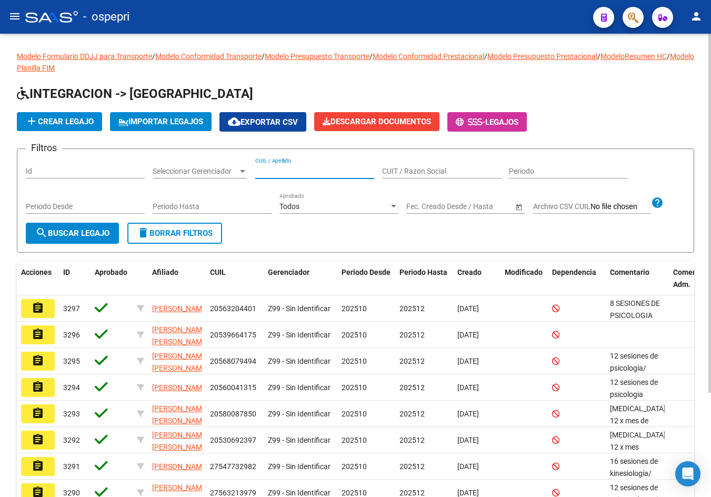
click at [318, 170] on input "CUIL / Apellido" at bounding box center [314, 171] width 119 height 9
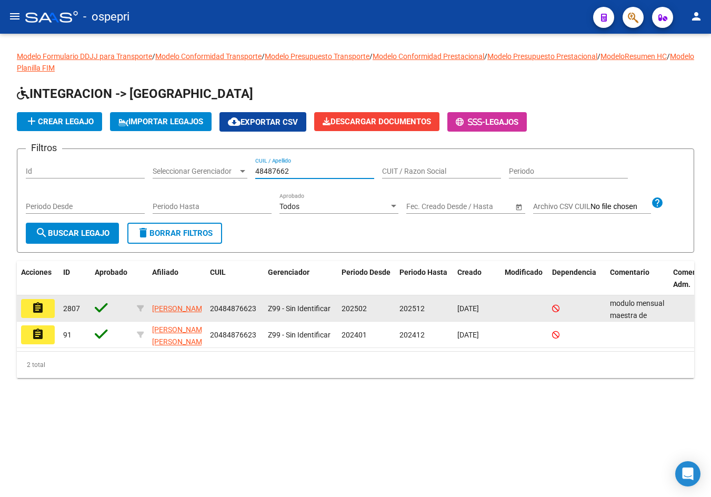
type input "48487662"
click at [42, 310] on mat-icon "assignment" at bounding box center [38, 308] width 13 height 13
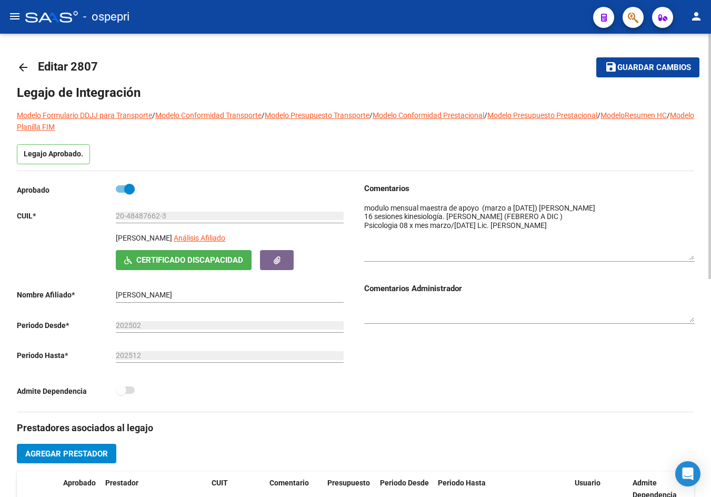
drag, startPoint x: 693, startPoint y: 221, endPoint x: 701, endPoint y: 259, distance: 38.3
click at [701, 259] on div "arrow_back Editar 2807 save Guardar cambios Legajo de Integración Modelo Formul…" at bounding box center [355, 471] width 711 height 874
click at [24, 64] on mat-icon "arrow_back" at bounding box center [23, 67] width 13 height 13
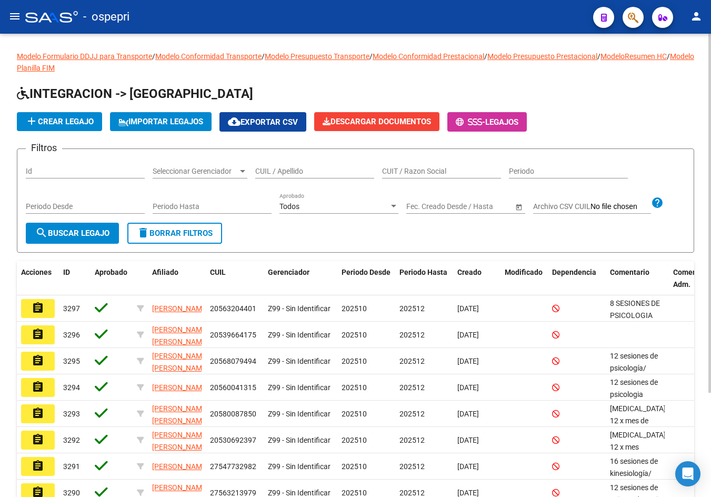
click at [278, 168] on input "CUIL / Apellido" at bounding box center [314, 171] width 119 height 9
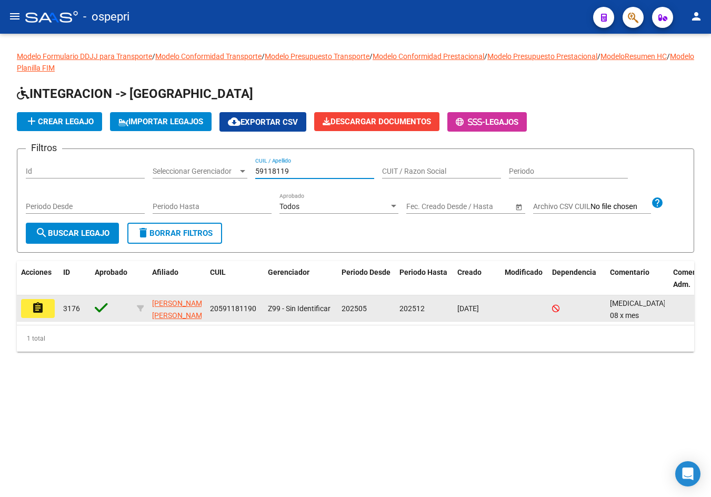
type input "59118119"
click at [34, 306] on mat-icon "assignment" at bounding box center [38, 308] width 13 height 13
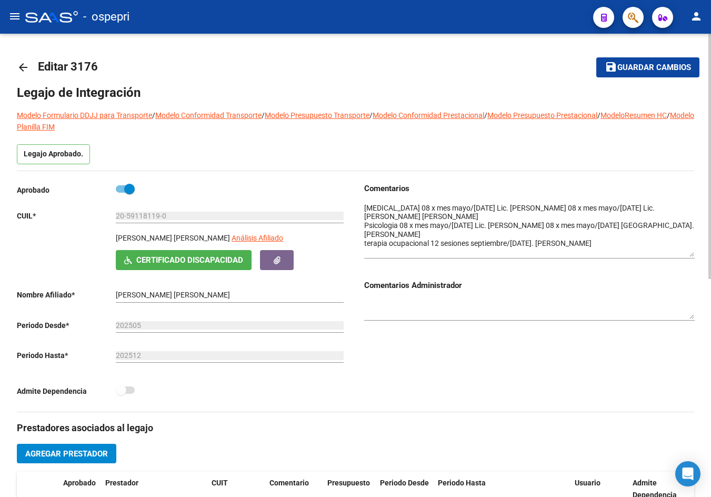
drag, startPoint x: 691, startPoint y: 219, endPoint x: 694, endPoint y: 253, distance: 34.3
click at [694, 253] on textarea at bounding box center [529, 230] width 331 height 54
click at [24, 65] on mat-icon "arrow_back" at bounding box center [23, 67] width 13 height 13
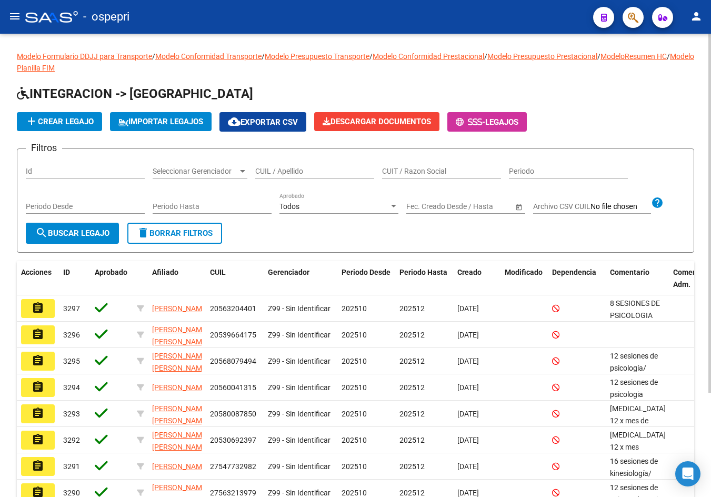
click at [302, 171] on input "CUIL / Apellido" at bounding box center [314, 171] width 119 height 9
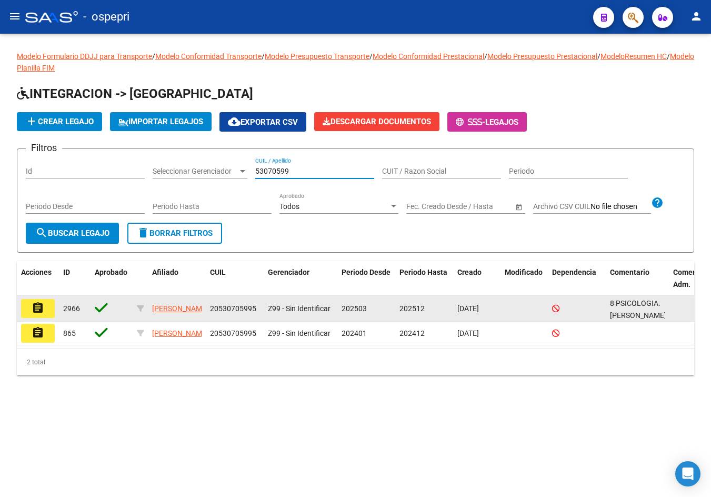
type input "53070599"
click at [43, 310] on mat-icon "assignment" at bounding box center [38, 308] width 13 height 13
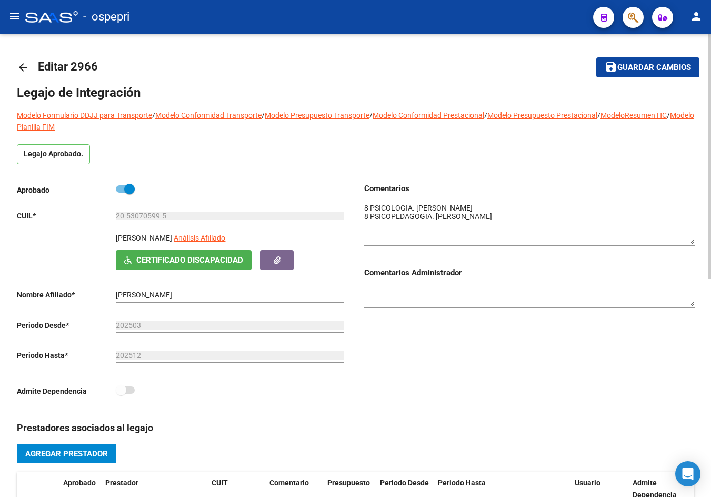
drag, startPoint x: 690, startPoint y: 220, endPoint x: 691, endPoint y: 241, distance: 21.6
click at [691, 241] on textarea at bounding box center [529, 224] width 331 height 42
click at [24, 63] on mat-icon "arrow_back" at bounding box center [23, 67] width 13 height 13
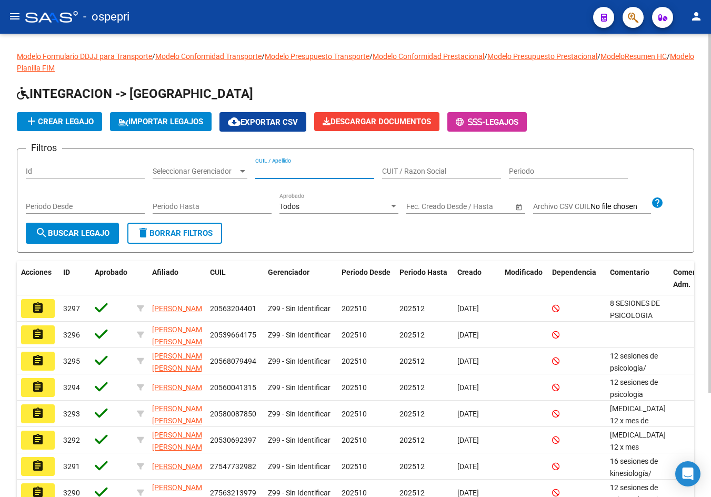
click at [302, 171] on input "CUIL / Apellido" at bounding box center [314, 171] width 119 height 9
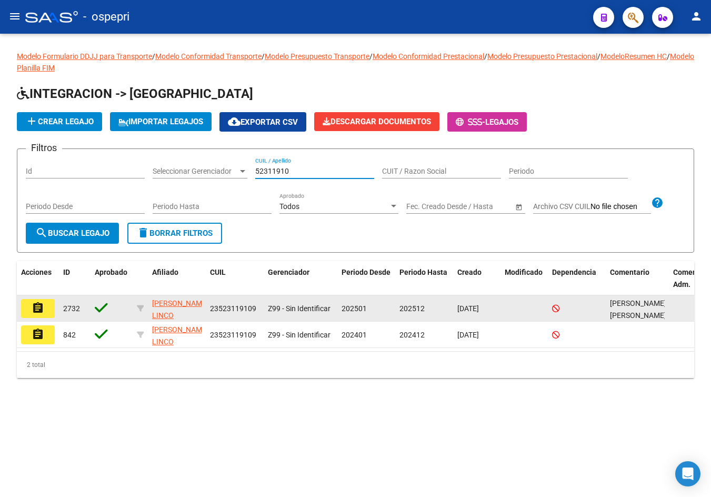
type input "52311910"
click at [42, 304] on mat-icon "assignment" at bounding box center [38, 308] width 13 height 13
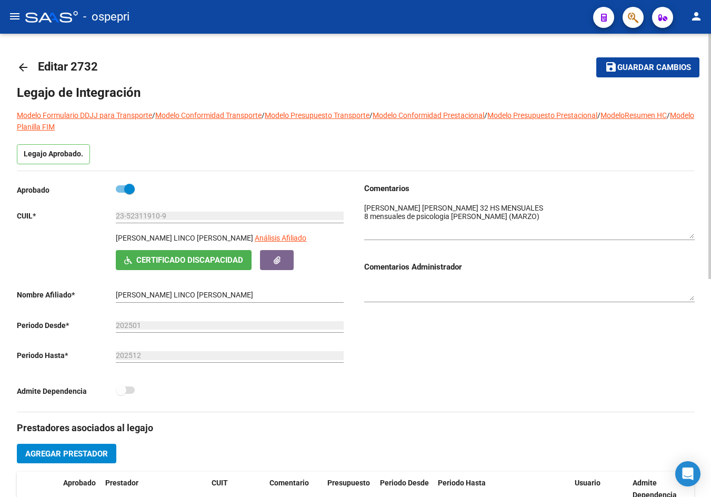
drag, startPoint x: 693, startPoint y: 219, endPoint x: 693, endPoint y: 236, distance: 16.9
click at [693, 236] on textarea at bounding box center [529, 221] width 331 height 36
click at [25, 70] on mat-icon "arrow_back" at bounding box center [23, 67] width 13 height 13
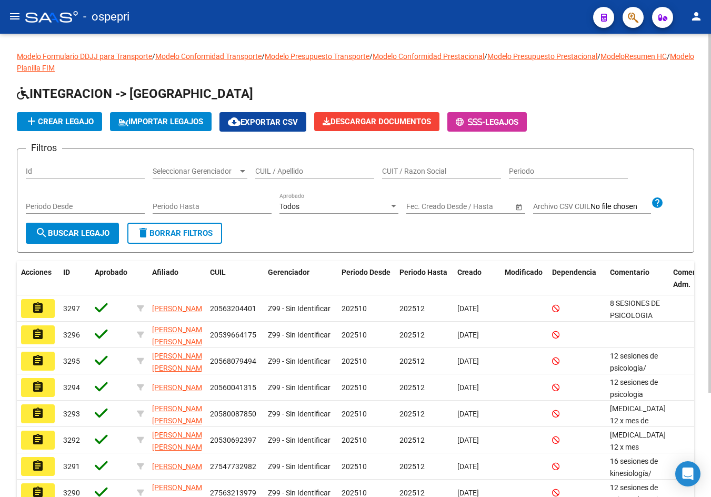
click at [290, 173] on input "CUIL / Apellido" at bounding box center [314, 171] width 119 height 9
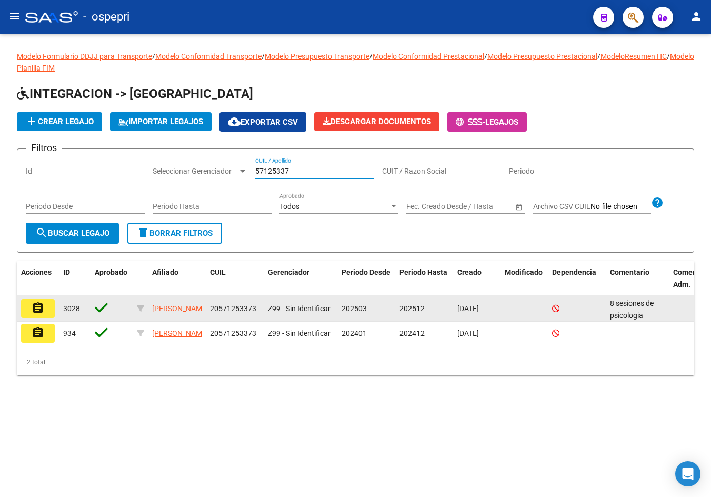
type input "57125337"
click at [46, 310] on button "assignment" at bounding box center [38, 308] width 34 height 19
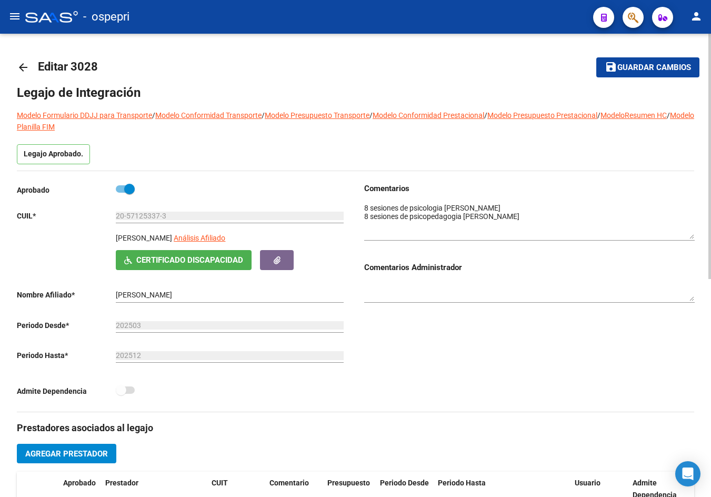
drag, startPoint x: 692, startPoint y: 218, endPoint x: 691, endPoint y: 234, distance: 16.3
click at [691, 234] on textarea at bounding box center [529, 221] width 331 height 36
click at [23, 66] on mat-icon "arrow_back" at bounding box center [23, 67] width 13 height 13
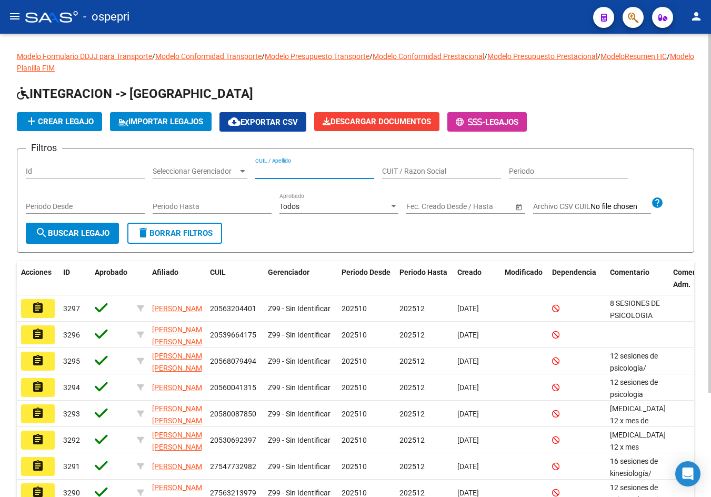
click at [297, 169] on input "CUIL / Apellido" at bounding box center [314, 171] width 119 height 9
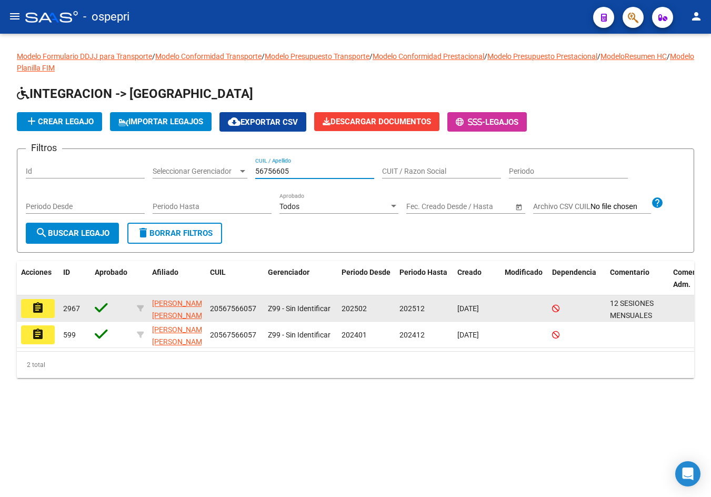
type input "56756605"
click at [32, 306] on mat-icon "assignment" at bounding box center [38, 308] width 13 height 13
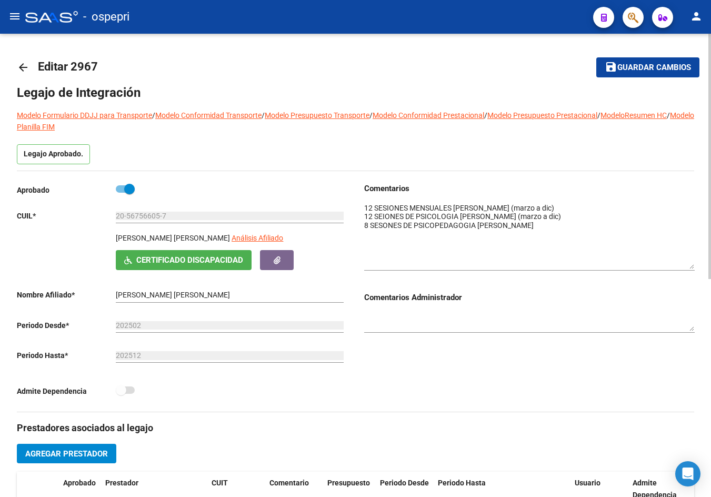
drag, startPoint x: 692, startPoint y: 221, endPoint x: 689, endPoint y: 268, distance: 46.5
click at [689, 268] on textarea at bounding box center [529, 236] width 331 height 66
click at [20, 66] on mat-icon "arrow_back" at bounding box center [23, 67] width 13 height 13
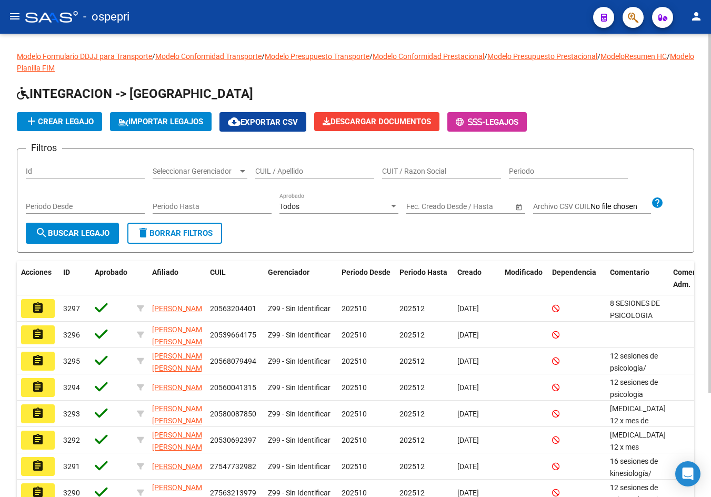
click at [300, 164] on div "CUIL / Apellido" at bounding box center [314, 167] width 119 height 21
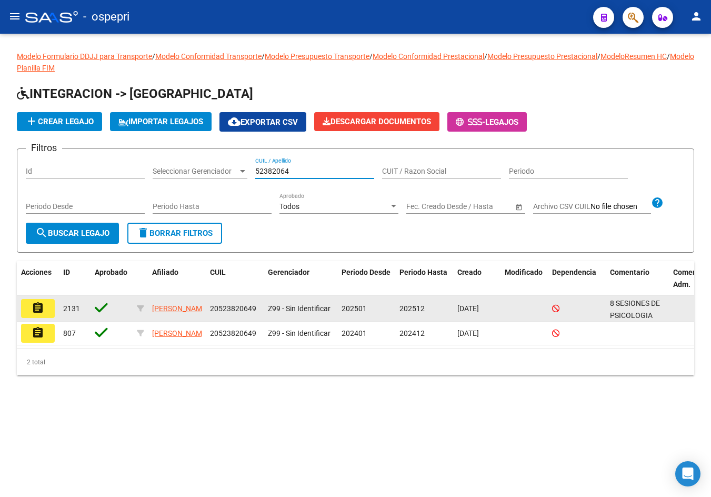
type input "52382064"
click at [47, 311] on button "assignment" at bounding box center [38, 308] width 34 height 19
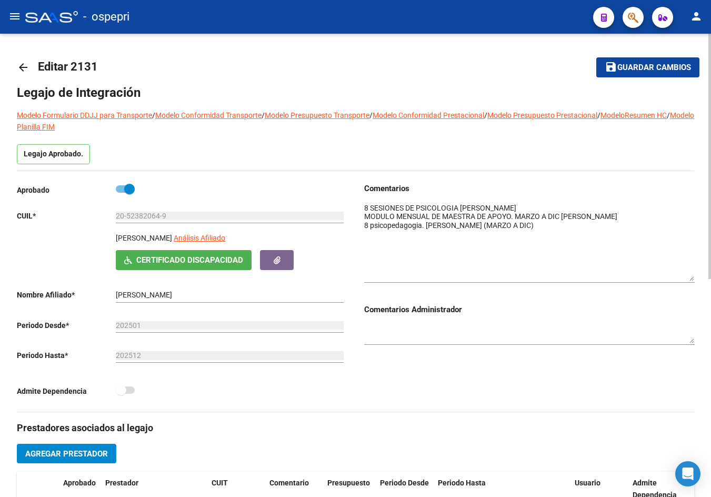
drag, startPoint x: 694, startPoint y: 219, endPoint x: 697, endPoint y: 277, distance: 58.5
click at [697, 277] on div "arrow_back Editar 2131 save Guardar cambios Legajo de Integración Modelo Formul…" at bounding box center [355, 471] width 711 height 874
click at [23, 68] on mat-icon "arrow_back" at bounding box center [23, 67] width 13 height 13
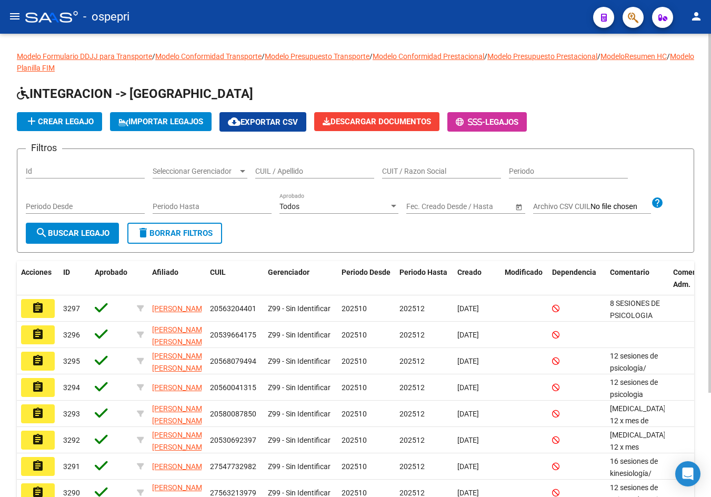
click at [305, 174] on input "CUIL / Apellido" at bounding box center [314, 171] width 119 height 9
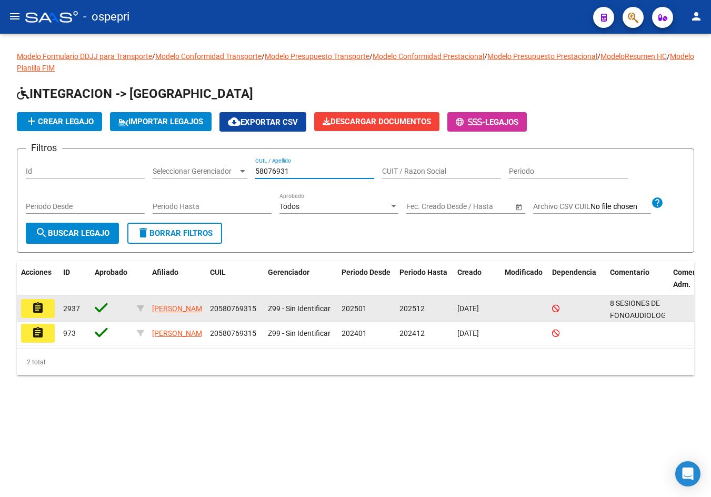
type input "58076931"
click at [38, 306] on mat-icon "assignment" at bounding box center [38, 308] width 13 height 13
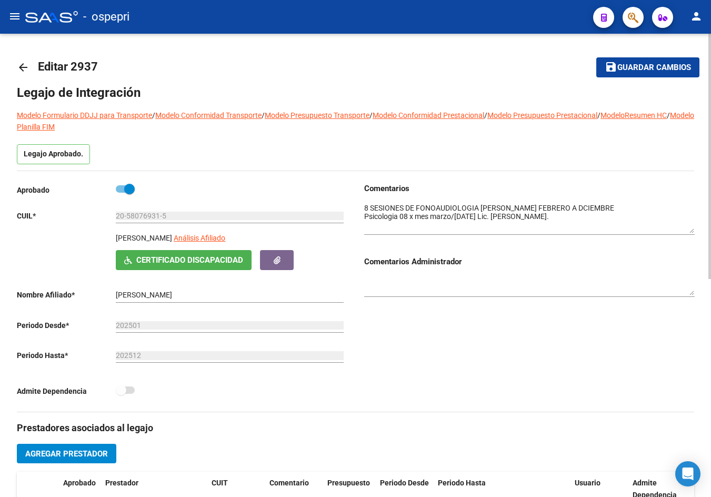
drag, startPoint x: 693, startPoint y: 221, endPoint x: 693, endPoint y: 232, distance: 10.5
click at [693, 232] on textarea at bounding box center [529, 218] width 331 height 31
click at [20, 67] on mat-icon "arrow_back" at bounding box center [23, 67] width 13 height 13
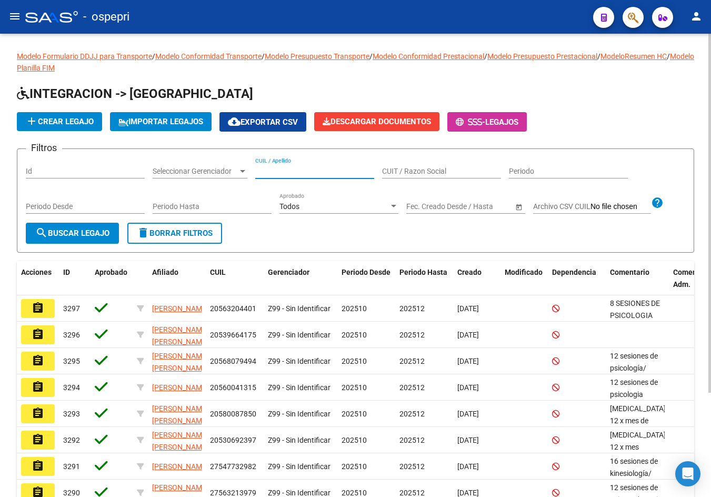
click at [318, 172] on input "CUIL / Apellido" at bounding box center [314, 171] width 119 height 9
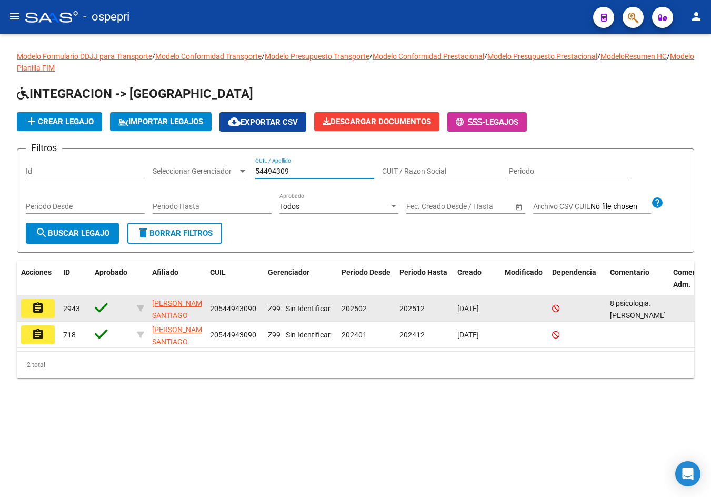
type input "54494309"
click at [30, 303] on button "assignment" at bounding box center [38, 308] width 34 height 19
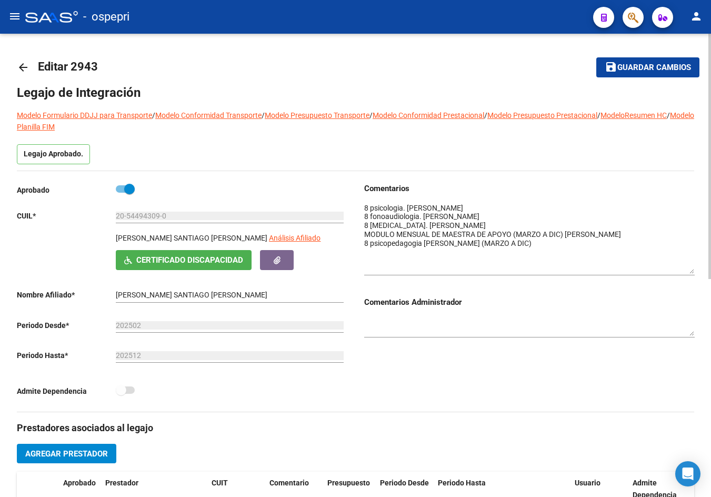
drag, startPoint x: 692, startPoint y: 217, endPoint x: 698, endPoint y: 272, distance: 55.1
click at [698, 272] on div "arrow_back Editar 2943 save Guardar cambios Legajo de Integración Modelo Formul…" at bounding box center [355, 471] width 711 height 874
drag, startPoint x: 21, startPoint y: 68, endPoint x: 36, endPoint y: 40, distance: 31.6
click at [22, 68] on mat-icon "arrow_back" at bounding box center [23, 67] width 13 height 13
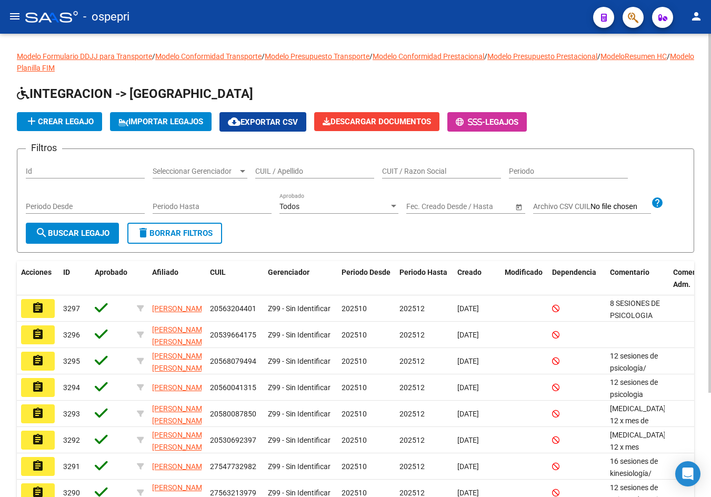
click at [298, 171] on input "CUIL / Apellido" at bounding box center [314, 171] width 119 height 9
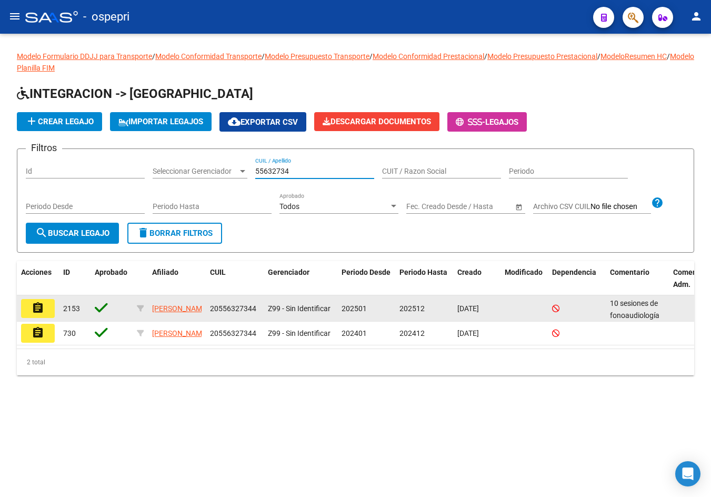
type input "55632734"
click at [39, 305] on mat-icon "assignment" at bounding box center [38, 308] width 13 height 13
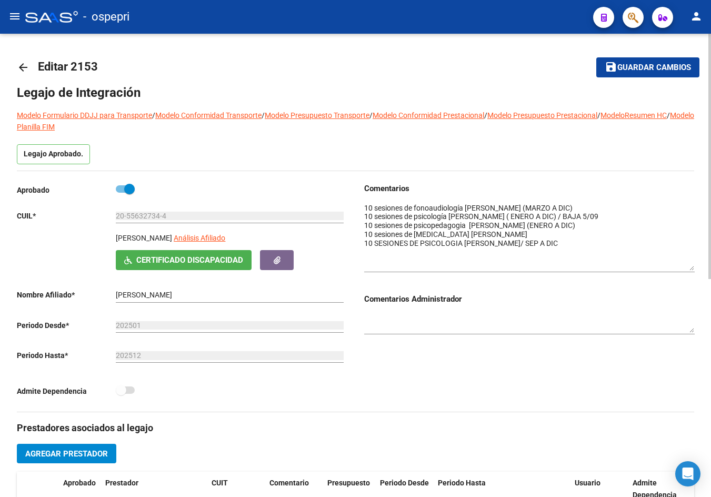
drag, startPoint x: 693, startPoint y: 219, endPoint x: 691, endPoint y: 266, distance: 47.9
click at [691, 266] on textarea at bounding box center [529, 237] width 331 height 68
click at [24, 70] on mat-icon "arrow_back" at bounding box center [23, 67] width 13 height 13
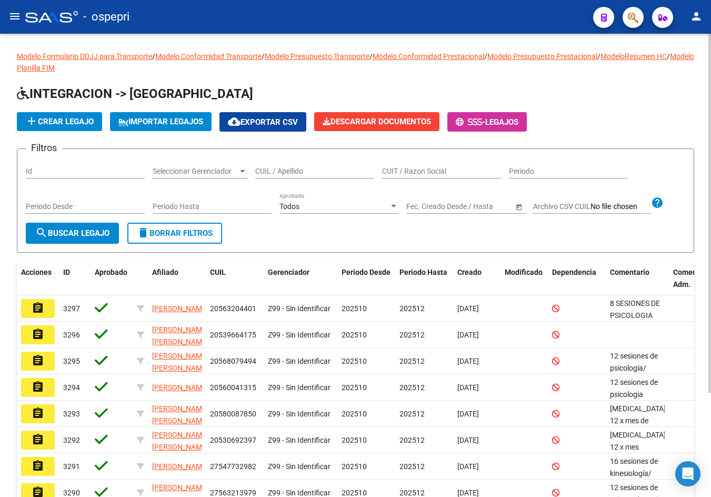
click at [304, 163] on div "CUIL / Apellido" at bounding box center [314, 167] width 119 height 21
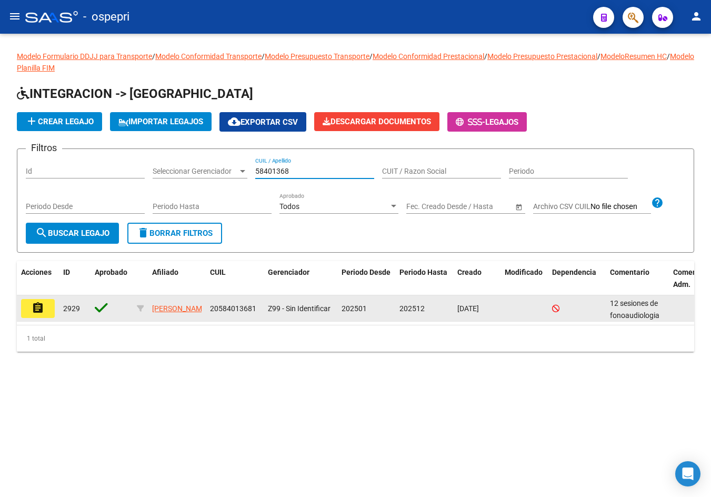
type input "58401368"
click at [44, 311] on button "assignment" at bounding box center [38, 308] width 34 height 19
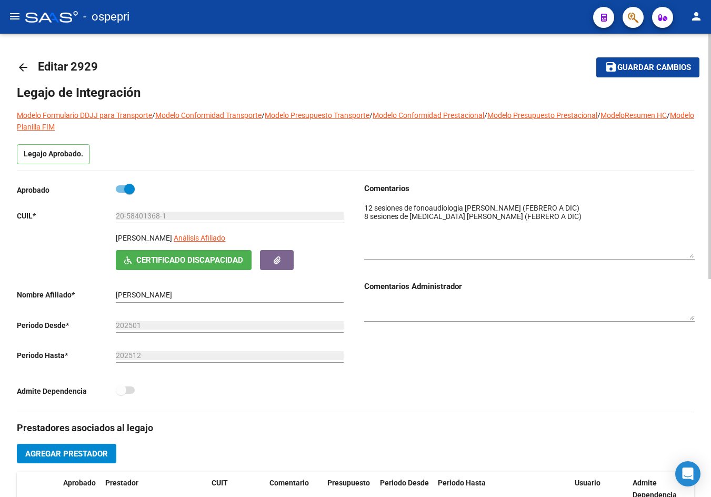
drag, startPoint x: 693, startPoint y: 219, endPoint x: 698, endPoint y: 254, distance: 35.7
click at [698, 254] on div "arrow_back Editar 2929 save Guardar cambios Legajo de Integración Modelo Formul…" at bounding box center [355, 471] width 711 height 874
click at [26, 65] on mat-icon "arrow_back" at bounding box center [23, 67] width 13 height 13
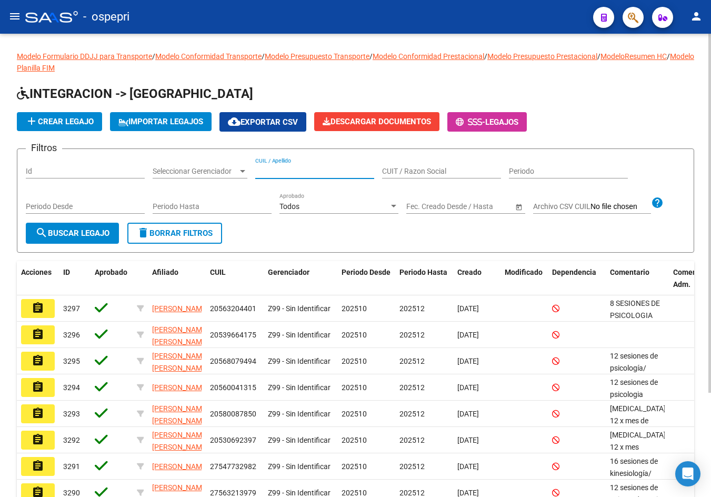
click at [295, 173] on input "CUIL / Apellido" at bounding box center [314, 171] width 119 height 9
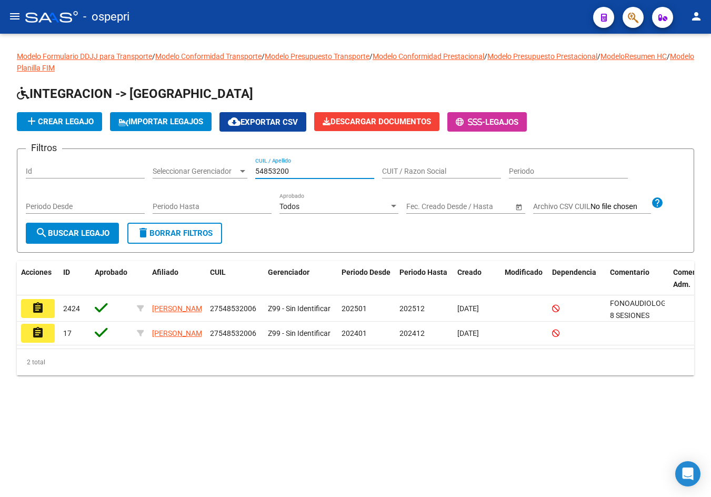
type input "54853200"
click at [44, 311] on mat-icon "assignment" at bounding box center [38, 308] width 13 height 13
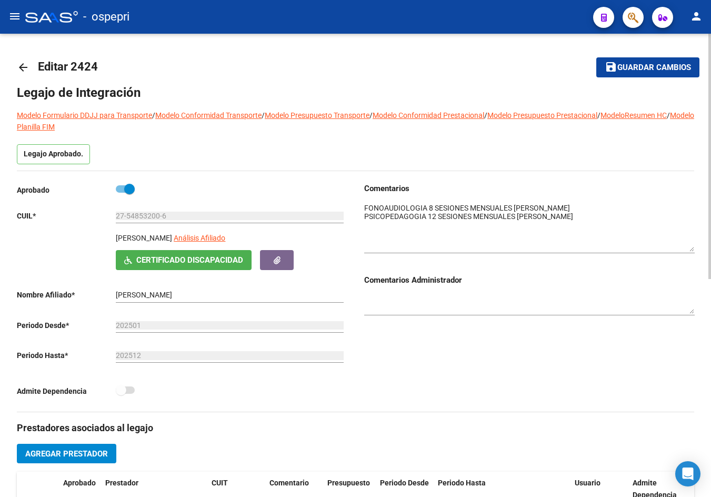
drag, startPoint x: 691, startPoint y: 221, endPoint x: 691, endPoint y: 250, distance: 29.0
click at [691, 250] on textarea at bounding box center [529, 227] width 331 height 49
click at [18, 68] on mat-icon "arrow_back" at bounding box center [23, 67] width 13 height 13
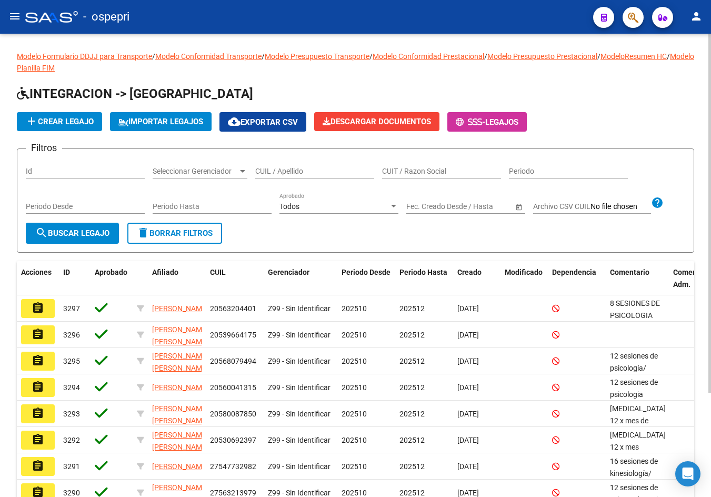
click at [317, 173] on input "CUIL / Apellido" at bounding box center [314, 171] width 119 height 9
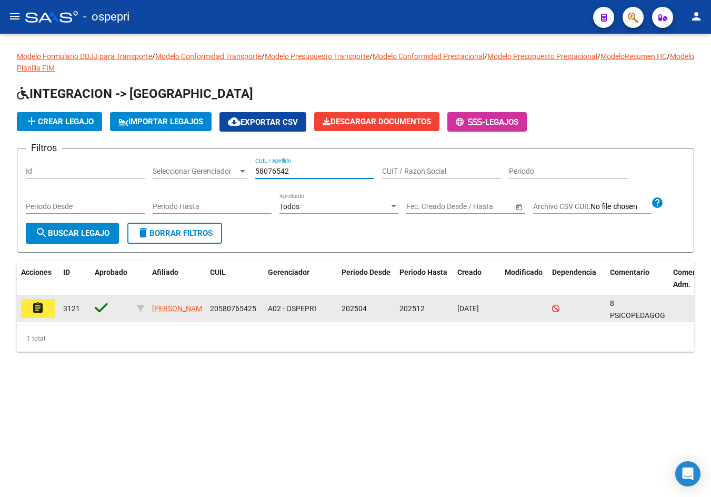
type input "58076542"
click at [46, 307] on button "assignment" at bounding box center [38, 308] width 34 height 19
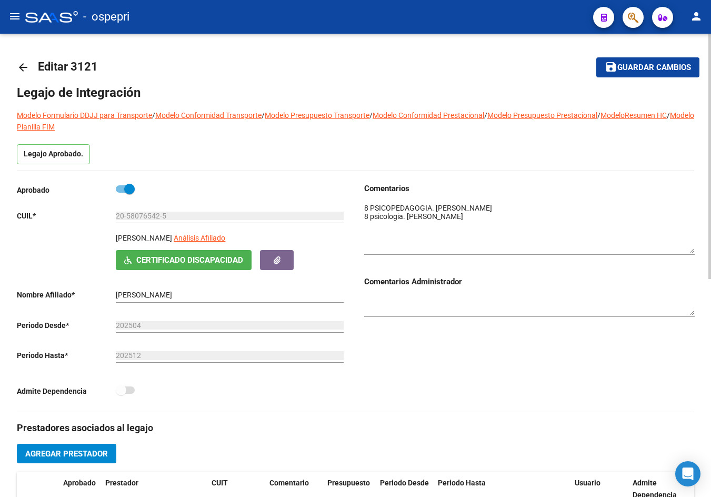
drag, startPoint x: 693, startPoint y: 217, endPoint x: 693, endPoint y: 248, distance: 30.5
click at [693, 248] on textarea at bounding box center [529, 228] width 331 height 51
click at [26, 62] on mat-icon "arrow_back" at bounding box center [23, 67] width 13 height 13
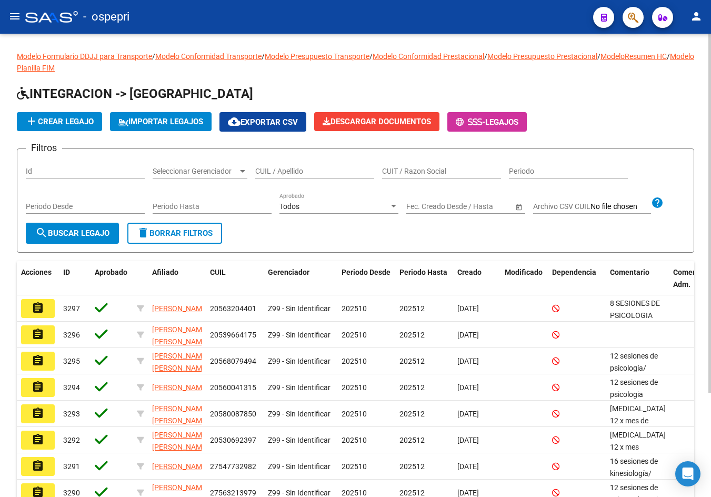
click at [280, 182] on div "CUIL / Apellido" at bounding box center [314, 172] width 119 height 30
click at [296, 175] on input "CUIL / Apellido" at bounding box center [314, 171] width 119 height 9
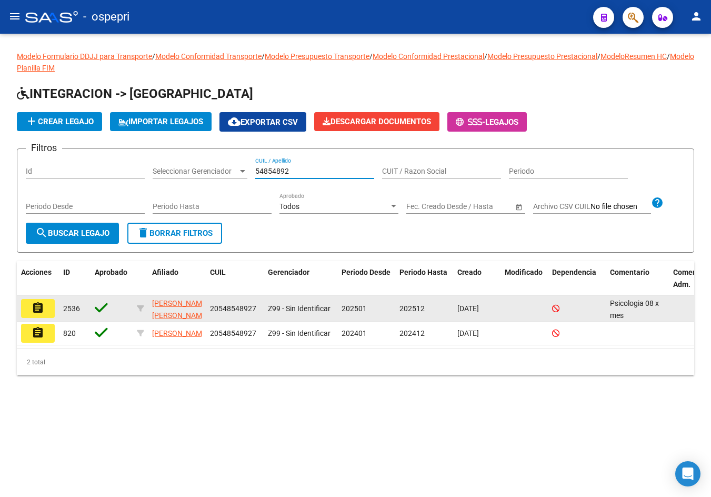
type input "54854892"
click at [38, 307] on mat-icon "assignment" at bounding box center [38, 308] width 13 height 13
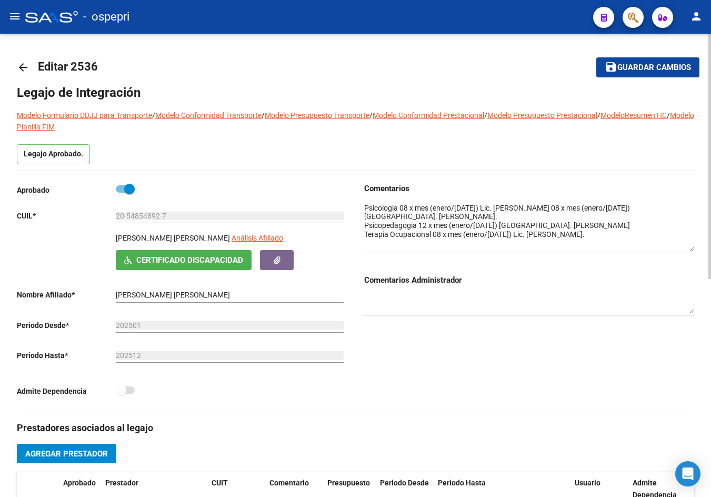
drag, startPoint x: 690, startPoint y: 221, endPoint x: 693, endPoint y: 250, distance: 29.1
click at [693, 250] on textarea at bounding box center [529, 227] width 331 height 49
click at [25, 62] on mat-icon "arrow_back" at bounding box center [23, 67] width 13 height 13
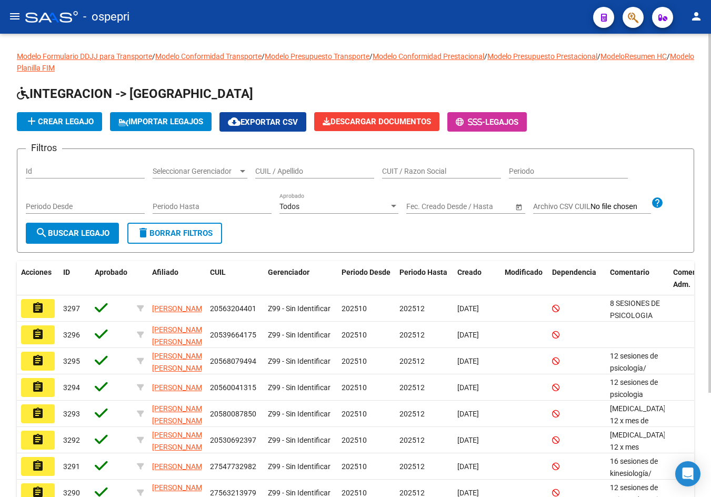
click at [323, 172] on input "CUIL / Apellido" at bounding box center [314, 171] width 119 height 9
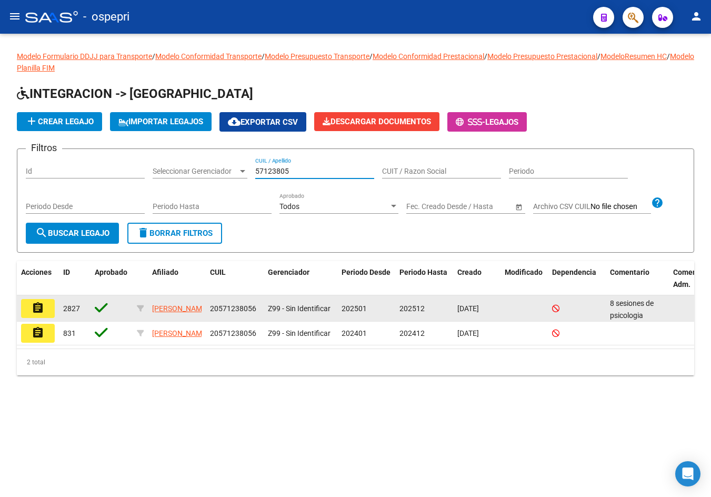
type input "57123805"
click at [32, 314] on mat-icon "assignment" at bounding box center [38, 308] width 13 height 13
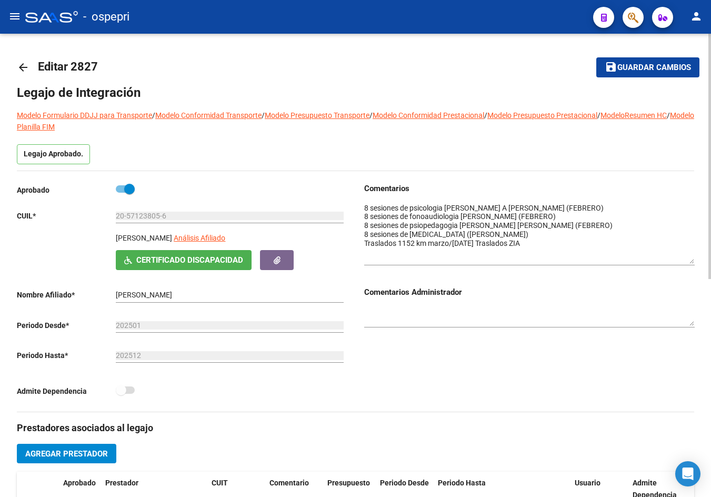
drag, startPoint x: 692, startPoint y: 220, endPoint x: 697, endPoint y: 261, distance: 41.4
click at [697, 261] on div "arrow_back Editar 2827 save Guardar cambios Legajo de Integración Modelo Formul…" at bounding box center [355, 471] width 711 height 874
click at [23, 69] on mat-icon "arrow_back" at bounding box center [23, 67] width 13 height 13
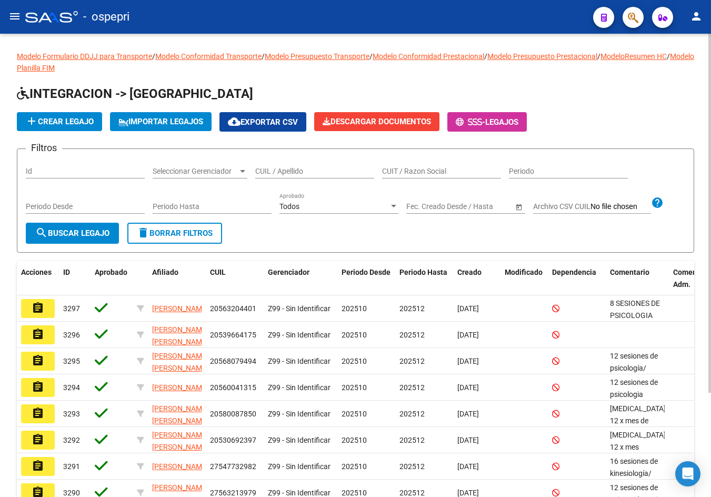
click at [325, 172] on input "CUIL / Apellido" at bounding box center [314, 171] width 119 height 9
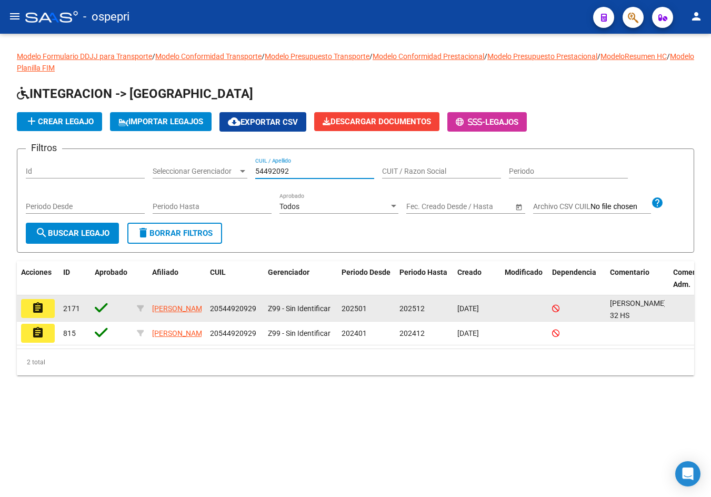
type input "54492092"
click at [40, 304] on mat-icon "assignment" at bounding box center [38, 308] width 13 height 13
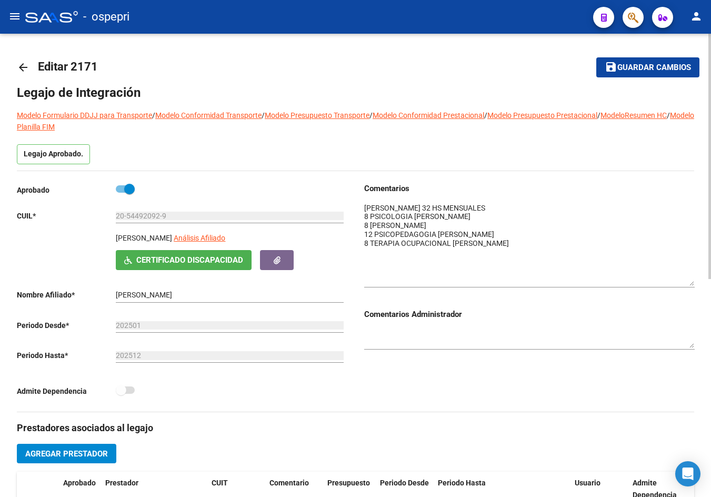
drag, startPoint x: 693, startPoint y: 221, endPoint x: 678, endPoint y: 284, distance: 64.8
click at [678, 284] on textarea at bounding box center [529, 244] width 331 height 83
click at [21, 67] on mat-icon "arrow_back" at bounding box center [23, 67] width 13 height 13
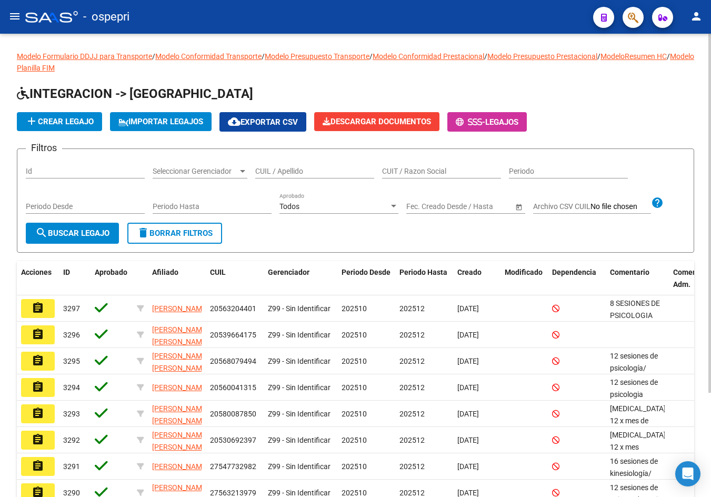
click at [303, 167] on input "CUIL / Apellido" at bounding box center [314, 171] width 119 height 9
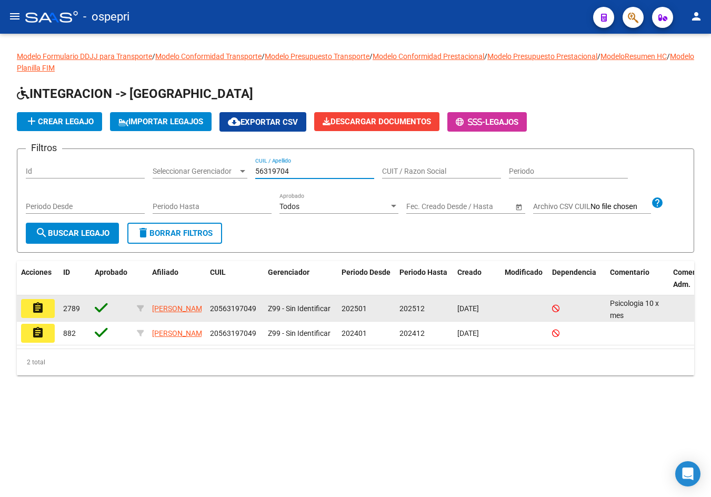
type input "56319704"
click at [44, 306] on mat-icon "assignment" at bounding box center [38, 308] width 13 height 13
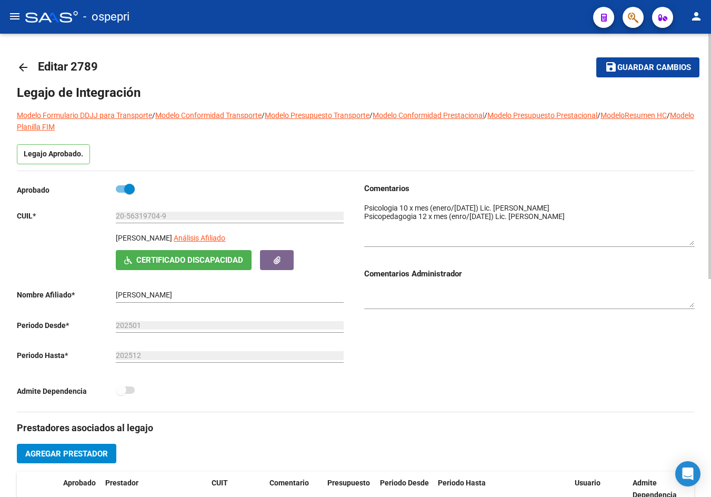
drag, startPoint x: 693, startPoint y: 221, endPoint x: 693, endPoint y: 243, distance: 22.6
click at [693, 243] on textarea at bounding box center [529, 224] width 331 height 43
click at [25, 67] on mat-icon "arrow_back" at bounding box center [23, 67] width 13 height 13
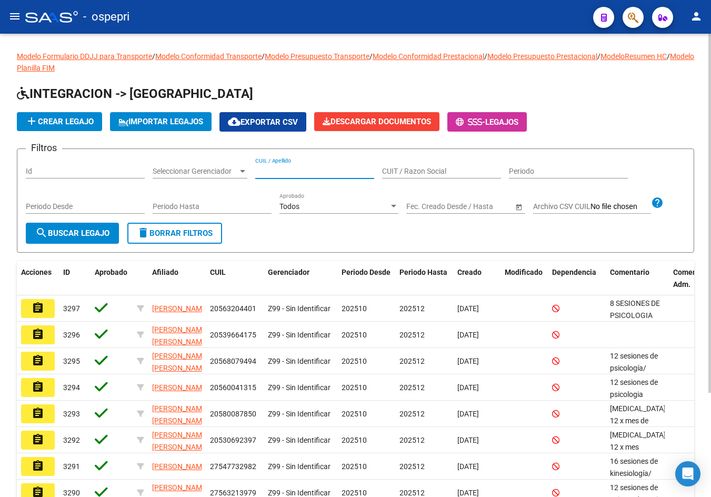
click at [301, 170] on input "CUIL / Apellido" at bounding box center [314, 171] width 119 height 9
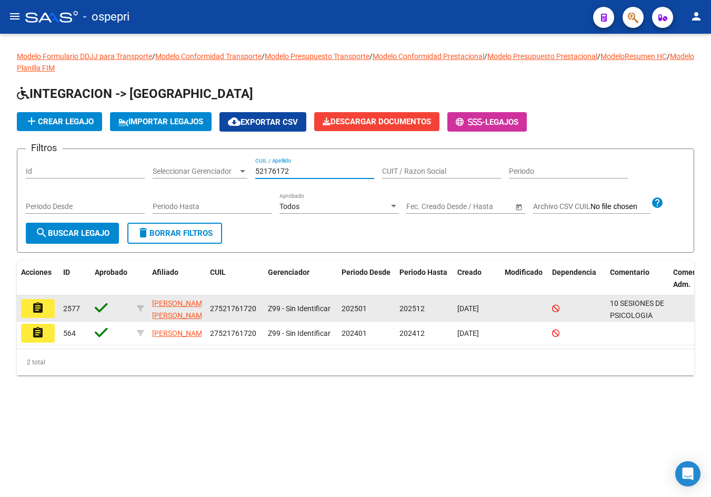
type input "52176172"
click at [44, 309] on mat-icon "assignment" at bounding box center [38, 308] width 13 height 13
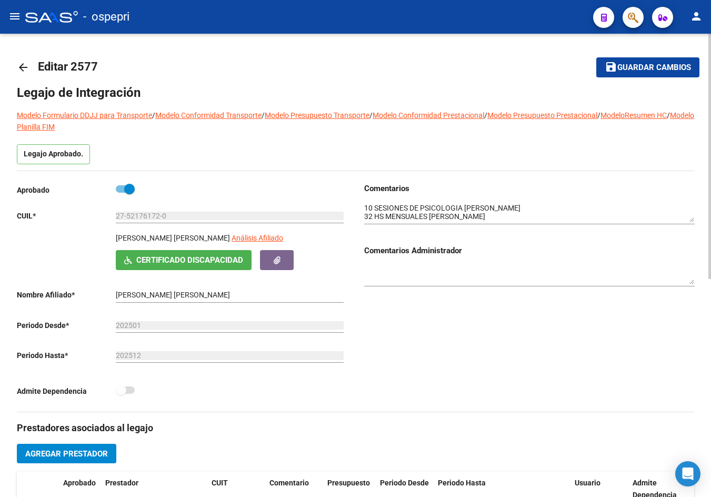
click at [22, 62] on mat-icon "arrow_back" at bounding box center [23, 67] width 13 height 13
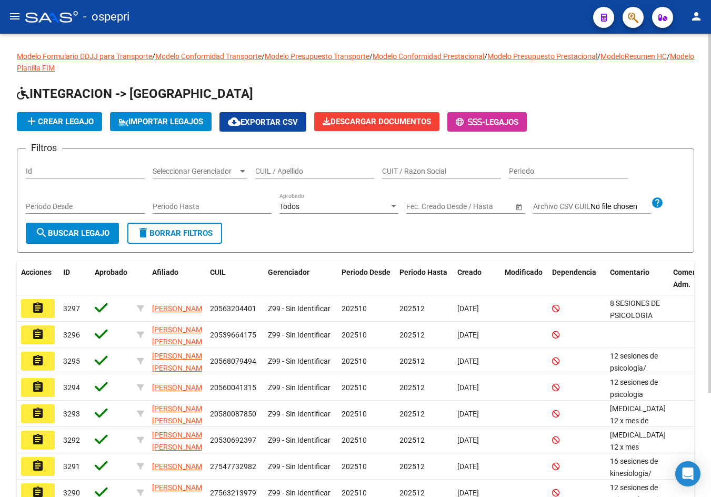
click at [273, 167] on input "CUIL / Apellido" at bounding box center [314, 171] width 119 height 9
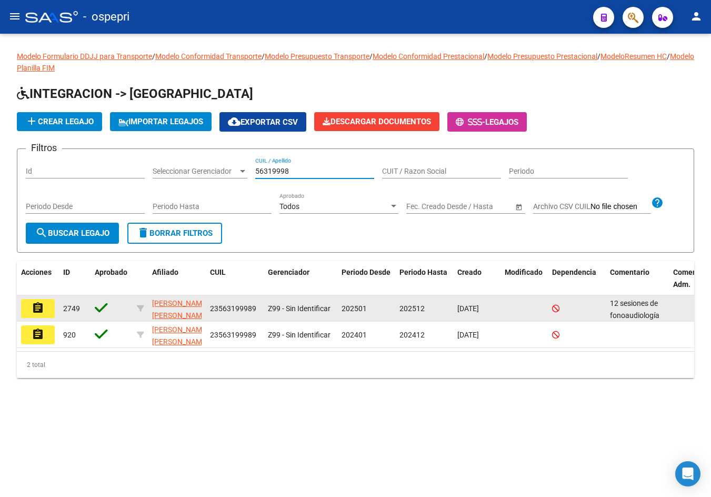
type input "56319998"
click at [47, 304] on button "assignment" at bounding box center [38, 308] width 34 height 19
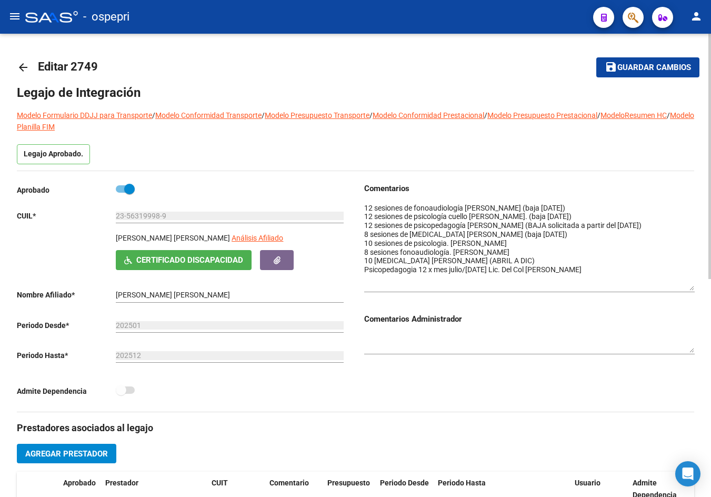
drag, startPoint x: 693, startPoint y: 217, endPoint x: 693, endPoint y: 285, distance: 67.9
click at [693, 285] on textarea at bounding box center [529, 247] width 331 height 88
click at [20, 66] on mat-icon "arrow_back" at bounding box center [23, 67] width 13 height 13
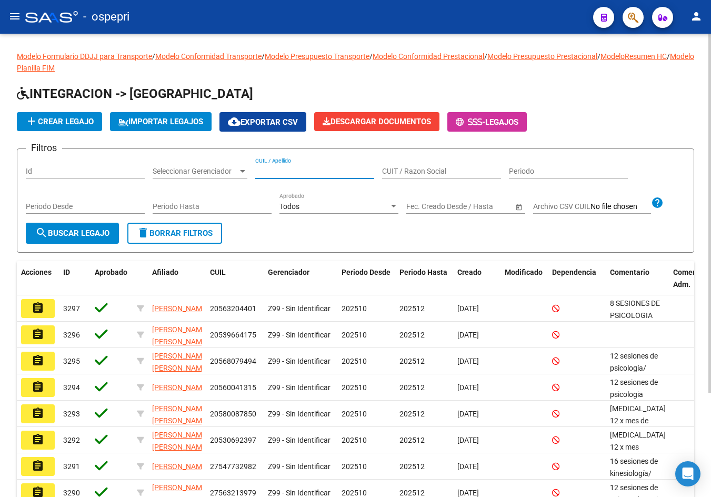
click at [279, 169] on input "CUIL / Apellido" at bounding box center [314, 171] width 119 height 9
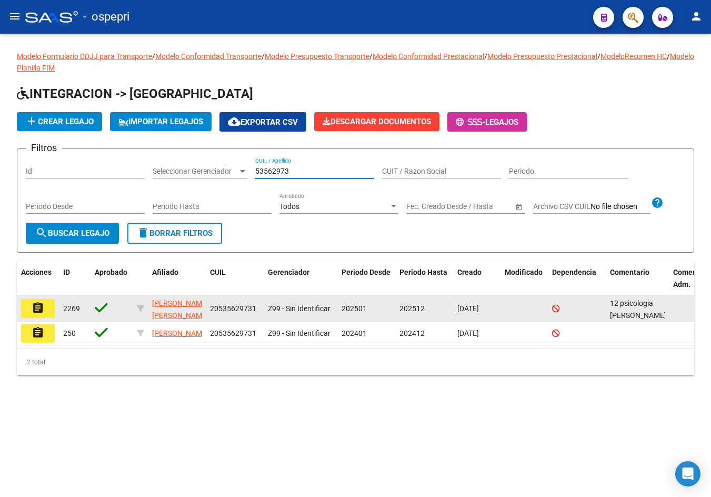
type input "53562973"
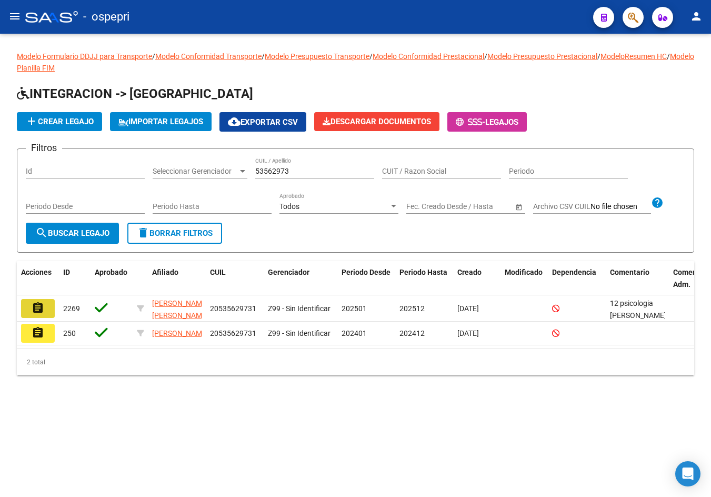
click at [22, 309] on button "assignment" at bounding box center [38, 308] width 34 height 19
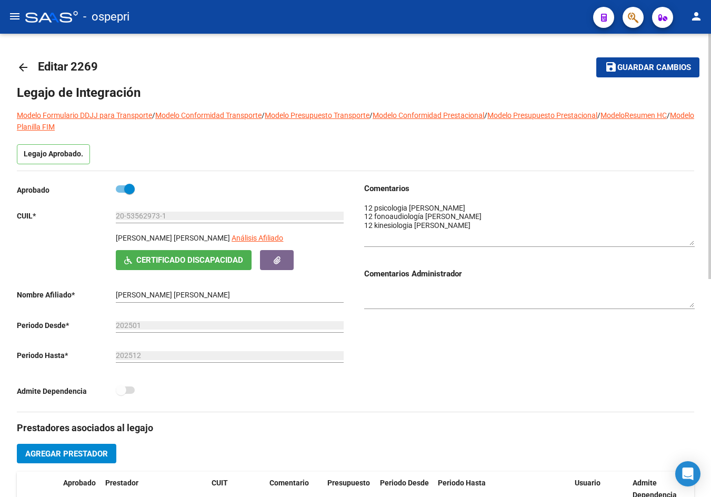
drag, startPoint x: 691, startPoint y: 221, endPoint x: 693, endPoint y: 252, distance: 31.1
click at [693, 245] on textarea at bounding box center [529, 224] width 331 height 43
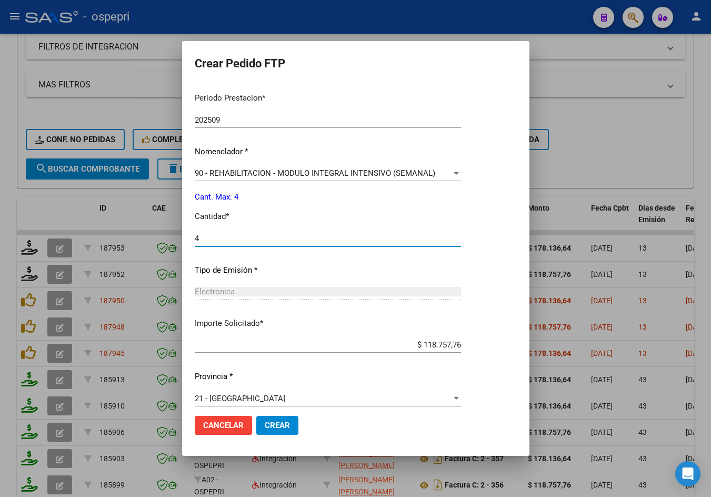
scroll to position [353, 0]
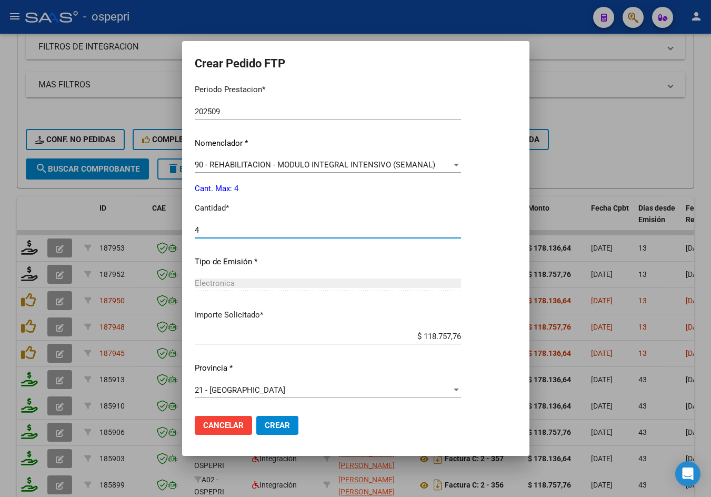
type input "4"
click at [285, 423] on span "Crear" at bounding box center [277, 425] width 25 height 9
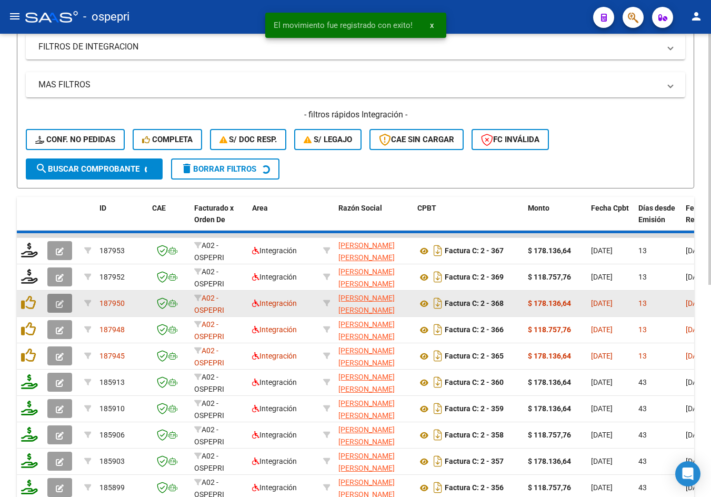
click at [63, 306] on icon "button" at bounding box center [60, 304] width 8 height 8
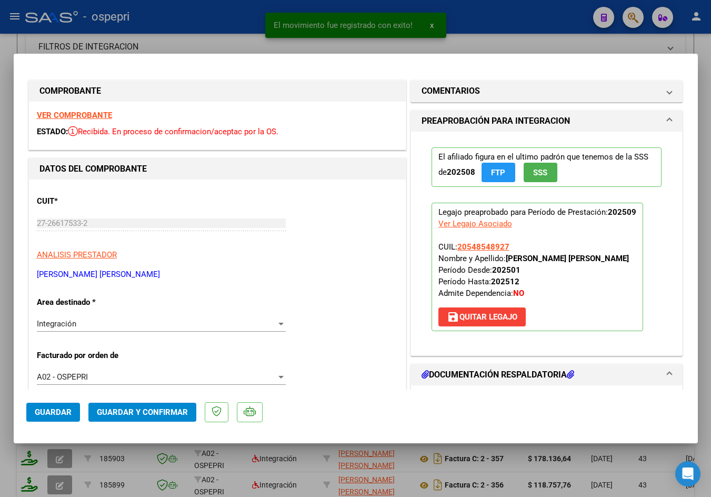
click at [84, 117] on strong "VER COMPROBANTE" at bounding box center [74, 115] width 75 height 9
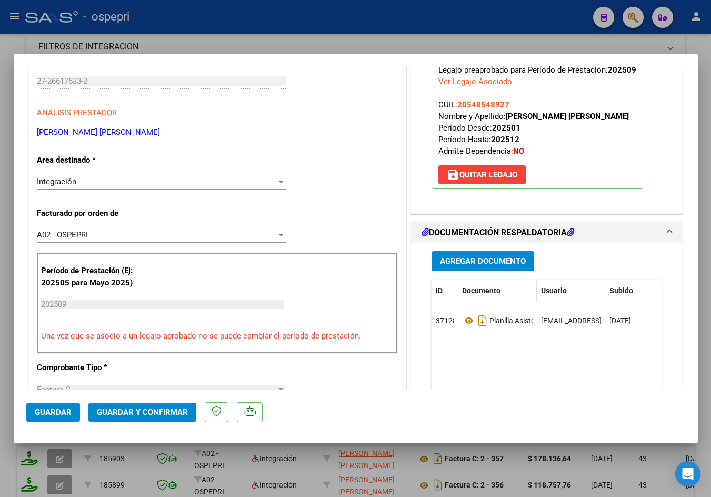
scroll to position [211, 0]
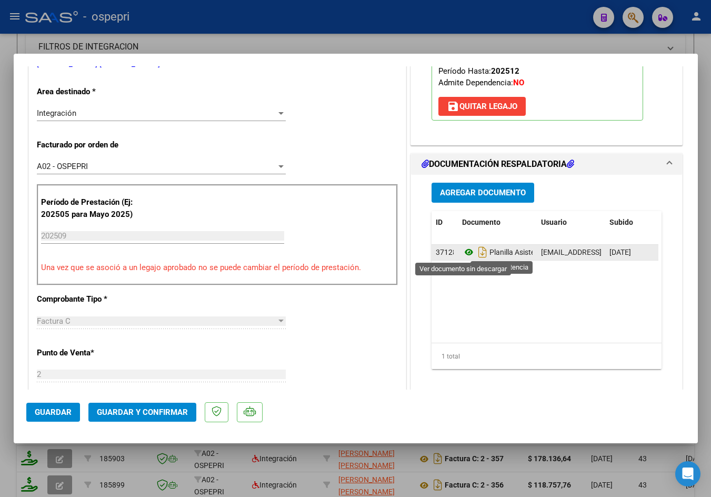
click at [464, 252] on icon at bounding box center [469, 252] width 14 height 13
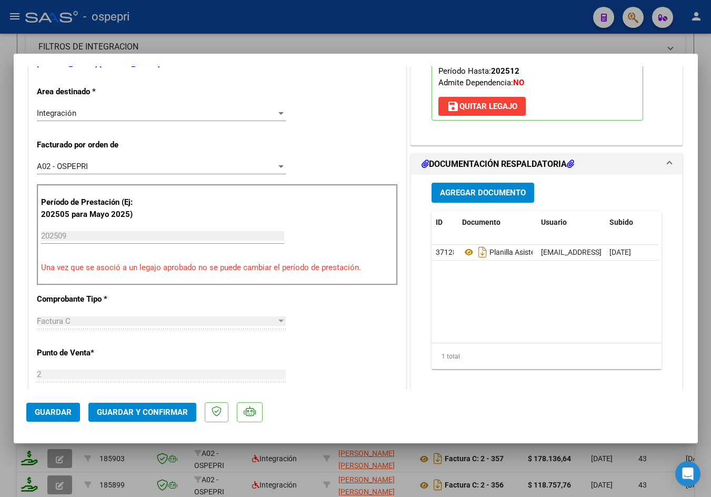
click at [157, 408] on span "Guardar y Confirmar" at bounding box center [142, 412] width 91 height 9
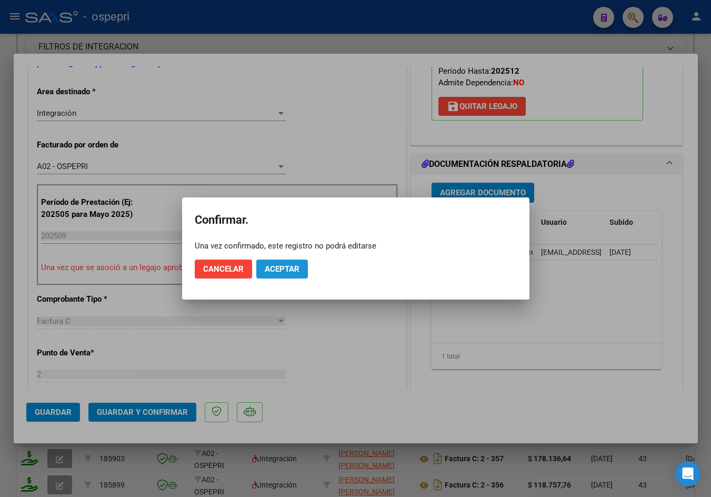
click at [282, 265] on span "Aceptar" at bounding box center [282, 268] width 35 height 9
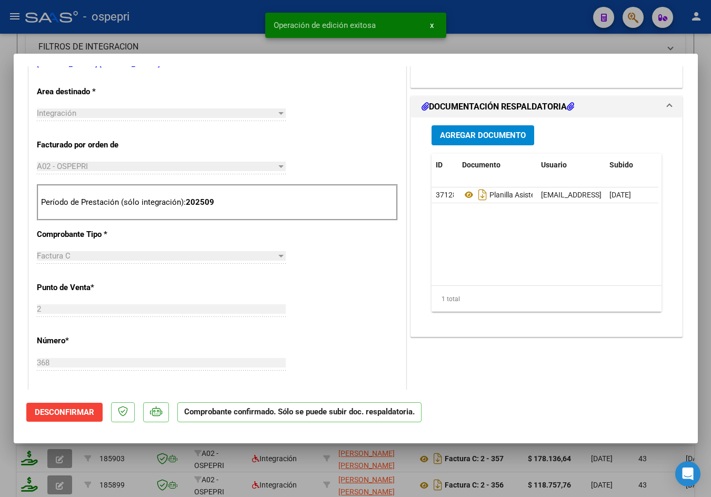
type input "$ 0,00"
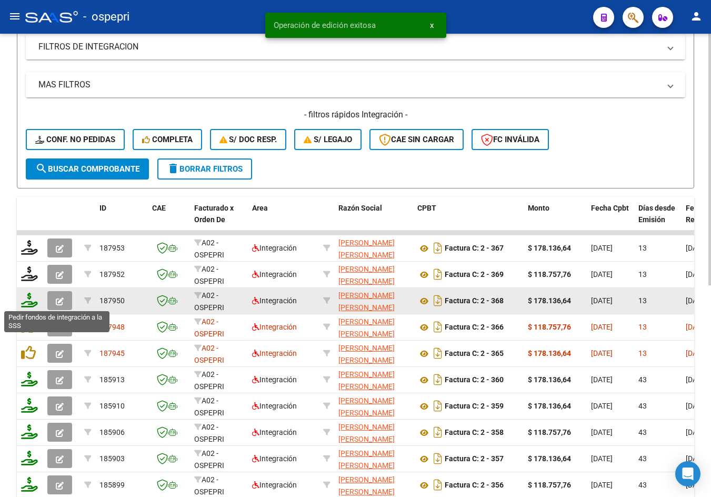
click at [30, 303] on icon at bounding box center [29, 300] width 17 height 15
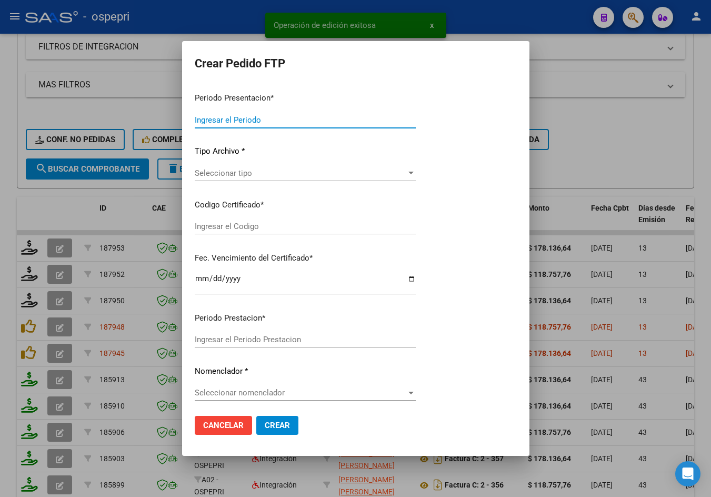
type input "202509"
type input "$ 178.136,64"
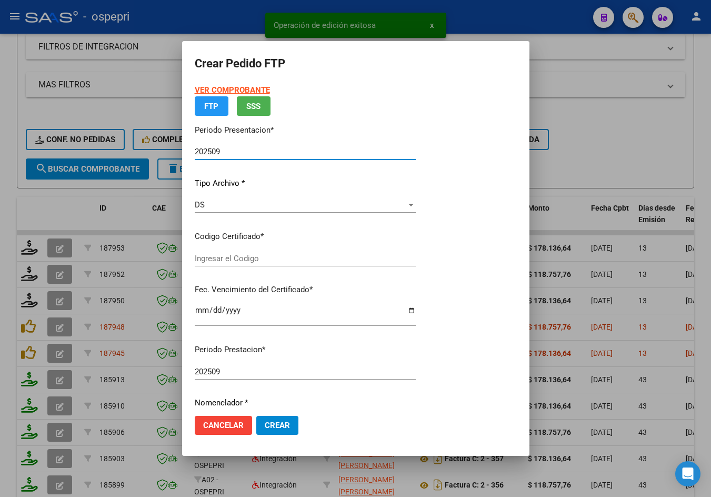
type input "2054854892-7"
type input "2025-12-05"
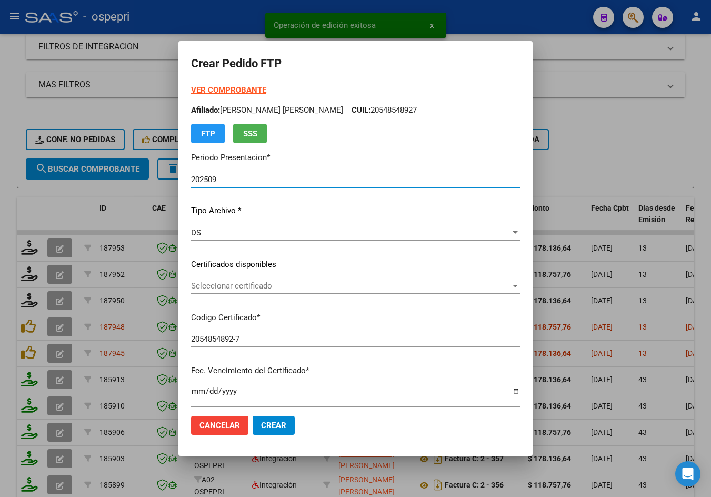
click at [258, 291] on span "Seleccionar certificado" at bounding box center [351, 285] width 320 height 9
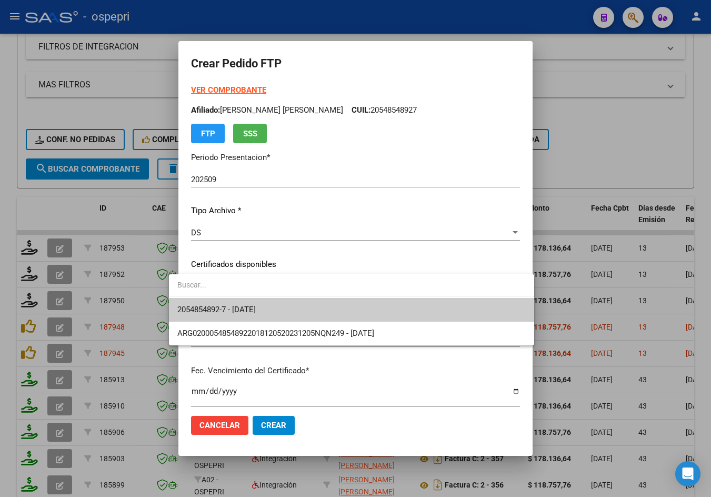
click at [282, 312] on span "2054854892-7 - 2025-12-05" at bounding box center [351, 310] width 349 height 24
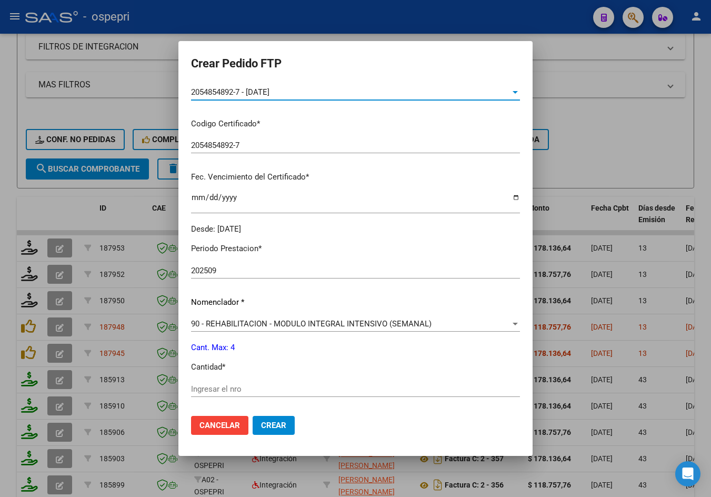
scroll to position [263, 0]
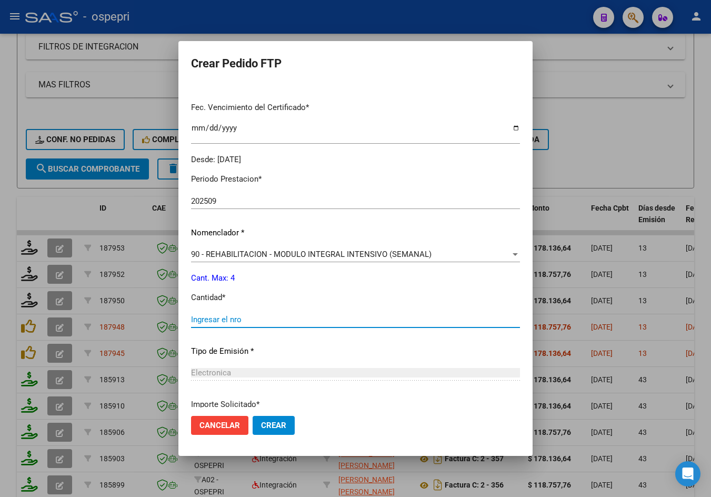
click at [266, 322] on input "Ingresar el nro" at bounding box center [355, 319] width 329 height 9
type input "4"
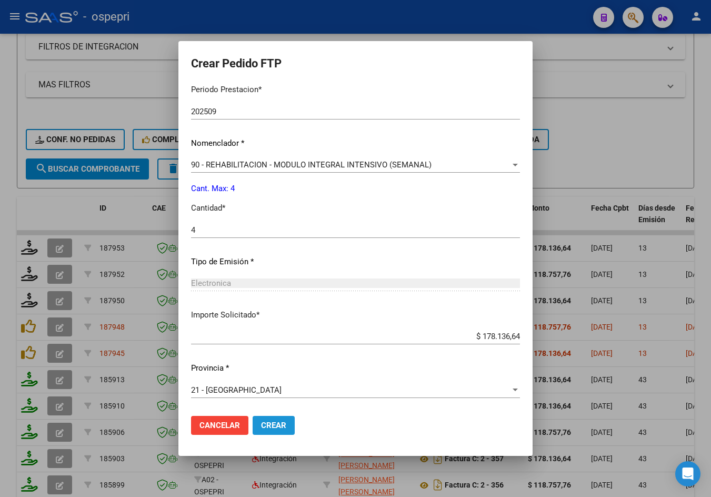
click at [275, 422] on button "Crear" at bounding box center [274, 425] width 42 height 19
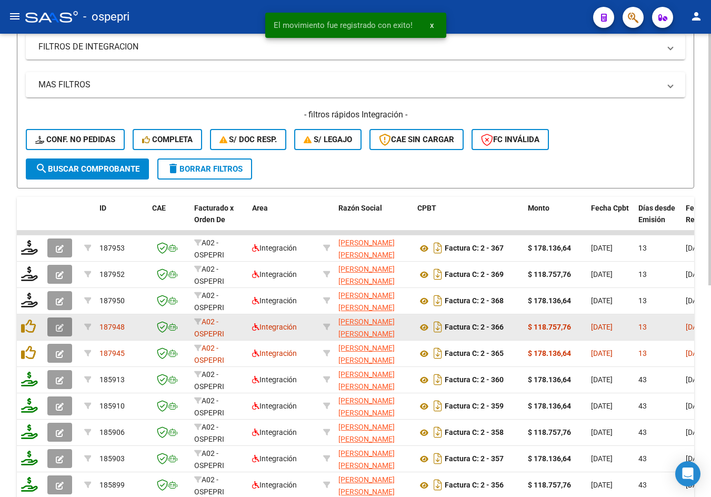
click at [64, 330] on button "button" at bounding box center [59, 327] width 25 height 19
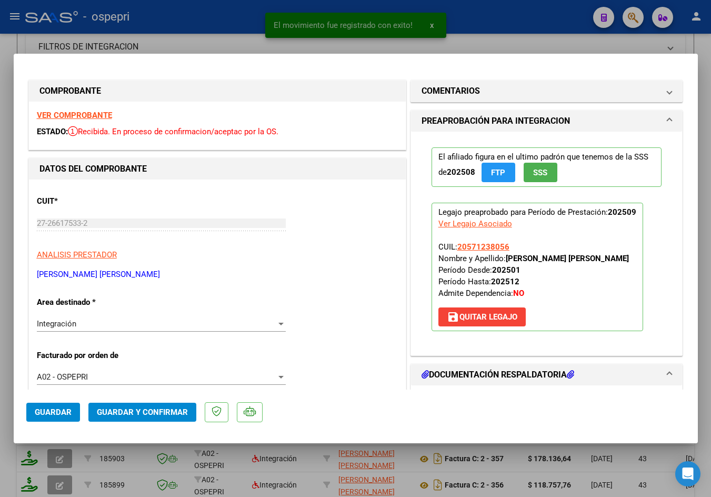
click at [97, 117] on strong "VER COMPROBANTE" at bounding box center [74, 115] width 75 height 9
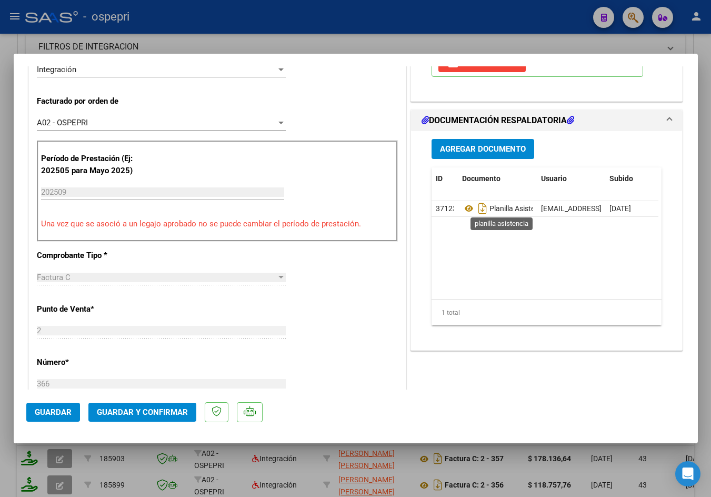
scroll to position [316, 0]
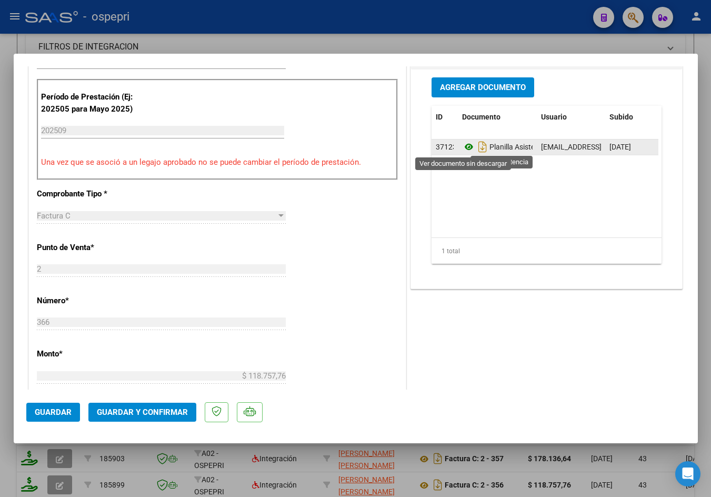
click at [464, 145] on icon at bounding box center [469, 147] width 14 height 13
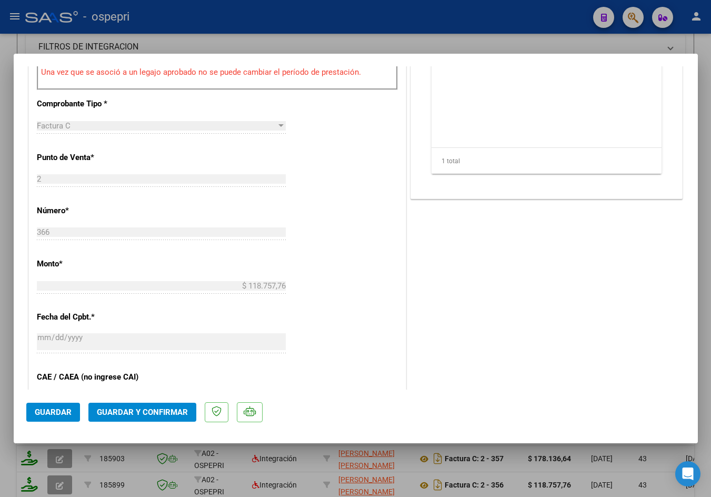
scroll to position [474, 0]
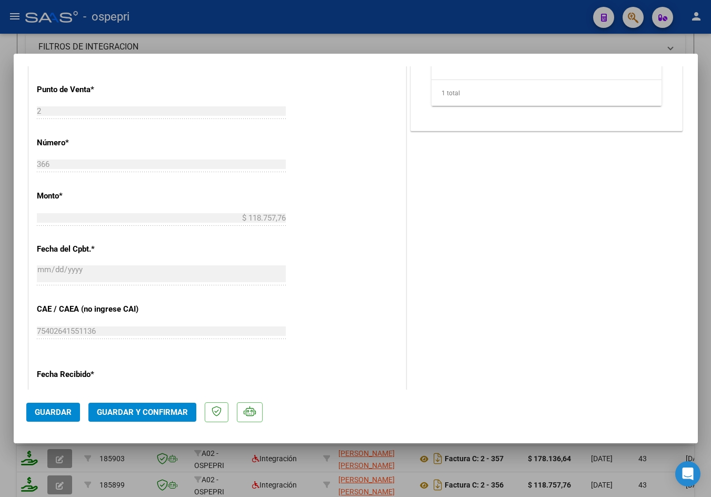
click at [133, 413] on span "Guardar y Confirmar" at bounding box center [142, 412] width 91 height 9
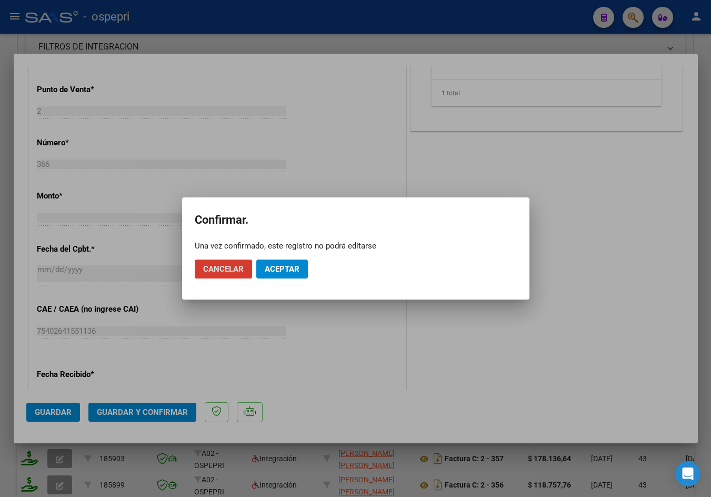
click at [269, 270] on span "Aceptar" at bounding box center [282, 268] width 35 height 9
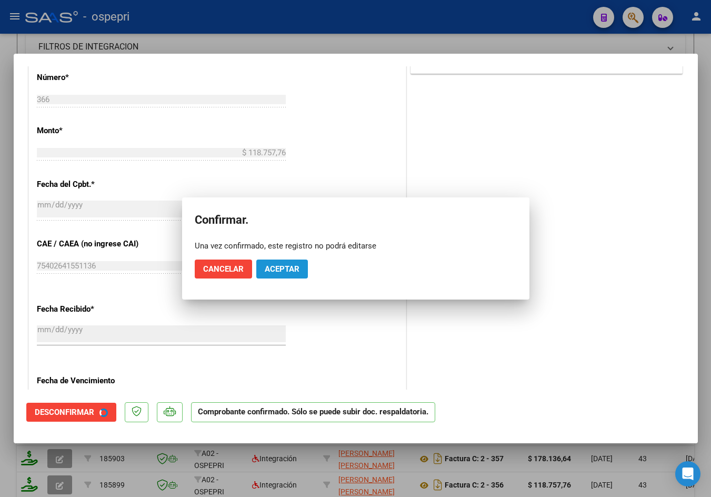
scroll to position [409, 0]
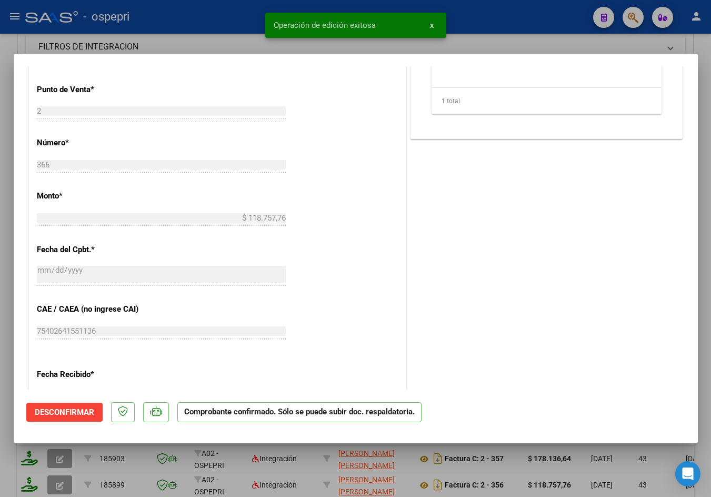
type input "$ 0,00"
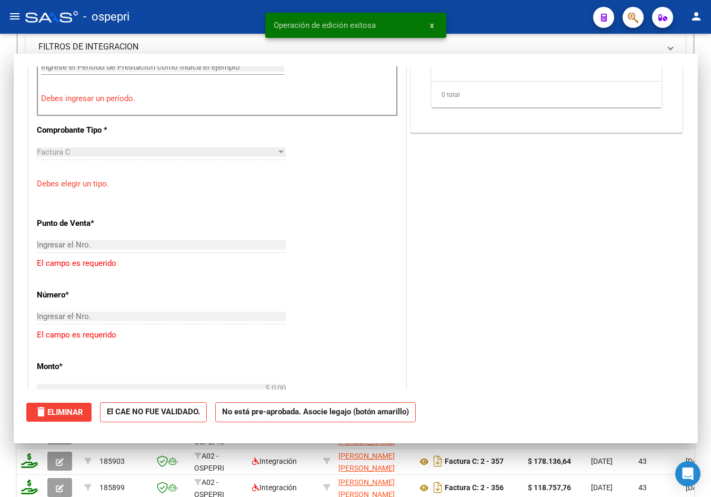
scroll to position [605, 0]
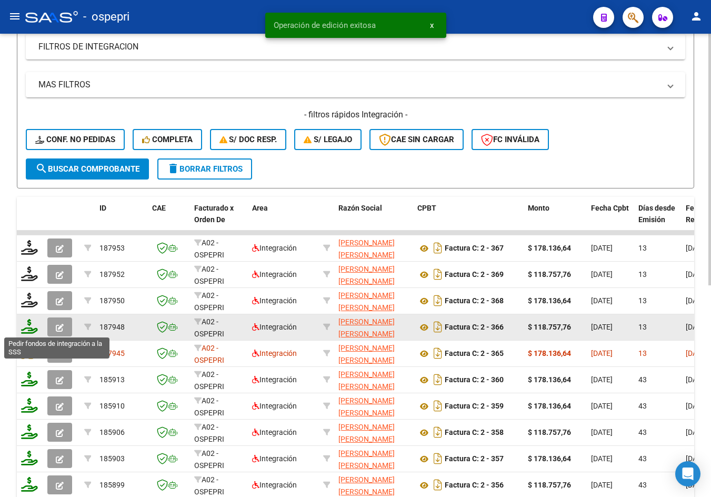
click at [31, 328] on icon at bounding box center [29, 326] width 17 height 15
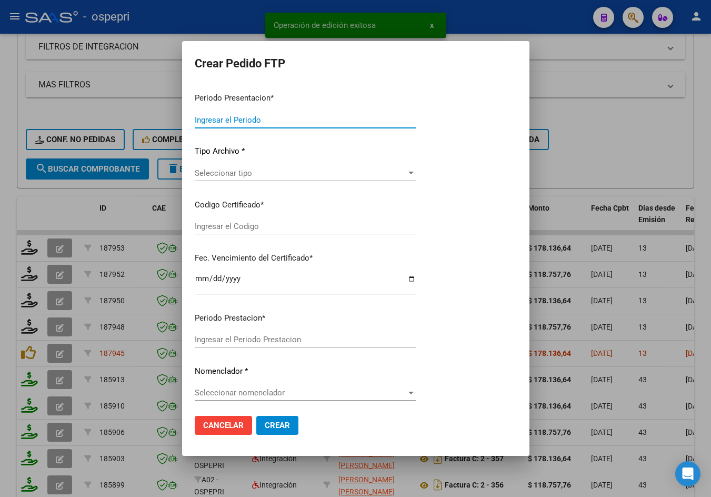
type input "202509"
type input "$ 118.757,76"
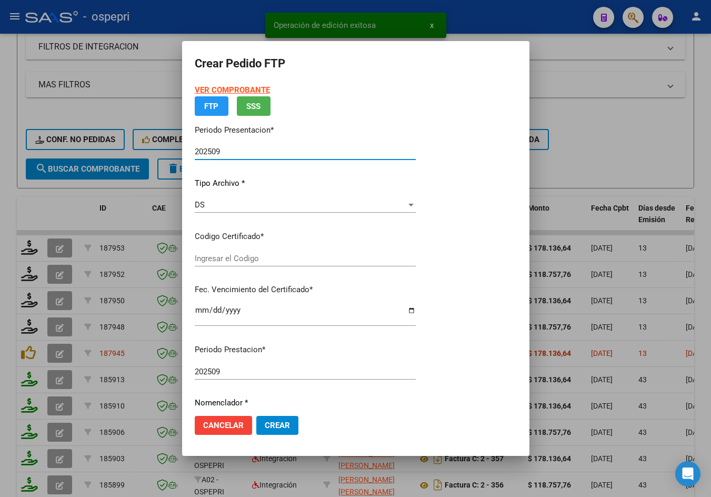
type input "2057123805-6"
type input "2027-01-22"
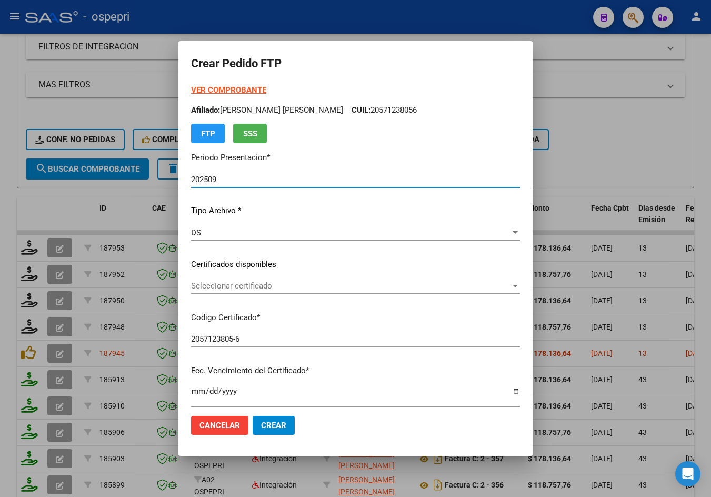
click at [245, 290] on span "Seleccionar certificado" at bounding box center [351, 285] width 320 height 9
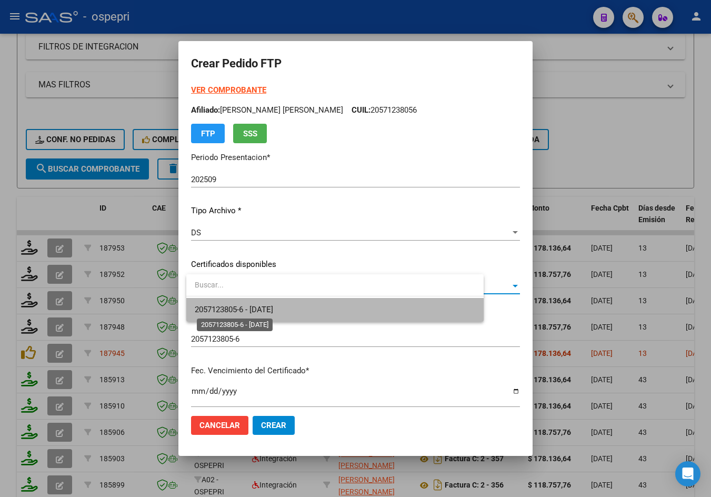
click at [252, 307] on span "2057123805-6 - 2027-01-22" at bounding box center [234, 309] width 78 height 9
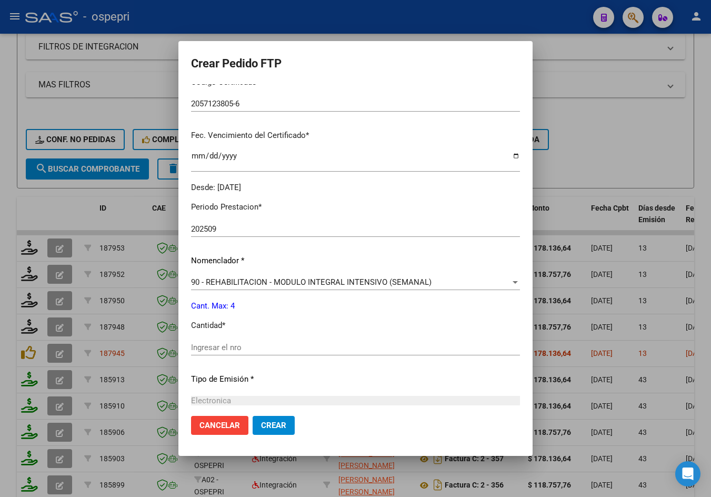
scroll to position [353, 0]
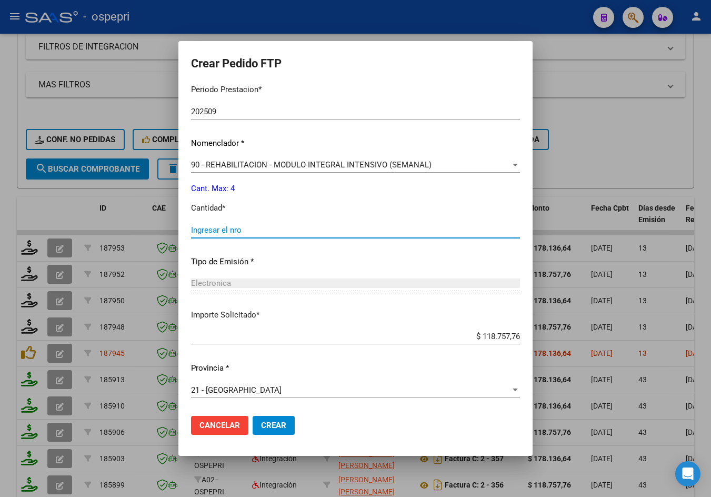
click at [253, 234] on input "Ingresar el nro" at bounding box center [355, 229] width 329 height 9
type input "4"
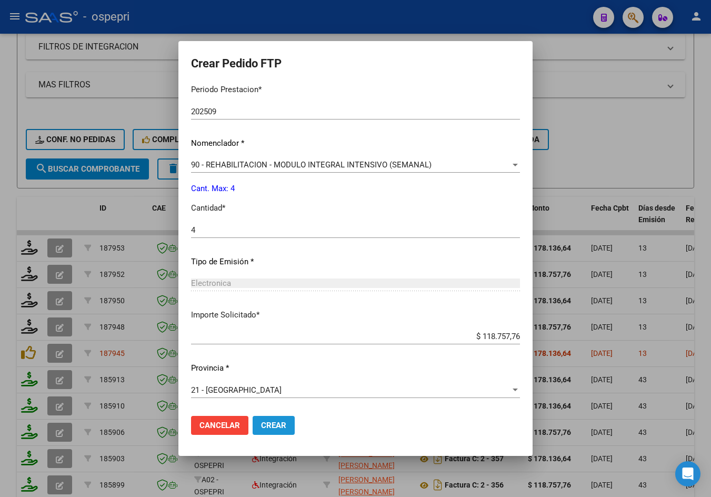
click at [280, 424] on span "Crear" at bounding box center [273, 425] width 25 height 9
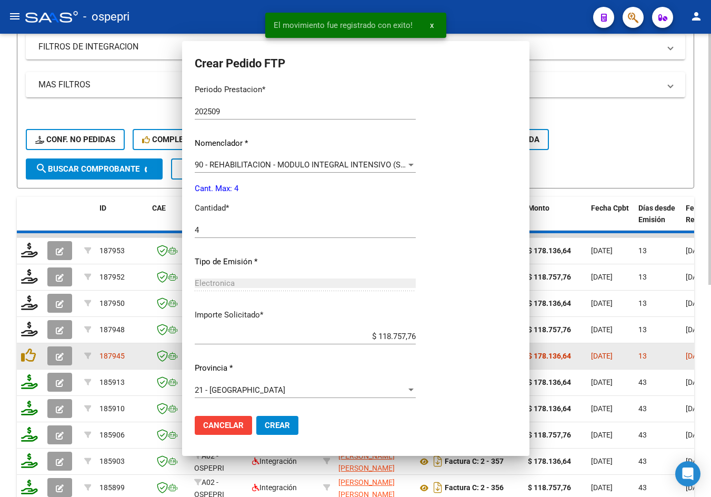
scroll to position [0, 0]
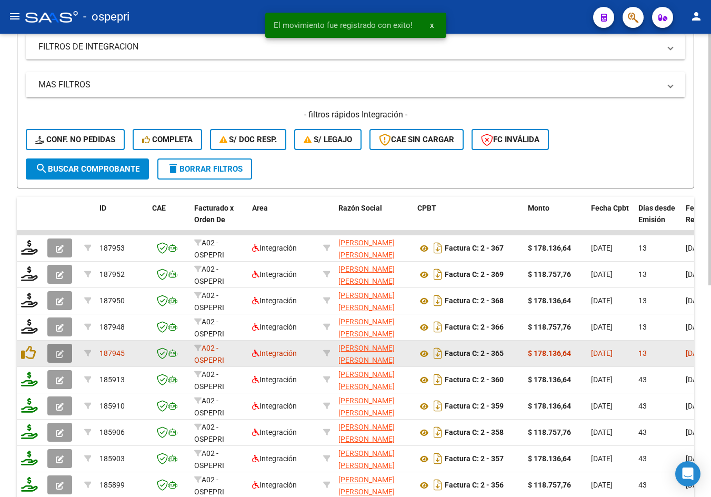
click at [58, 354] on icon "button" at bounding box center [60, 354] width 8 height 8
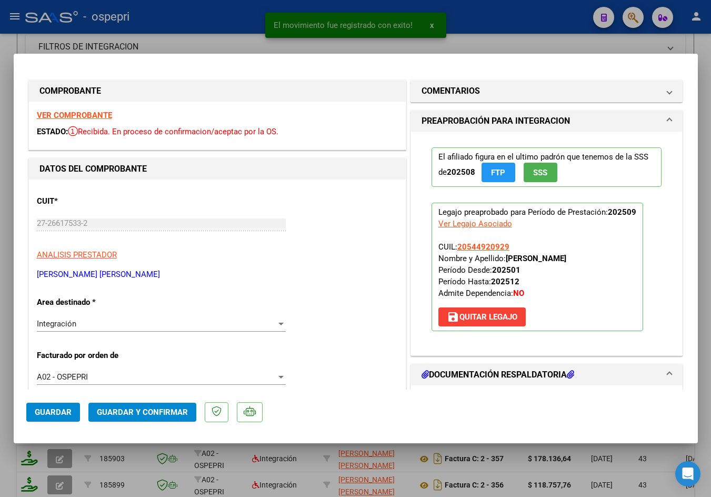
click at [54, 112] on strong "VER COMPROBANTE" at bounding box center [74, 115] width 75 height 9
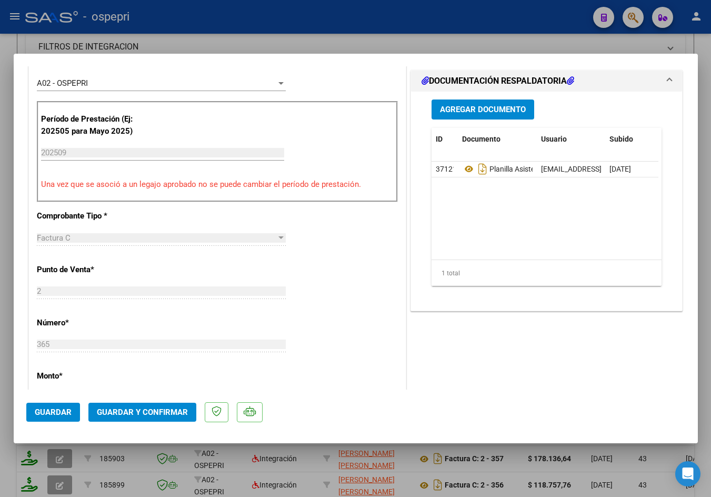
scroll to position [316, 0]
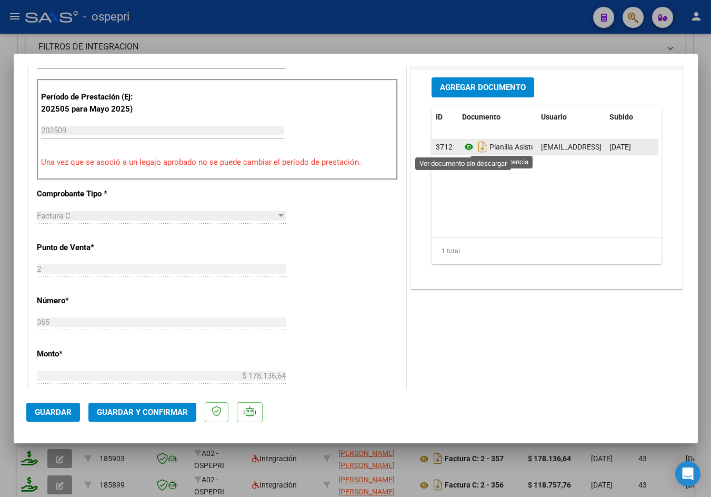
click at [463, 147] on icon at bounding box center [469, 147] width 14 height 13
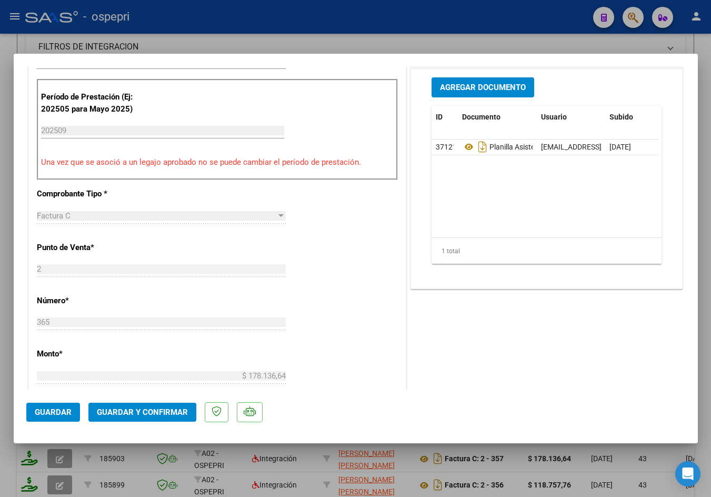
scroll to position [369, 0]
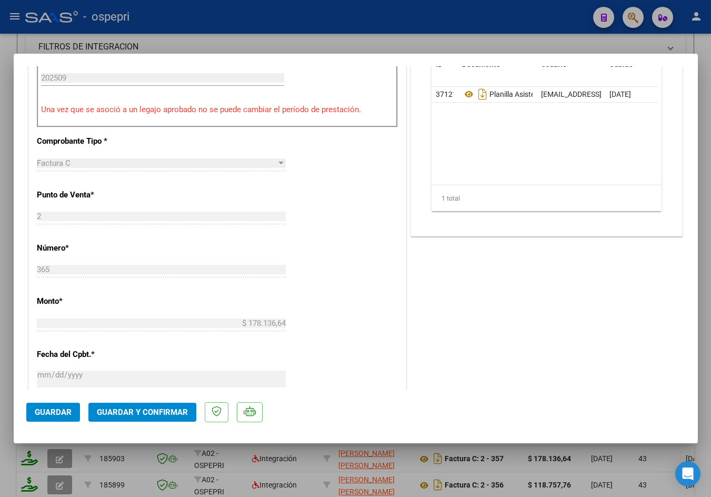
click at [142, 412] on span "Guardar y Confirmar" at bounding box center [142, 412] width 91 height 9
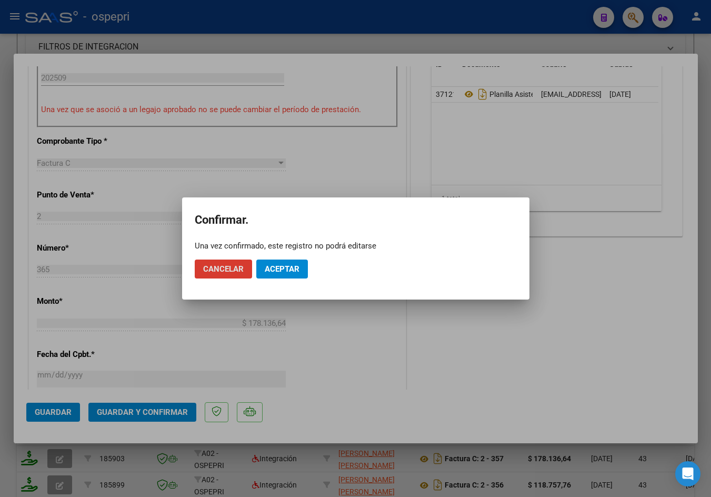
click at [282, 261] on button "Aceptar" at bounding box center [282, 269] width 52 height 19
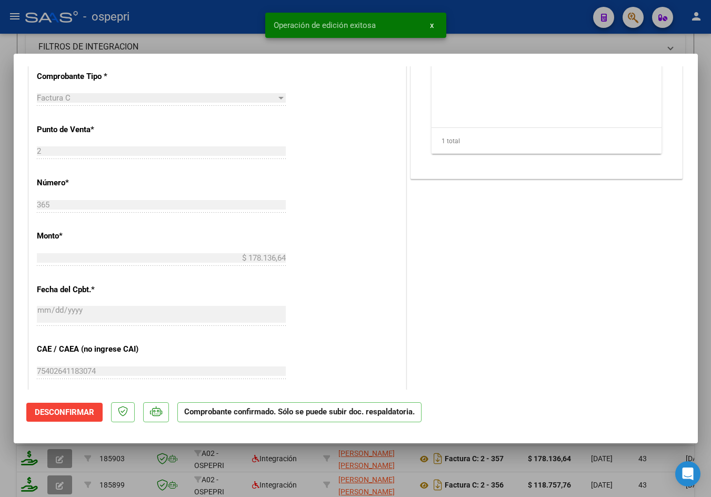
type input "$ 0,00"
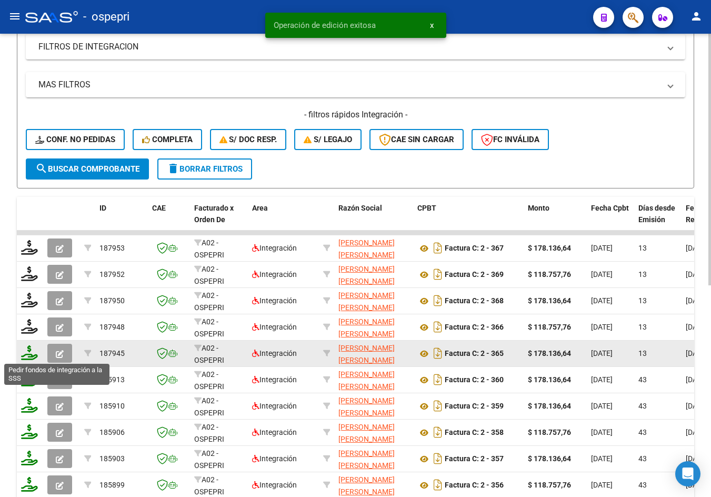
click at [29, 354] on icon at bounding box center [29, 352] width 17 height 15
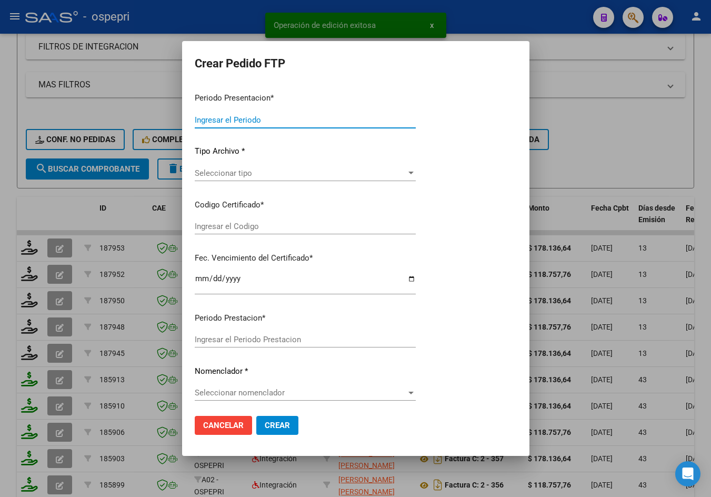
type input "202509"
type input "$ 178.136,64"
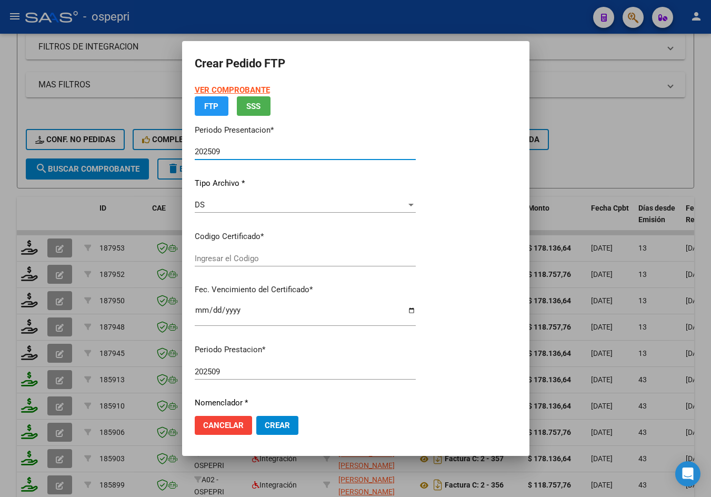
type input "ARG02000544920922019091720240917NQN249"
type input "2029-09-17"
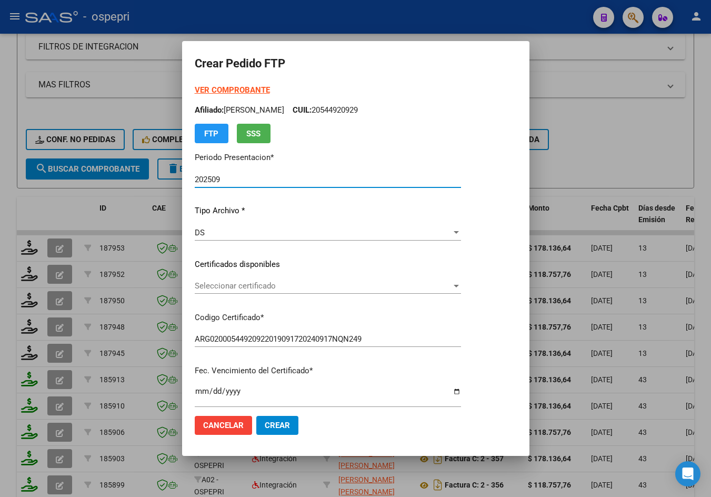
click at [261, 287] on span "Seleccionar certificado" at bounding box center [323, 285] width 257 height 9
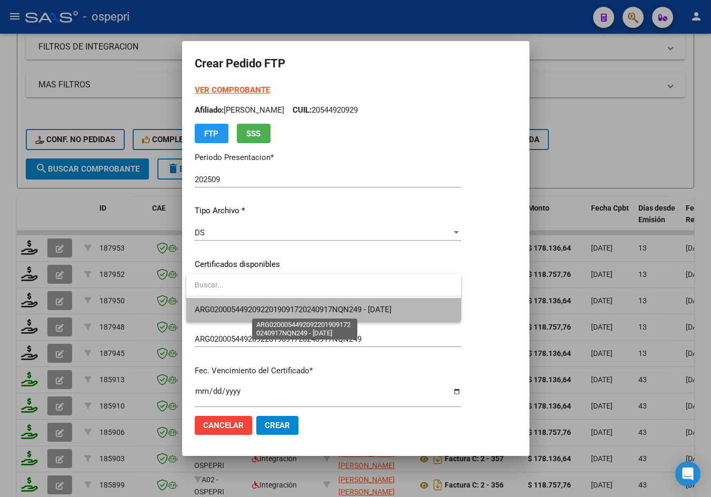
click at [271, 306] on span "ARG02000544920922019091720240917NQN249 - 2029-09-17" at bounding box center [293, 309] width 197 height 9
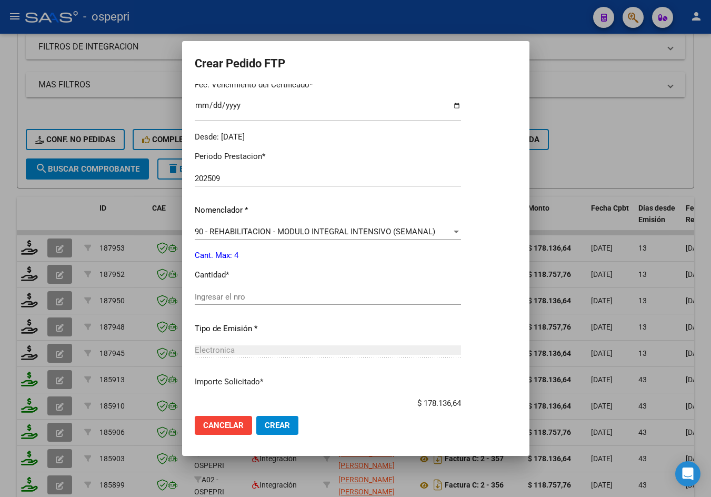
scroll to position [353, 0]
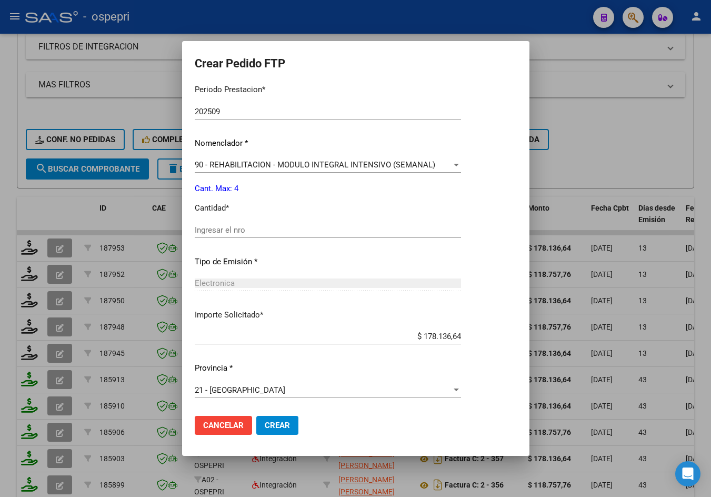
click at [251, 233] on input "Ingresar el nro" at bounding box center [328, 229] width 266 height 9
type input "4"
click at [281, 425] on span "Crear" at bounding box center [277, 425] width 25 height 9
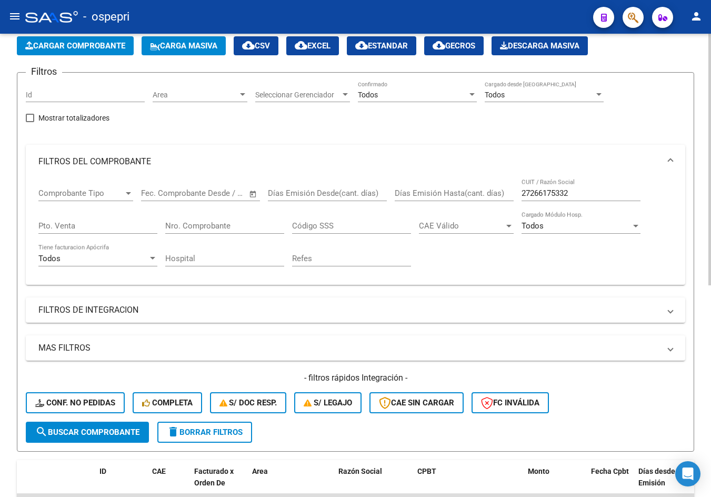
scroll to position [0, 0]
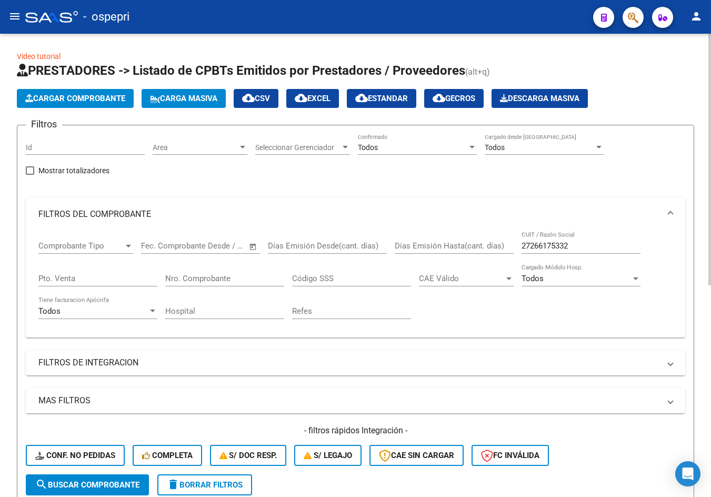
click at [592, 251] on div "27266175332 CUIT / Razón Social" at bounding box center [581, 242] width 119 height 23
click at [592, 249] on input "27266175332" at bounding box center [581, 245] width 119 height 9
paste input "364922553"
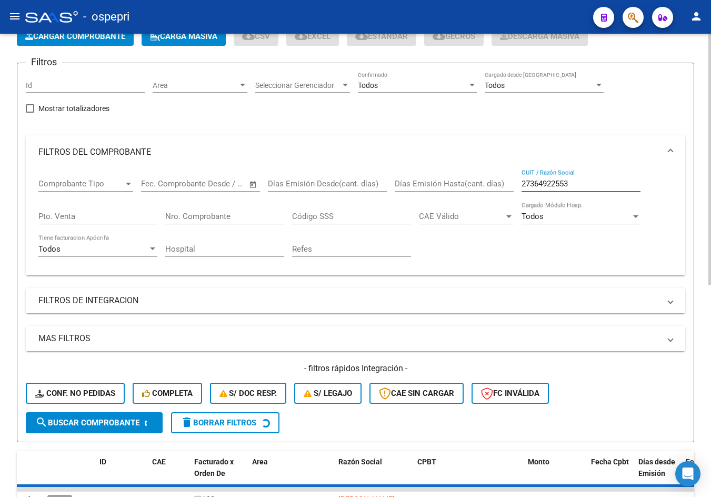
scroll to position [263, 0]
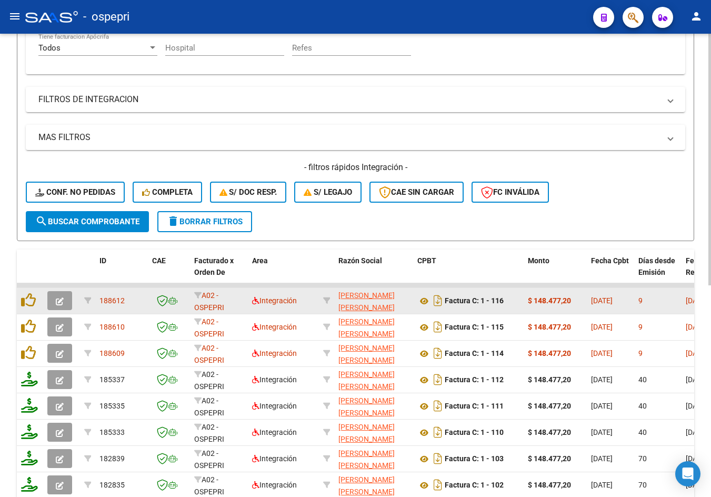
type input "27364922553"
click at [62, 301] on icon "button" at bounding box center [60, 302] width 8 height 8
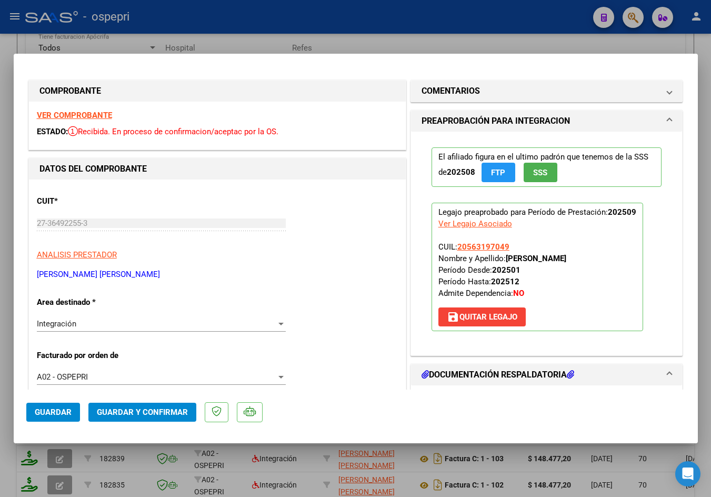
click at [106, 112] on strong "VER COMPROBANTE" at bounding box center [74, 115] width 75 height 9
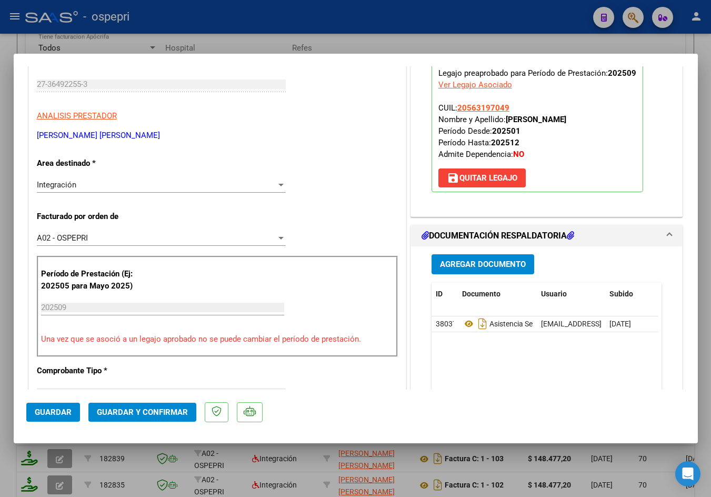
scroll to position [158, 0]
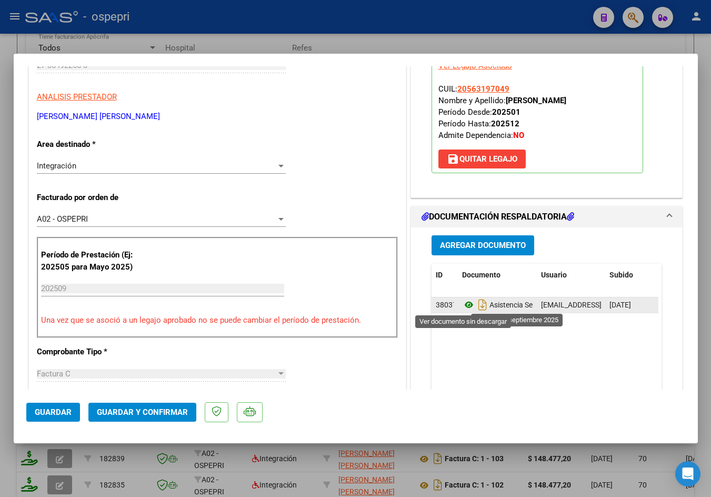
click at [466, 303] on icon at bounding box center [469, 305] width 14 height 13
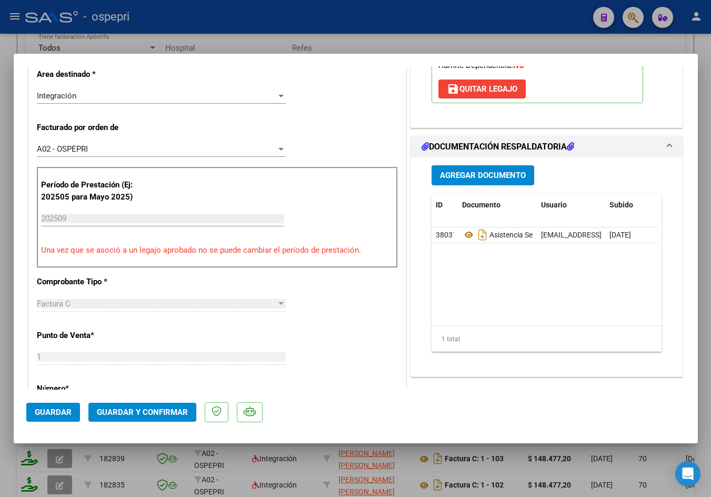
scroll to position [263, 0]
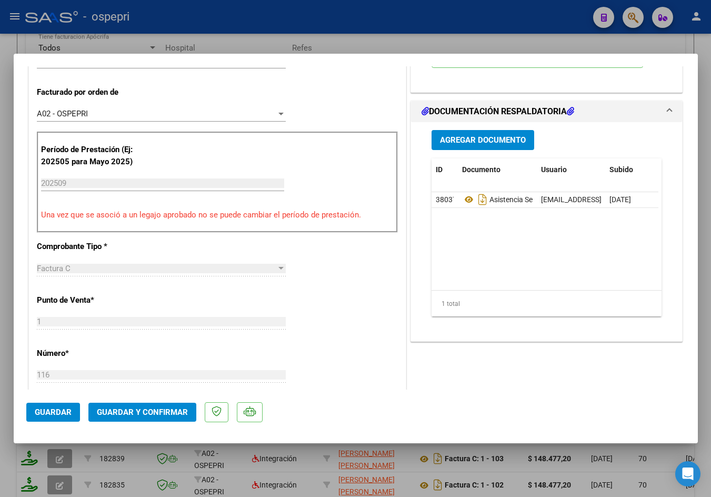
click at [135, 416] on span "Guardar y Confirmar" at bounding box center [142, 412] width 91 height 9
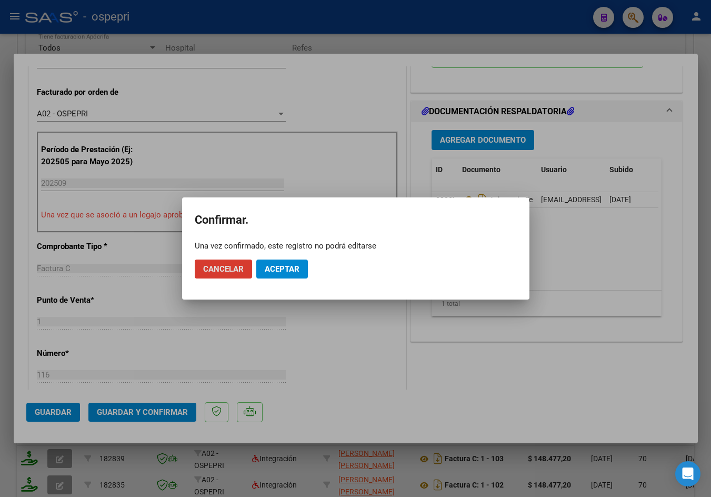
click at [299, 271] on span "Aceptar" at bounding box center [282, 268] width 35 height 9
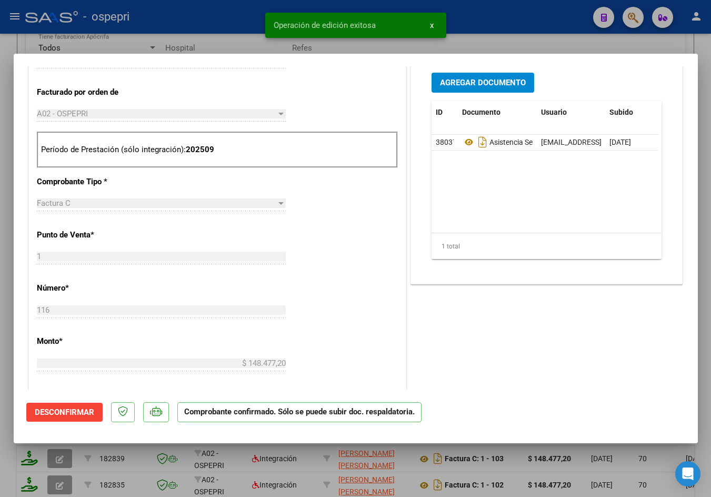
type input "$ 0,00"
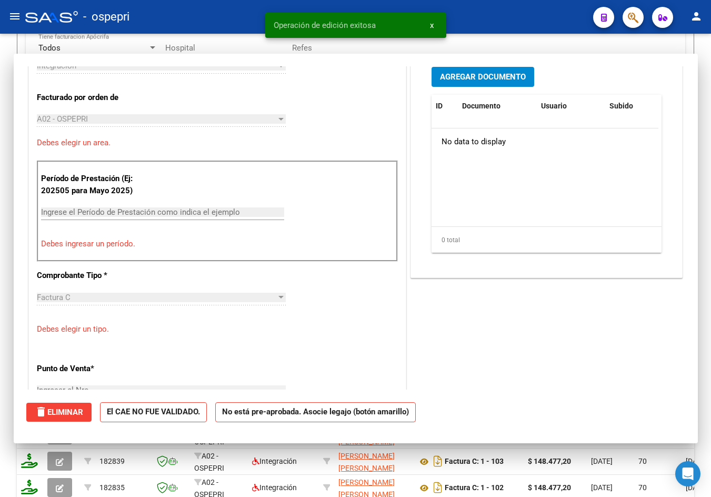
scroll to position [282, 0]
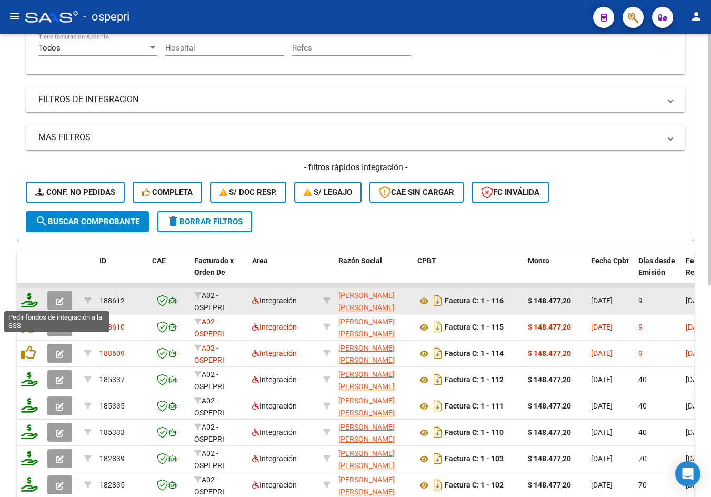
click at [32, 303] on icon at bounding box center [29, 300] width 17 height 15
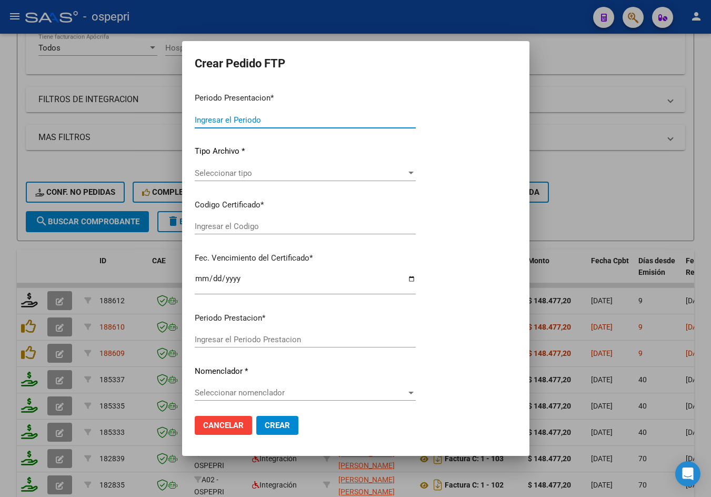
type input "202509"
type input "$ 148.477,20"
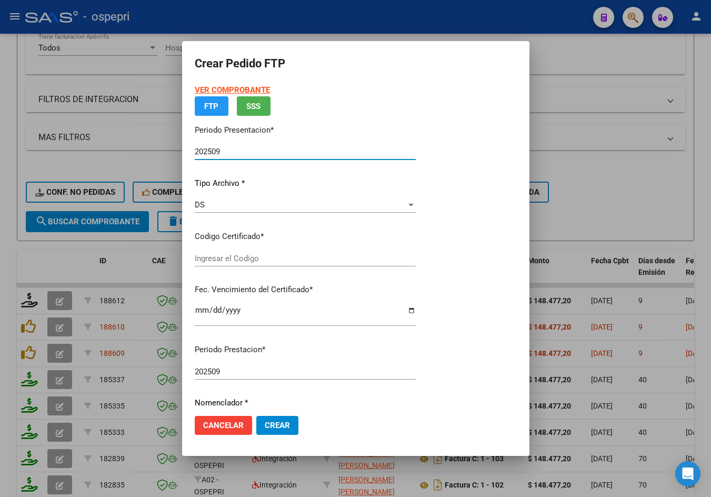
type input "2056319704-9"
type input "2029-02-19"
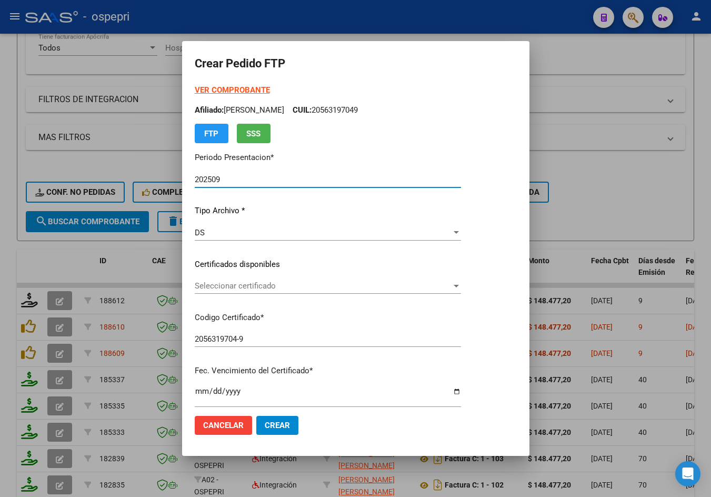
click at [265, 289] on span "Seleccionar certificado" at bounding box center [323, 285] width 257 height 9
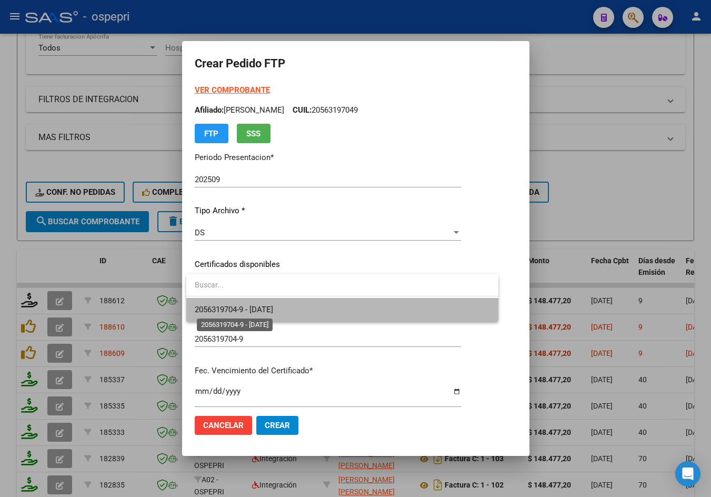
click at [273, 305] on span "2056319704-9 - 2029-02-19" at bounding box center [234, 309] width 78 height 9
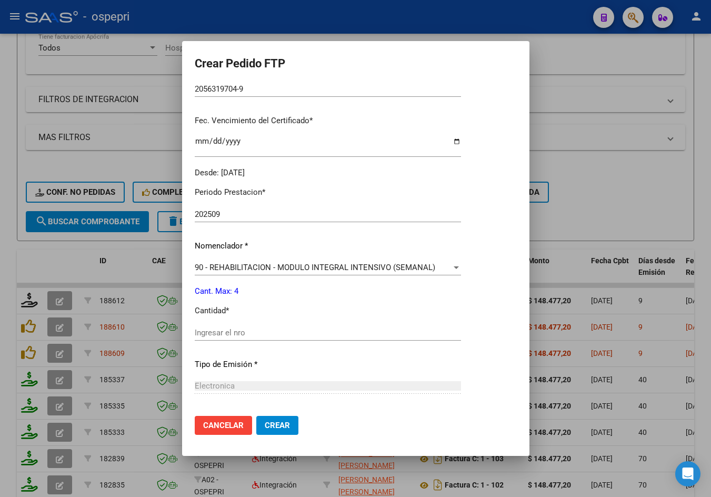
scroll to position [263, 0]
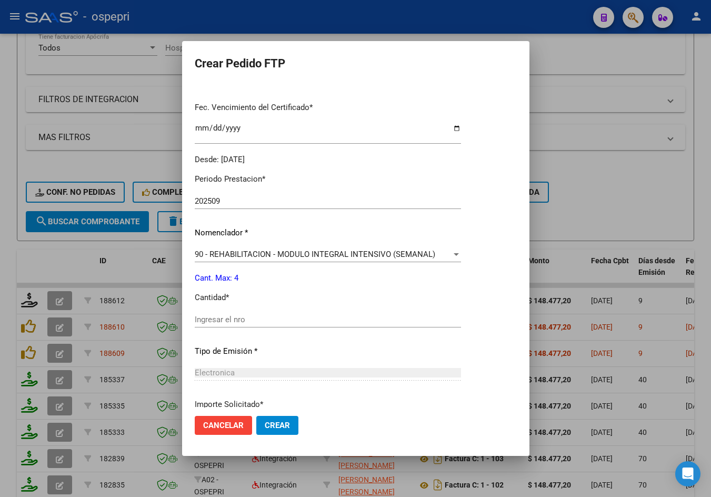
click at [261, 322] on input "Ingresar el nro" at bounding box center [328, 319] width 266 height 9
type input "4"
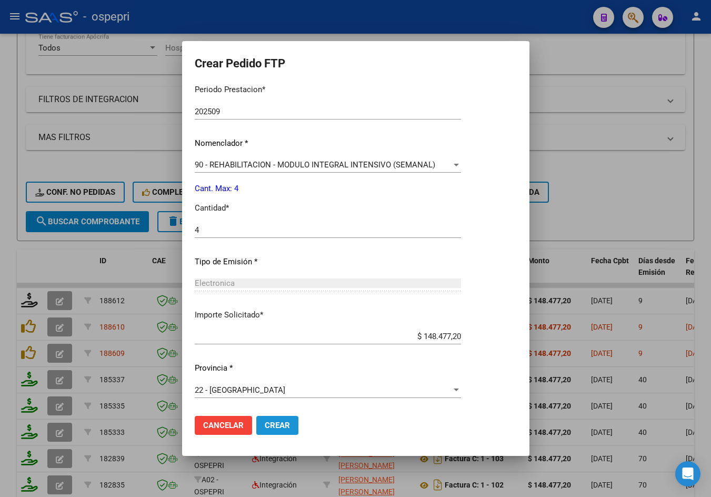
click at [280, 424] on span "Crear" at bounding box center [277, 425] width 25 height 9
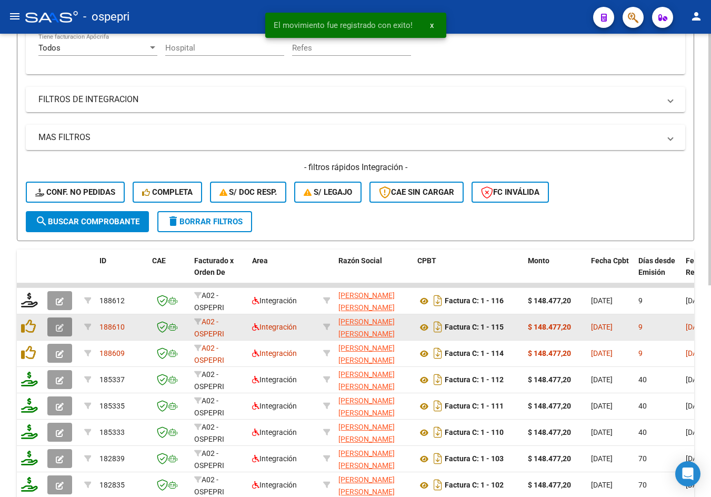
click at [62, 324] on icon "button" at bounding box center [60, 328] width 8 height 8
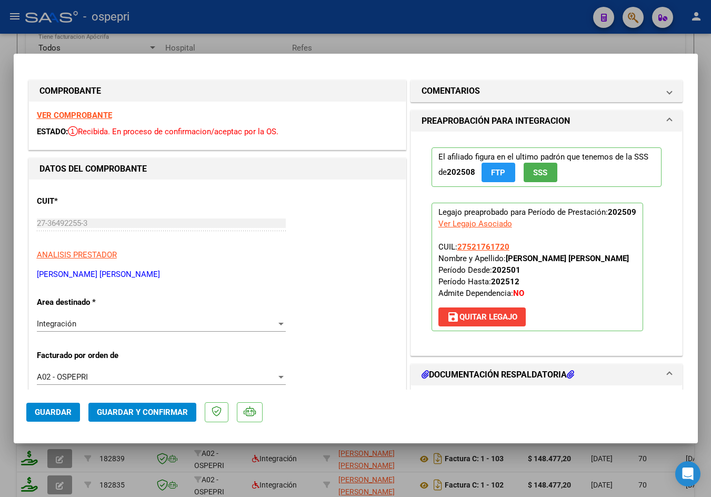
click at [72, 115] on strong "VER COMPROBANTE" at bounding box center [74, 115] width 75 height 9
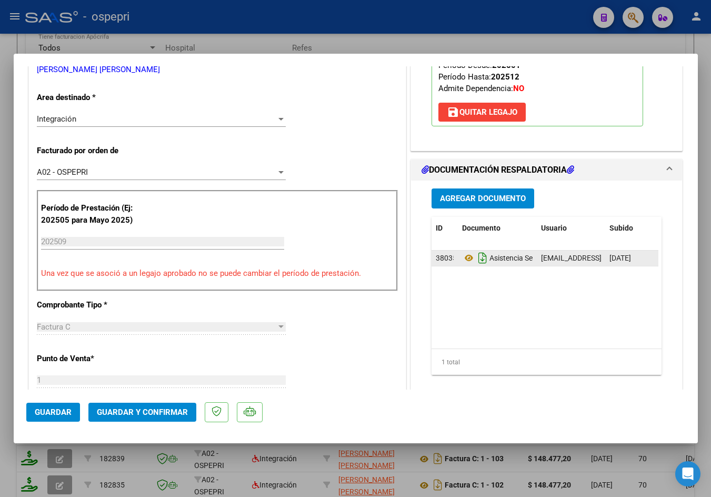
scroll to position [211, 0]
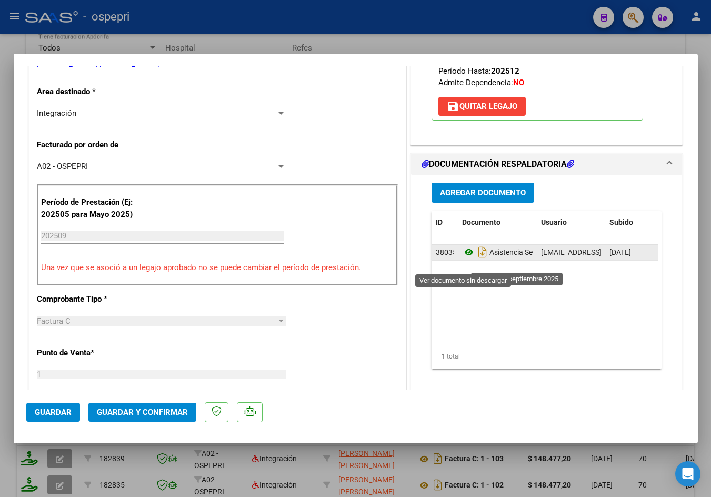
click at [462, 259] on icon at bounding box center [469, 252] width 14 height 13
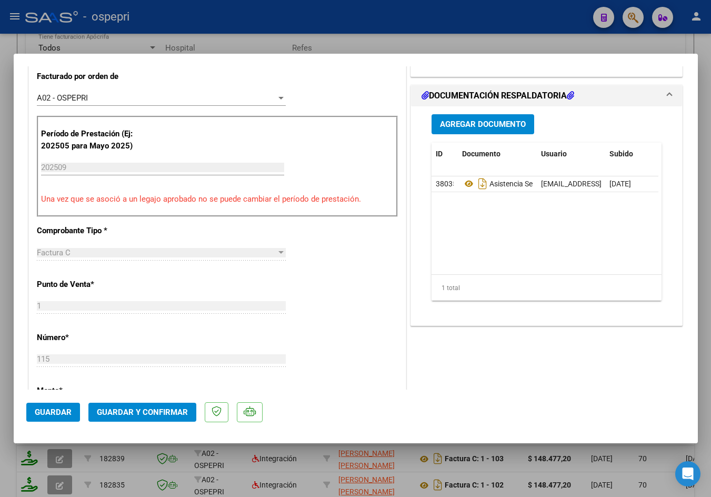
scroll to position [316, 0]
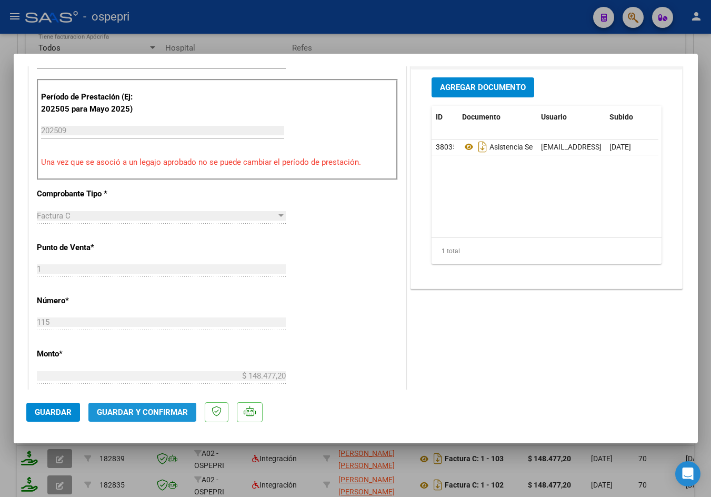
click at [164, 414] on span "Guardar y Confirmar" at bounding box center [142, 412] width 91 height 9
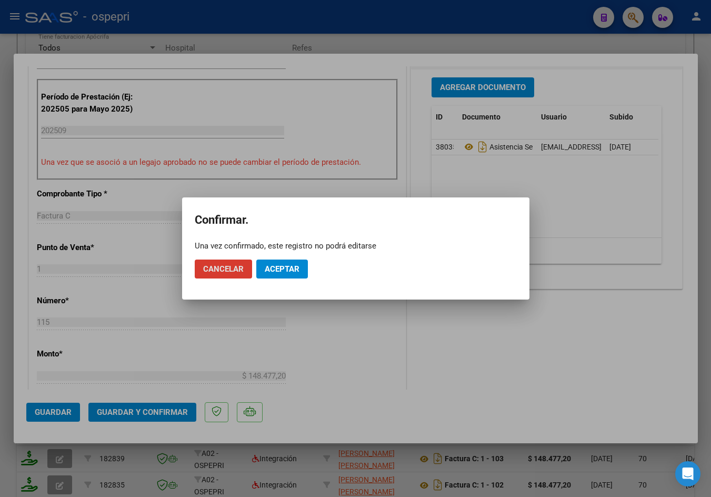
click at [299, 268] on span "Aceptar" at bounding box center [282, 268] width 35 height 9
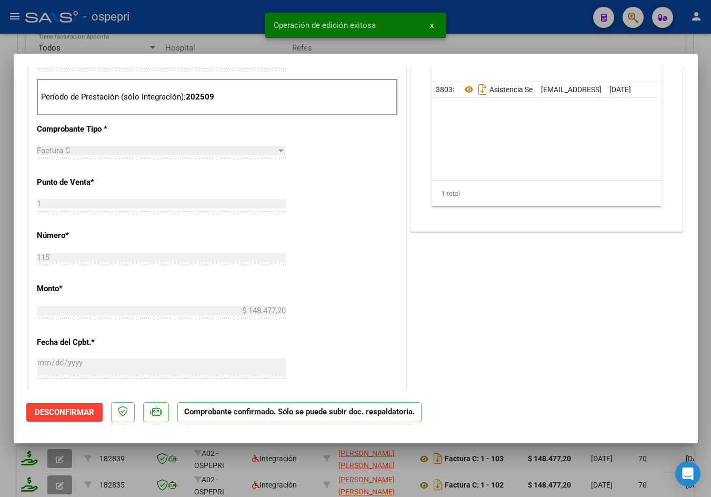
type input "$ 0,00"
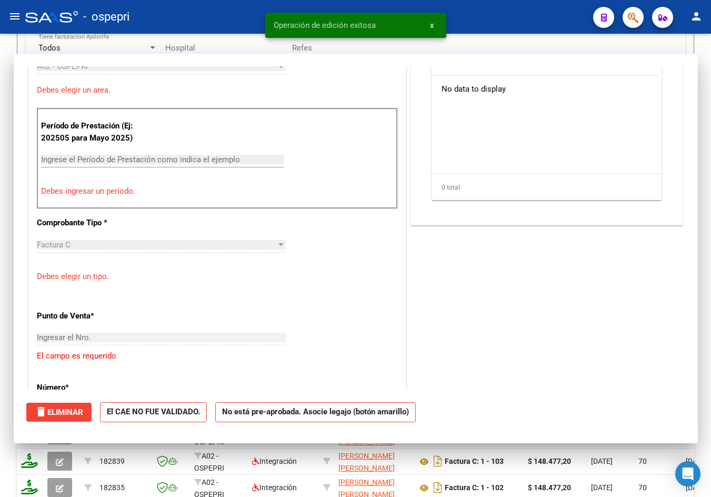
scroll to position [334, 0]
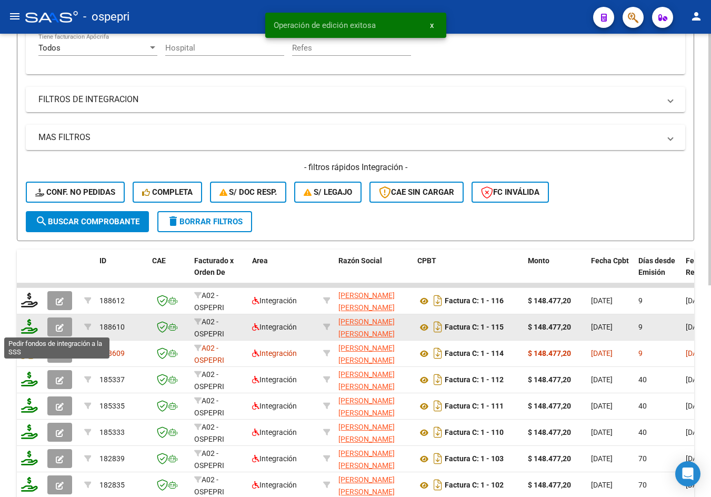
click at [27, 331] on icon at bounding box center [29, 326] width 17 height 15
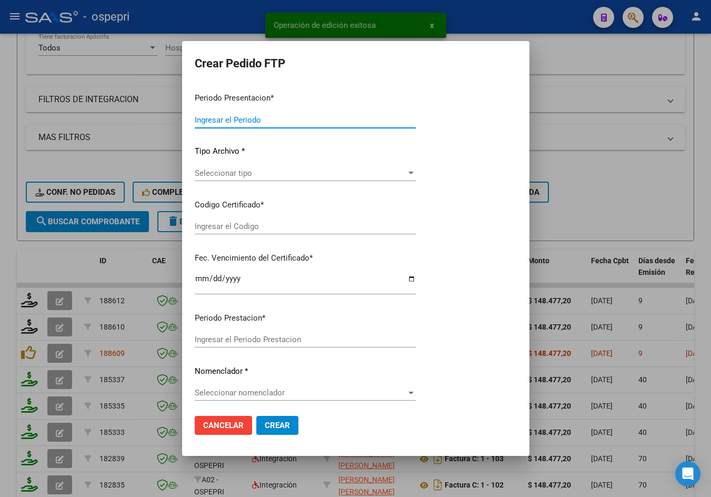
type input "202509"
type input "$ 148.477,20"
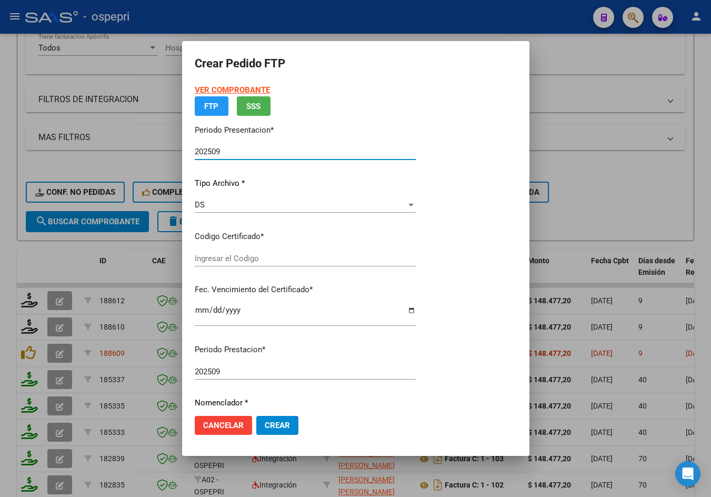
type input "2752176172-0"
type input "2028-07-30"
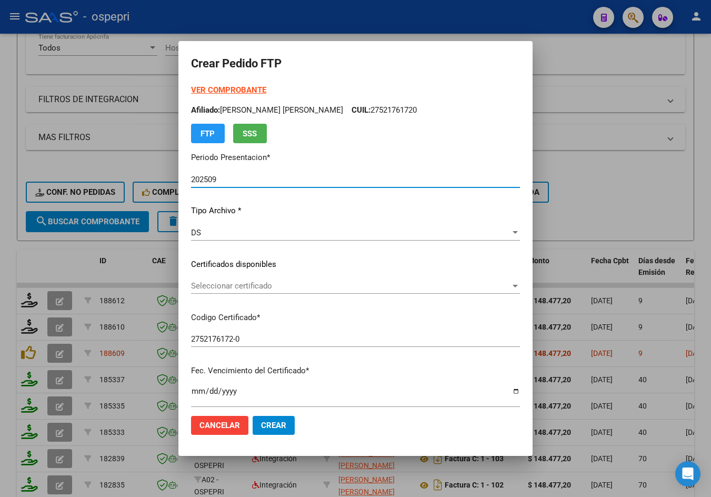
click at [236, 282] on span "Seleccionar certificado" at bounding box center [351, 285] width 320 height 9
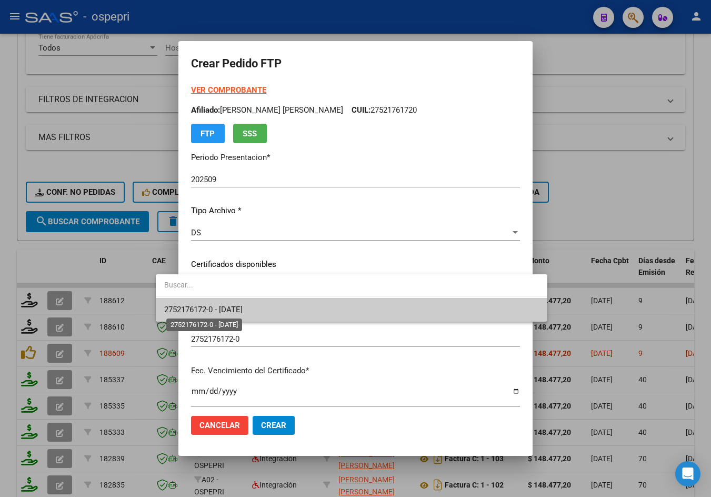
click at [243, 308] on span "2752176172-0 - 2028-07-30" at bounding box center [203, 309] width 78 height 9
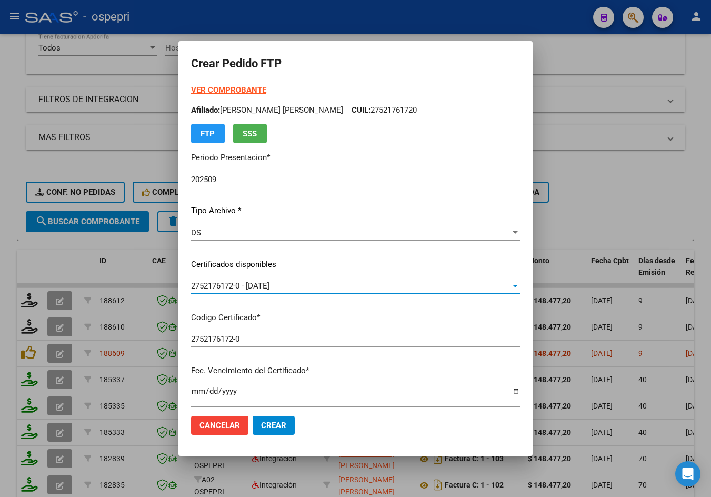
scroll to position [211, 0]
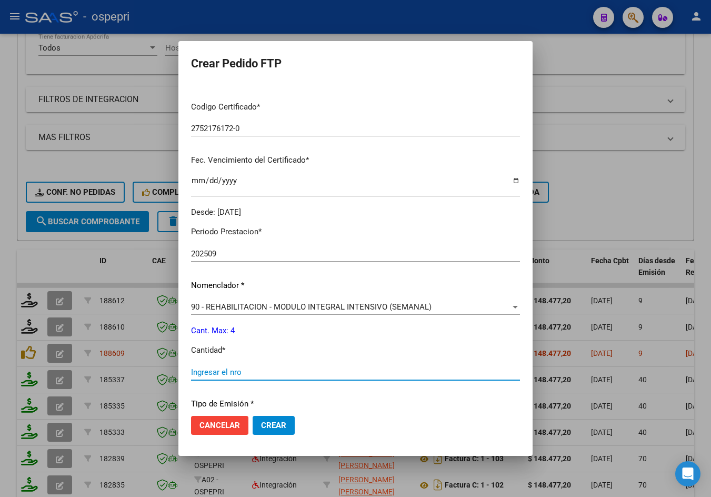
click at [236, 368] on input "Ingresar el nro" at bounding box center [355, 372] width 329 height 9
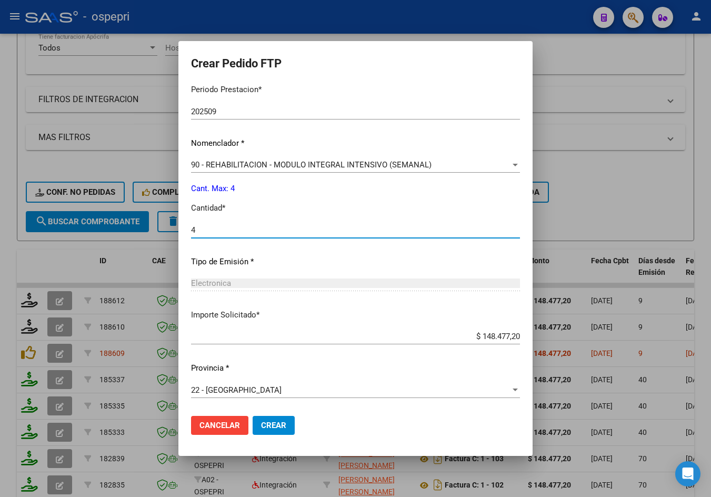
type input "4"
click at [261, 428] on span "Crear" at bounding box center [273, 425] width 25 height 9
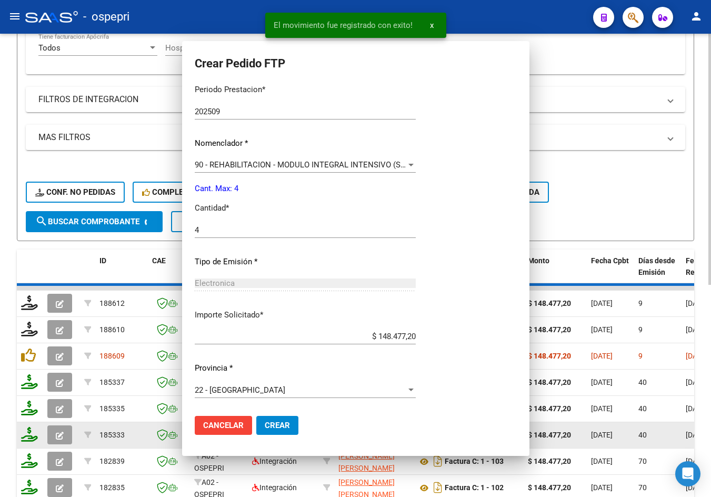
scroll to position [293, 0]
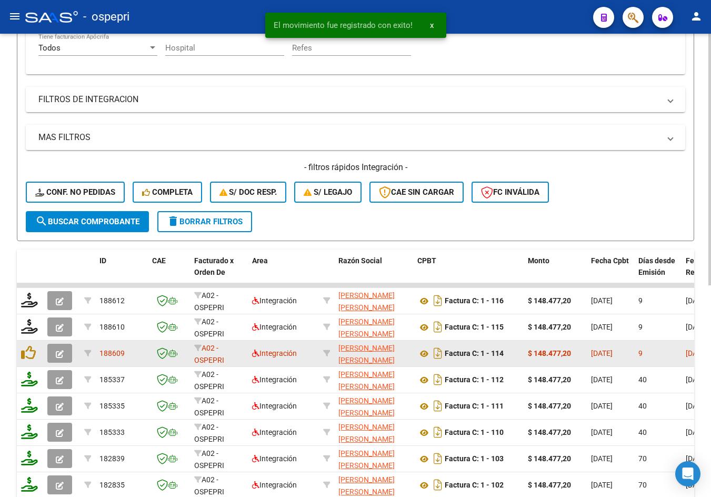
click at [63, 351] on icon "button" at bounding box center [60, 354] width 8 height 8
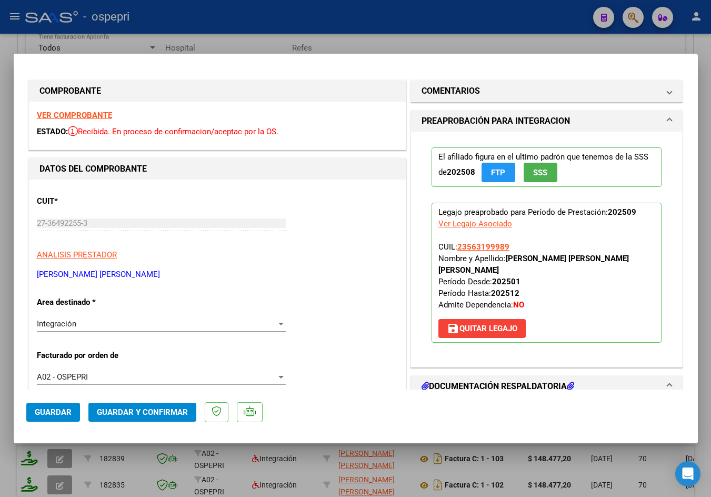
click at [93, 113] on strong "VER COMPROBANTE" at bounding box center [74, 115] width 75 height 9
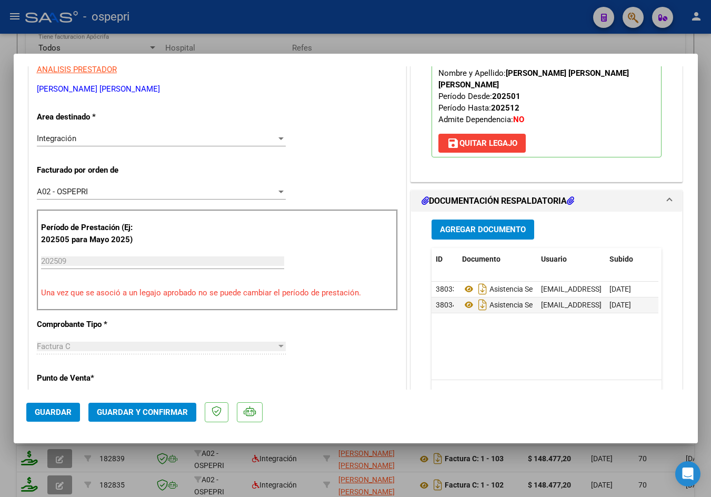
scroll to position [211, 0]
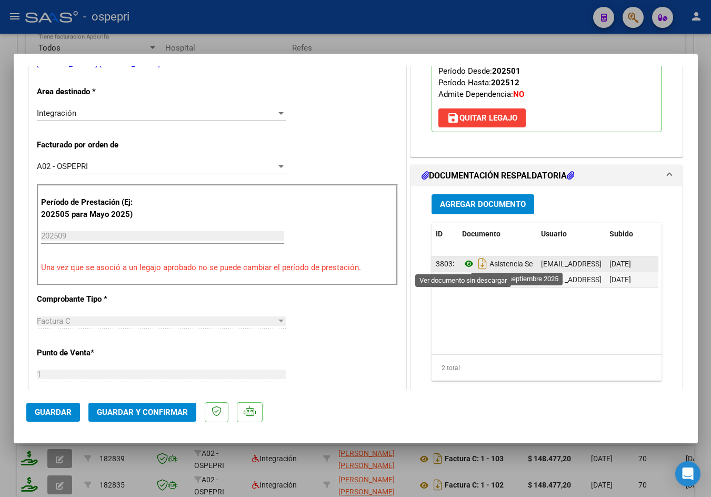
click at [464, 265] on icon at bounding box center [469, 264] width 14 height 13
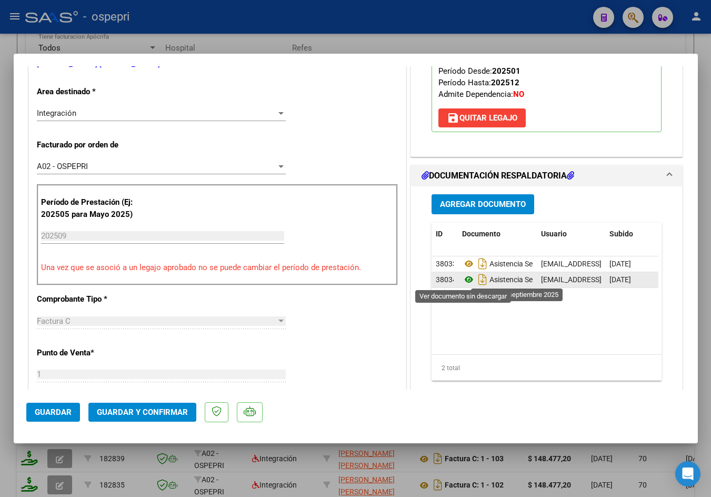
click at [467, 278] on icon at bounding box center [469, 279] width 14 height 13
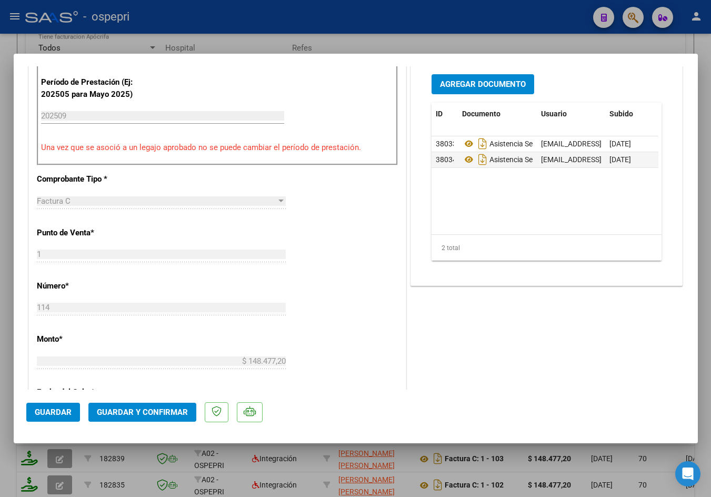
scroll to position [369, 0]
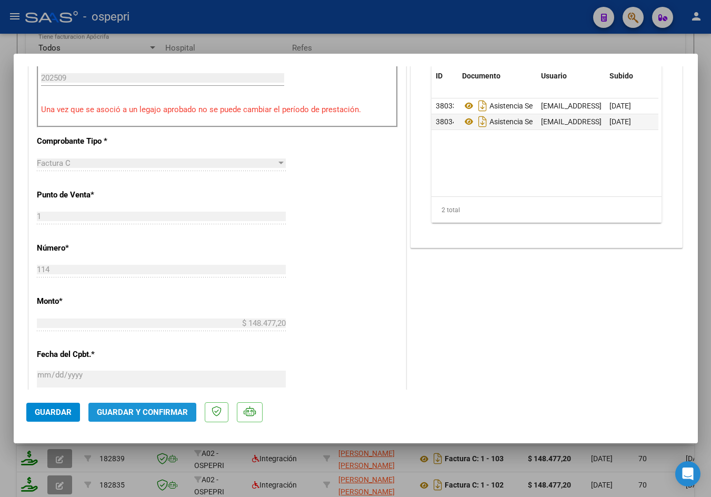
click at [144, 411] on span "Guardar y Confirmar" at bounding box center [142, 412] width 91 height 9
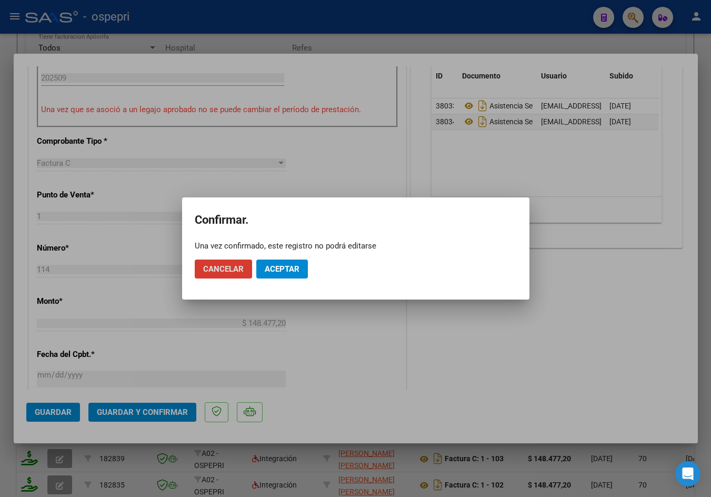
click at [287, 273] on span "Aceptar" at bounding box center [282, 268] width 35 height 9
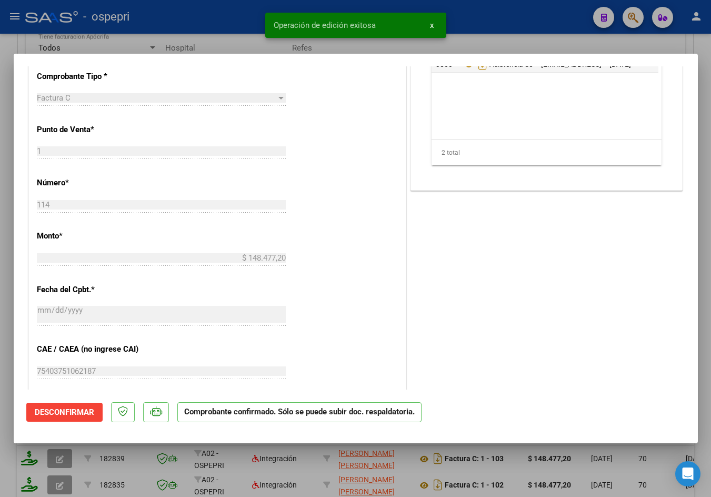
type input "$ 0,00"
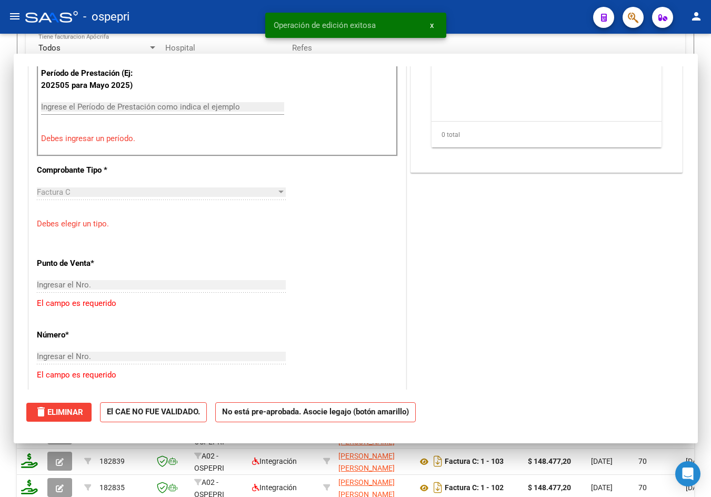
scroll to position [387, 0]
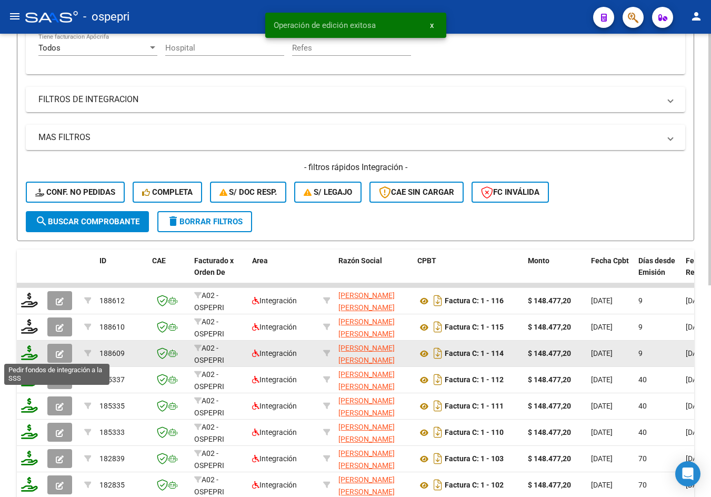
click at [29, 359] on icon at bounding box center [29, 352] width 17 height 15
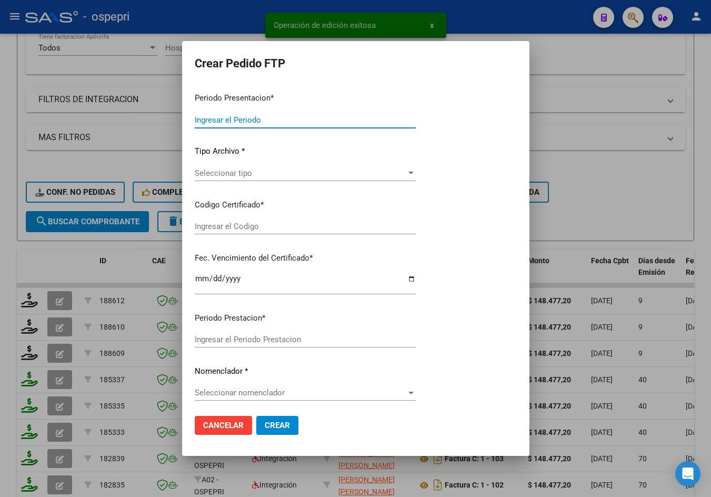
type input "202509"
type input "$ 148.477,20"
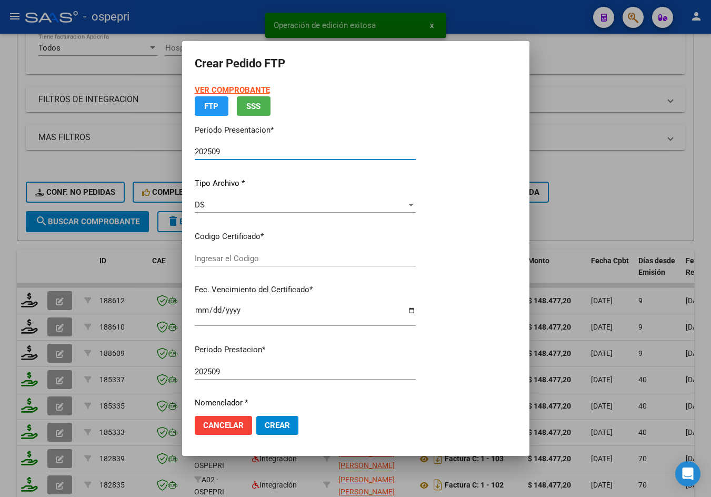
type input "2356319998-9"
type input "2029-04-04"
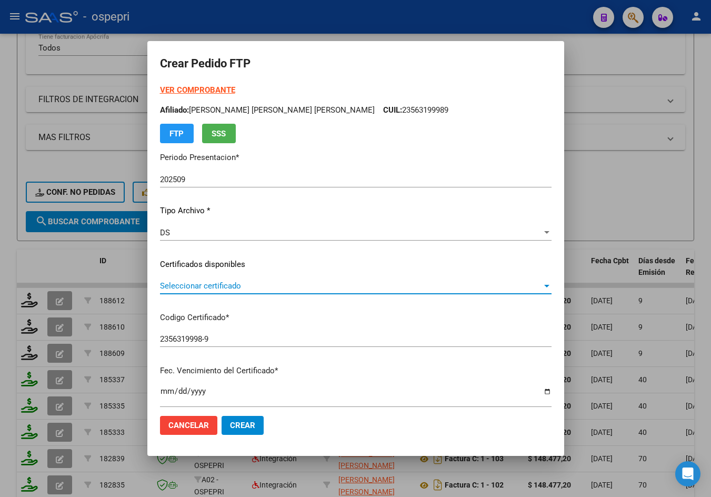
click at [248, 285] on span "Seleccionar certificado" at bounding box center [351, 285] width 382 height 9
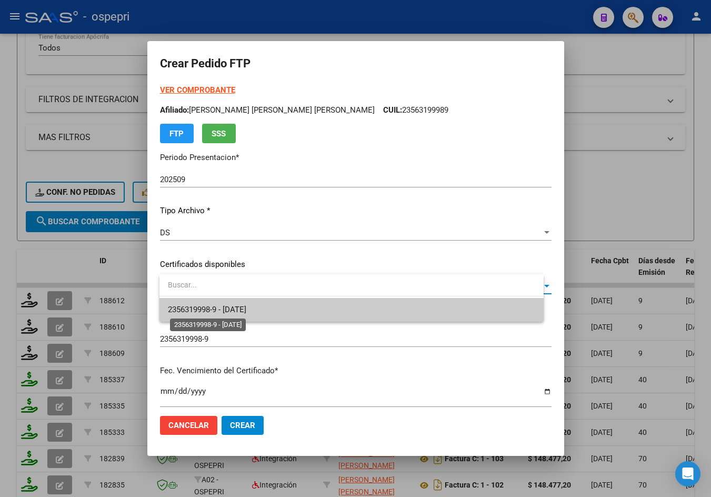
click at [246, 306] on span "2356319998-9 - 2029-04-04" at bounding box center [207, 309] width 78 height 9
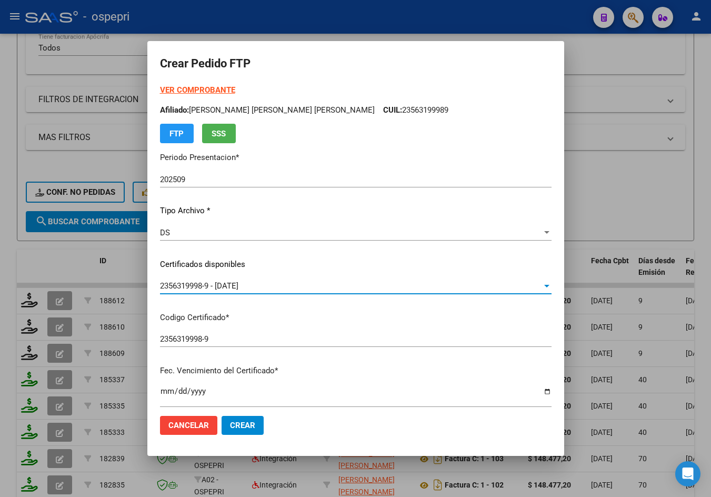
scroll to position [263, 0]
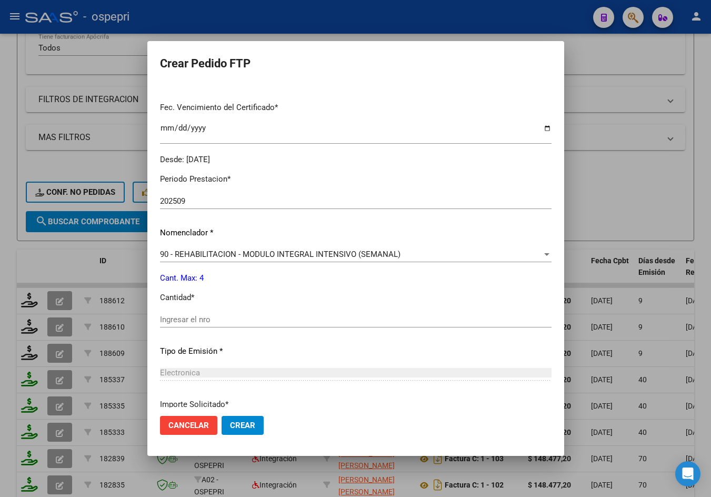
click at [226, 319] on input "Ingresar el nro" at bounding box center [356, 319] width 392 height 9
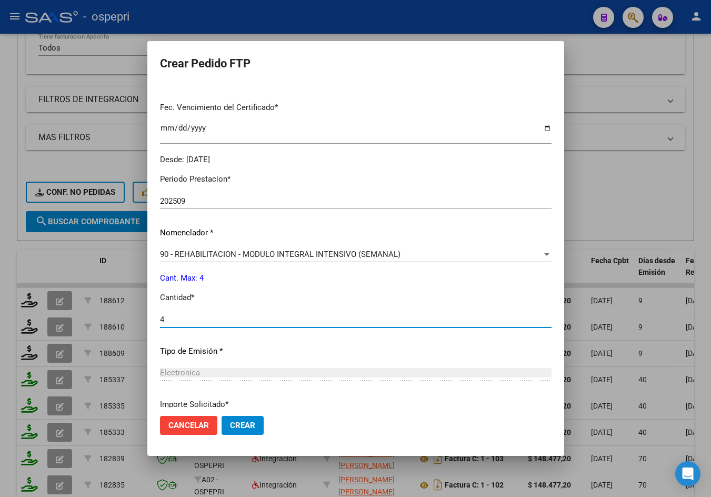
type input "4"
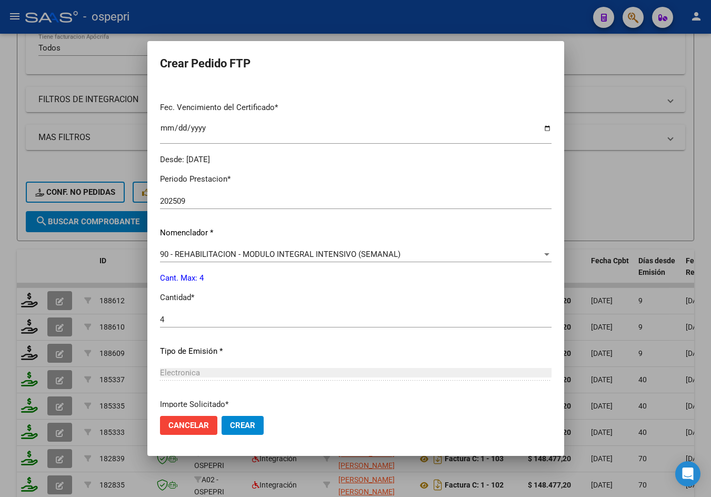
scroll to position [353, 0]
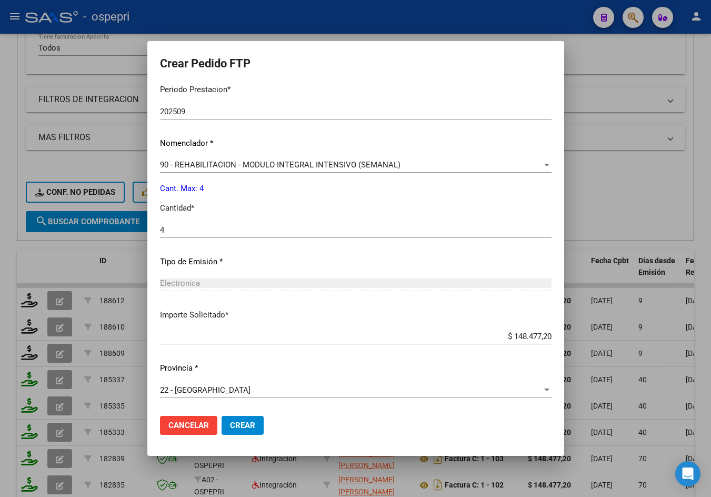
click at [244, 424] on span "Crear" at bounding box center [242, 425] width 25 height 9
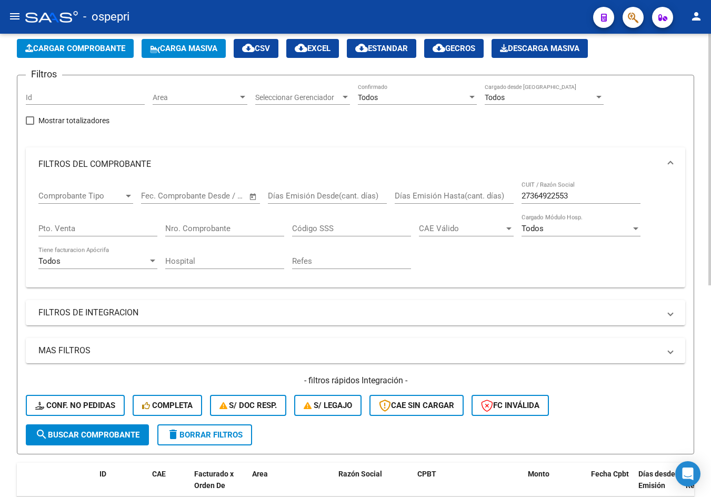
scroll to position [0, 0]
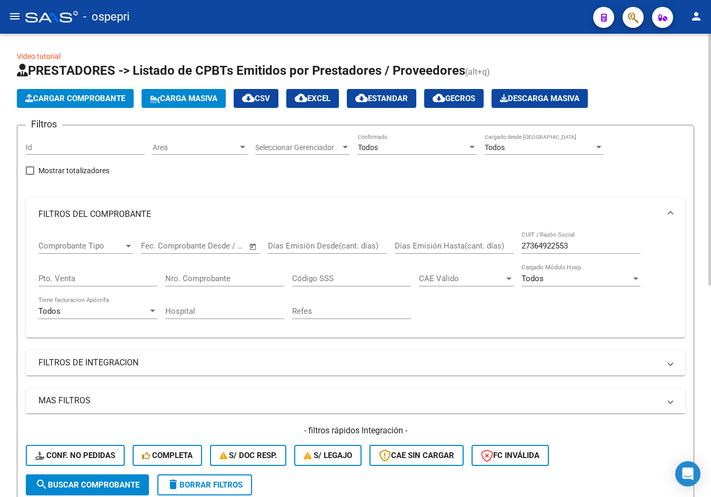
click at [594, 247] on input "27364922553" at bounding box center [581, 245] width 119 height 9
paste input "26944411"
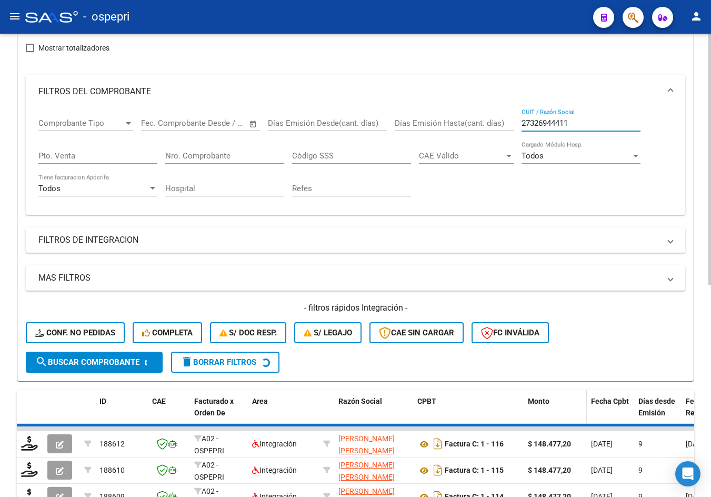
scroll to position [158, 0]
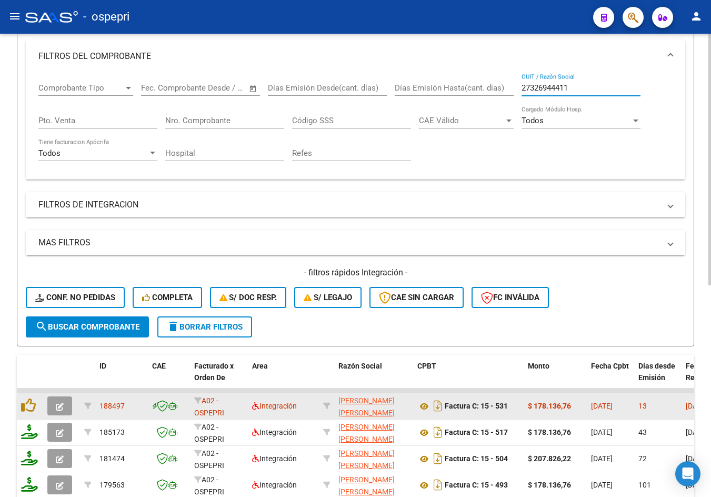
type input "27326944411"
click at [56, 411] on span "button" at bounding box center [60, 405] width 8 height 9
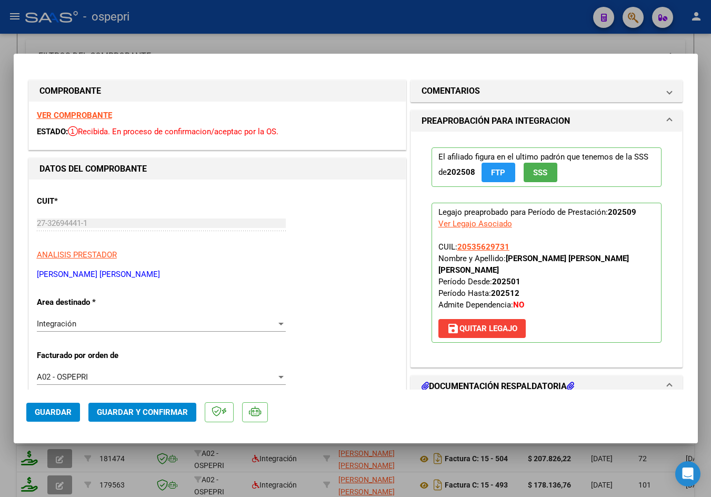
click at [67, 115] on strong "VER COMPROBANTE" at bounding box center [74, 115] width 75 height 9
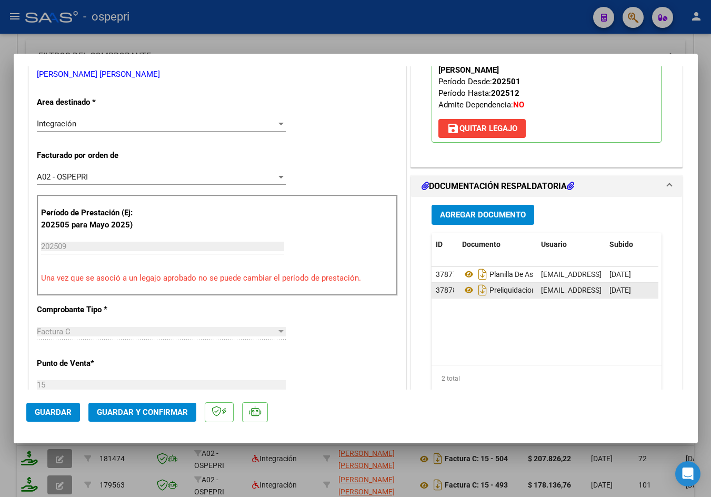
scroll to position [211, 0]
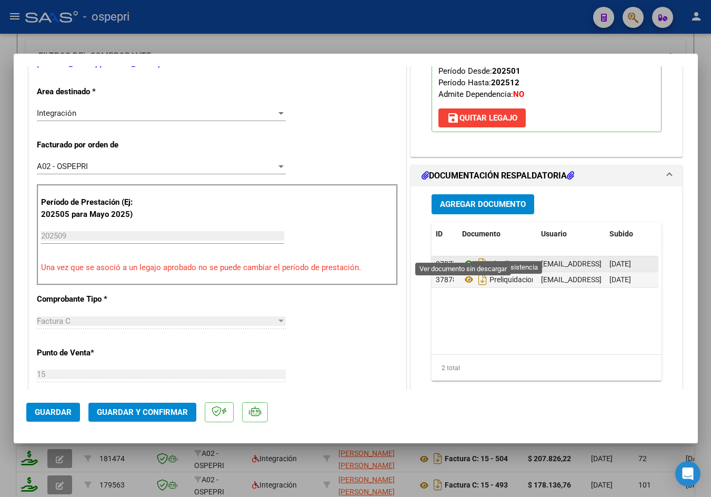
click at [463, 258] on icon at bounding box center [469, 264] width 14 height 13
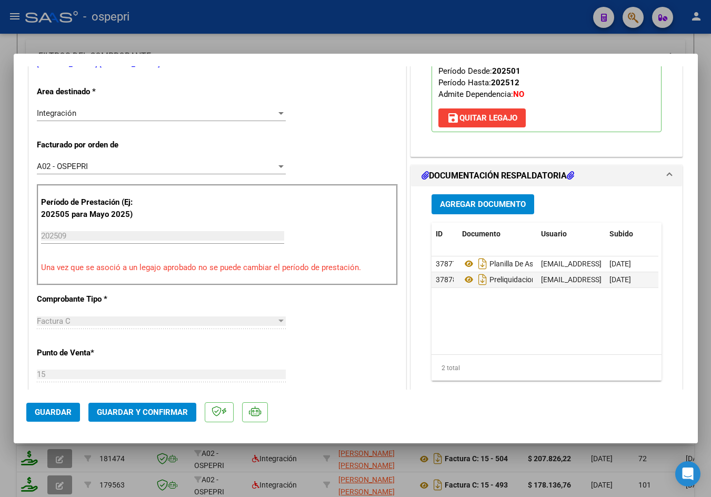
scroll to position [369, 0]
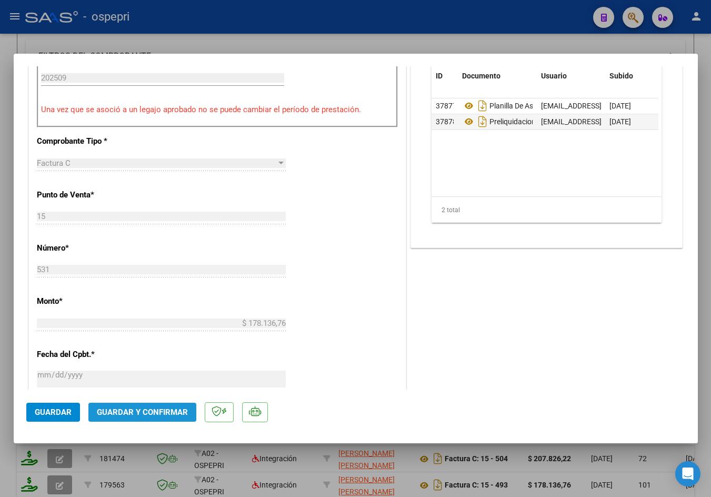
click at [146, 410] on span "Guardar y Confirmar" at bounding box center [142, 412] width 91 height 9
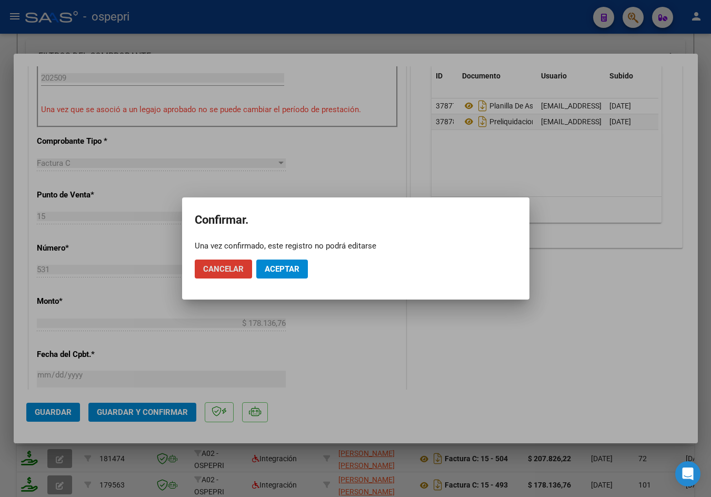
click at [300, 270] on button "Aceptar" at bounding box center [282, 269] width 52 height 19
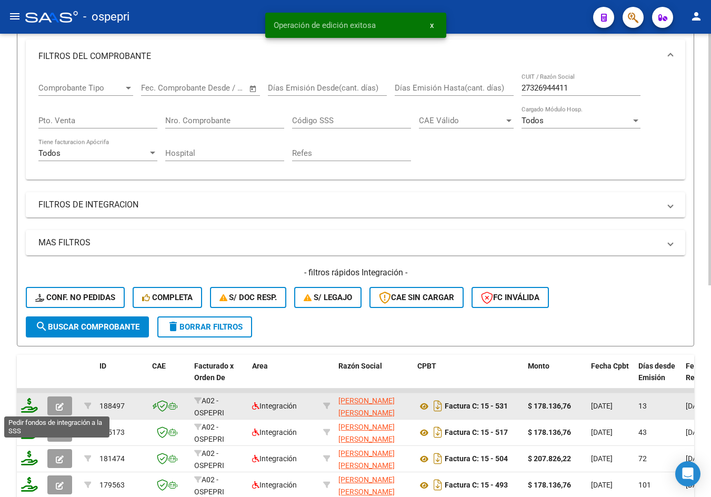
click at [28, 409] on icon at bounding box center [29, 405] width 17 height 15
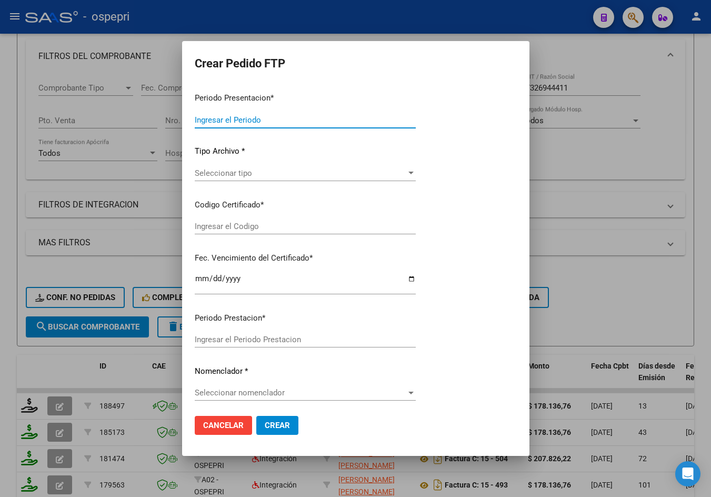
type input "202509"
type input "$ 178.136,76"
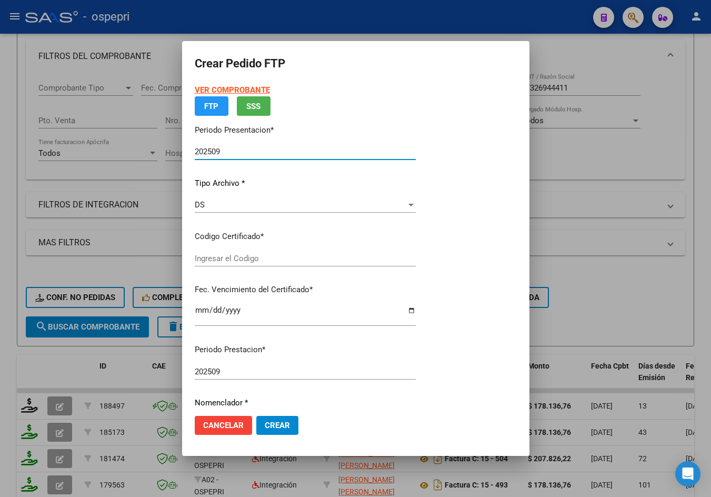
type input "2053562973-1"
type input "2028-01-23"
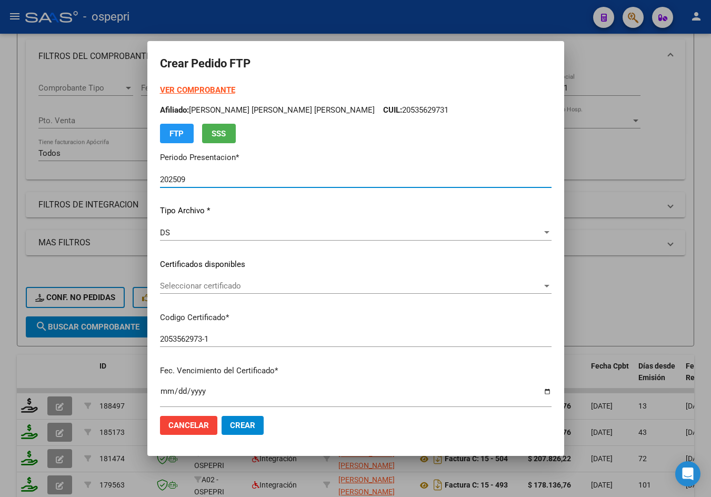
click at [254, 286] on span "Seleccionar certificado" at bounding box center [351, 285] width 382 height 9
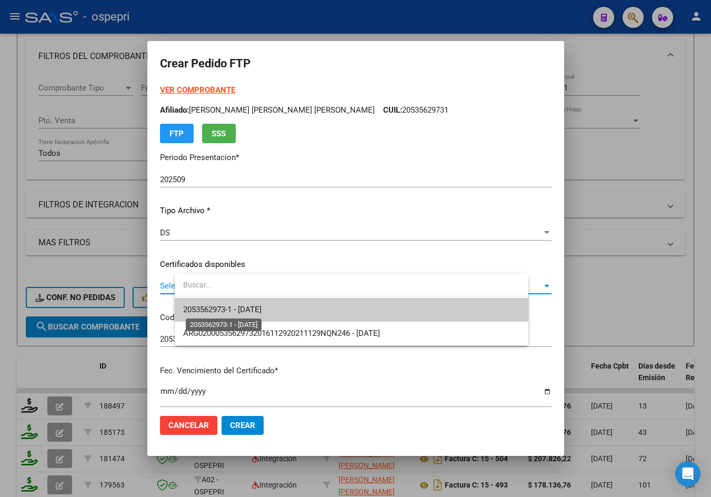
click at [262, 311] on span "2053562973-1 - 2028-01-23" at bounding box center [222, 309] width 78 height 9
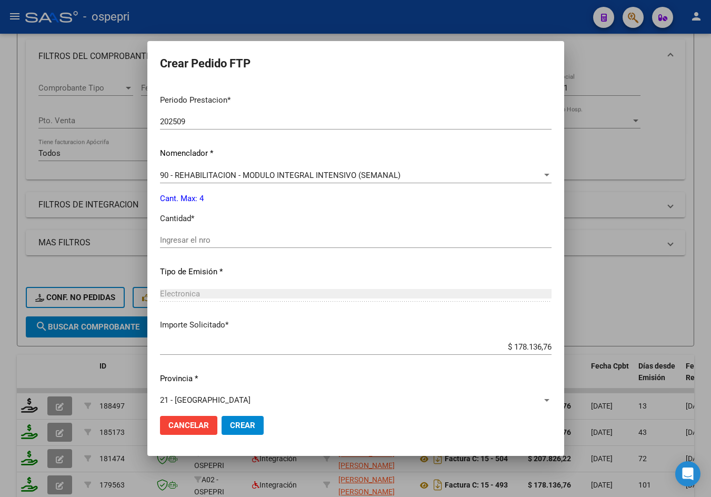
scroll to position [341, 0]
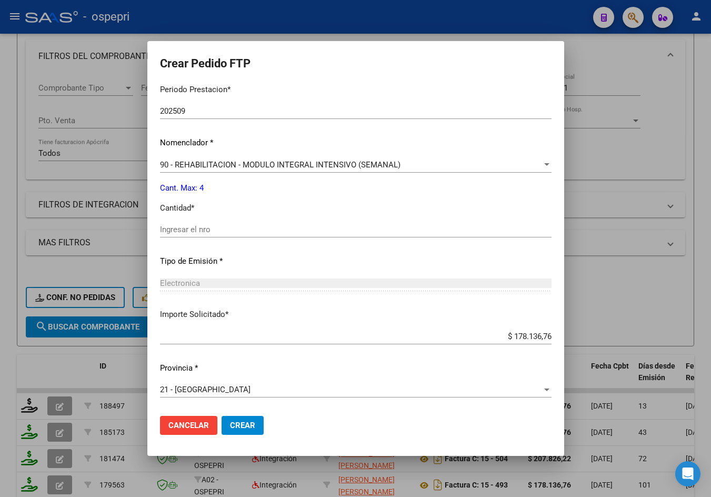
click at [254, 234] on input "Ingresar el nro" at bounding box center [356, 229] width 392 height 9
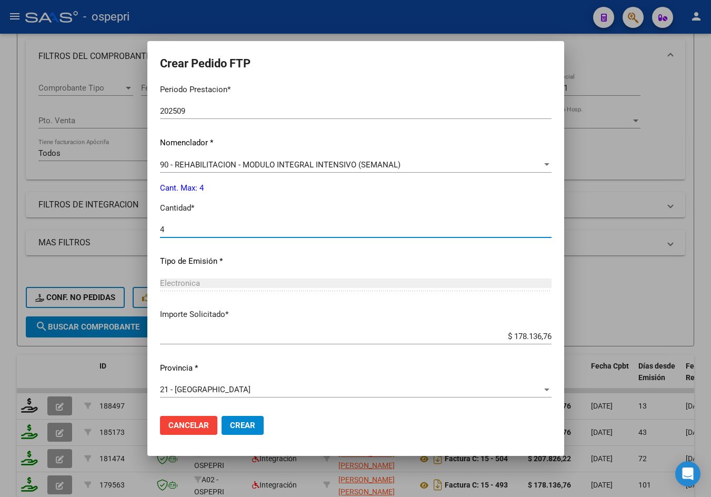
type input "4"
click at [255, 430] on span "Crear" at bounding box center [242, 425] width 25 height 9
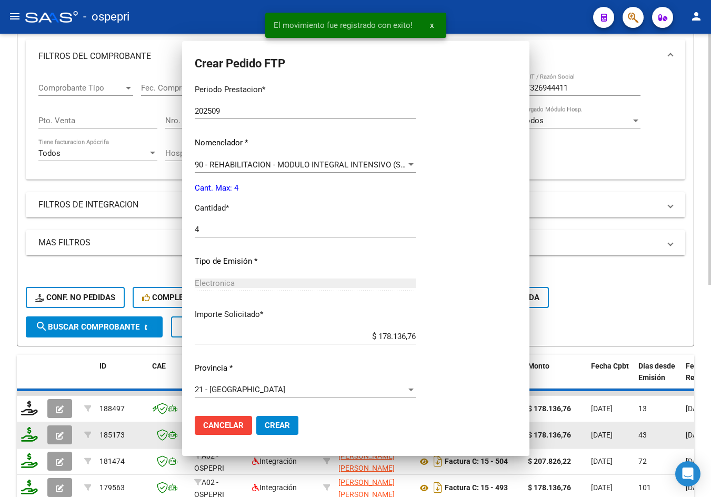
scroll to position [282, 0]
